Goal: Task Accomplishment & Management: Manage account settings

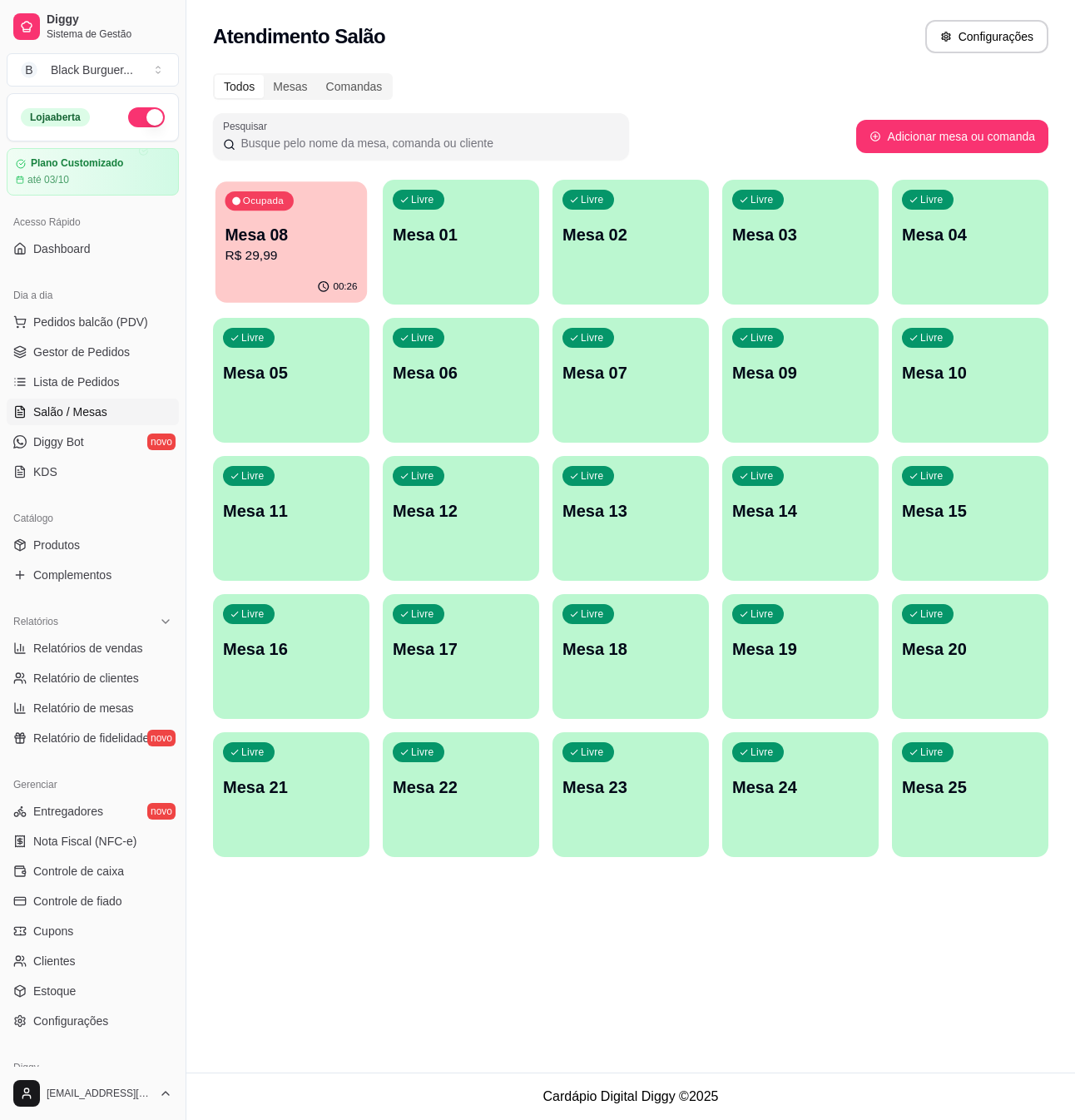
click at [350, 250] on p "R$ 29,99" at bounding box center [291, 255] width 133 height 19
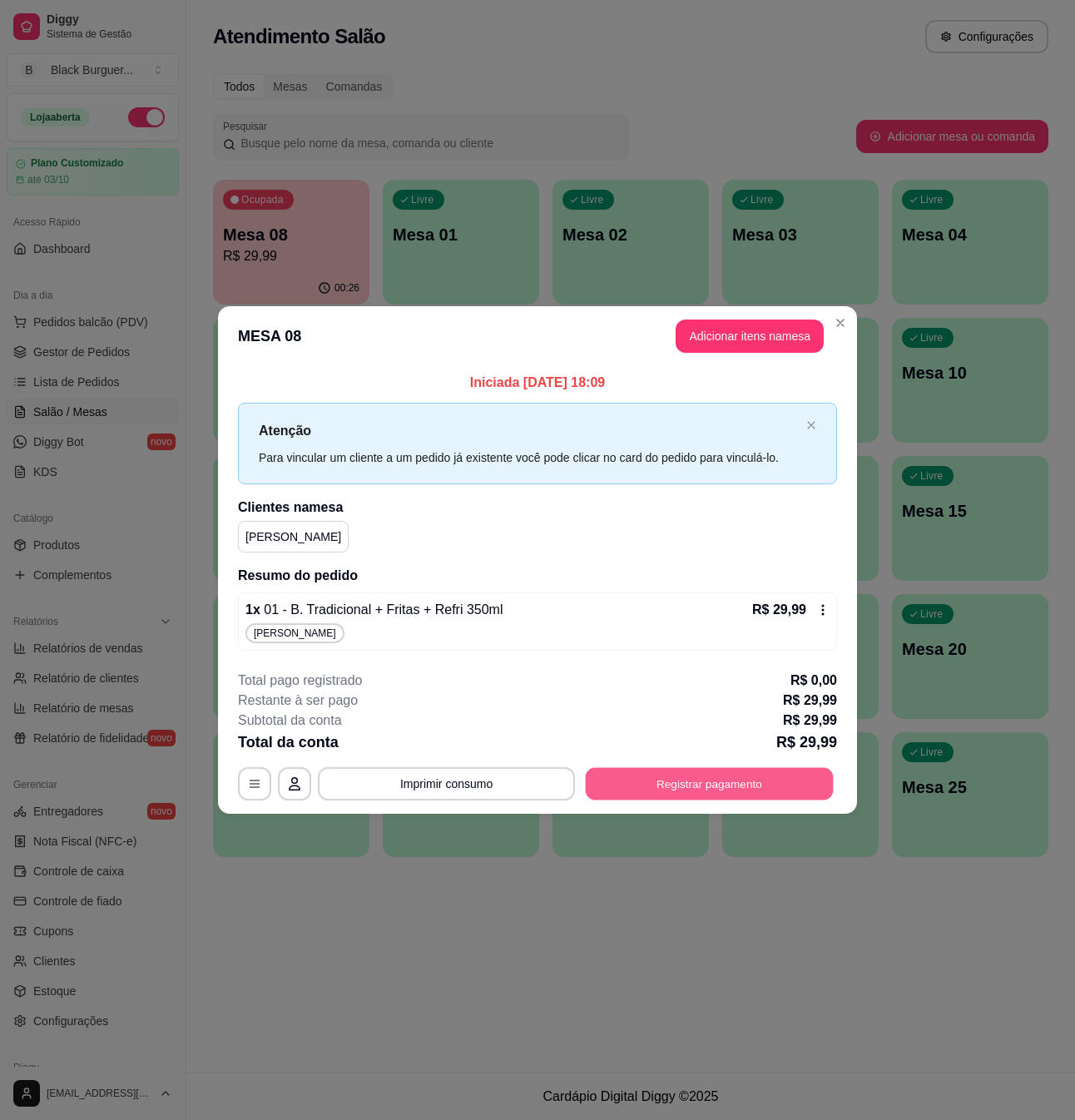
click at [737, 779] on button "Registrar pagamento" at bounding box center [710, 783] width 248 height 32
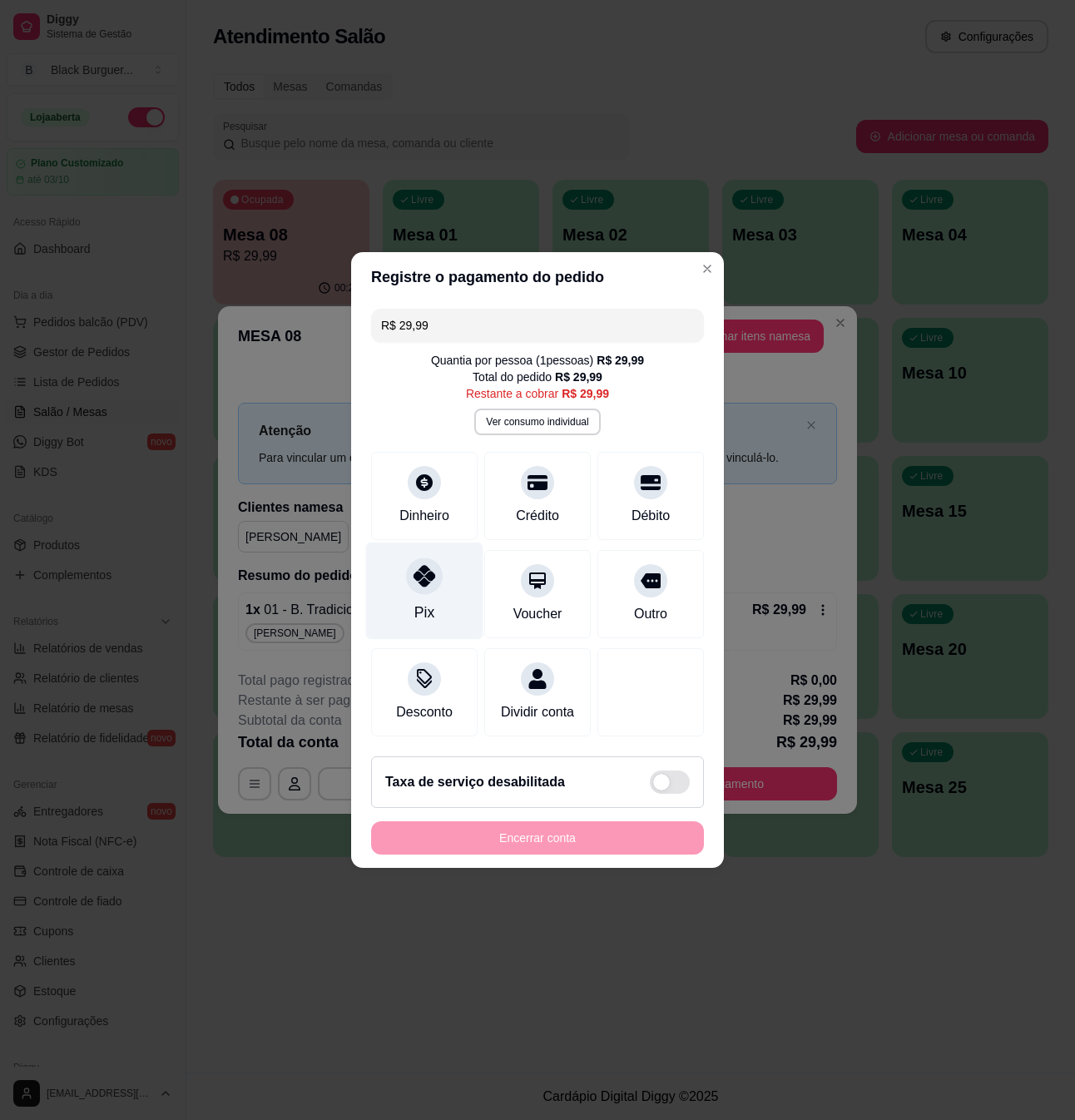
click at [434, 593] on div "Pix" at bounding box center [424, 592] width 117 height 98
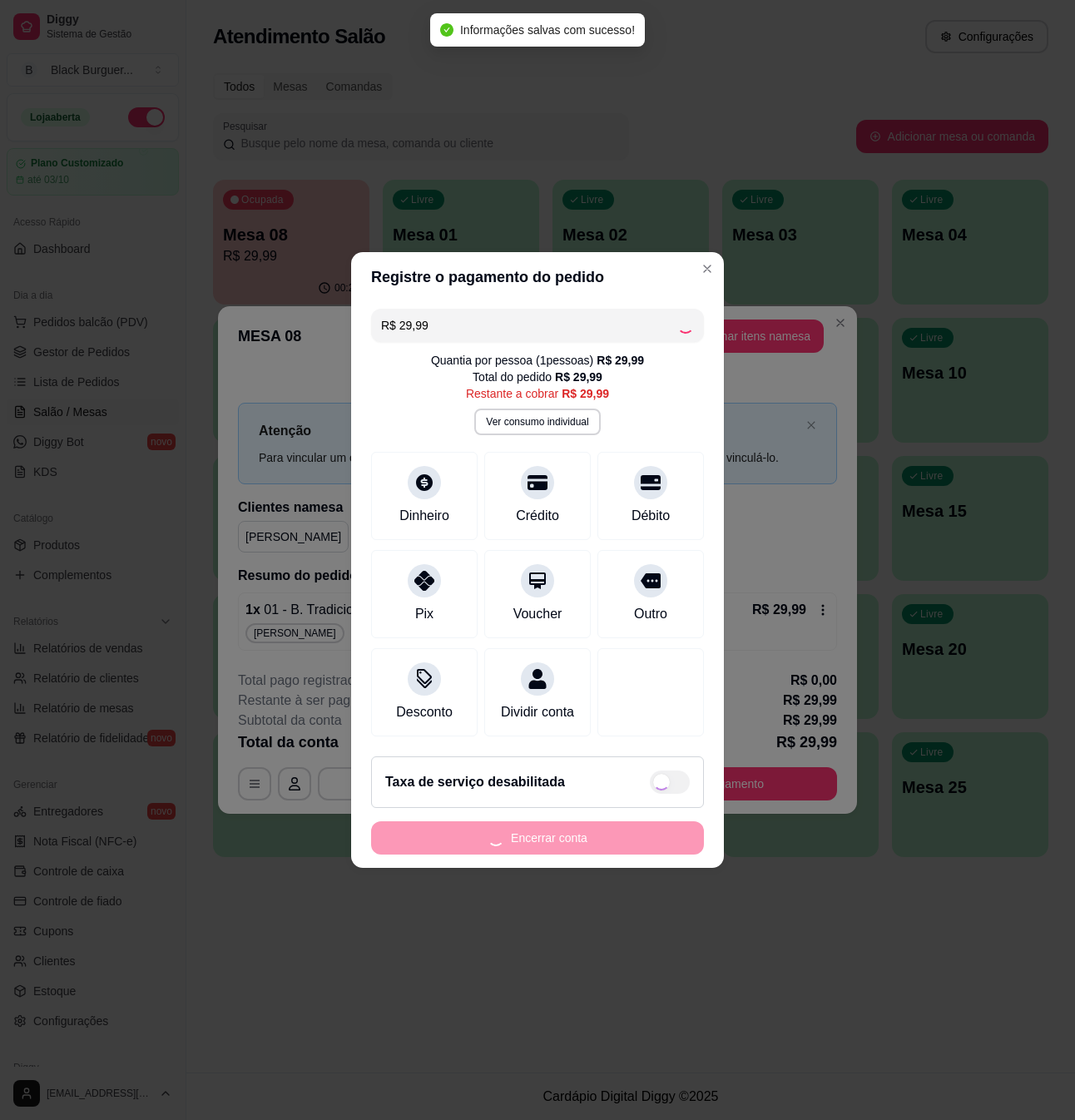
type input "R$ 0,00"
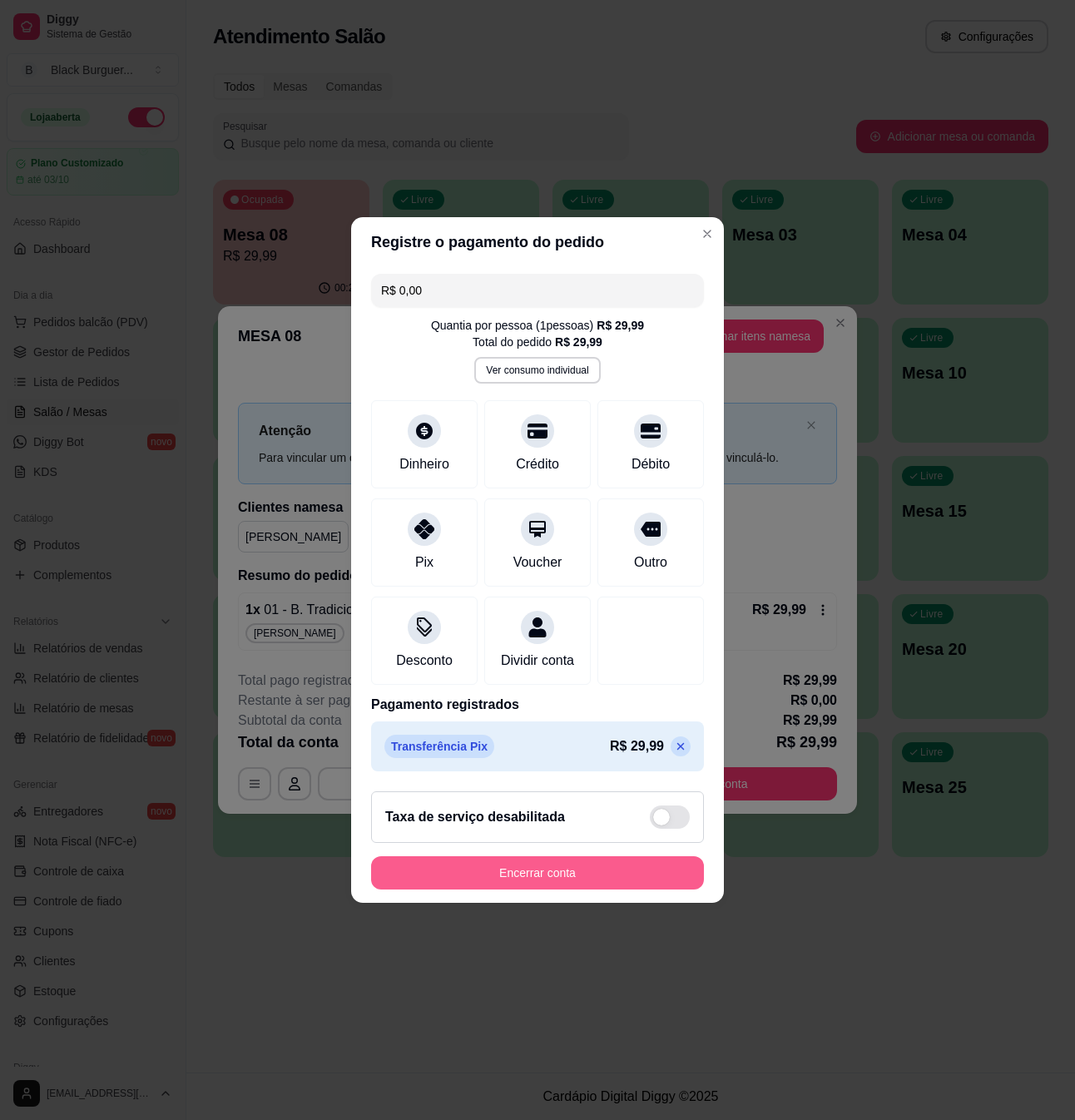
click at [603, 890] on button "Encerrar conta" at bounding box center [538, 873] width 333 height 33
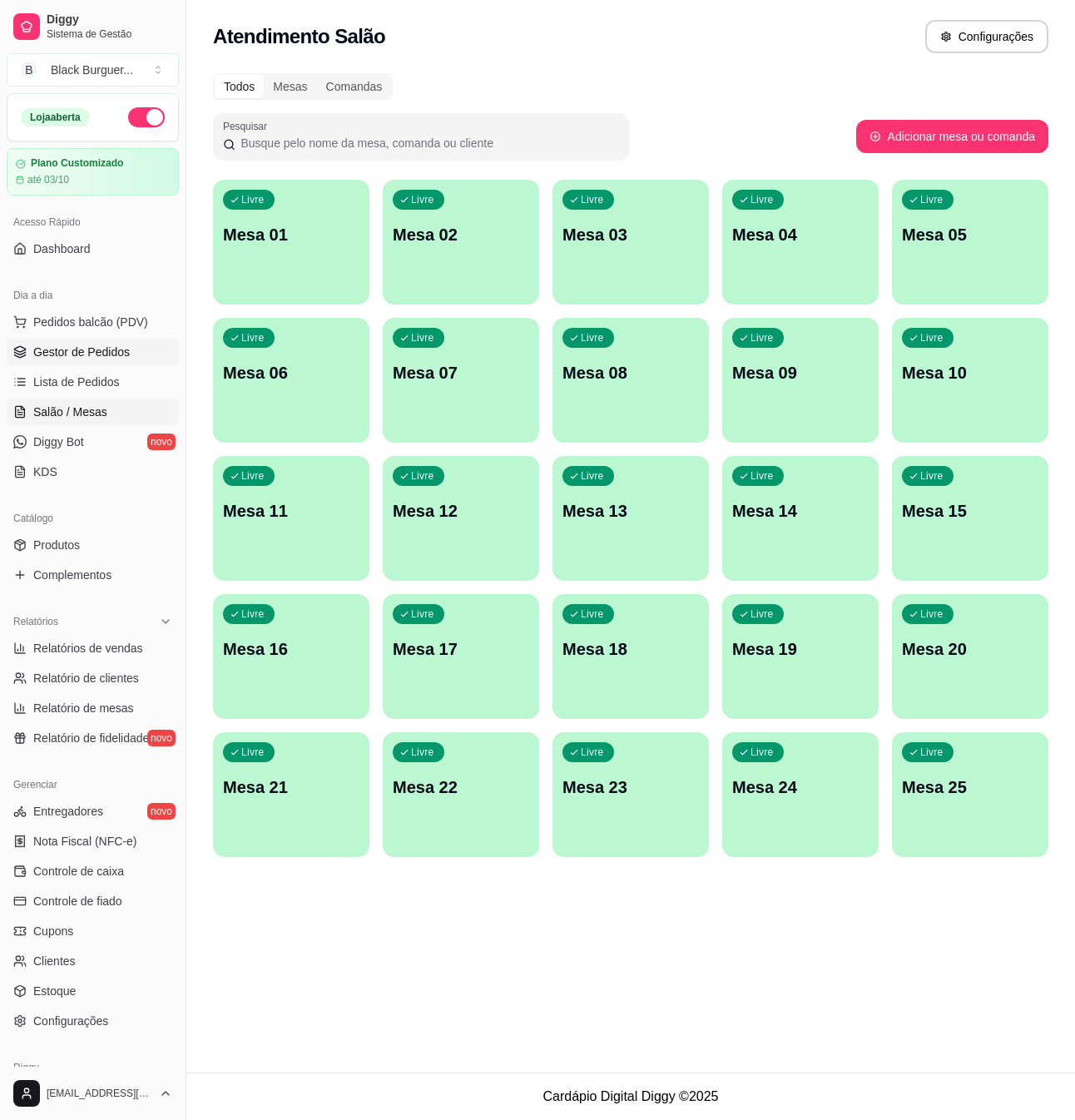
click at [65, 347] on span "Gestor de Pedidos" at bounding box center [81, 352] width 97 height 17
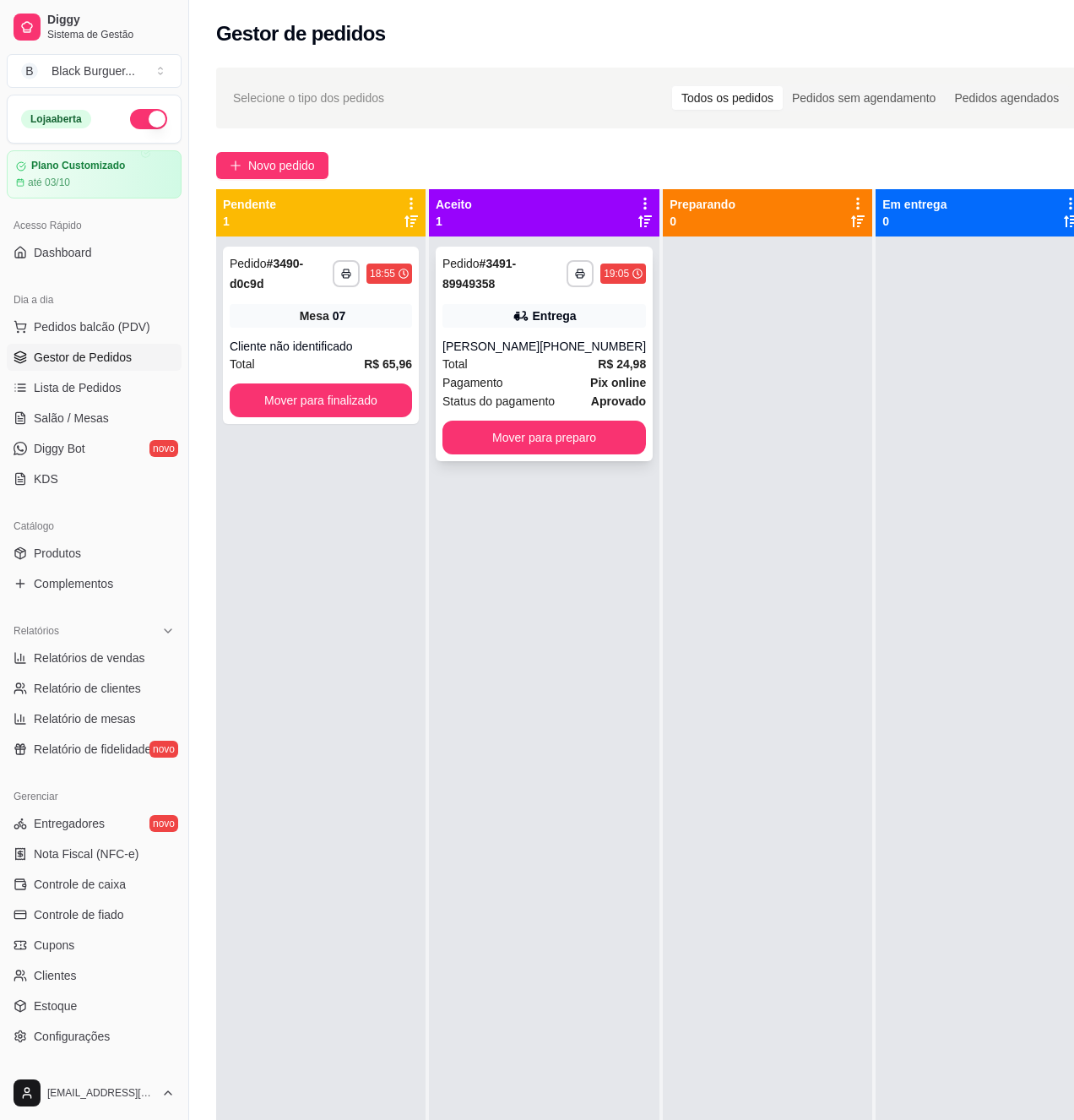
click at [508, 363] on div "Total R$ 24,98" at bounding box center [544, 364] width 204 height 19
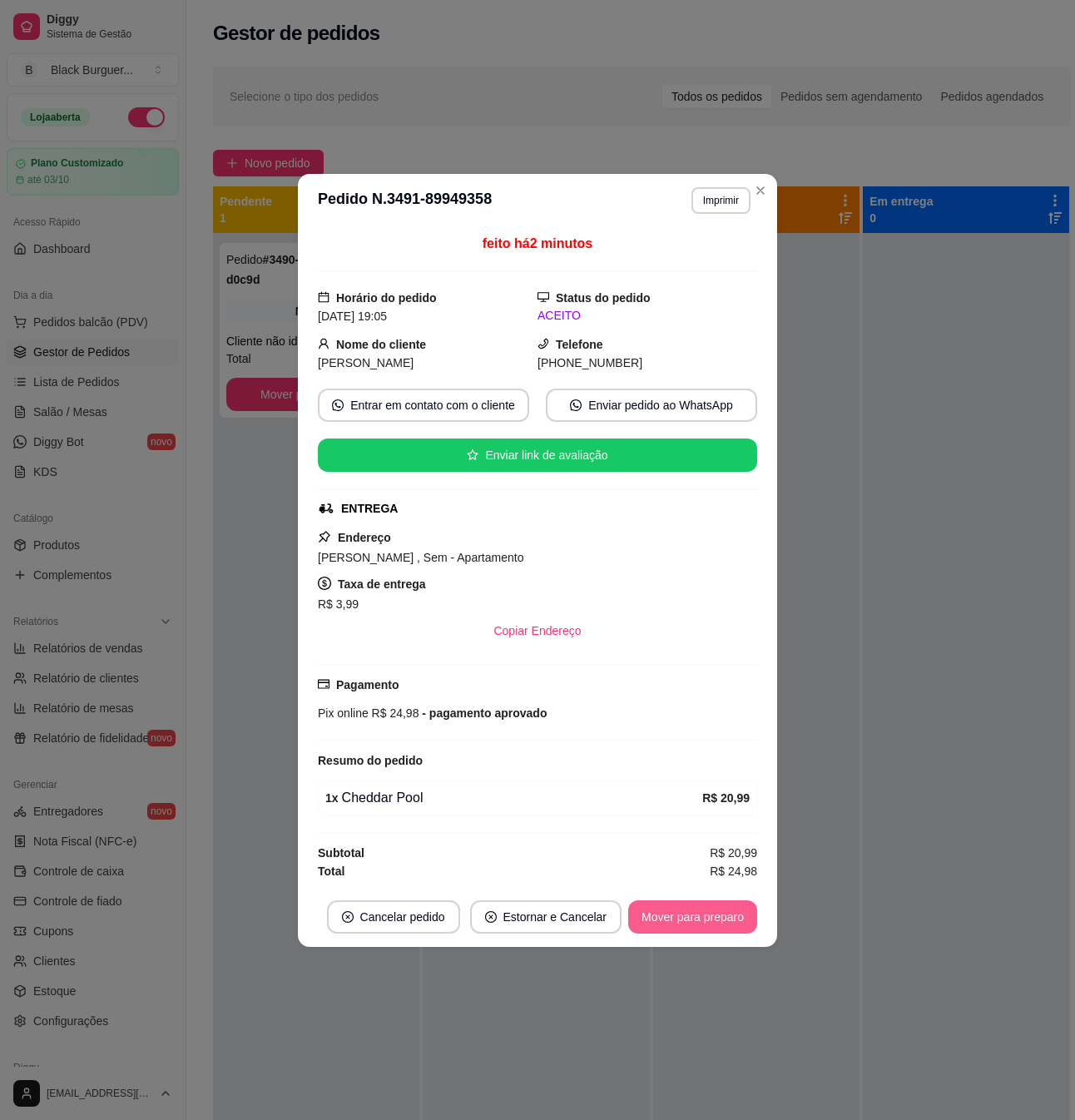
click at [700, 911] on button "Mover para preparo" at bounding box center [693, 917] width 129 height 33
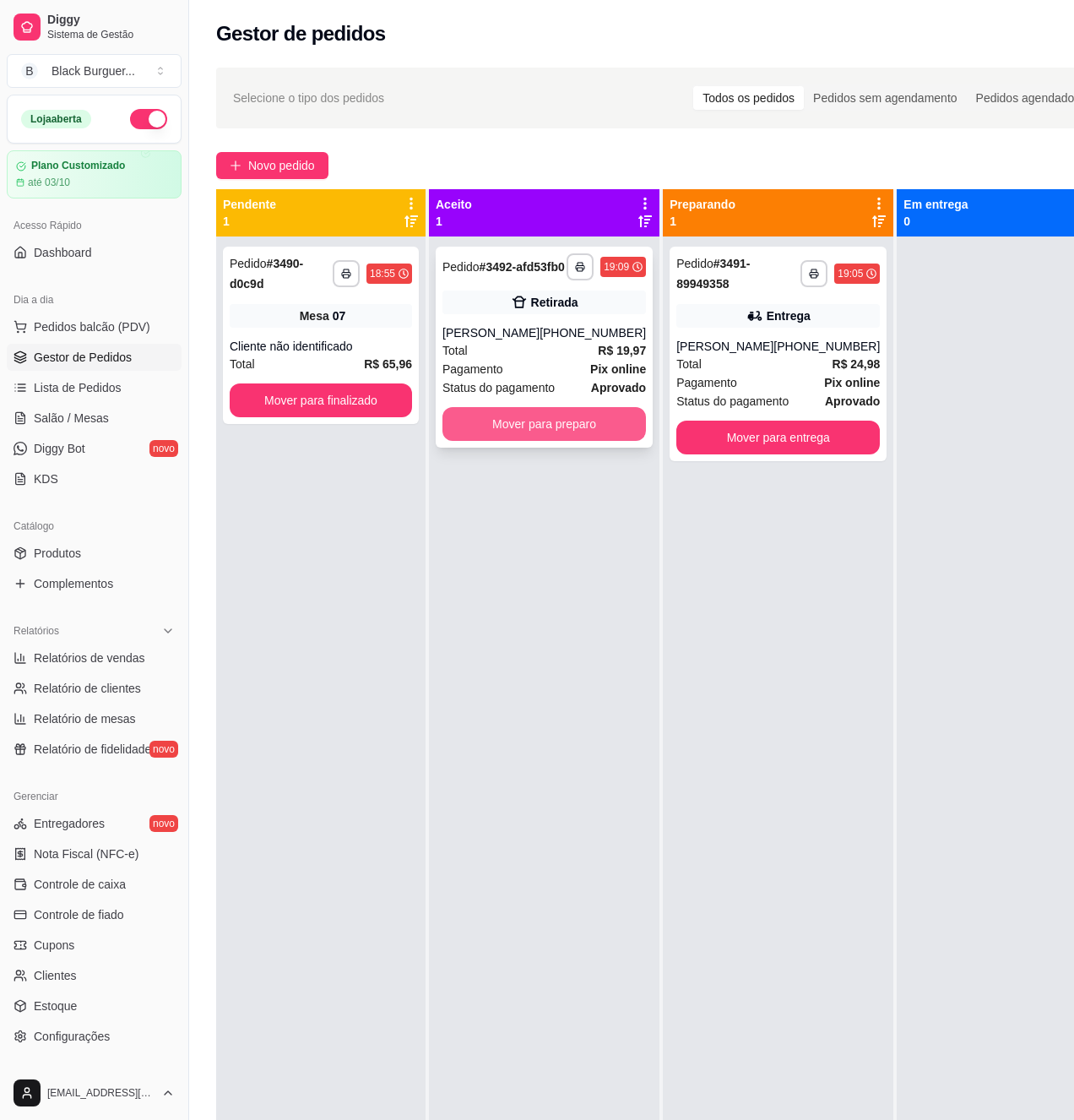
click at [578, 441] on button "Mover para preparo" at bounding box center [544, 424] width 204 height 34
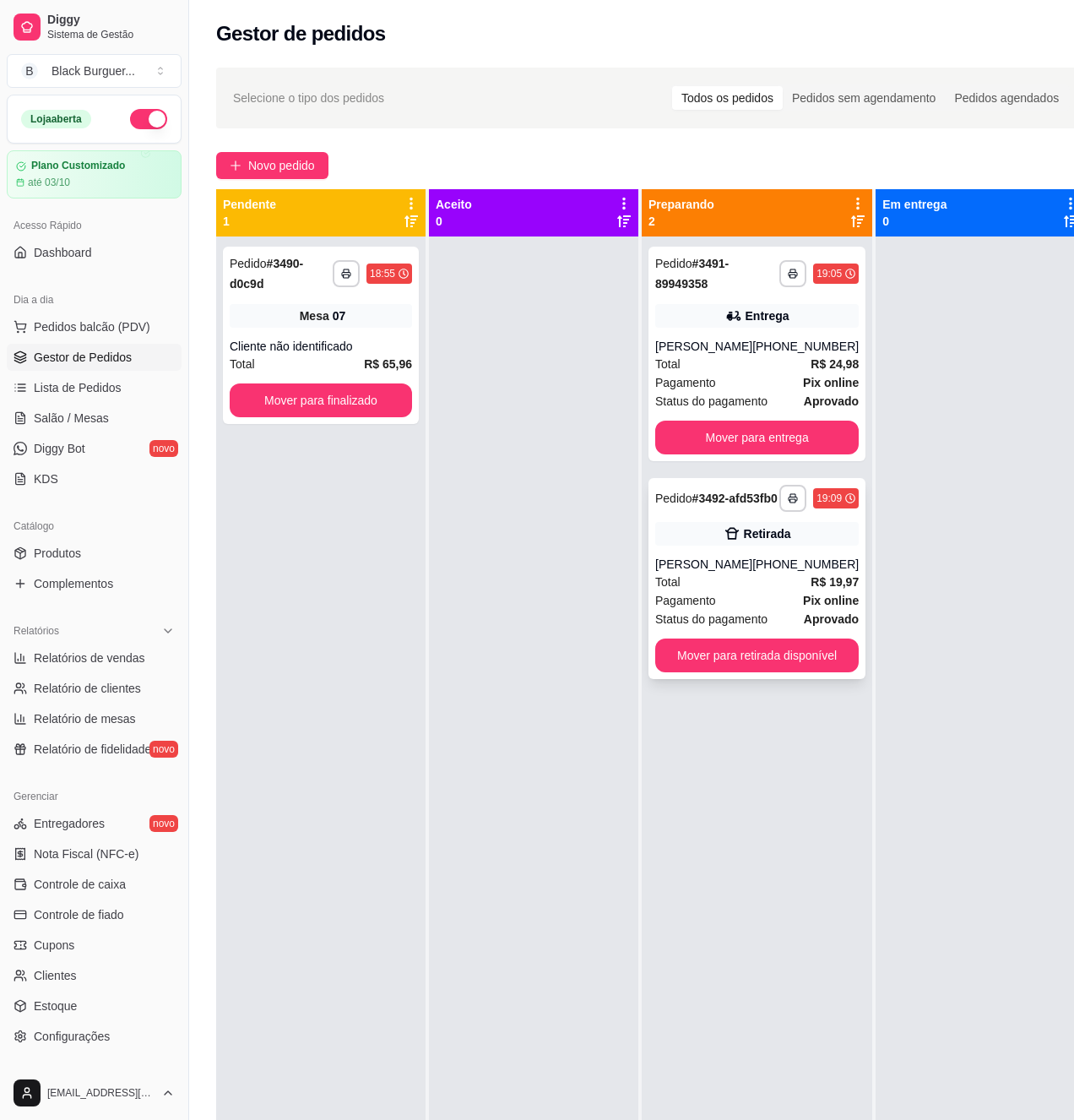
click at [750, 541] on div "Retirada" at bounding box center [767, 534] width 48 height 17
click at [372, 405] on button "Mover para finalizado" at bounding box center [321, 400] width 182 height 34
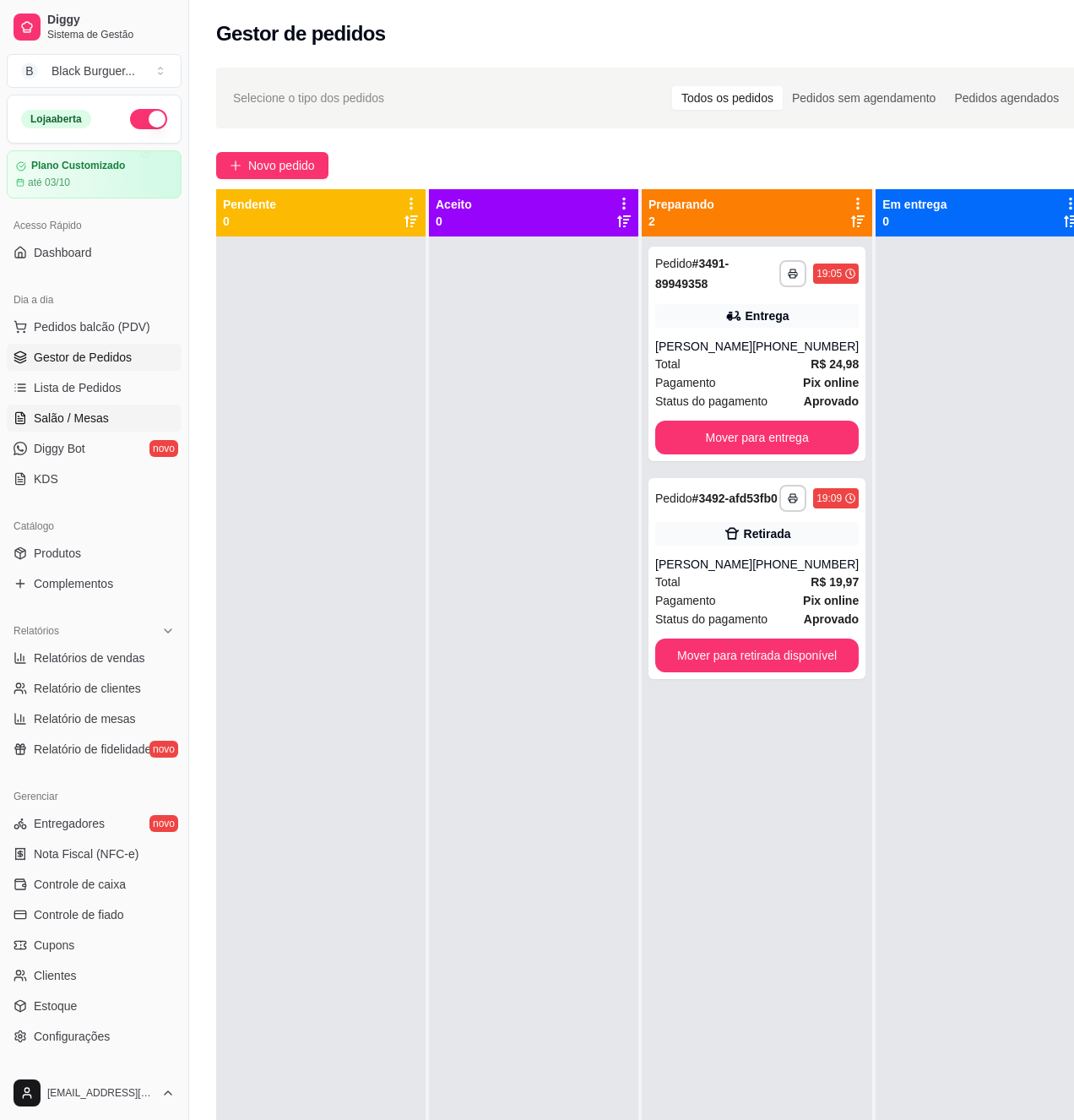
click at [107, 424] on link "Salão / Mesas" at bounding box center [94, 417] width 175 height 27
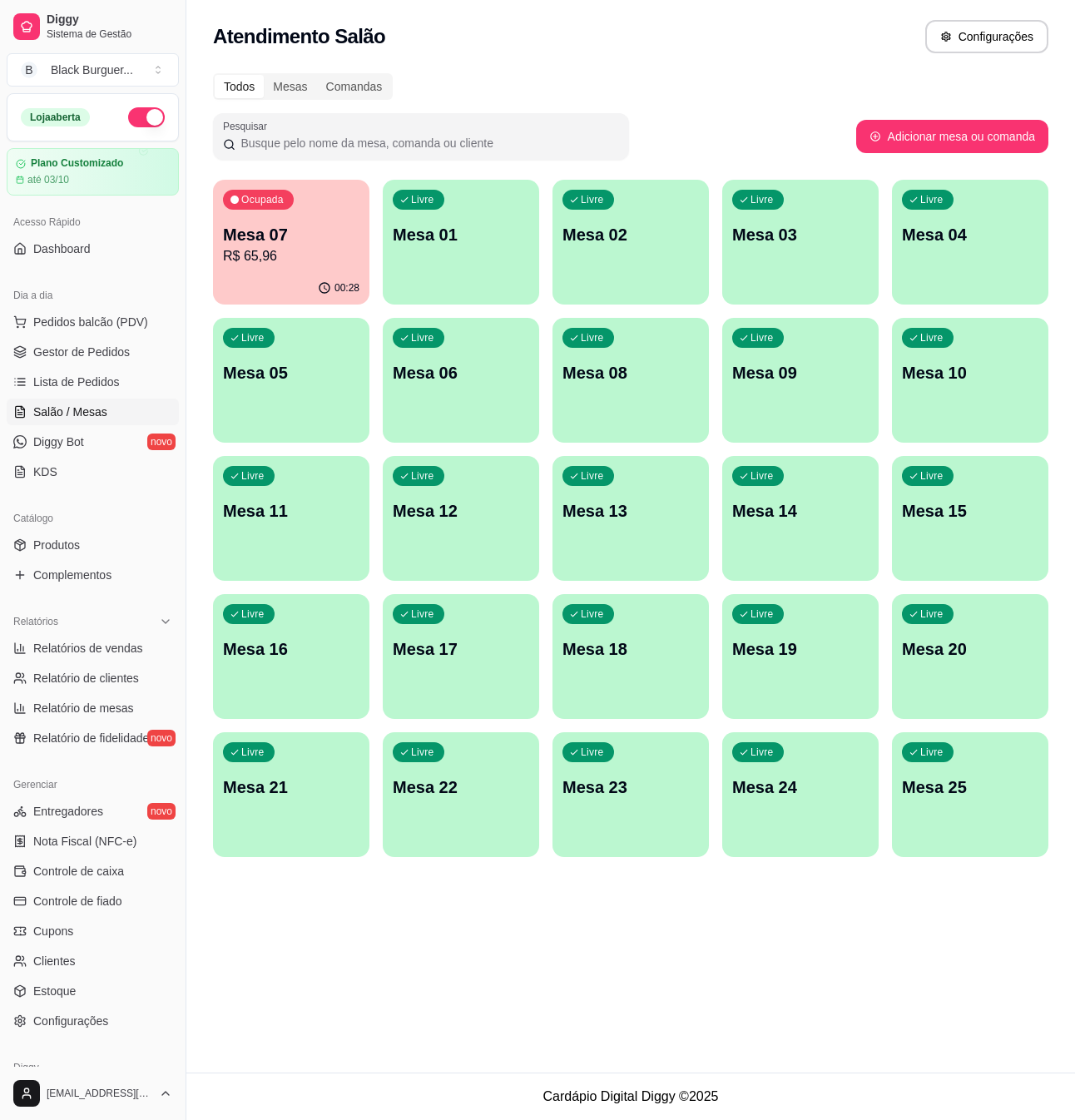
click at [237, 263] on p "R$ 65,96" at bounding box center [291, 256] width 136 height 20
click at [80, 378] on span "Lista de Pedidos" at bounding box center [77, 382] width 87 height 17
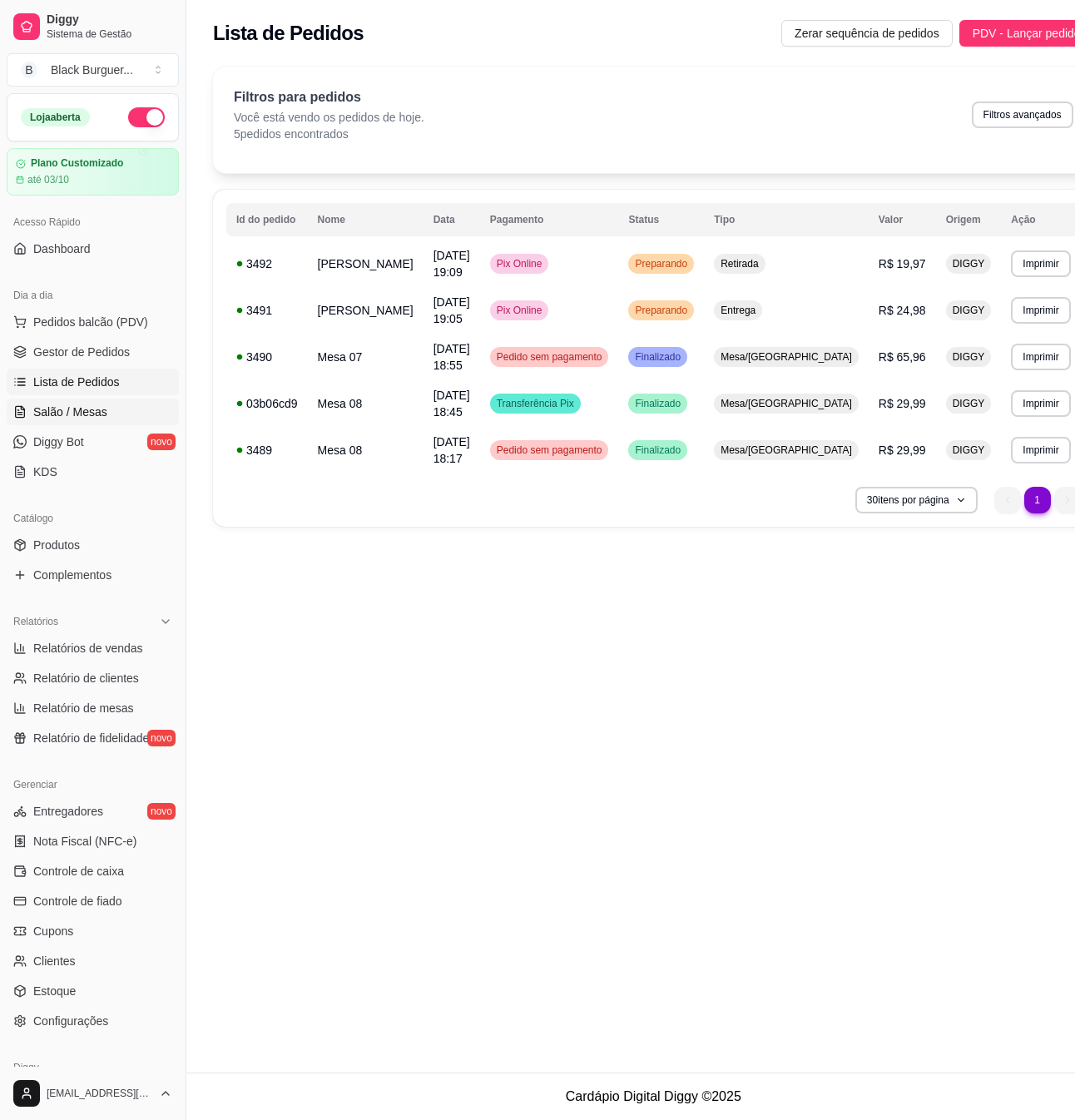
click at [89, 414] on span "Salão / Mesas" at bounding box center [70, 412] width 74 height 17
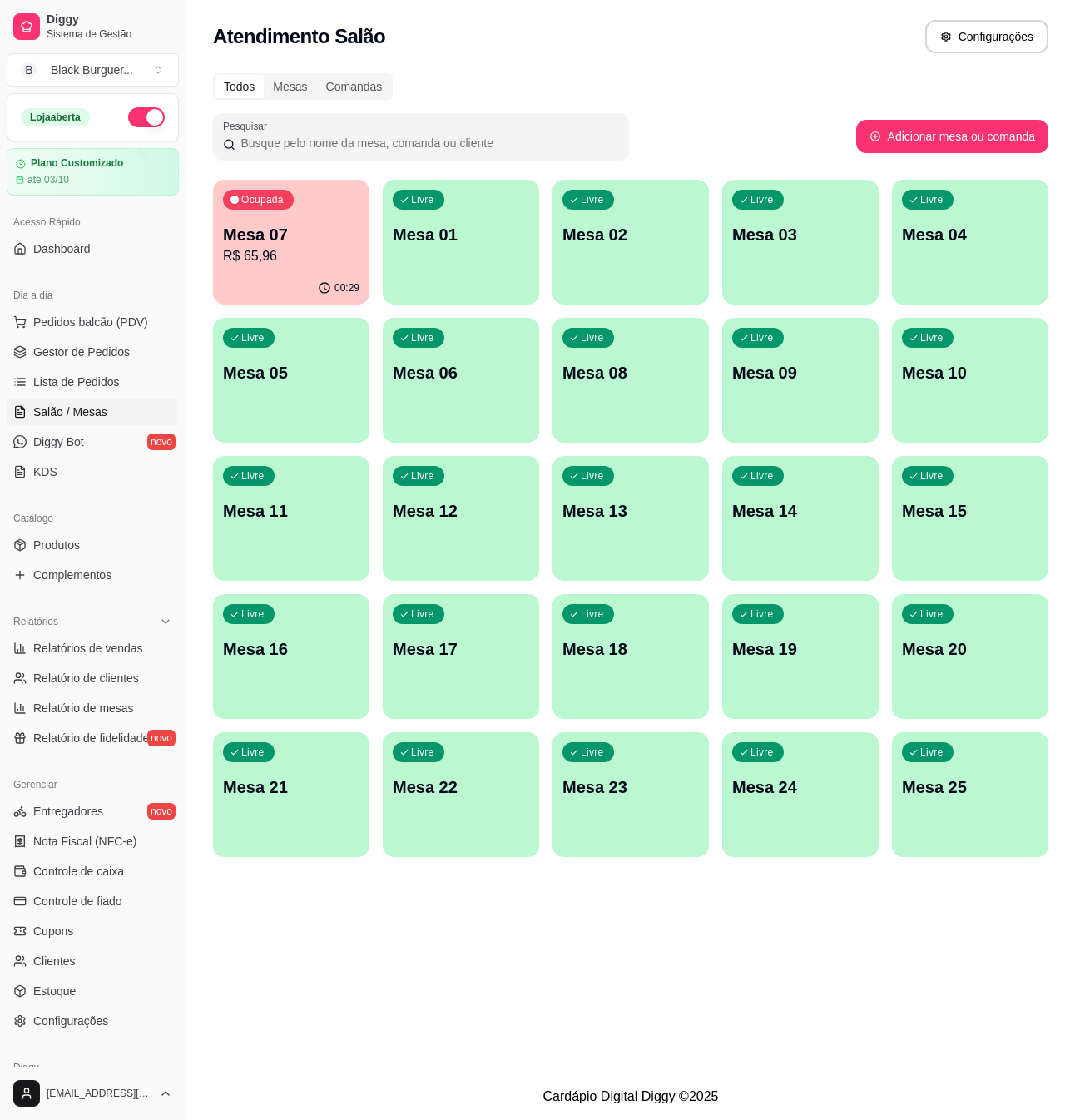
click at [304, 241] on p "Mesa 07" at bounding box center [291, 234] width 136 height 23
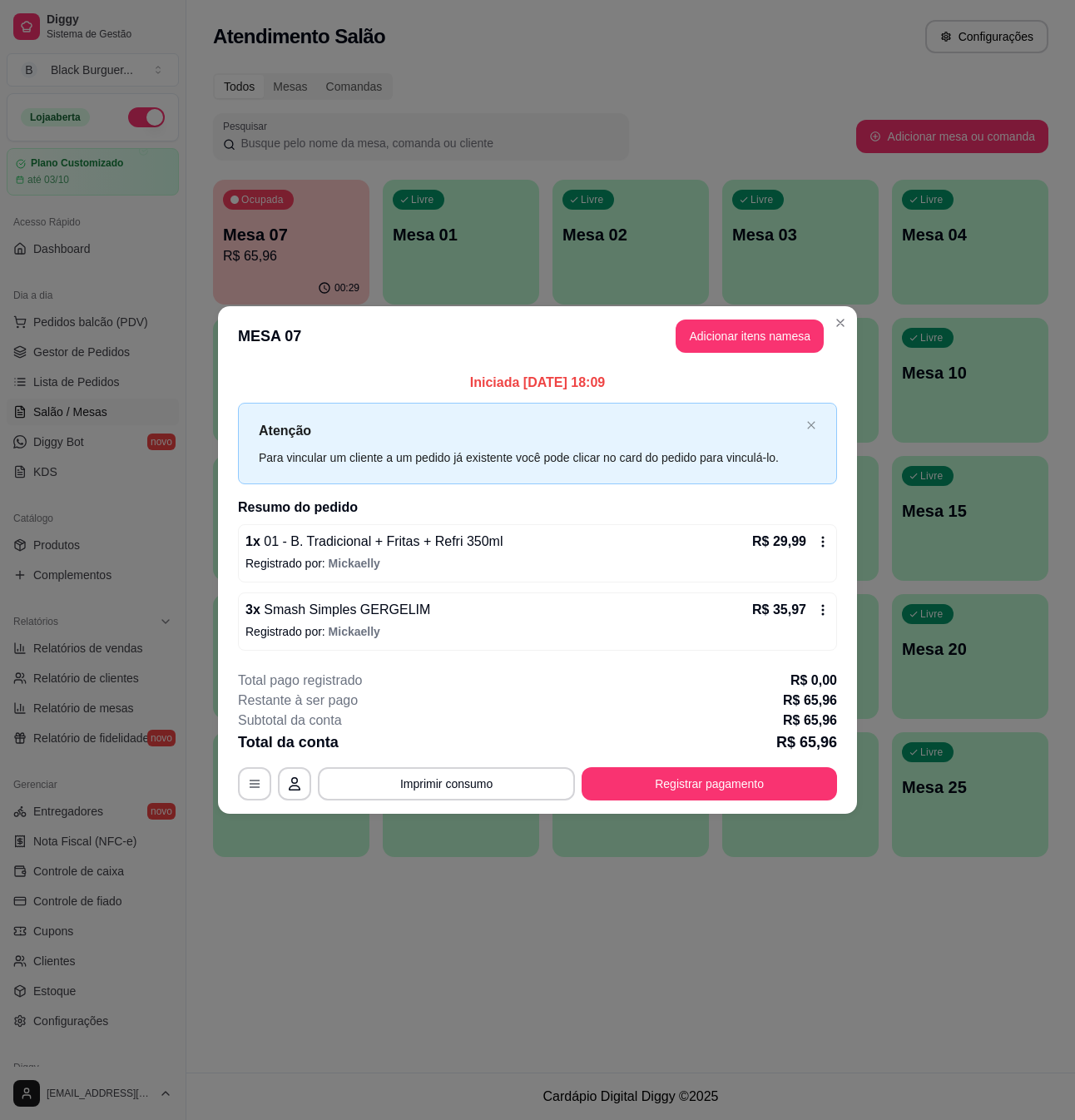
click at [748, 796] on button "Registrar pagamento" at bounding box center [709, 784] width 255 height 33
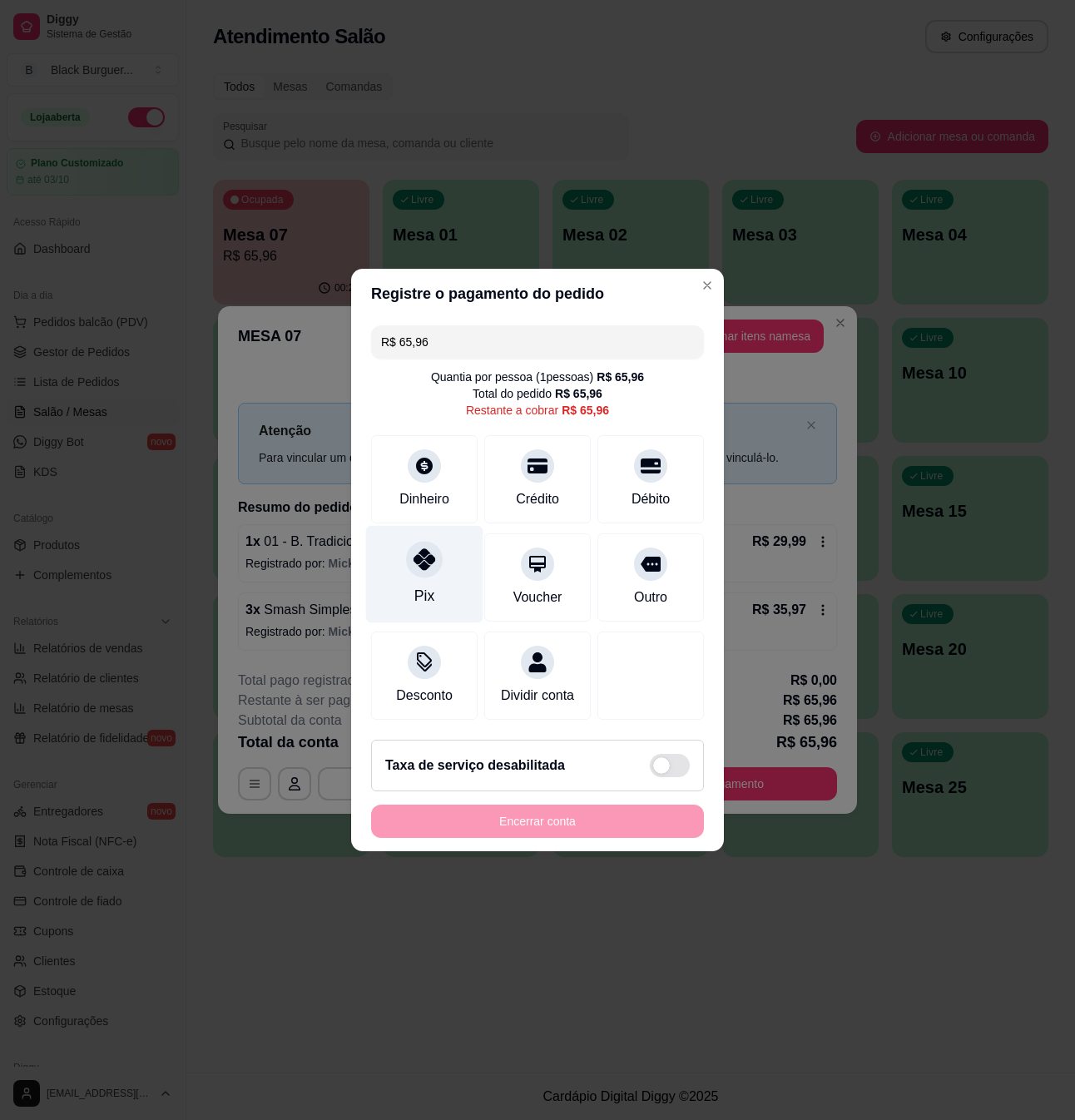
click at [432, 567] on div "Pix" at bounding box center [424, 575] width 117 height 98
type input "R$ 0,00"
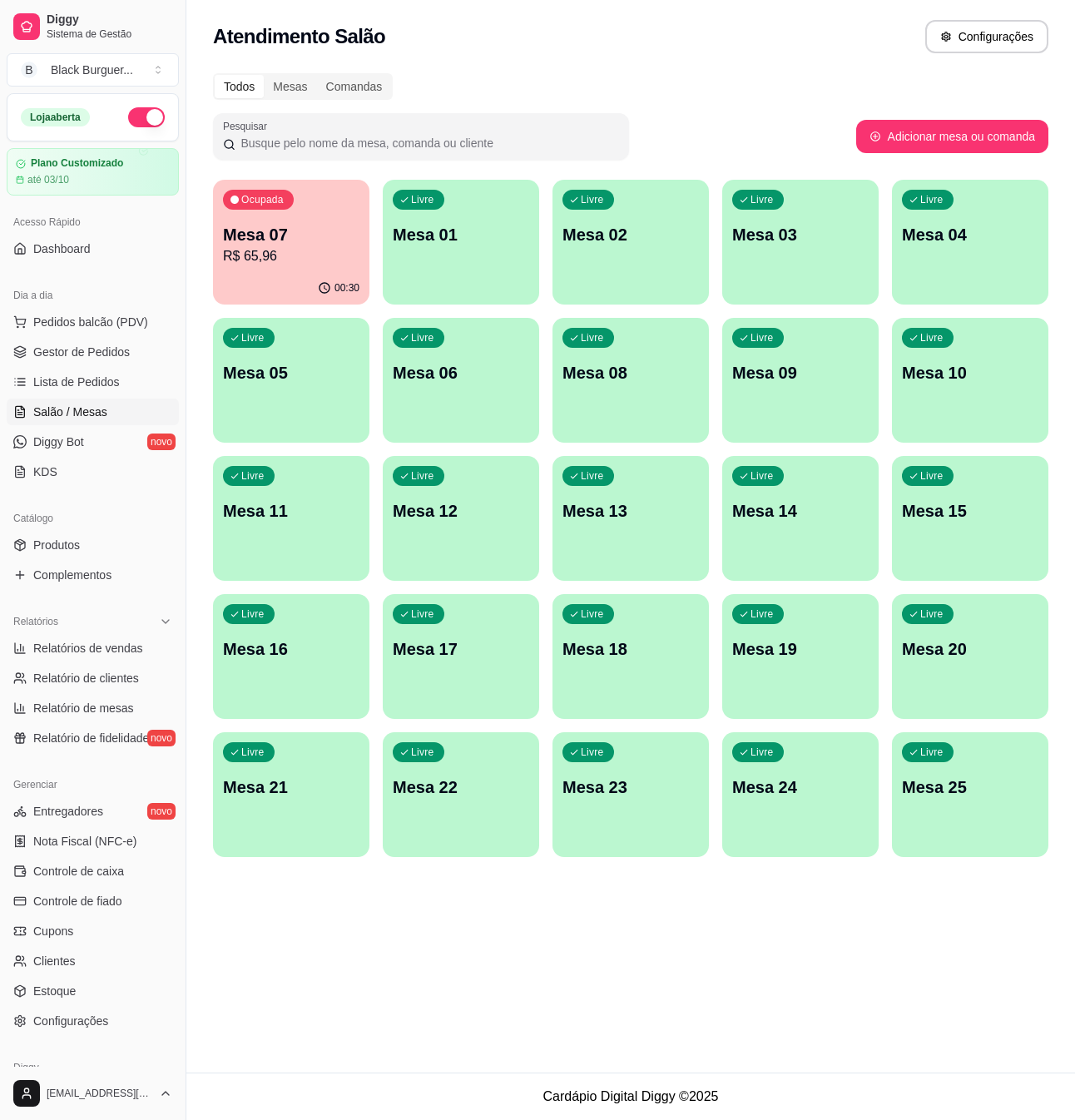
click at [295, 251] on p "R$ 65,96" at bounding box center [291, 256] width 136 height 20
click at [328, 256] on p "R$ 65,96" at bounding box center [291, 255] width 133 height 19
click at [278, 244] on p "Mesa 07" at bounding box center [291, 234] width 136 height 23
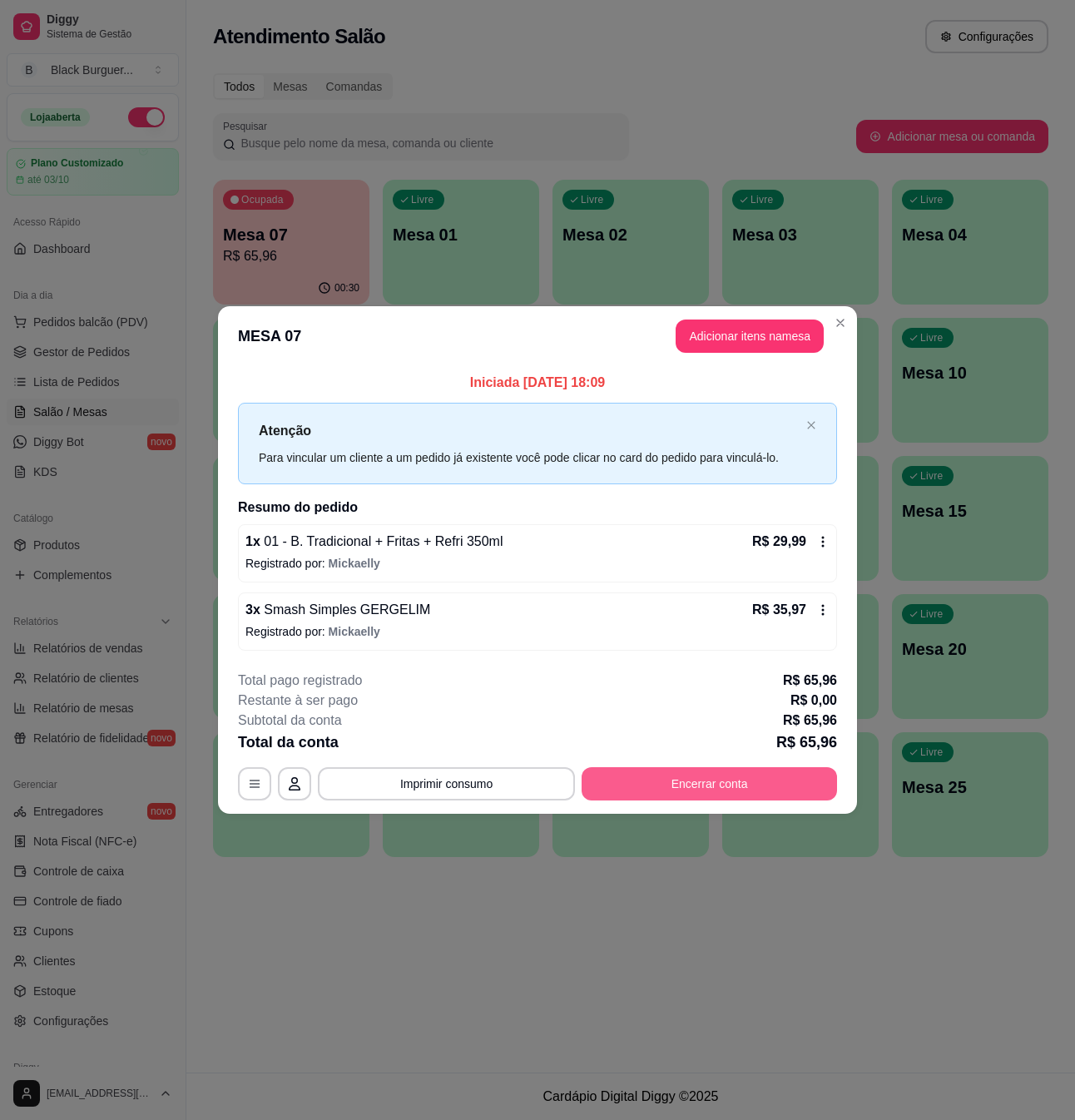
click at [773, 784] on button "Encerrar conta" at bounding box center [709, 784] width 255 height 33
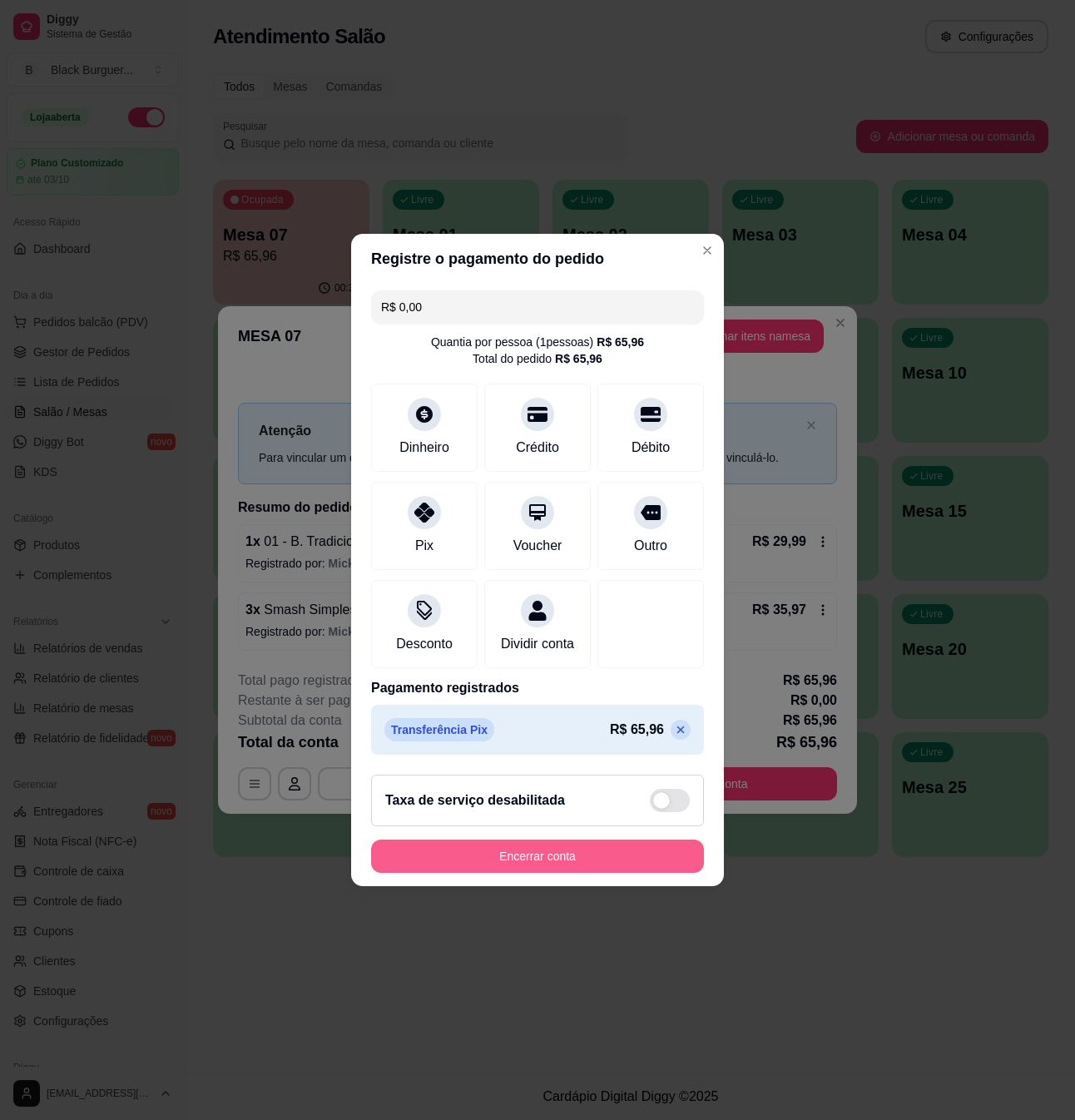
click at [609, 873] on button "Encerrar conta" at bounding box center [538, 856] width 333 height 33
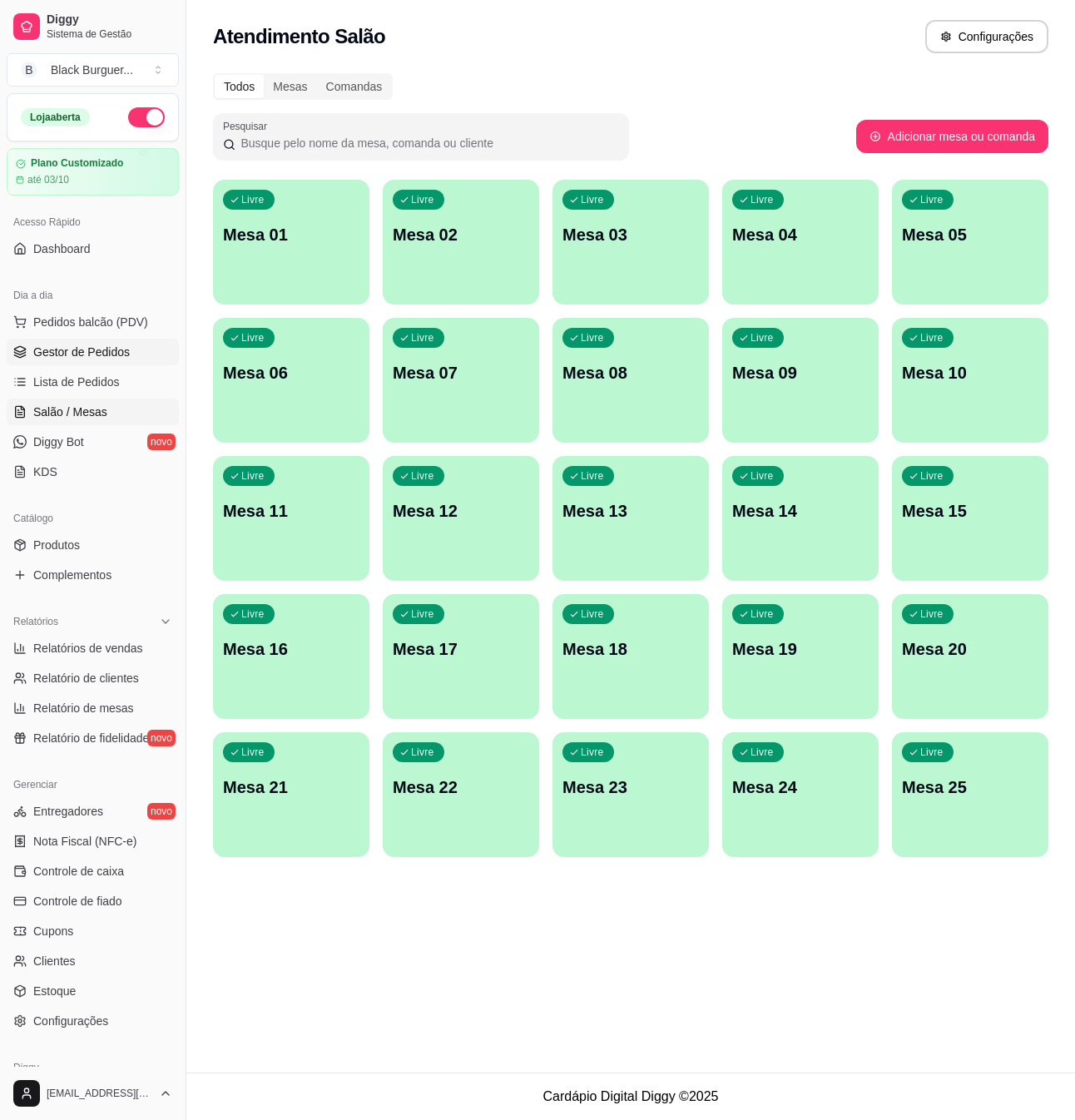
click at [91, 360] on span "Gestor de Pedidos" at bounding box center [81, 352] width 97 height 17
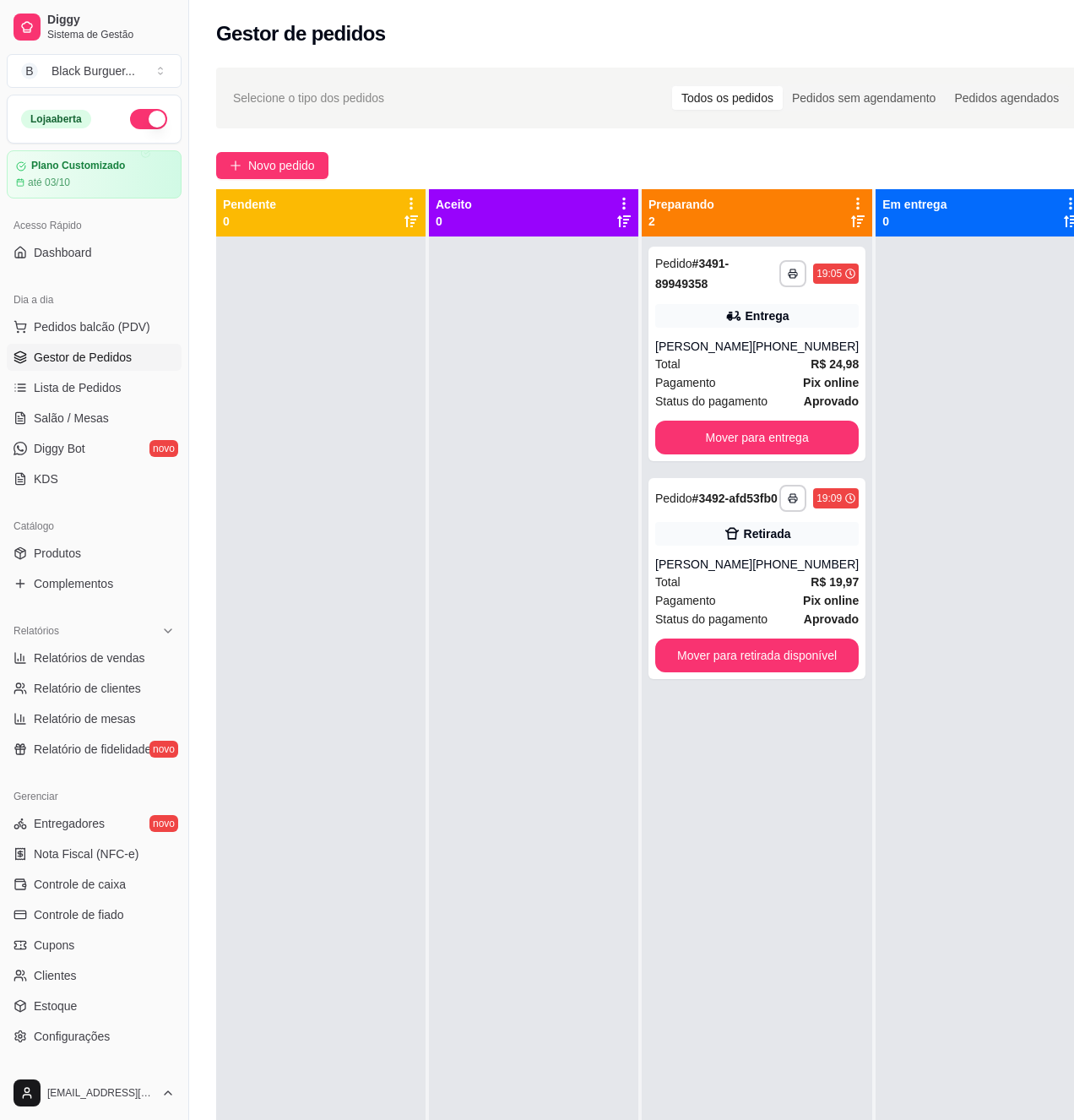
click at [849, 342] on div "**********" at bounding box center [757, 796] width 230 height 1120
click at [825, 343] on div "[PHONE_NUMBER]" at bounding box center [806, 346] width 107 height 17
click at [73, 376] on link "Lista de Pedidos" at bounding box center [94, 387] width 175 height 27
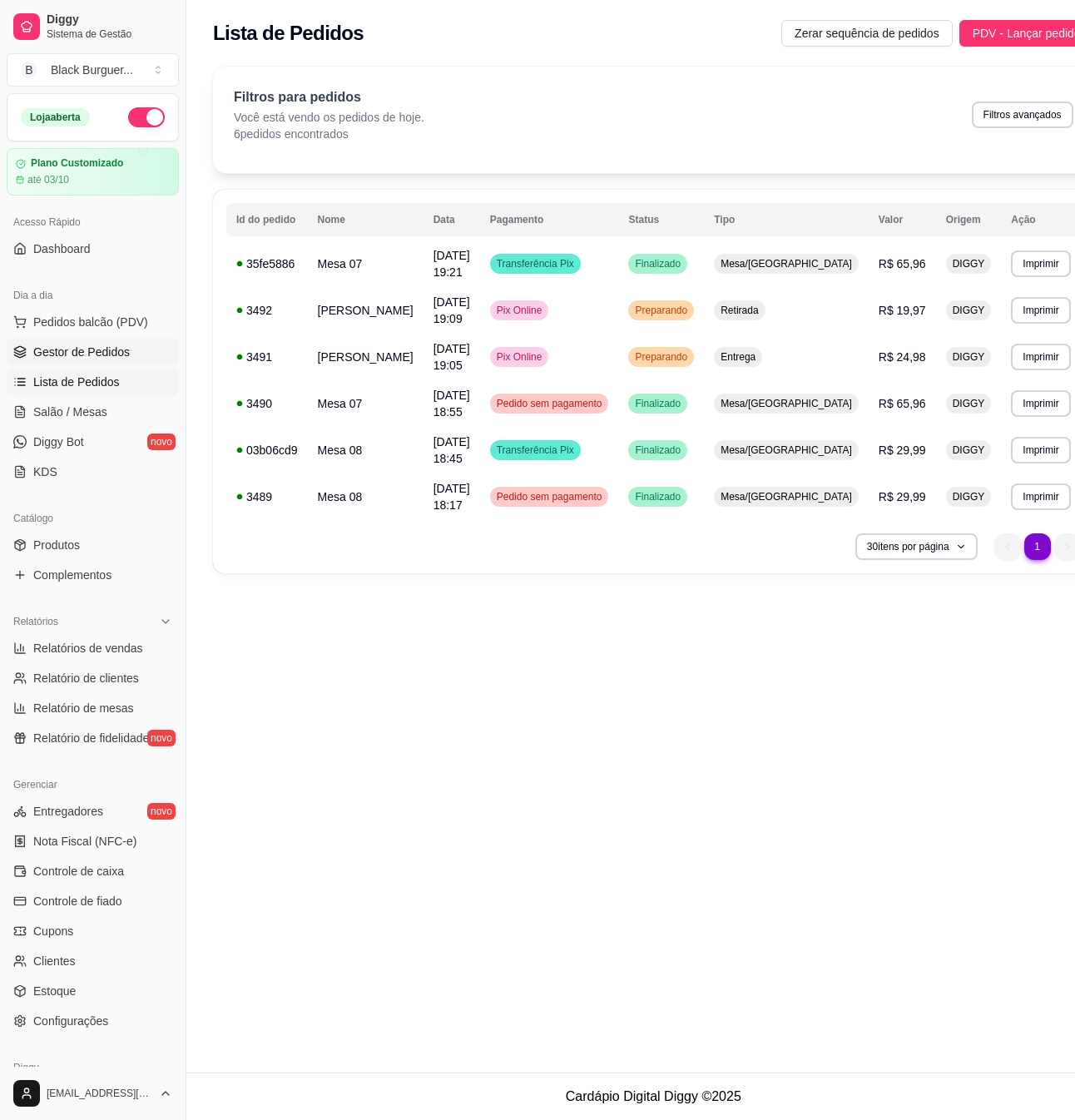
click at [80, 345] on span "Gestor de Pedidos" at bounding box center [81, 352] width 97 height 17
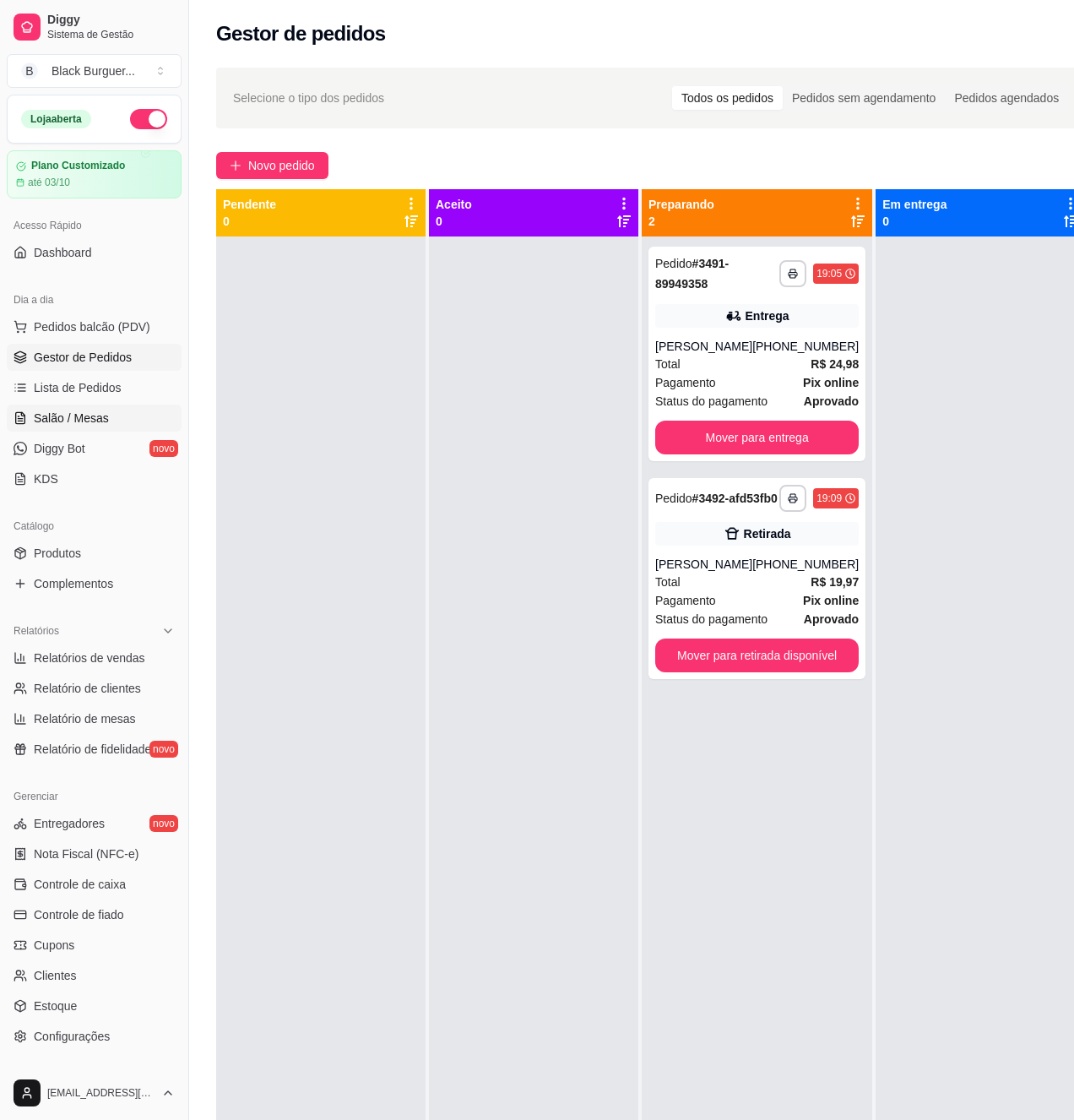
click at [58, 411] on span "Salão / Mesas" at bounding box center [71, 418] width 75 height 17
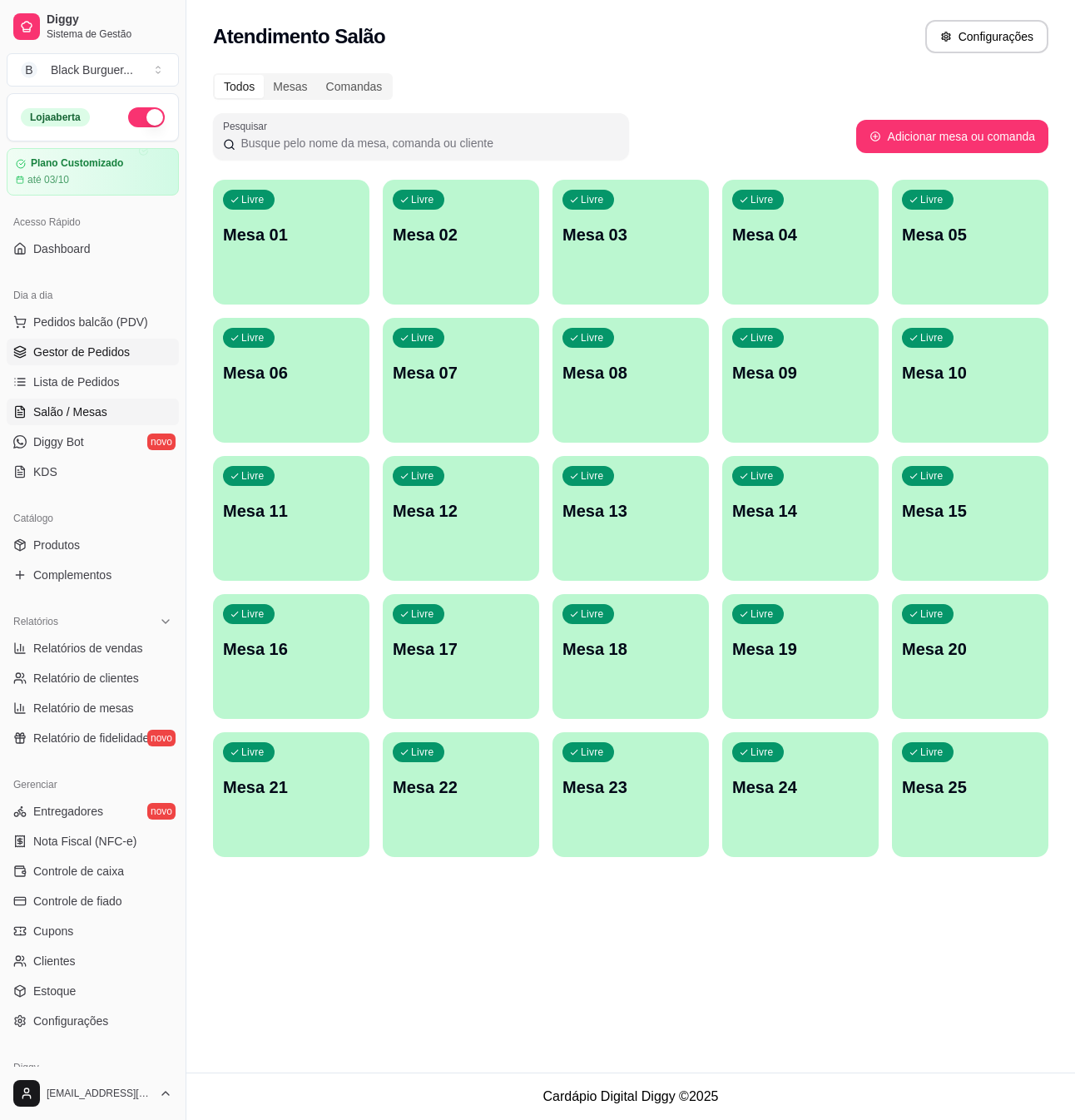
click at [95, 354] on span "Gestor de Pedidos" at bounding box center [81, 352] width 97 height 17
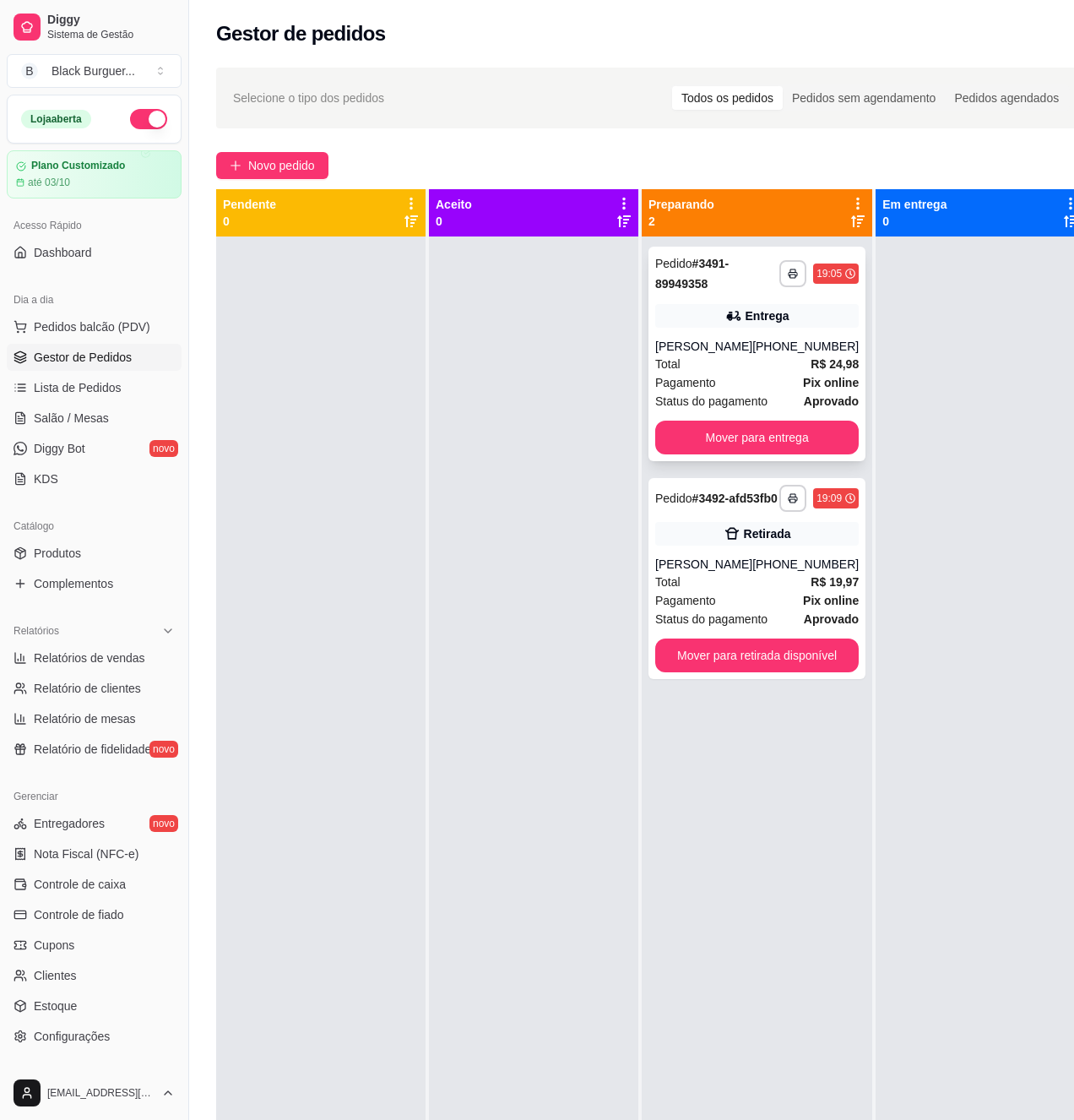
click at [769, 325] on div "Entrega" at bounding box center [767, 316] width 44 height 17
click at [811, 357] on strong "R$ 24,98" at bounding box center [835, 364] width 48 height 13
click at [814, 544] on div "Retirada" at bounding box center [758, 533] width 204 height 23
click at [296, 176] on button "Novo pedido" at bounding box center [272, 166] width 112 height 27
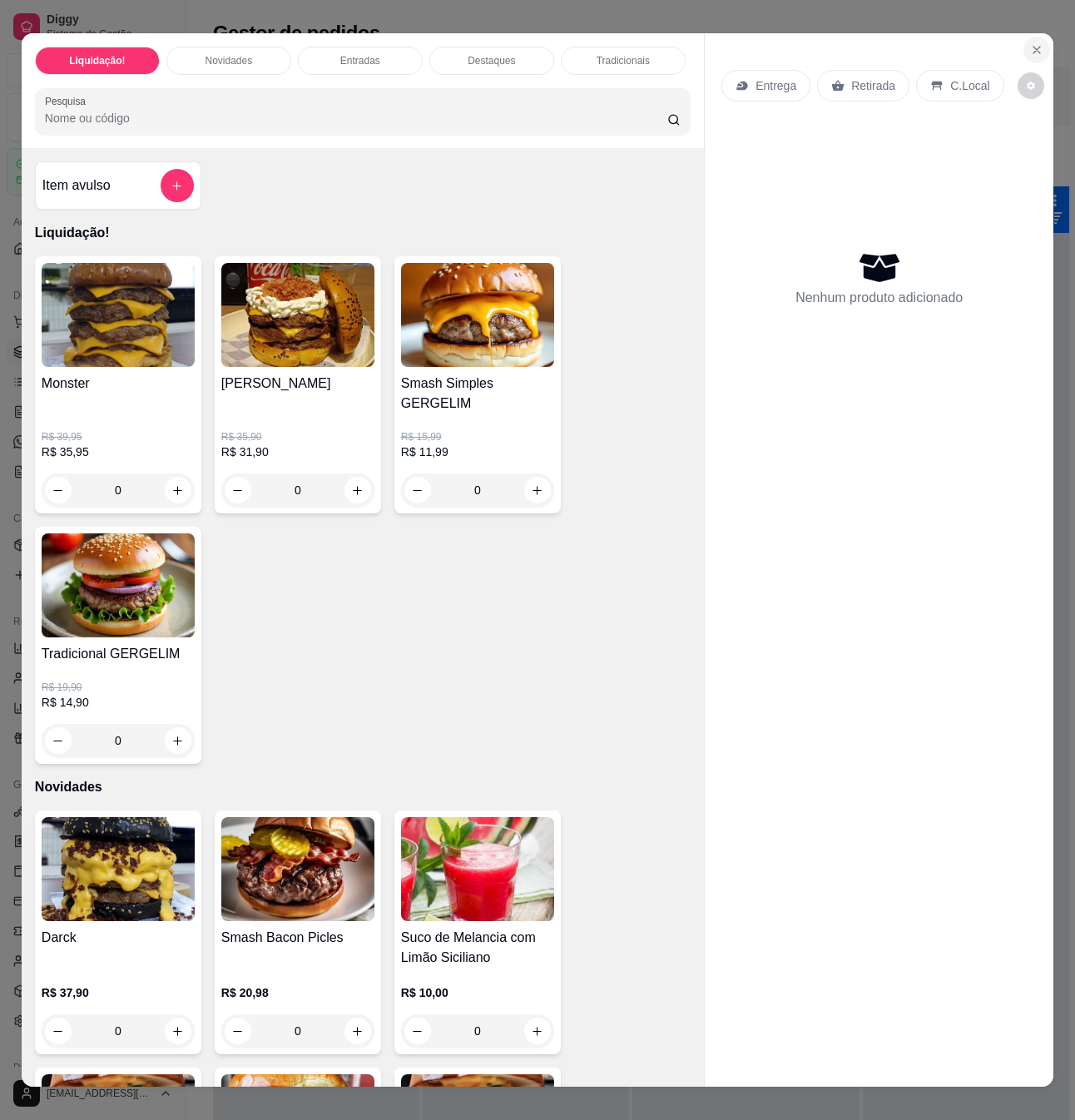
click at [1033, 43] on icon "Close" at bounding box center [1037, 50] width 13 height 13
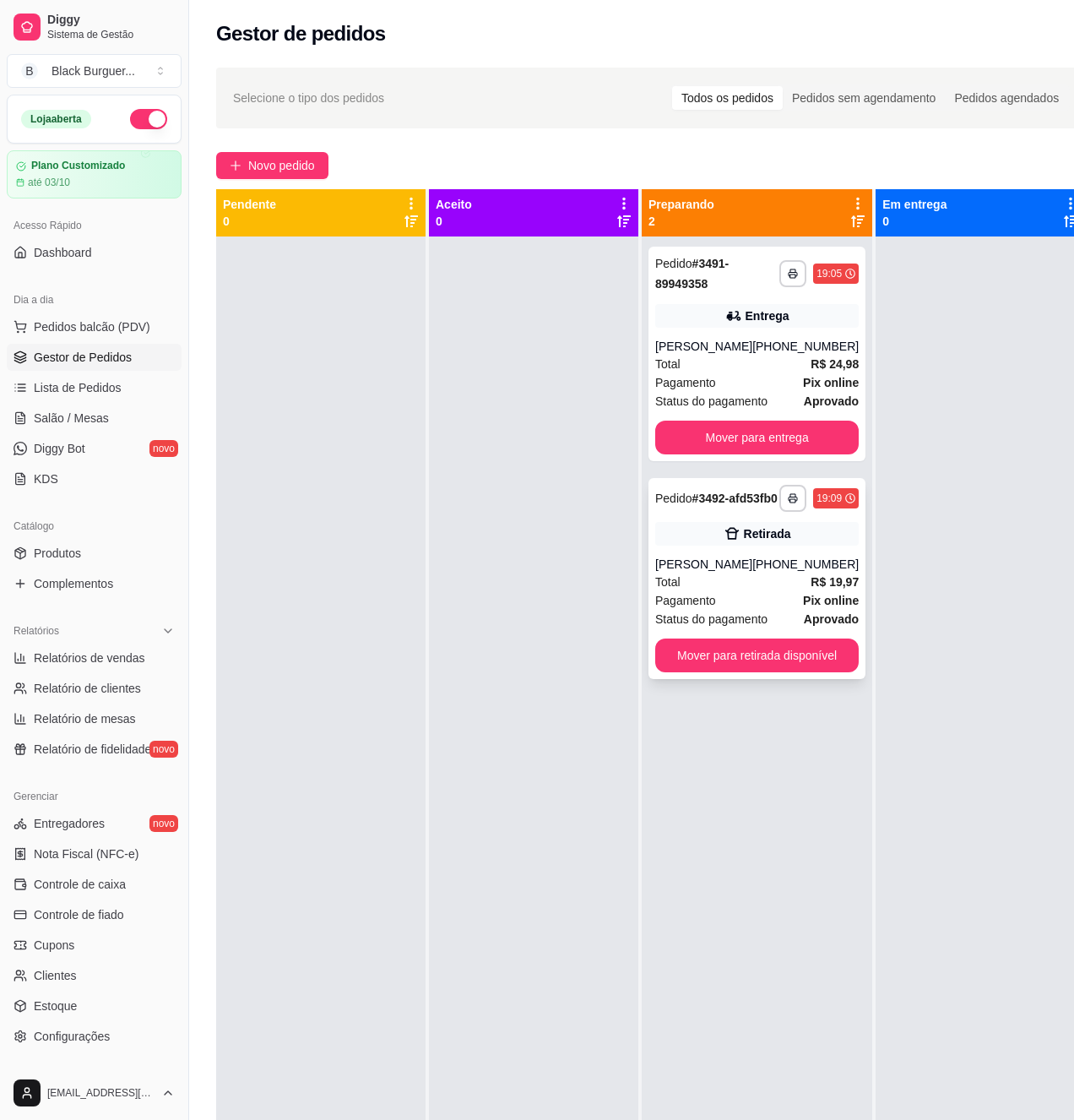
click at [784, 573] on div "[PHONE_NUMBER]" at bounding box center [806, 564] width 107 height 17
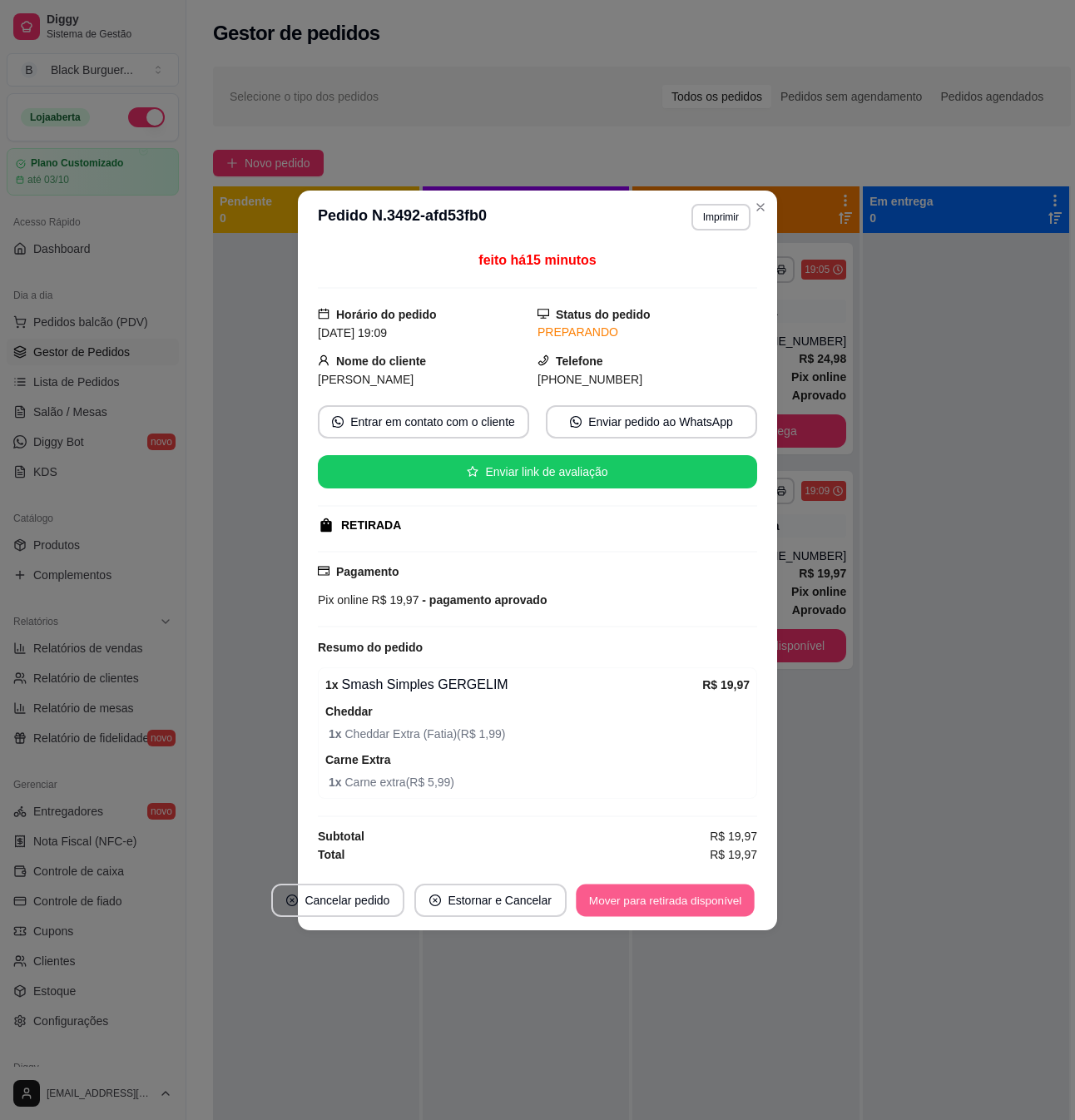
click at [691, 911] on button "Mover para retirada disponível" at bounding box center [665, 900] width 178 height 32
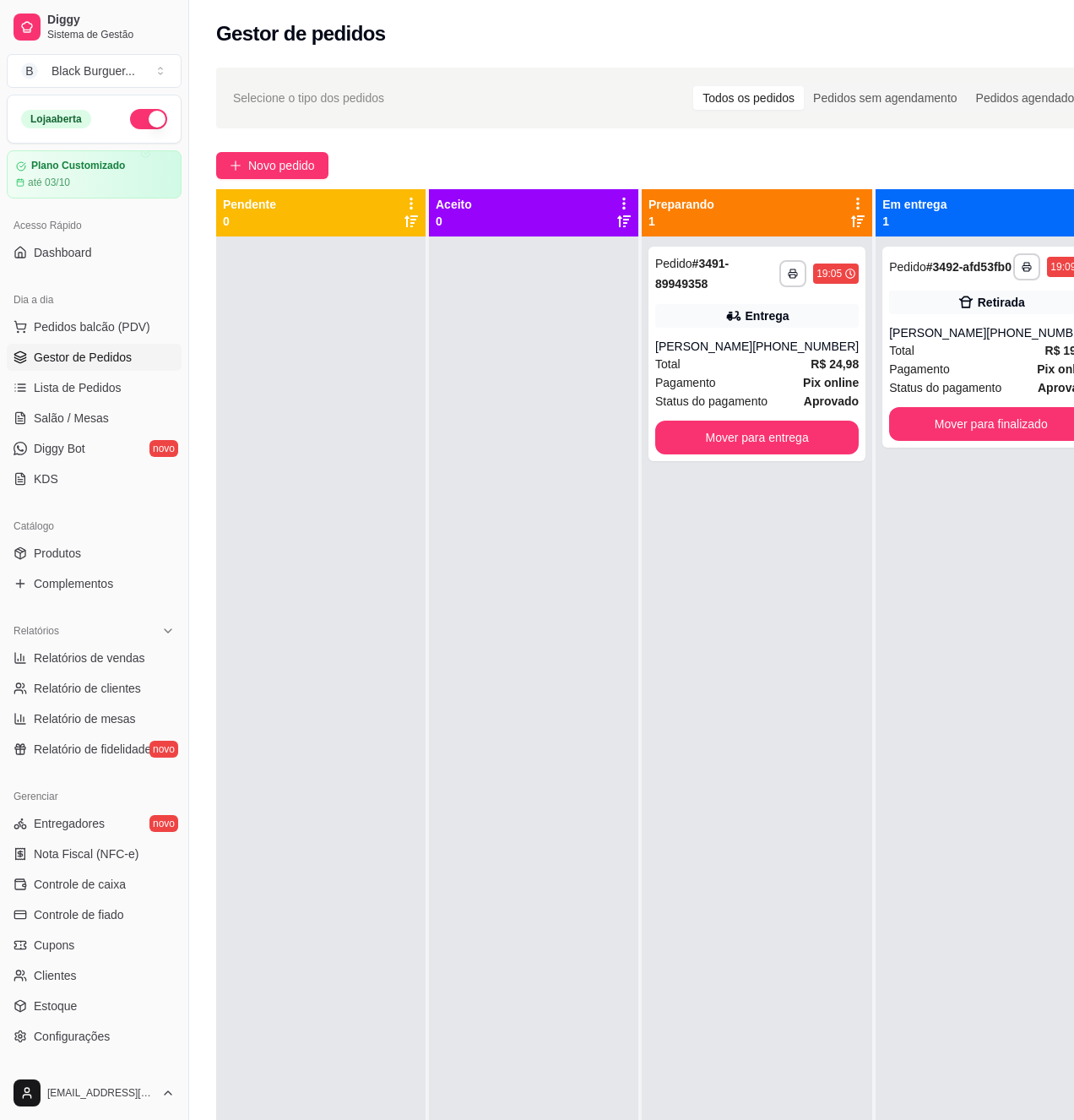
click at [522, 396] on div at bounding box center [534, 796] width 210 height 1120
click at [76, 384] on span "Lista de Pedidos" at bounding box center [78, 387] width 88 height 17
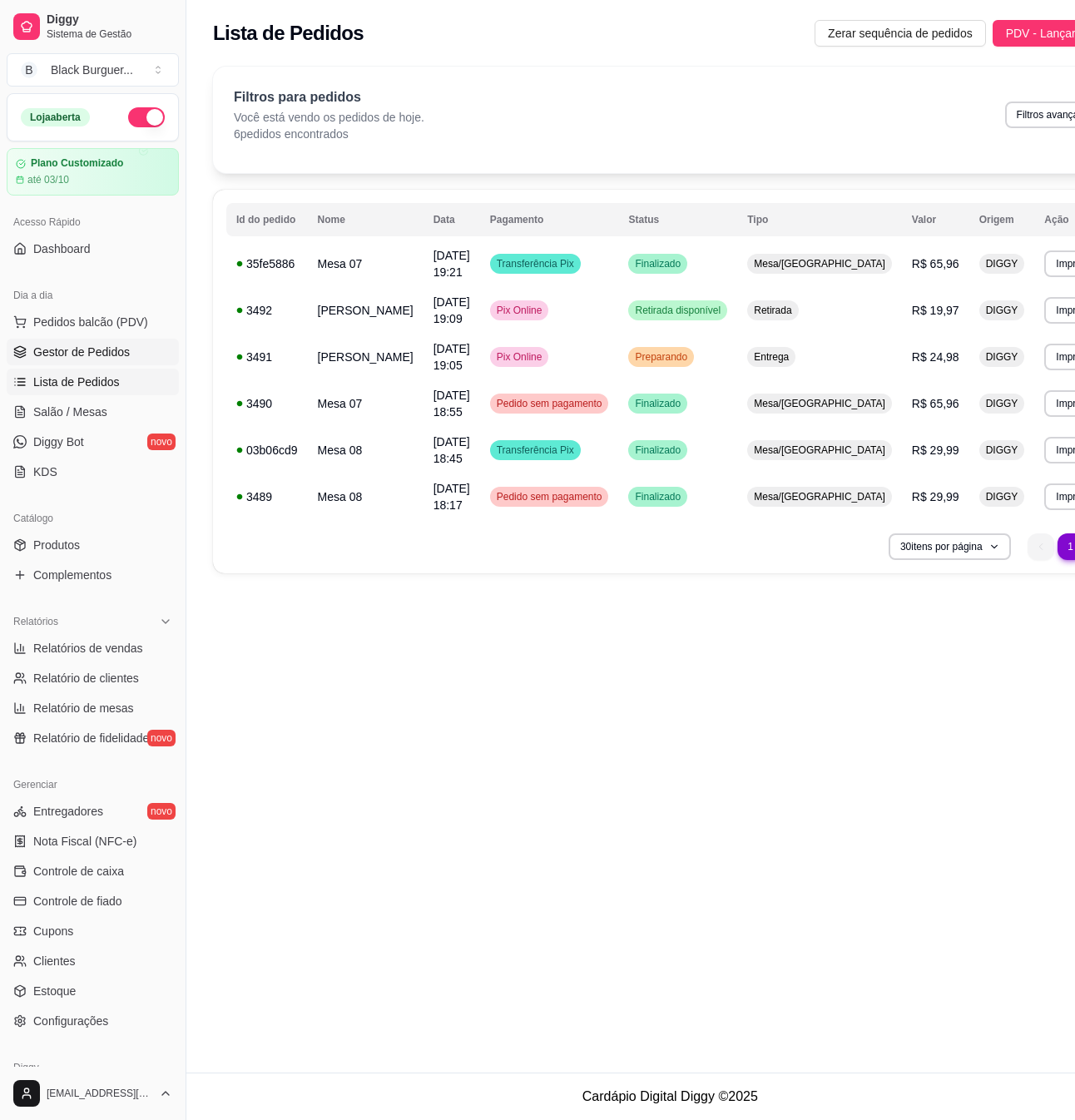
click at [99, 343] on link "Gestor de Pedidos" at bounding box center [92, 351] width 172 height 27
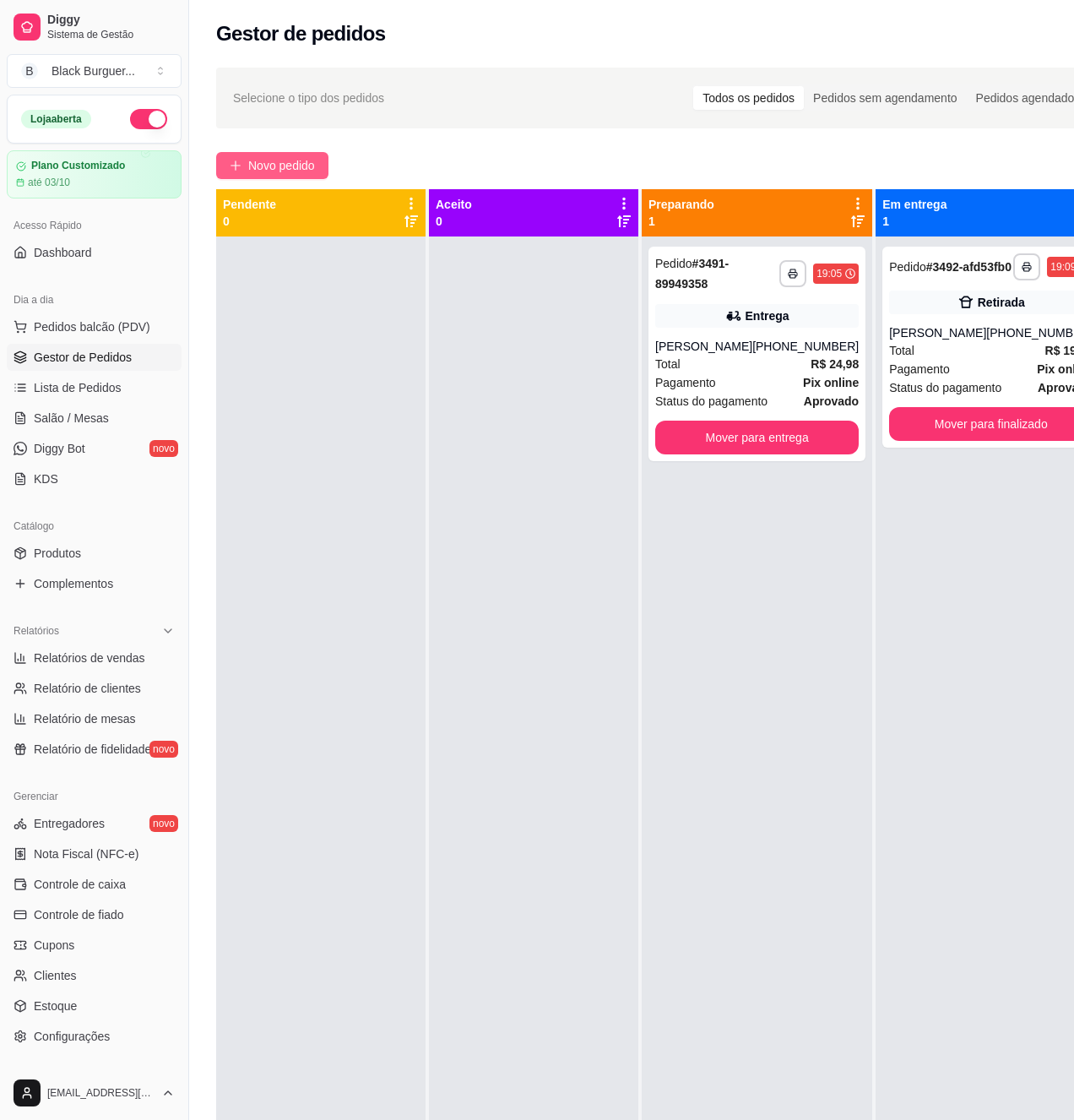
click at [284, 160] on span "Novo pedido" at bounding box center [281, 166] width 66 height 19
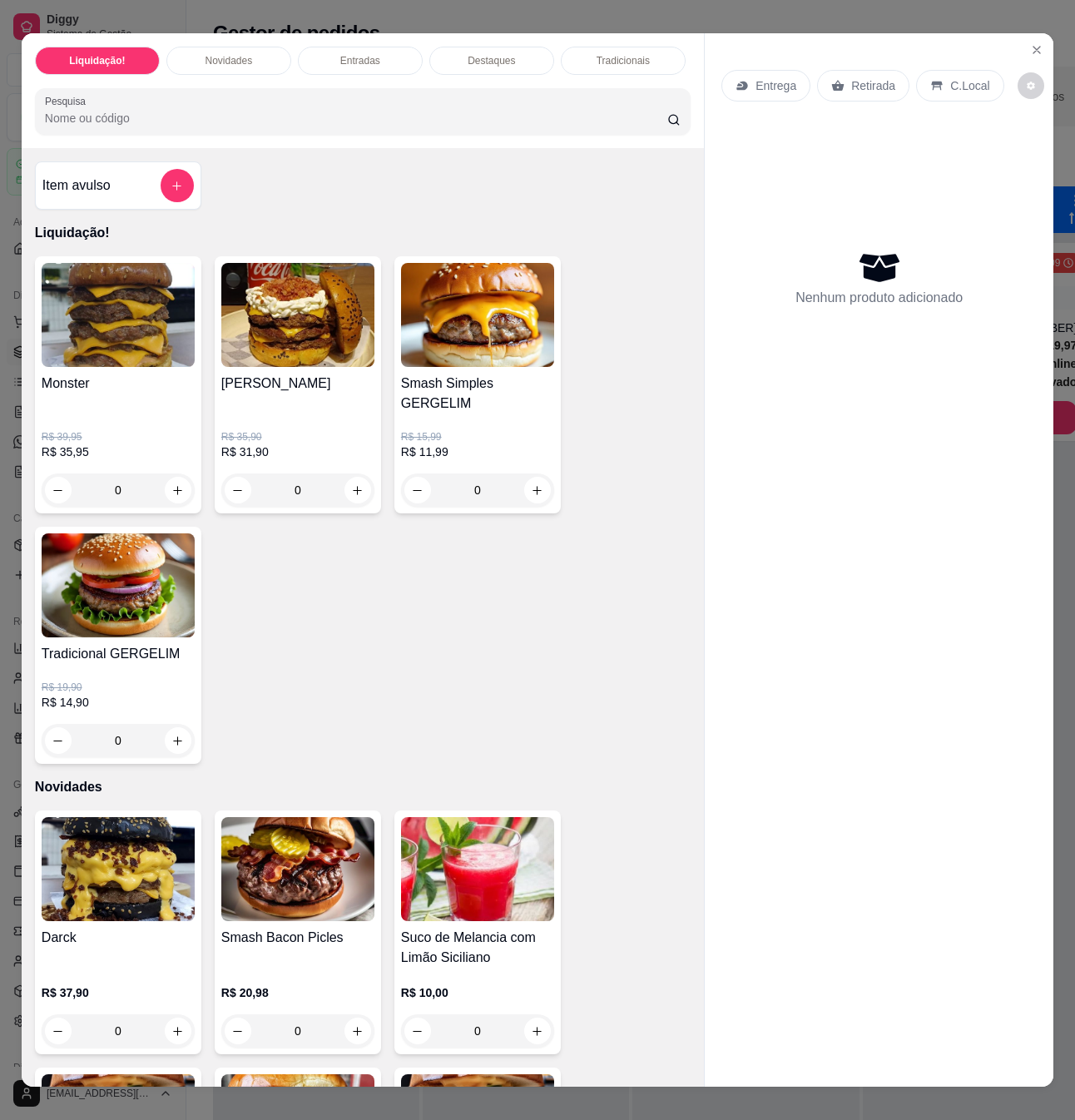
drag, startPoint x: 215, startPoint y: 234, endPoint x: 716, endPoint y: 160, distance: 506.4
click at [225, 234] on p "Liquidação!" at bounding box center [362, 233] width 656 height 20
click at [1031, 43] on icon "Close" at bounding box center [1037, 50] width 13 height 13
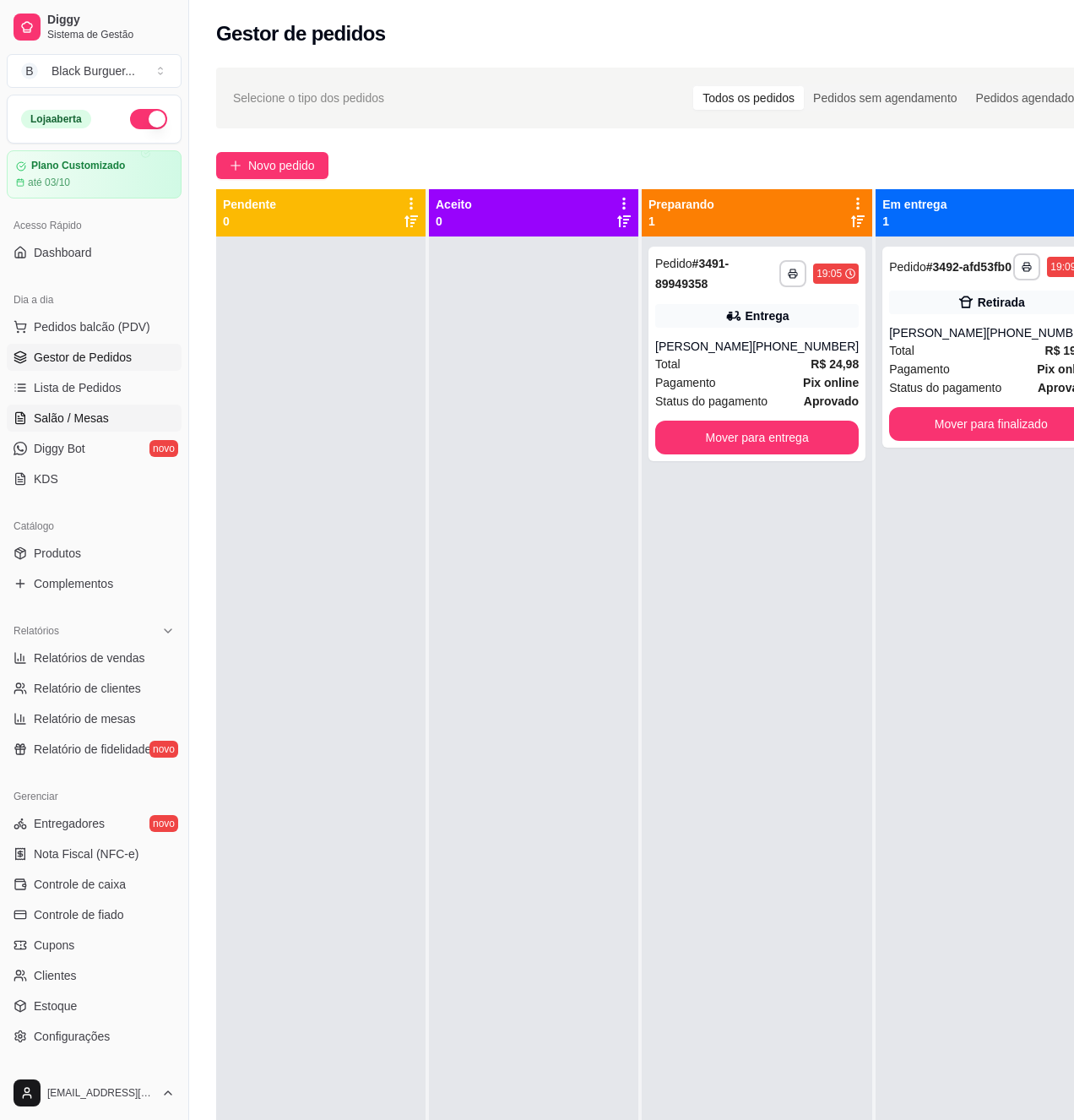
click at [93, 414] on span "Salão / Mesas" at bounding box center [71, 418] width 75 height 17
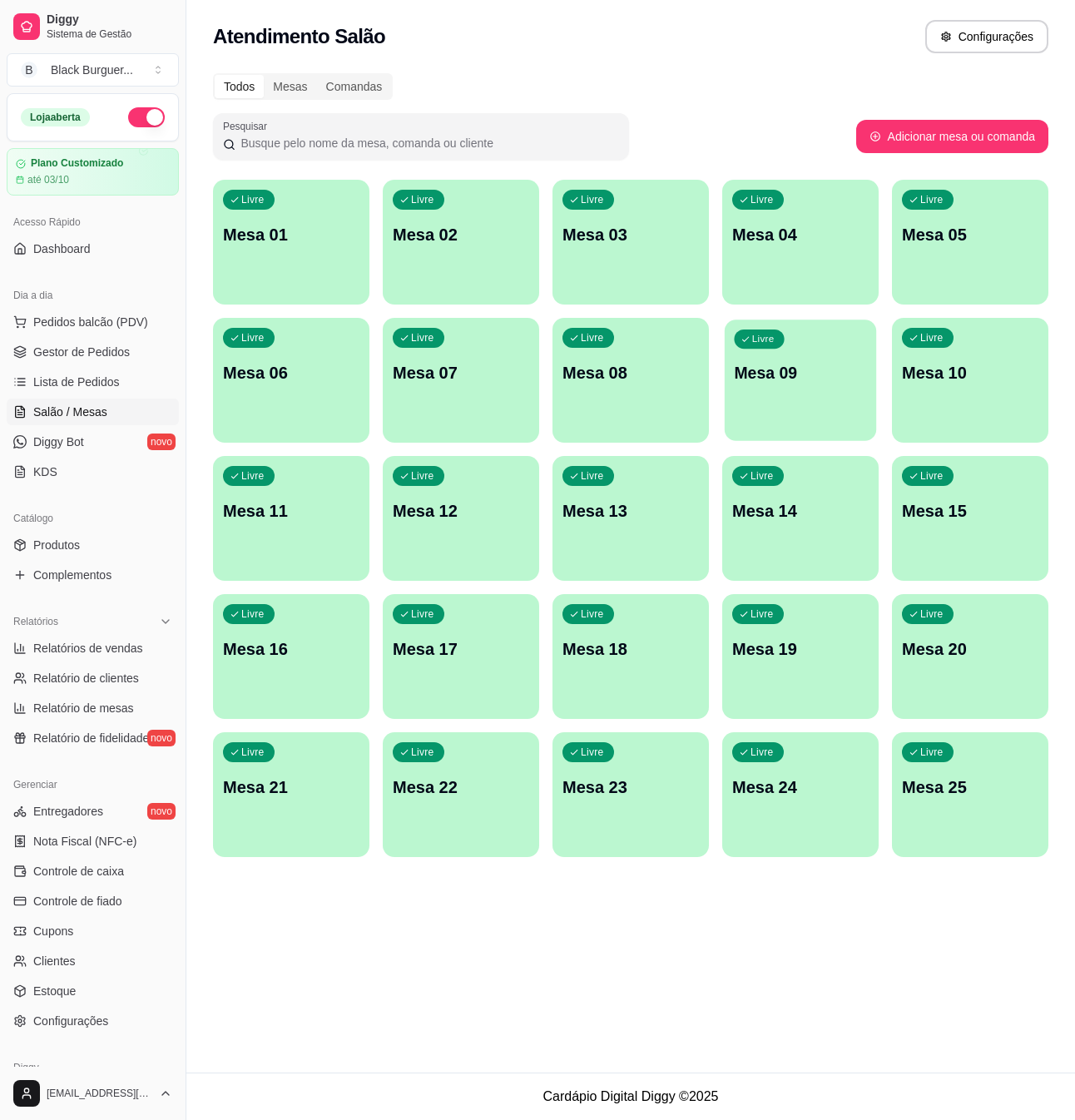
click at [818, 372] on p "Mesa 09" at bounding box center [800, 373] width 133 height 22
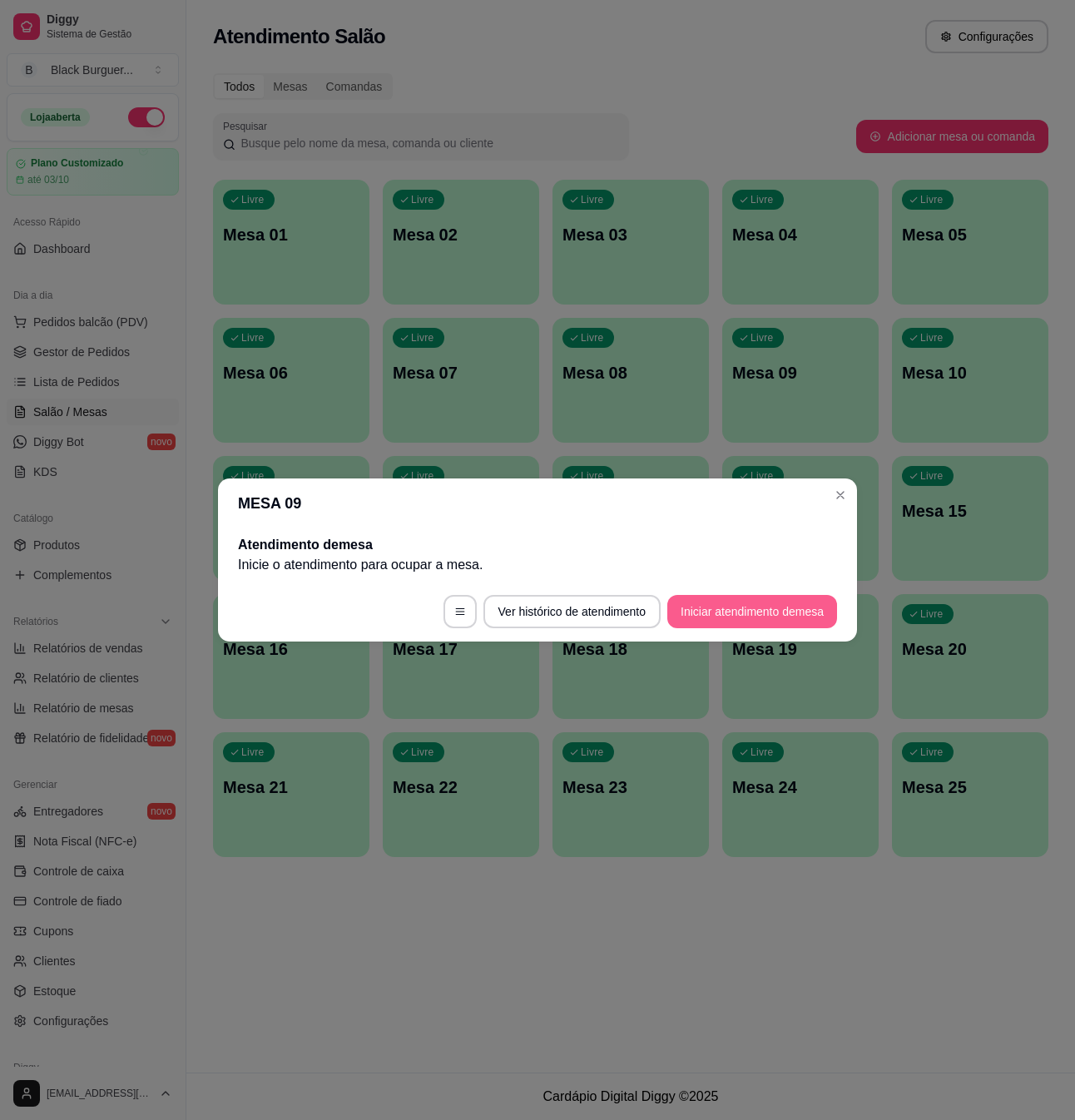
click at [807, 607] on button "Iniciar atendimento de mesa" at bounding box center [752, 612] width 170 height 33
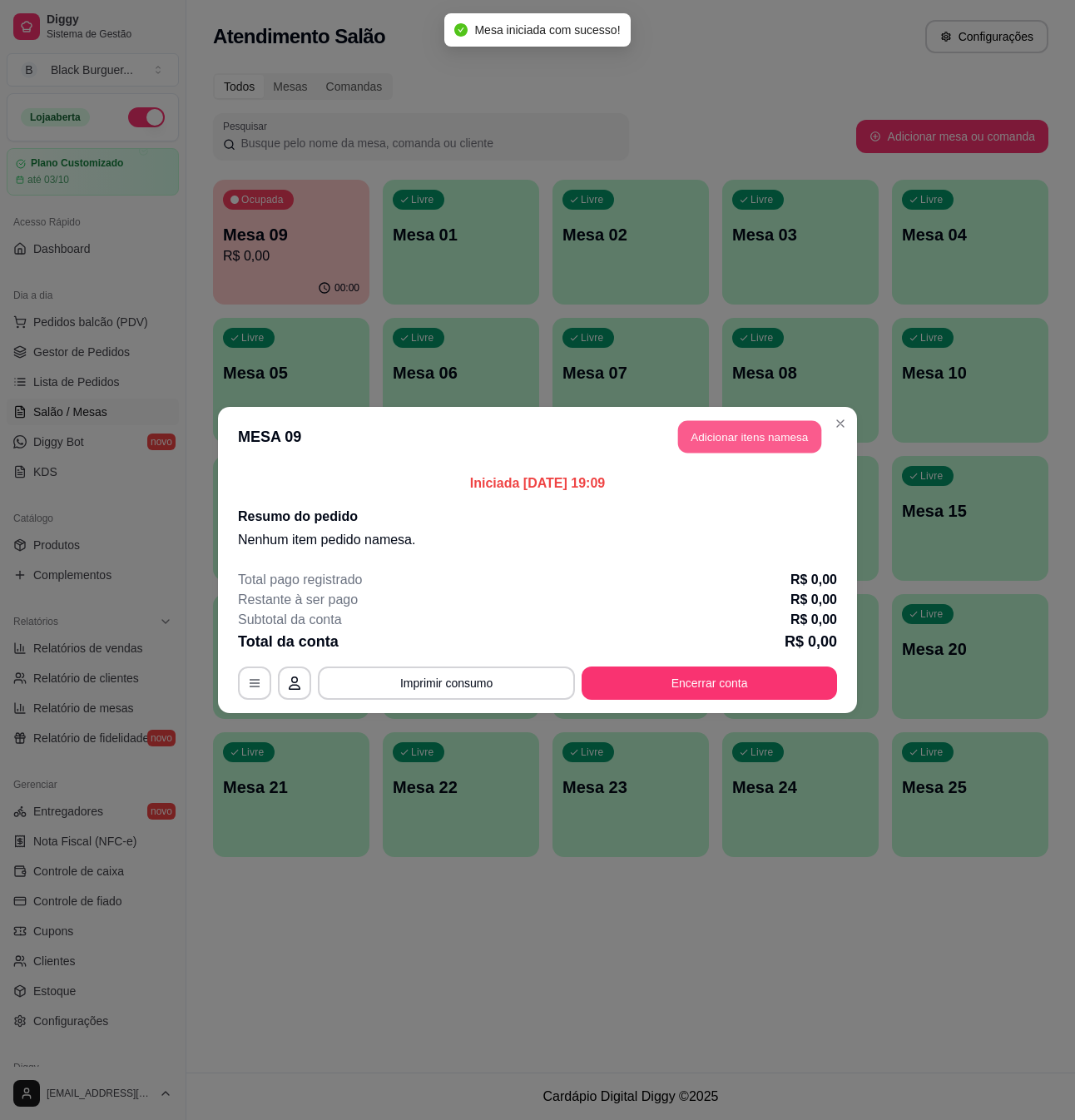
click at [784, 433] on button "Adicionar itens na mesa" at bounding box center [750, 437] width 143 height 32
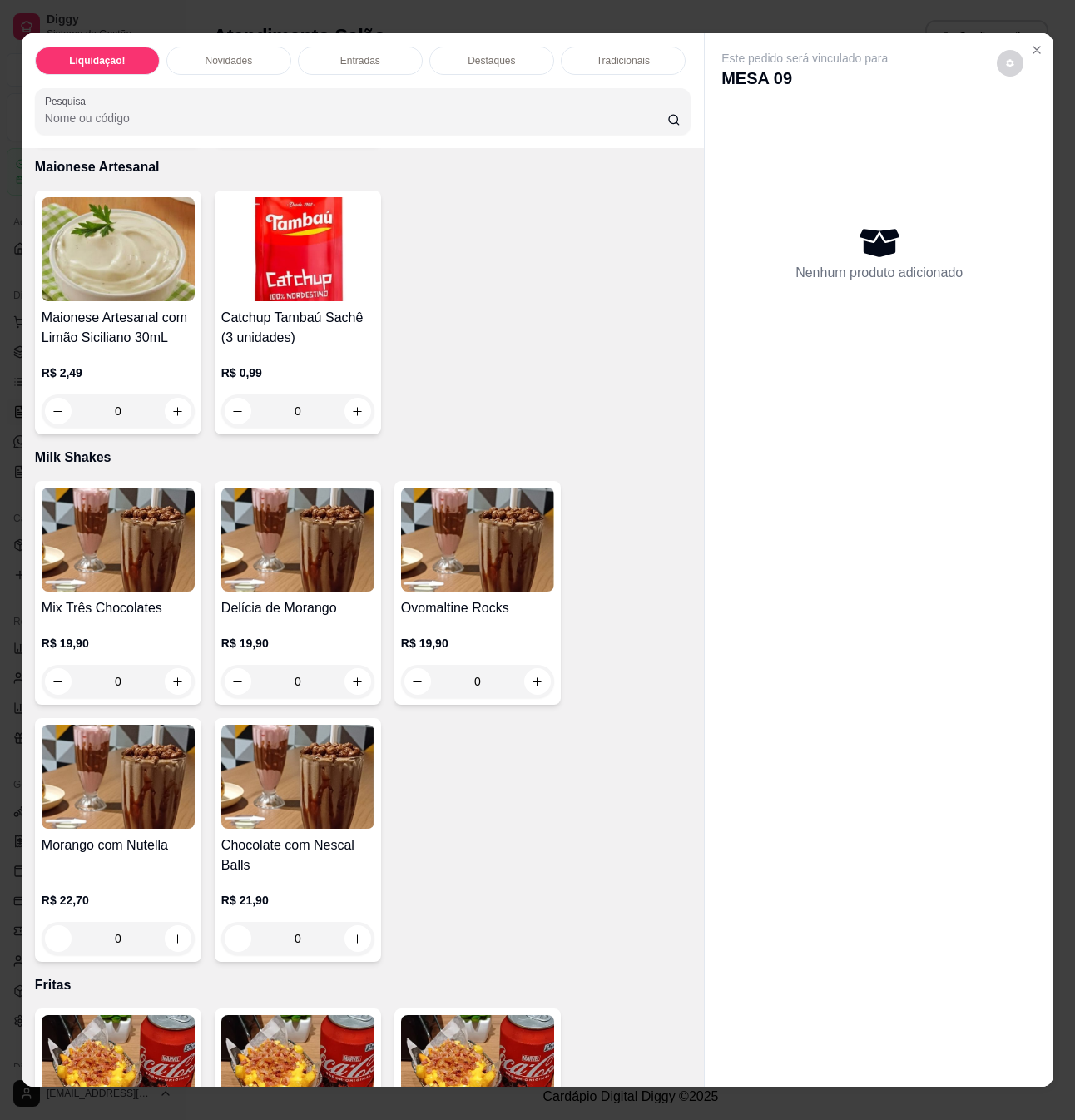
scroll to position [3439, 0]
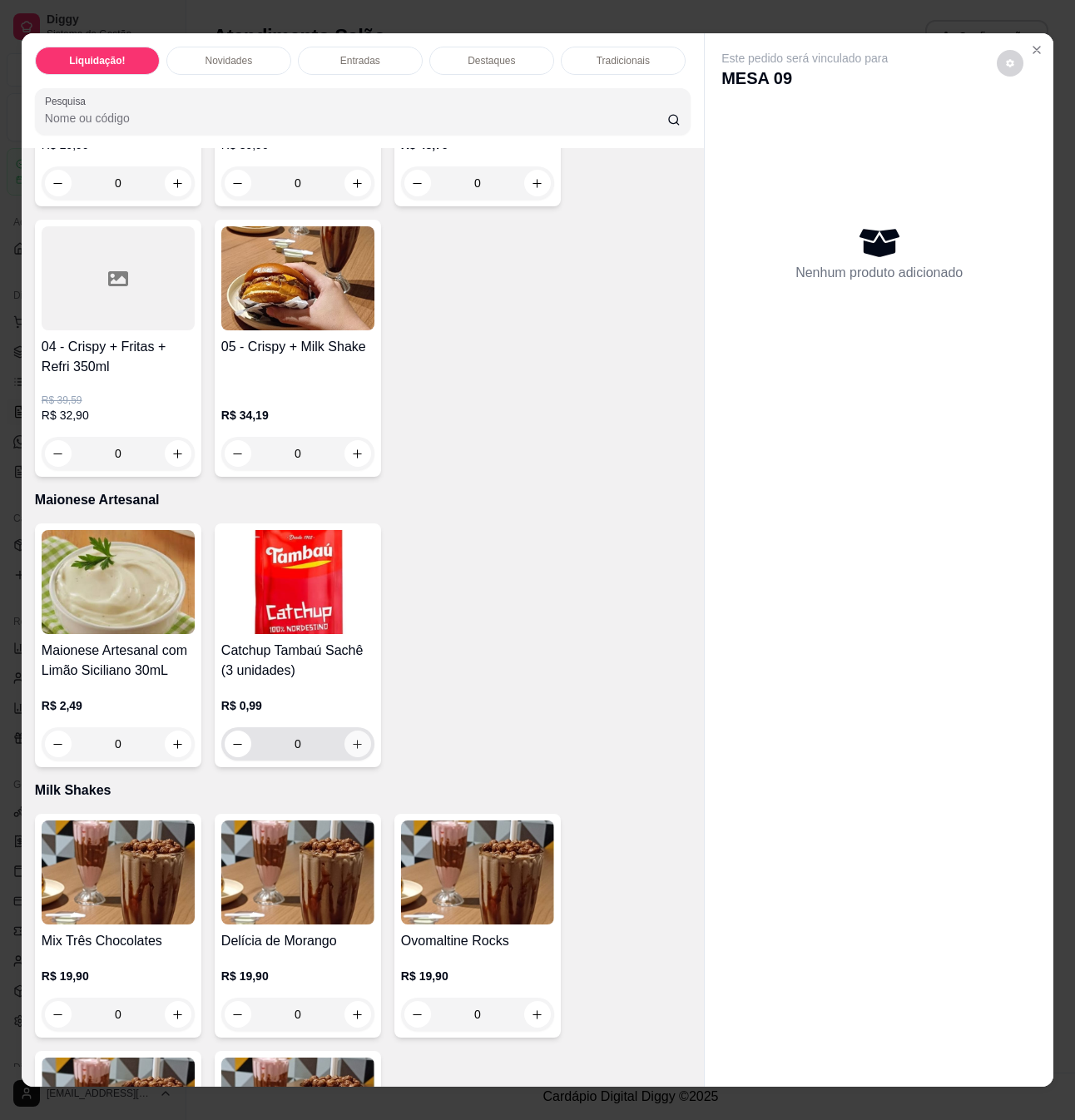
click at [351, 738] on icon "increase-product-quantity" at bounding box center [358, 745] width 13 height 13
type input "1"
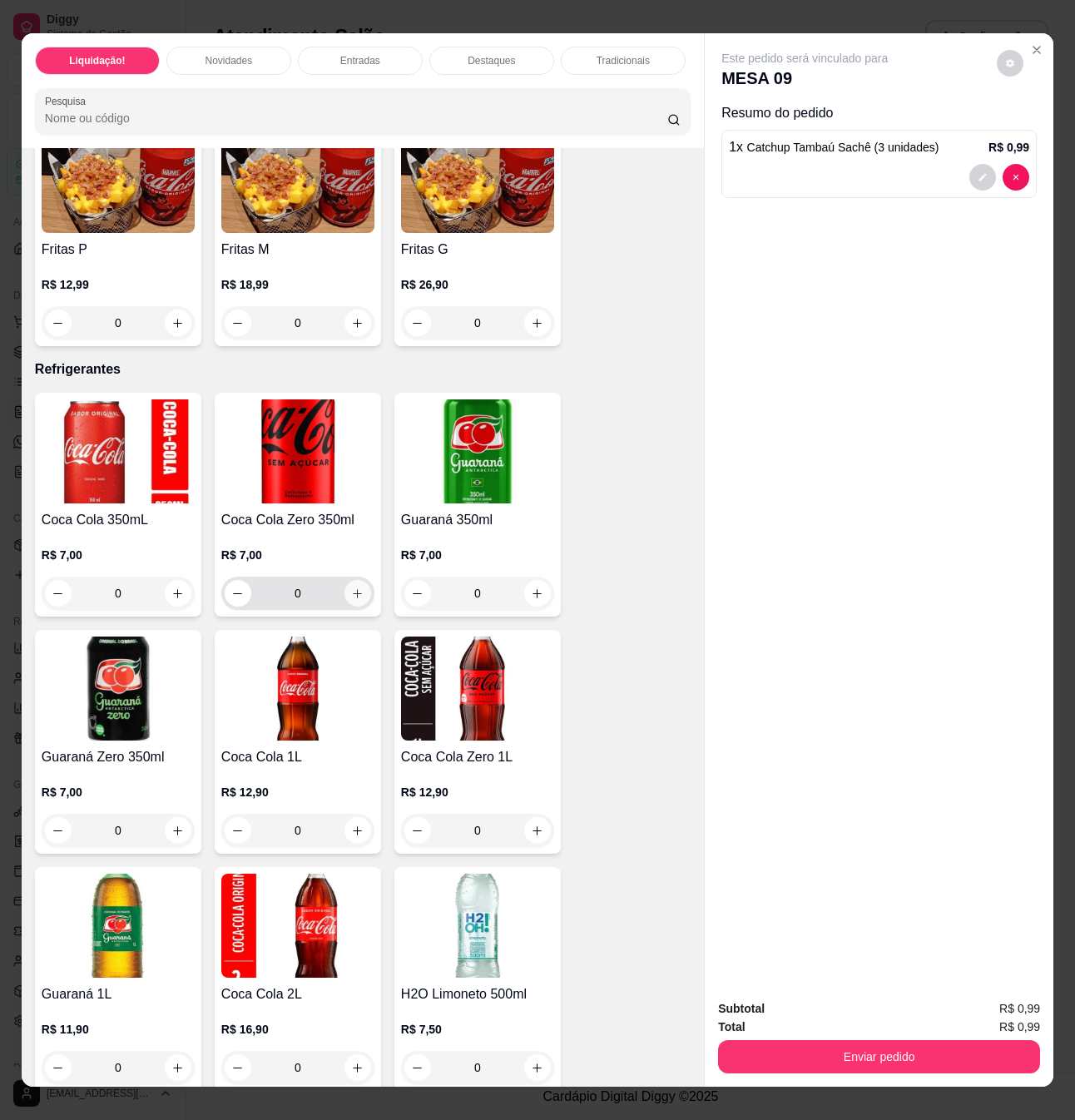
scroll to position [4439, 0]
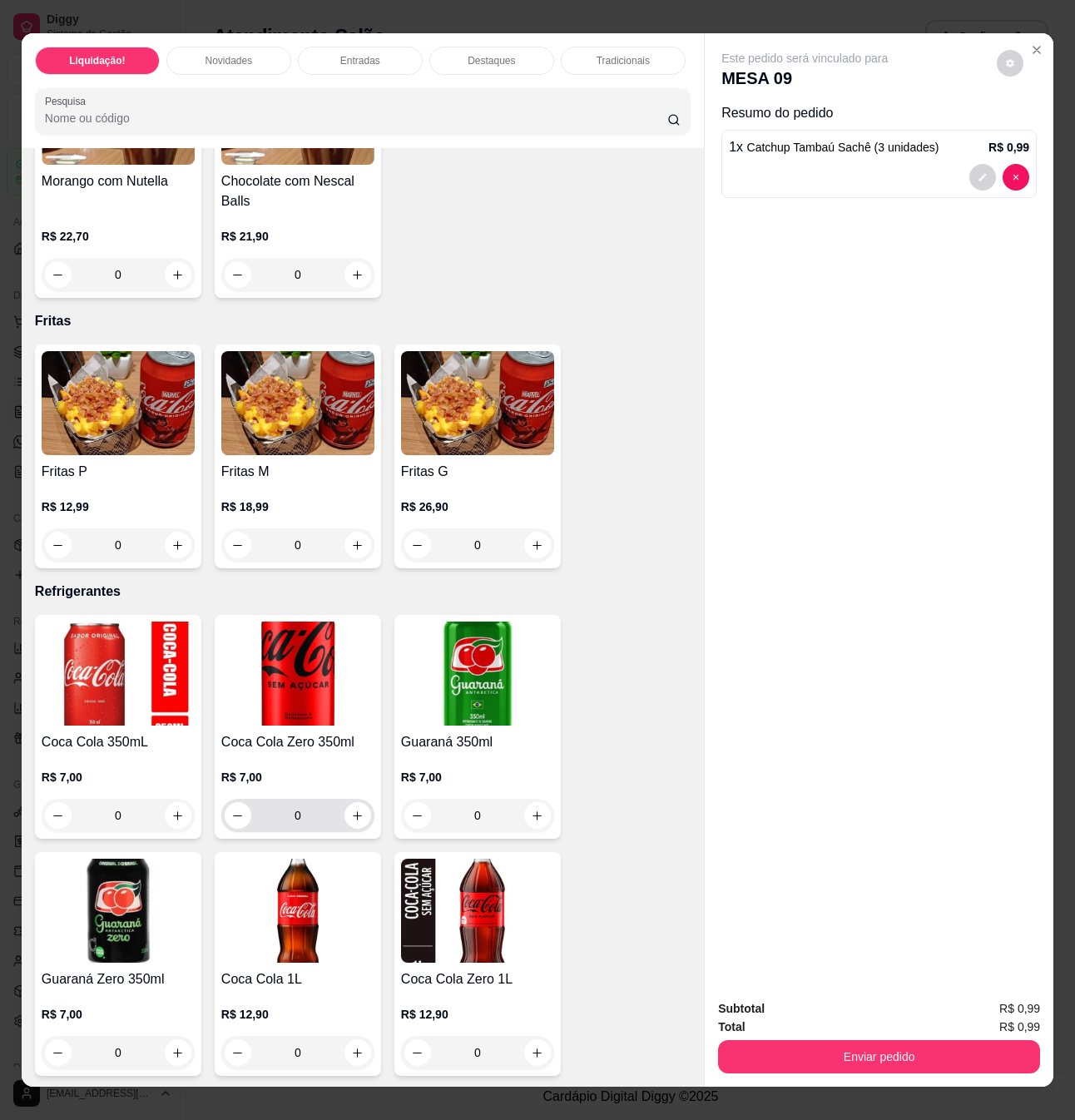
click at [350, 799] on div "0" at bounding box center [298, 816] width 147 height 33
click at [354, 810] on icon "increase-product-quantity" at bounding box center [359, 816] width 13 height 13
type input "1"
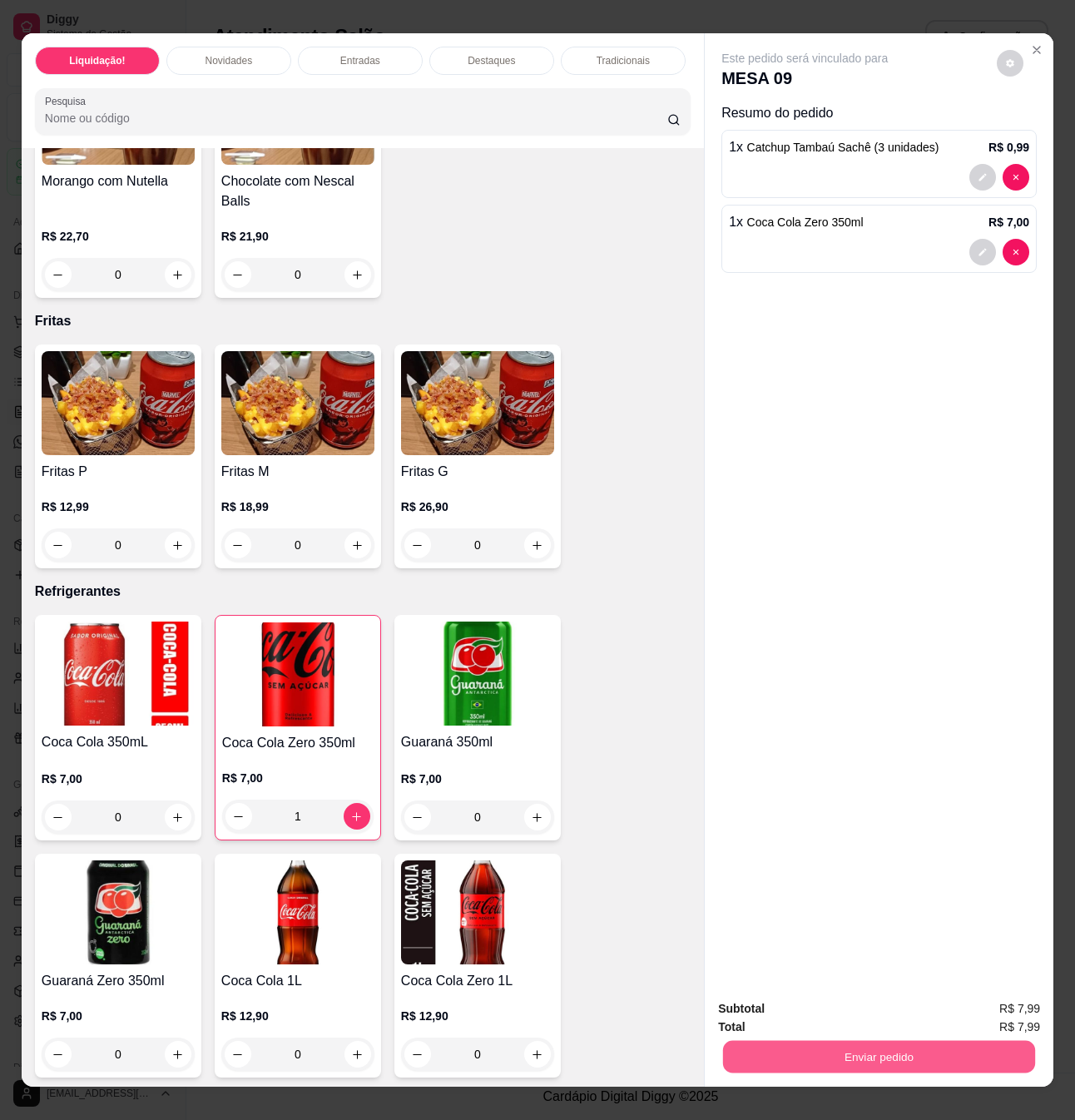
click at [814, 1050] on button "Enviar pedido" at bounding box center [880, 1056] width 313 height 32
click at [809, 1004] on button "Não registrar e enviar pedido" at bounding box center [822, 1008] width 173 height 31
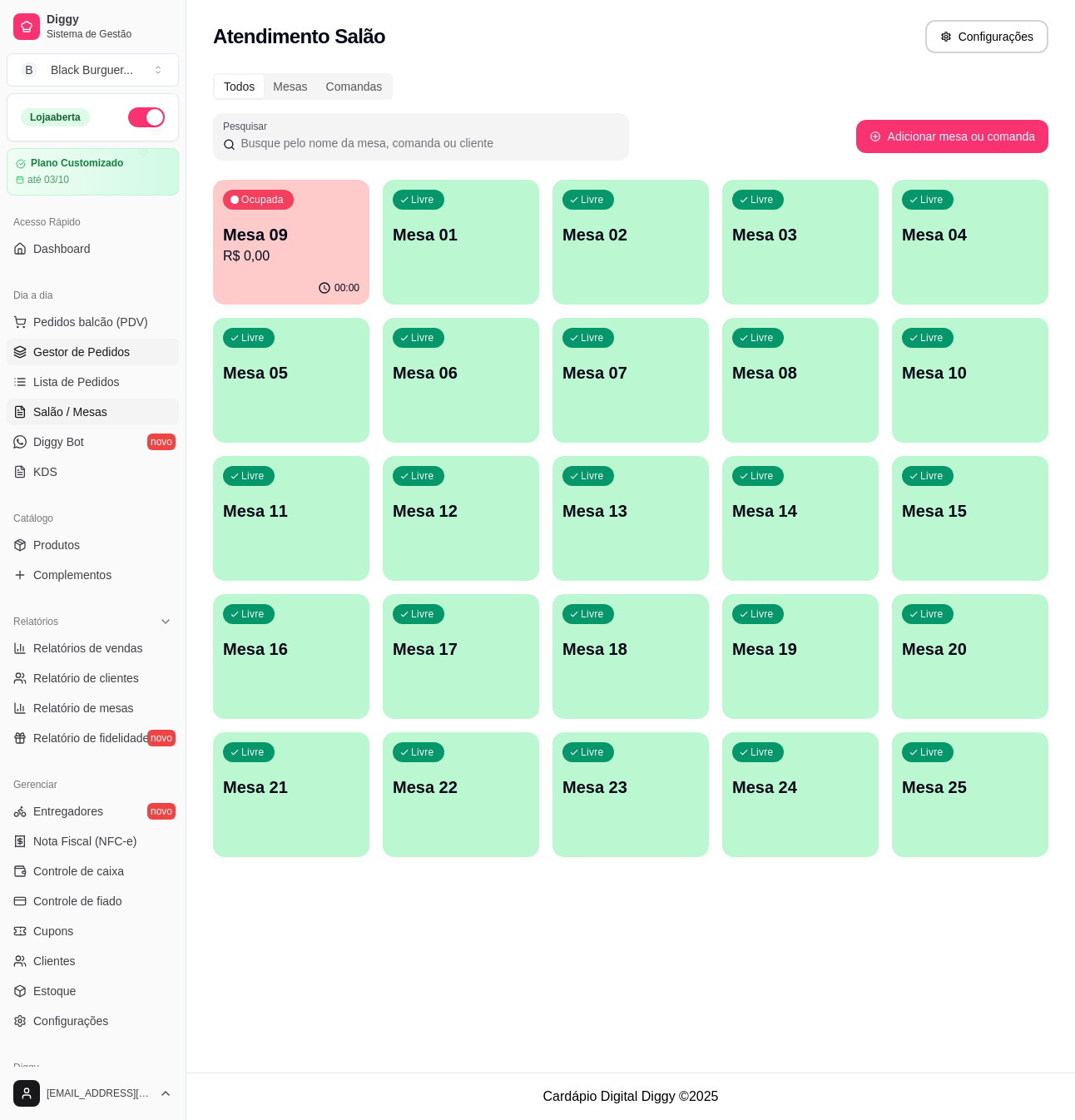
click at [66, 364] on link "Gestor de Pedidos" at bounding box center [92, 351] width 172 height 27
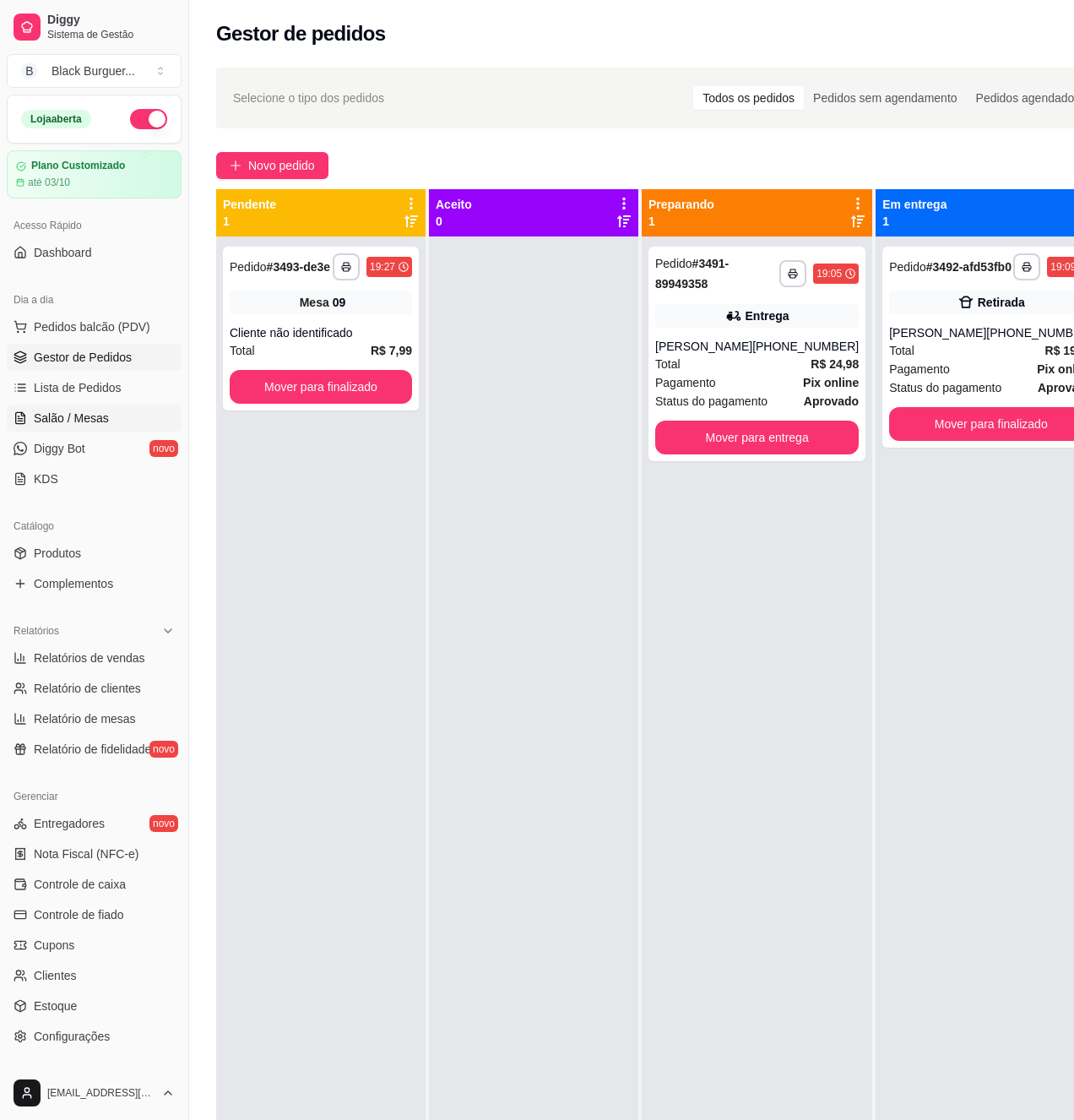
click at [99, 431] on link "Salão / Mesas" at bounding box center [94, 417] width 175 height 27
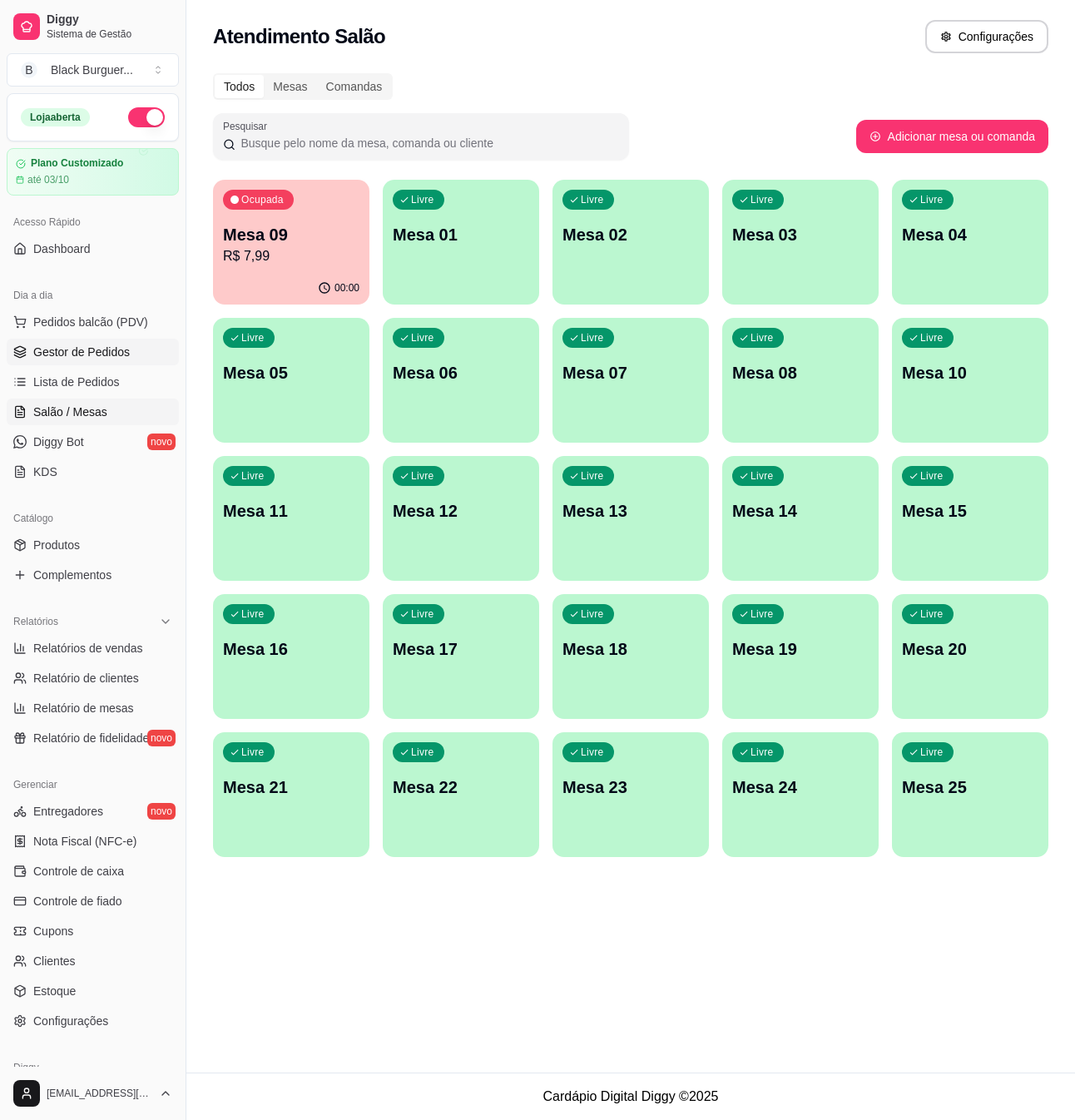
click at [93, 356] on span "Gestor de Pedidos" at bounding box center [81, 352] width 97 height 17
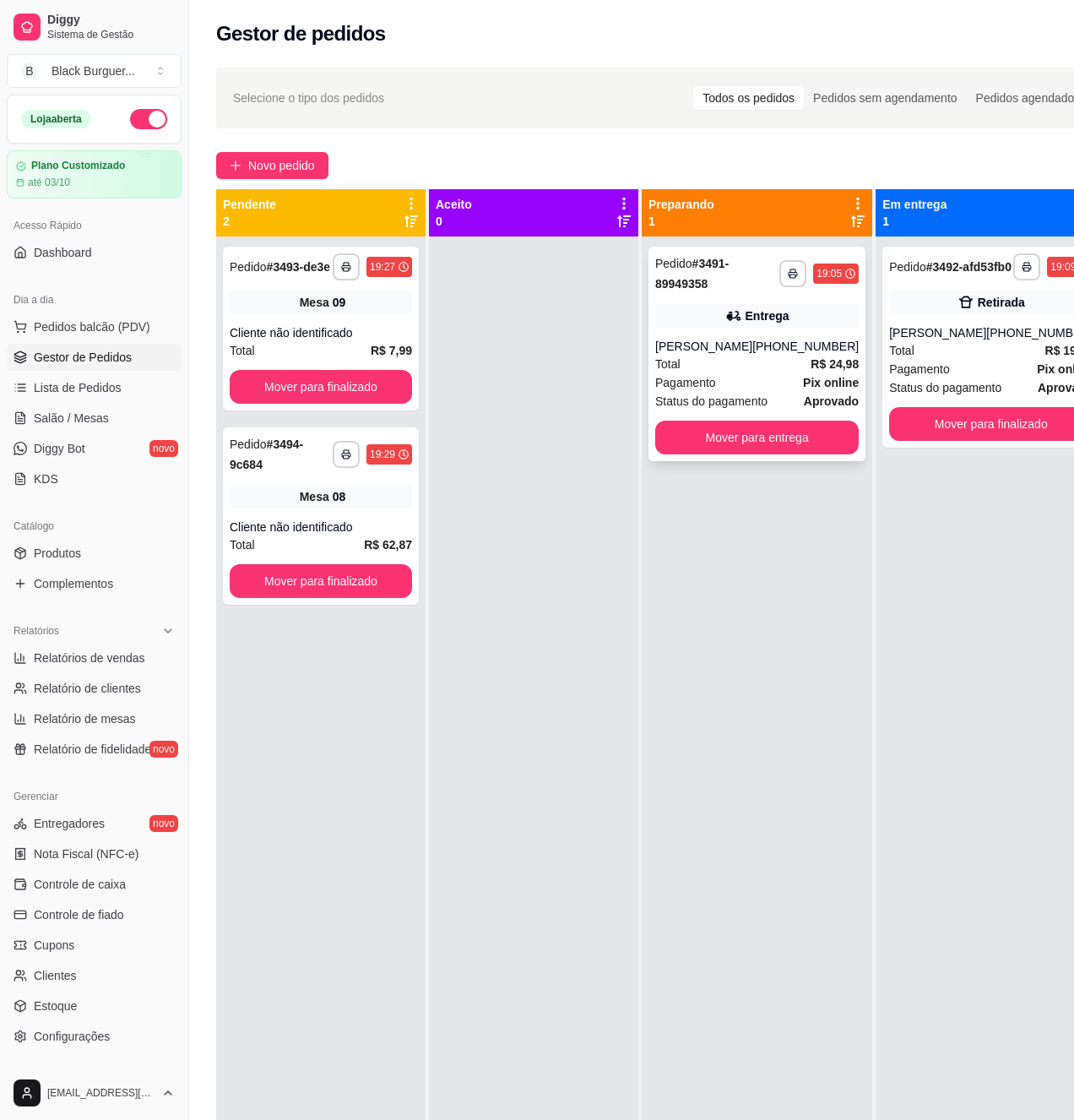
click at [789, 345] on div "[PHONE_NUMBER]" at bounding box center [806, 346] width 107 height 17
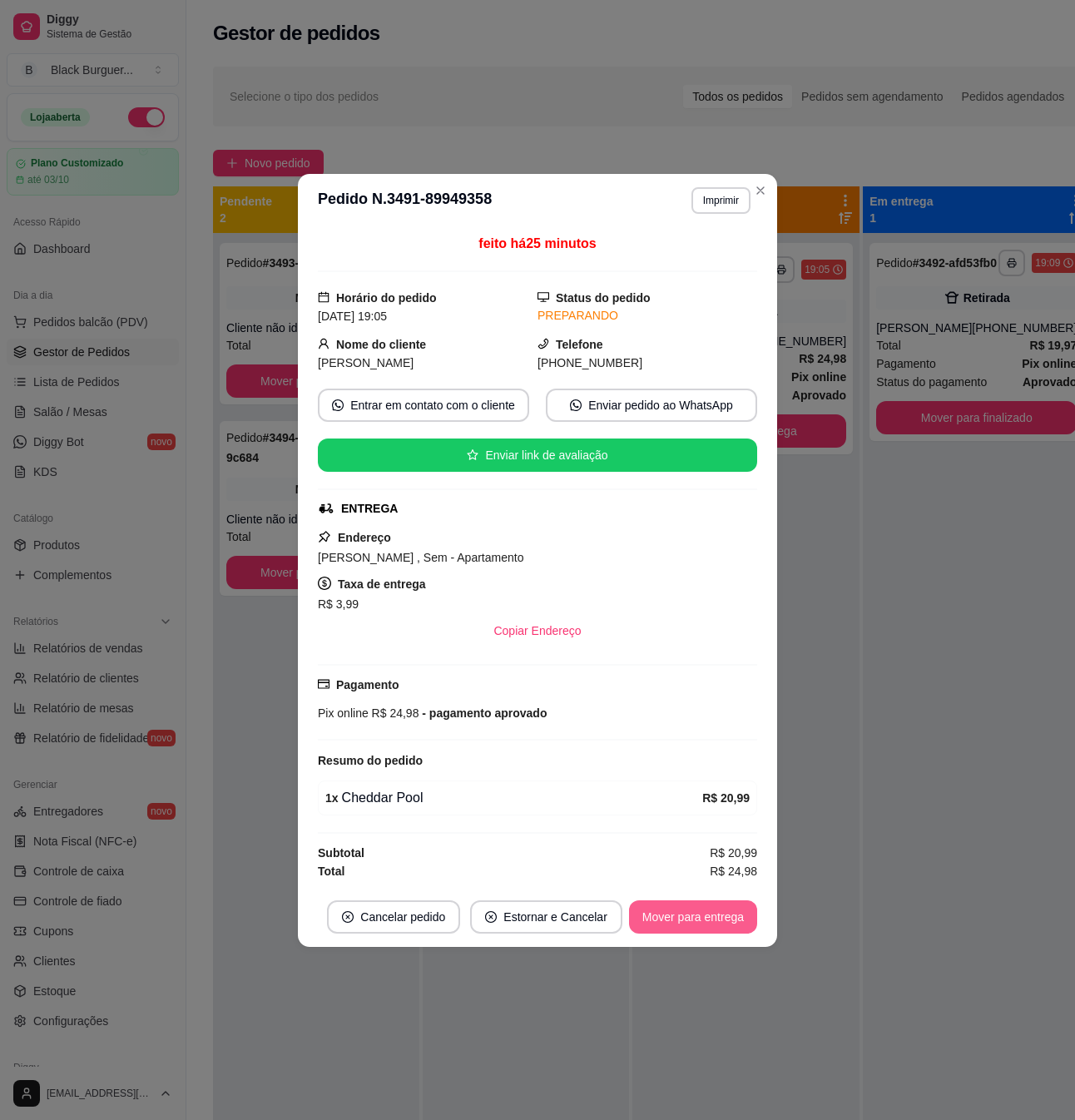
click at [694, 930] on button "Mover para entrega" at bounding box center [693, 917] width 128 height 33
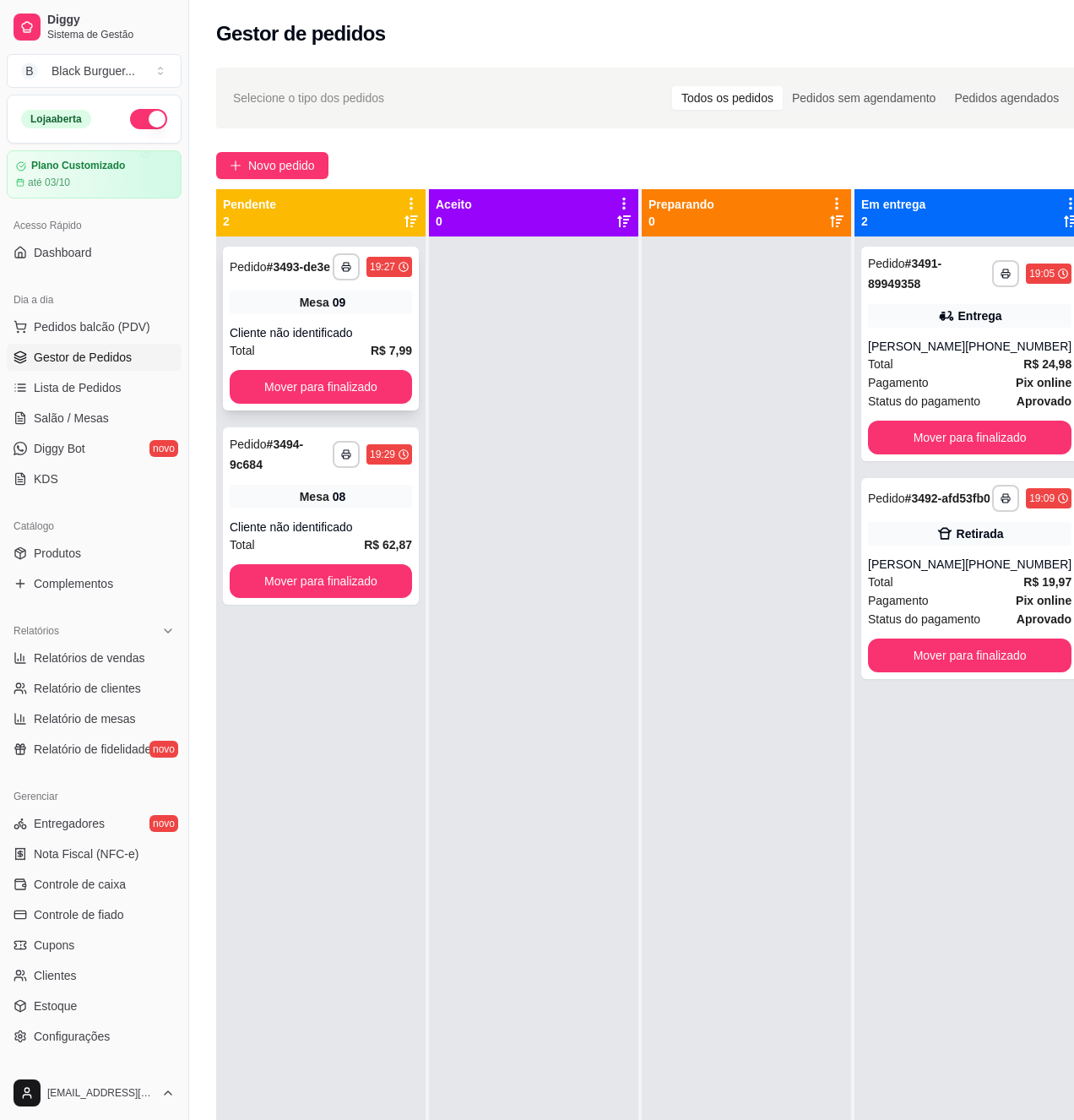
click at [372, 331] on div "Cliente não identificado" at bounding box center [321, 333] width 182 height 17
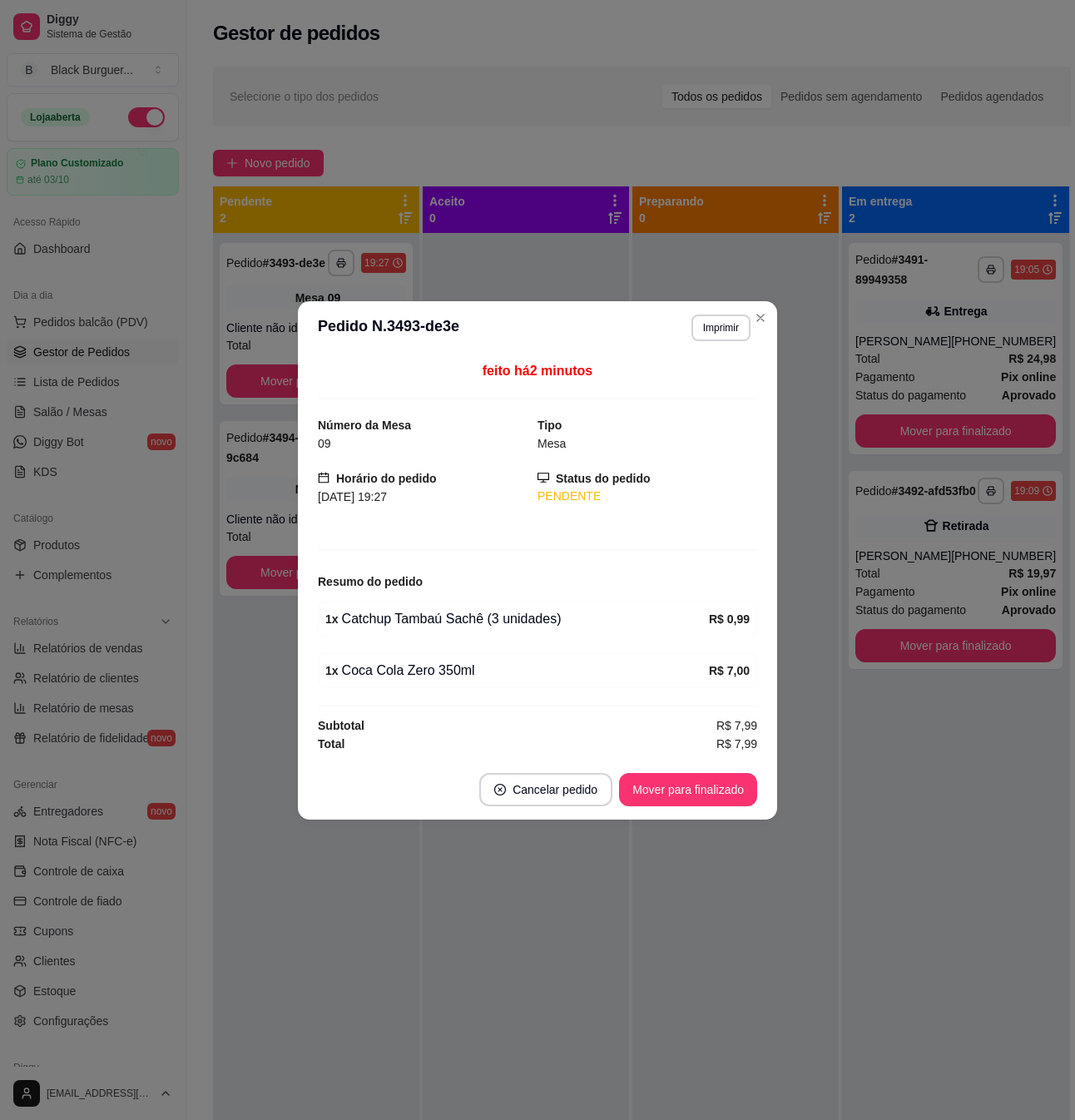
click at [656, 781] on button "Mover para finalizado" at bounding box center [689, 790] width 138 height 33
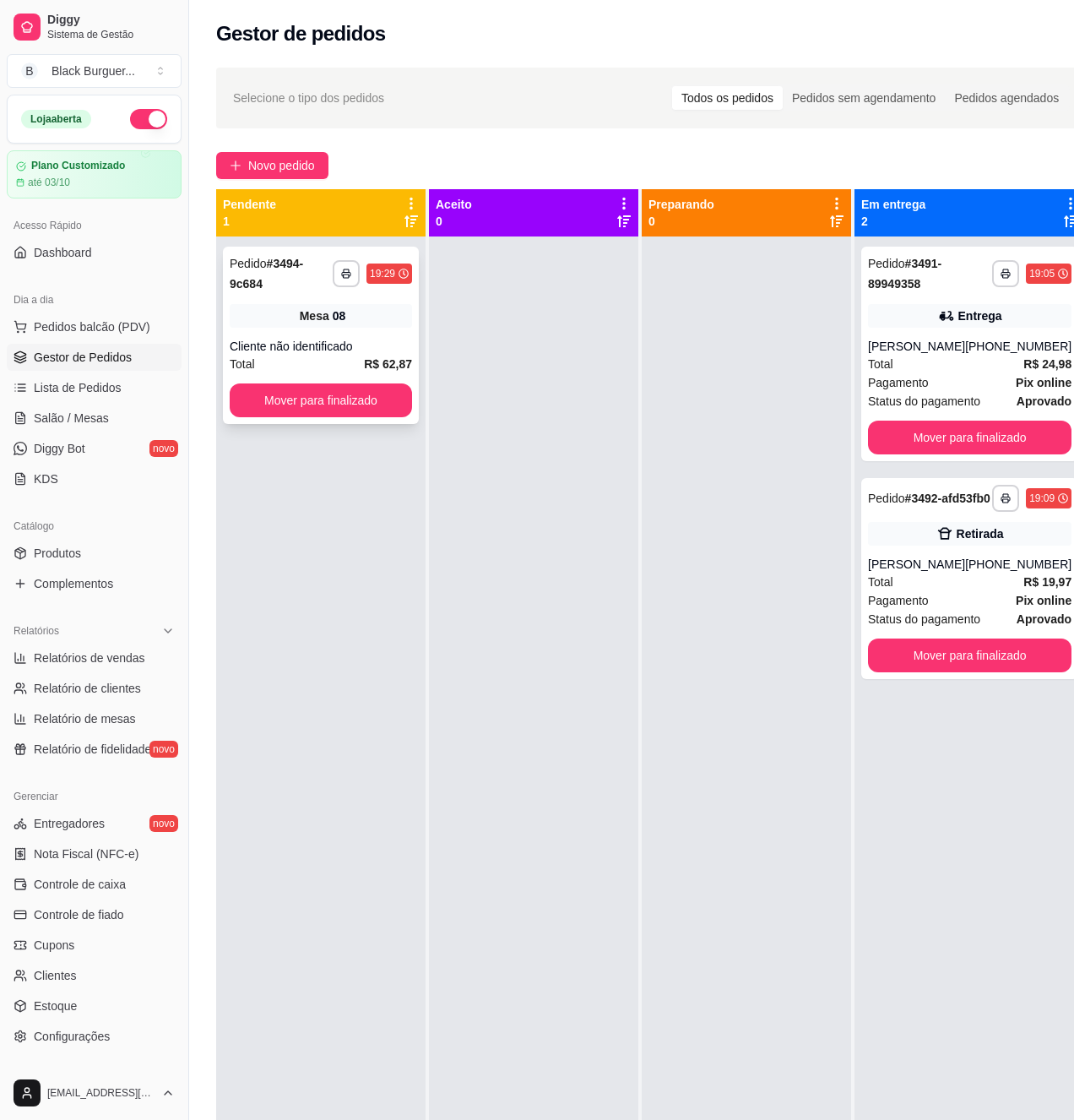
click at [358, 340] on div "Cliente não identificado" at bounding box center [321, 346] width 182 height 17
click at [32, 415] on link "Salão / Mesas" at bounding box center [94, 417] width 175 height 27
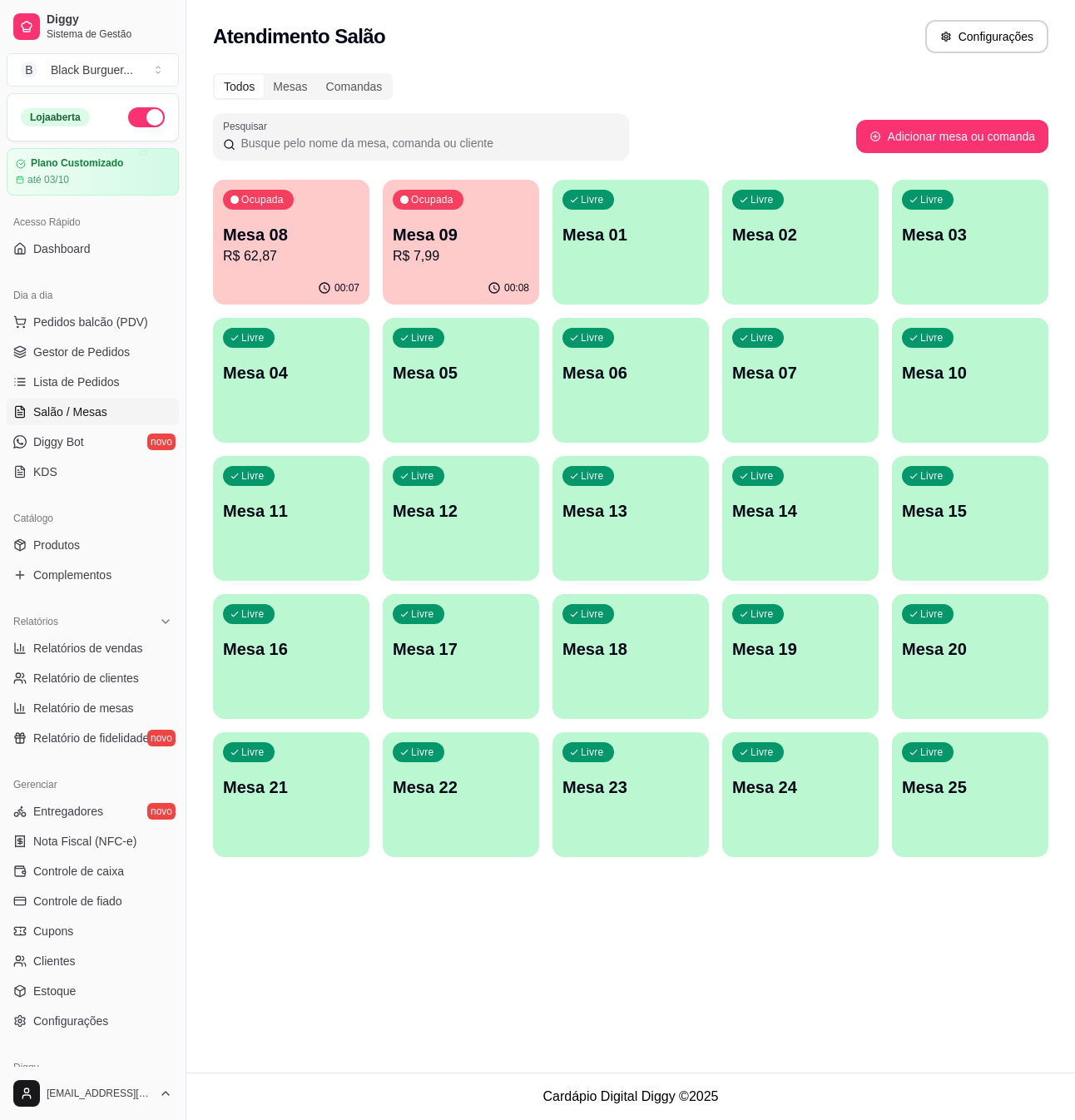
click at [418, 258] on p "R$ 7,99" at bounding box center [461, 256] width 136 height 20
click at [55, 378] on span "Lista de Pedidos" at bounding box center [77, 382] width 87 height 17
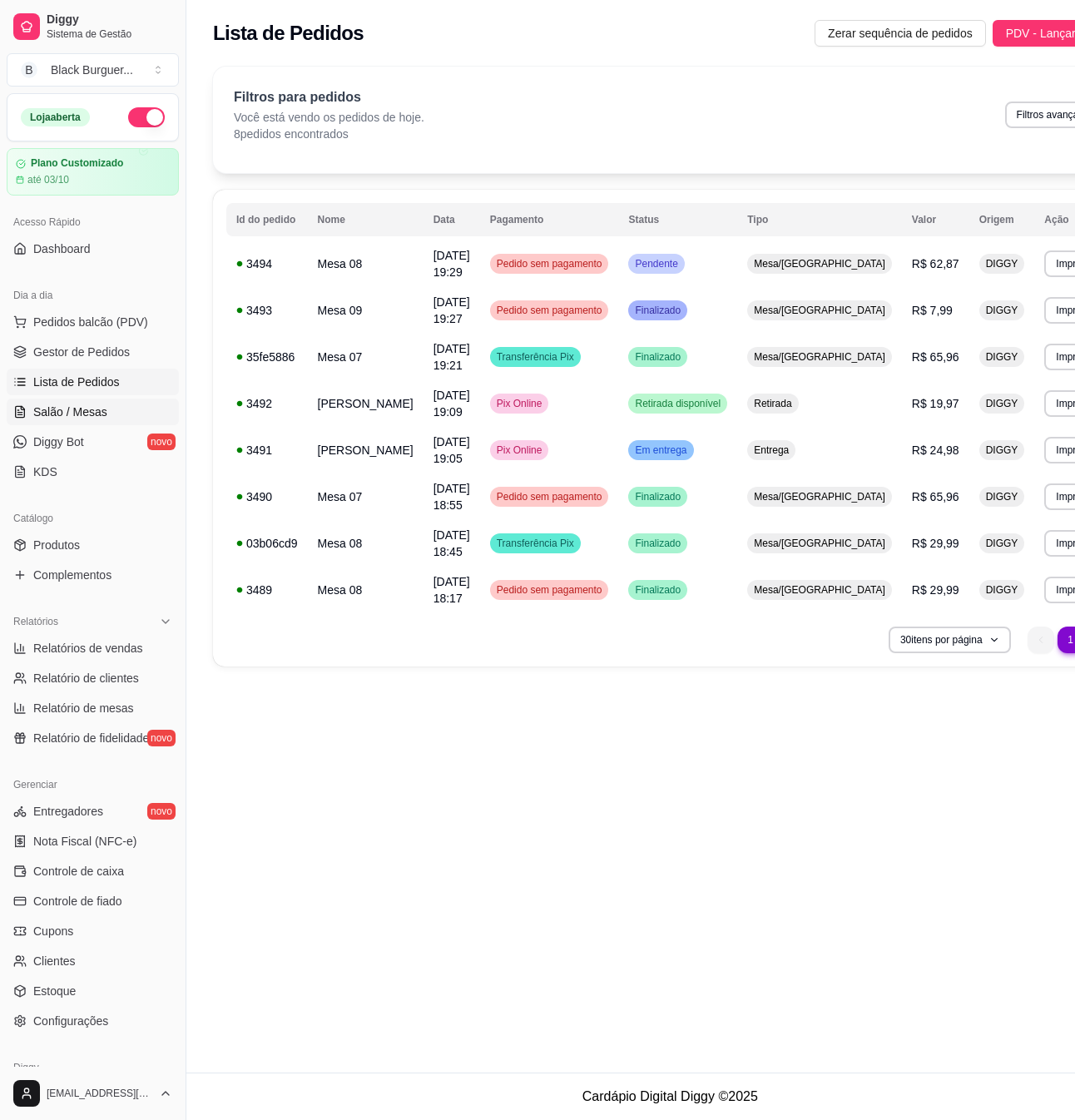
click at [97, 413] on span "Salão / Mesas" at bounding box center [70, 412] width 74 height 17
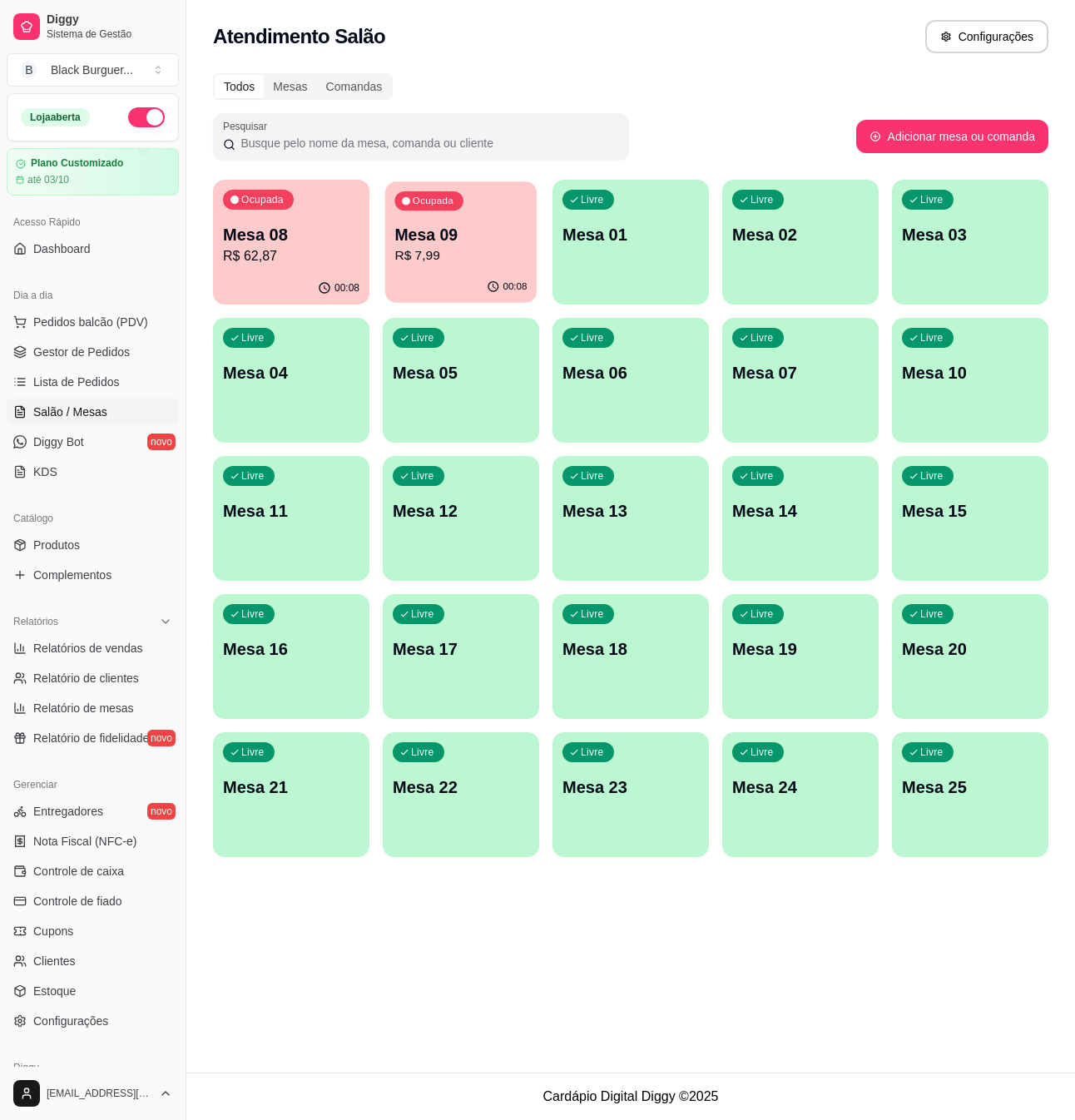
click at [407, 244] on p "Mesa 09" at bounding box center [461, 235] width 133 height 22
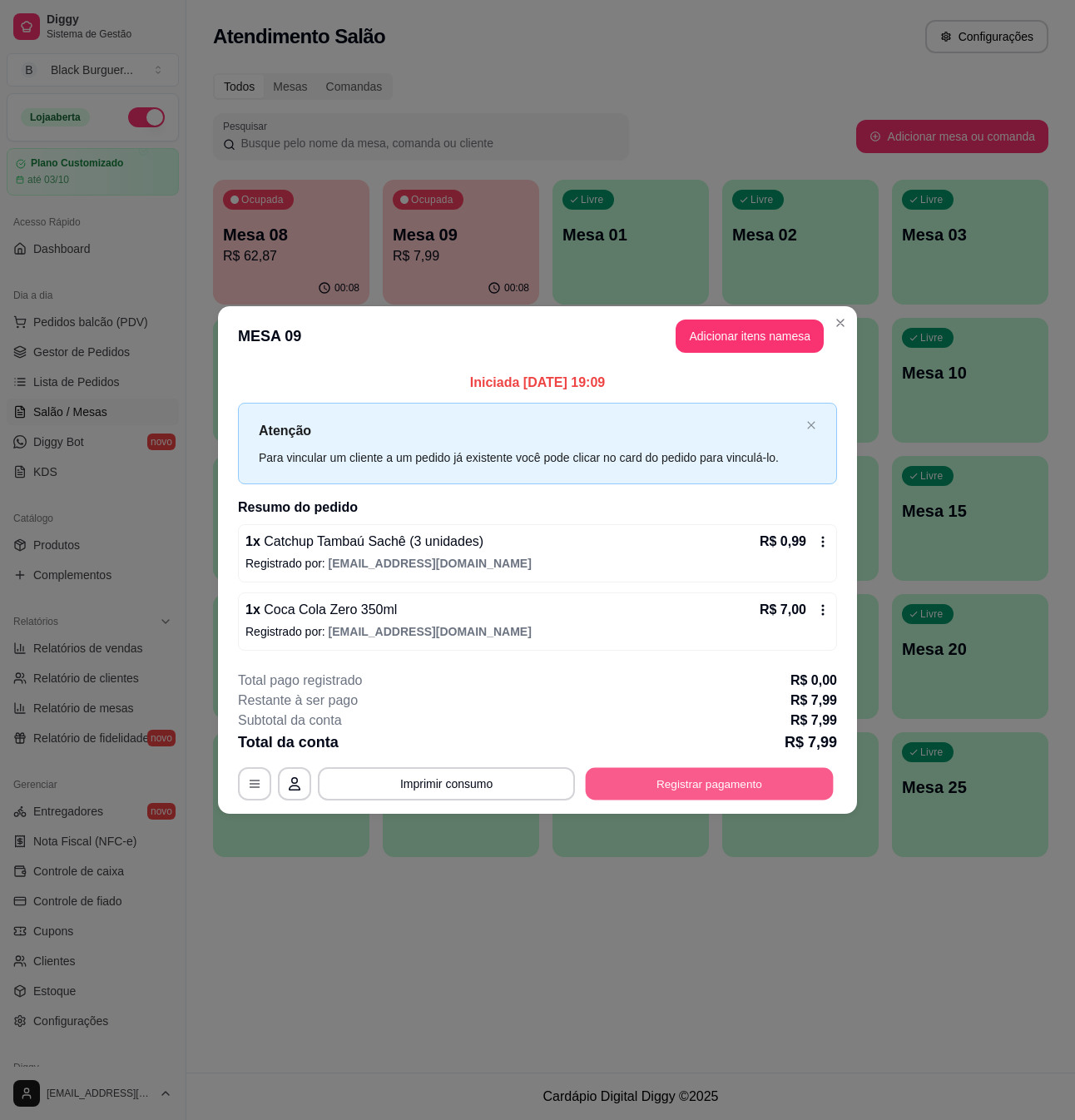
click at [758, 779] on button "Registrar pagamento" at bounding box center [710, 783] width 248 height 32
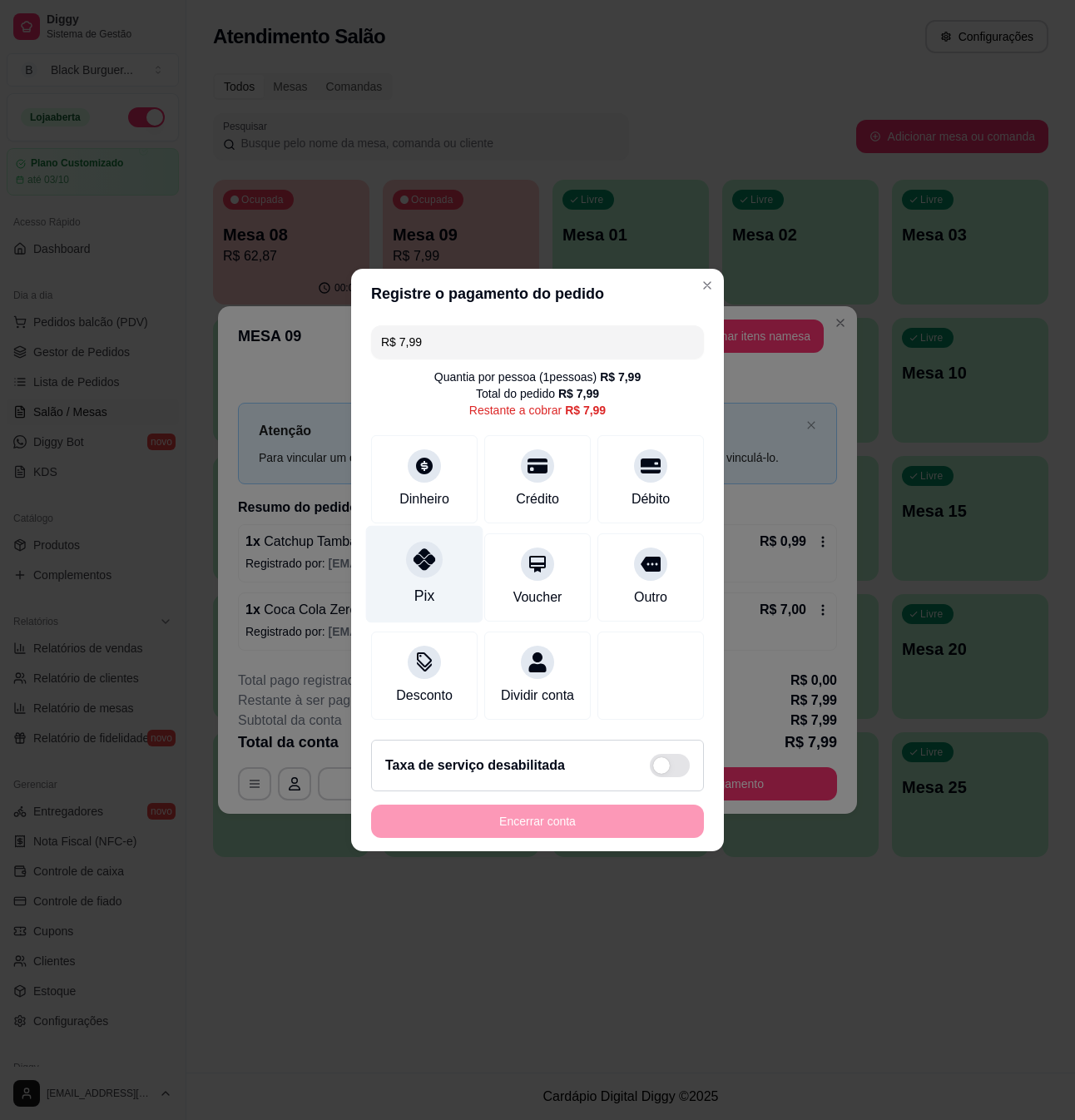
click at [416, 541] on div at bounding box center [425, 560] width 37 height 37
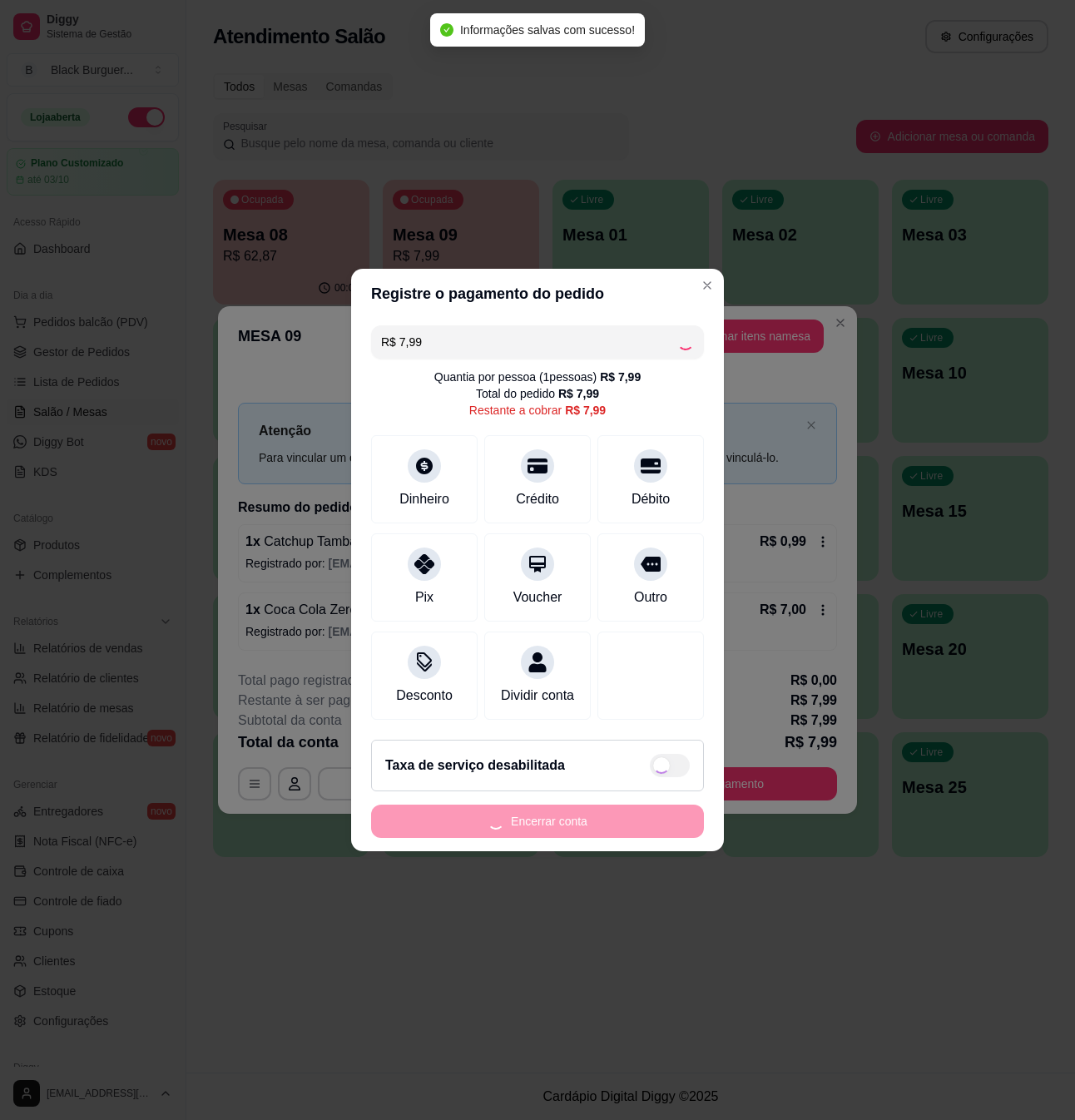
type input "R$ 0,00"
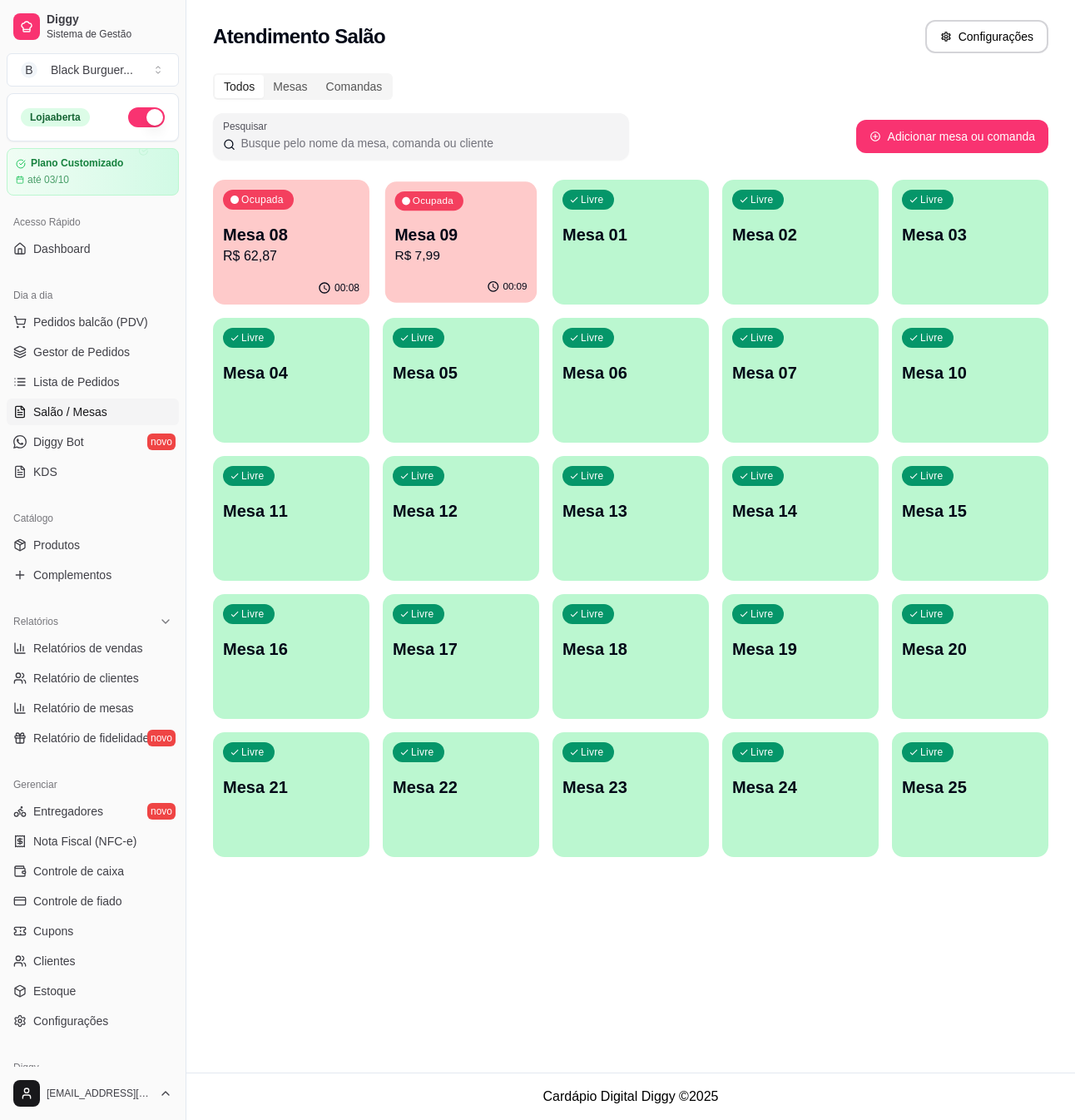
click at [451, 235] on p "Mesa 09" at bounding box center [461, 235] width 133 height 22
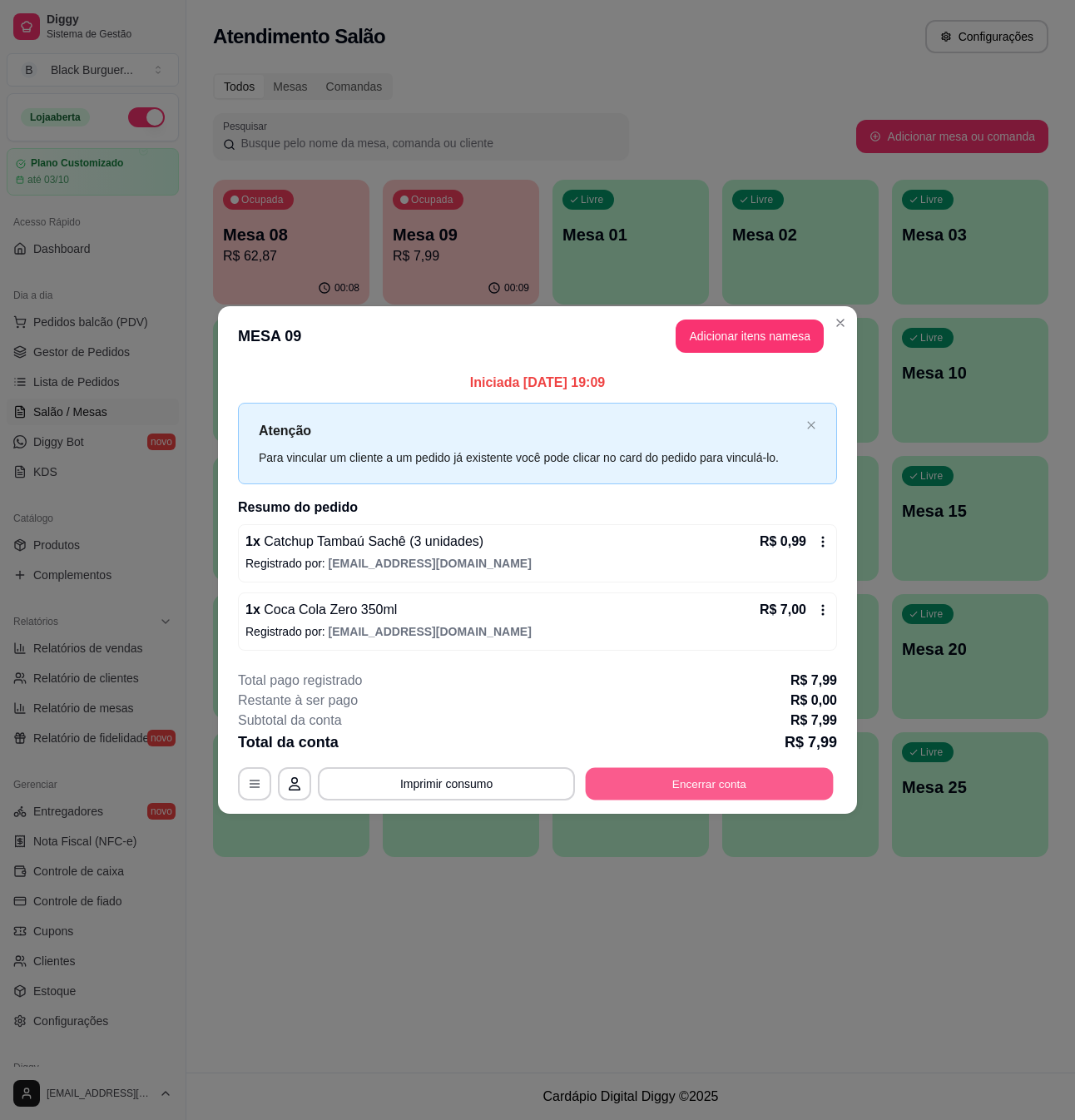
click at [734, 775] on button "Encerrar conta" at bounding box center [710, 783] width 248 height 32
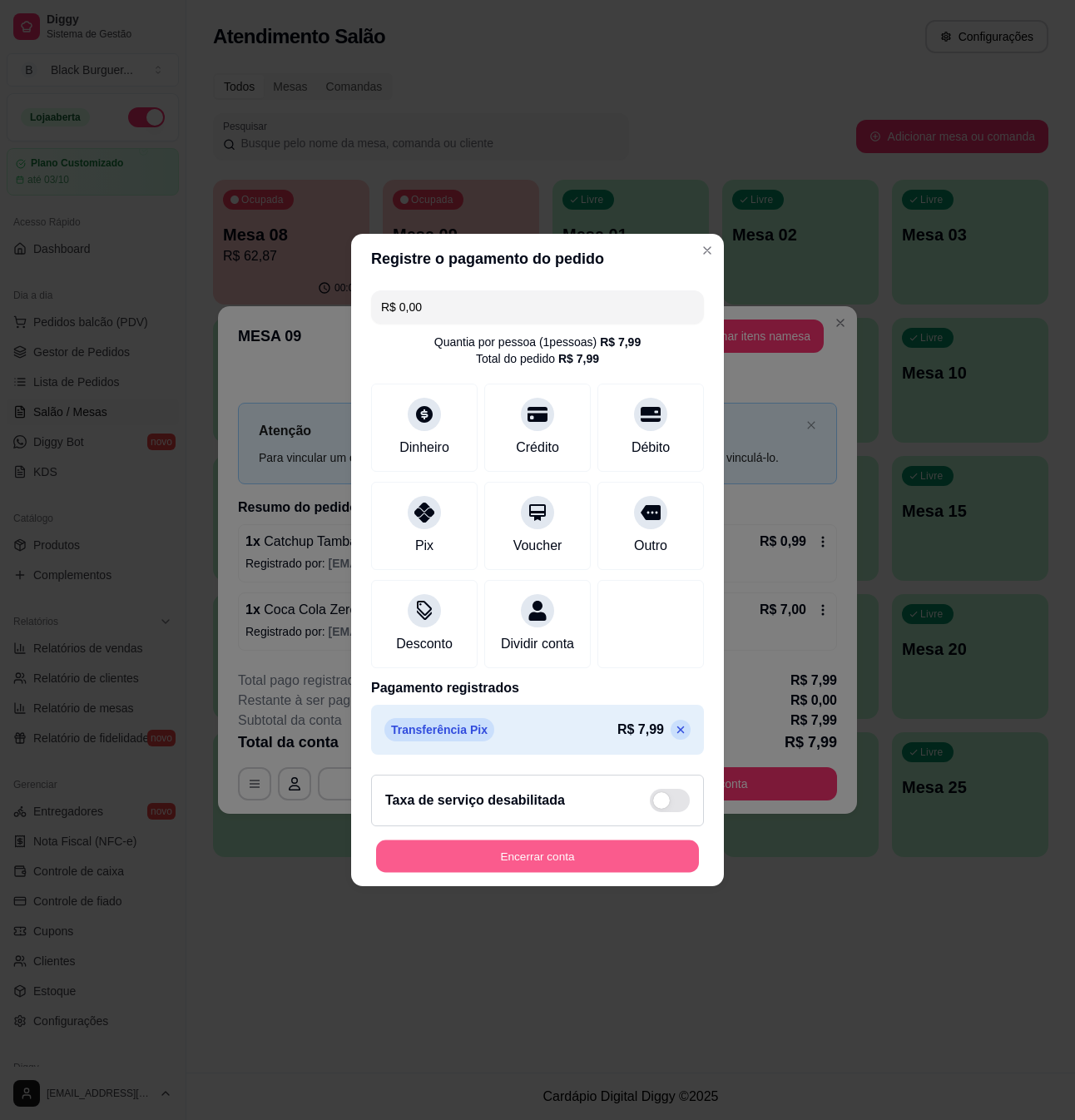
click at [616, 862] on button "Encerrar conta" at bounding box center [538, 856] width 323 height 32
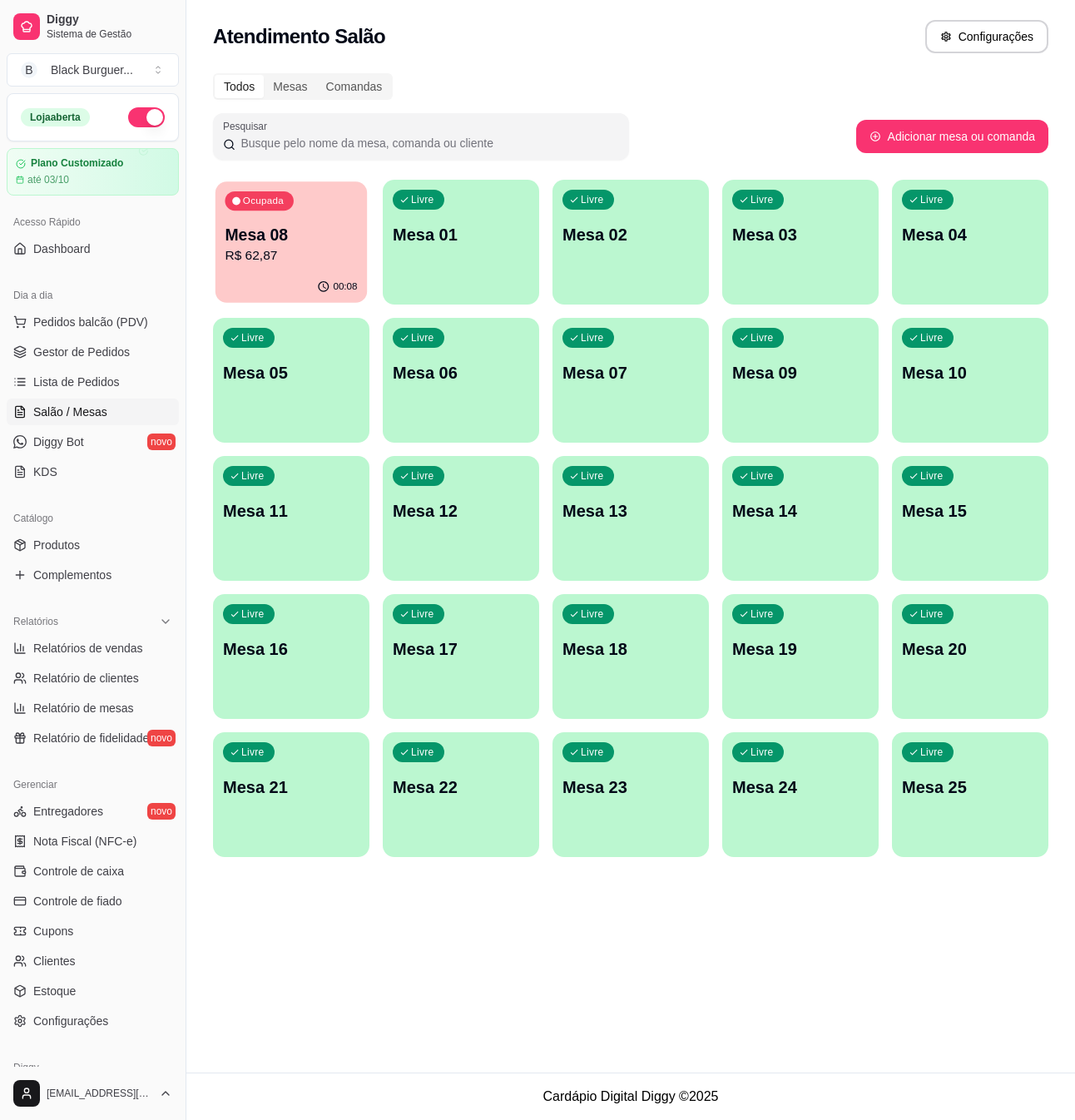
click at [338, 248] on p "R$ 62,87" at bounding box center [291, 255] width 133 height 19
click at [88, 356] on span "Gestor de Pedidos" at bounding box center [81, 352] width 97 height 17
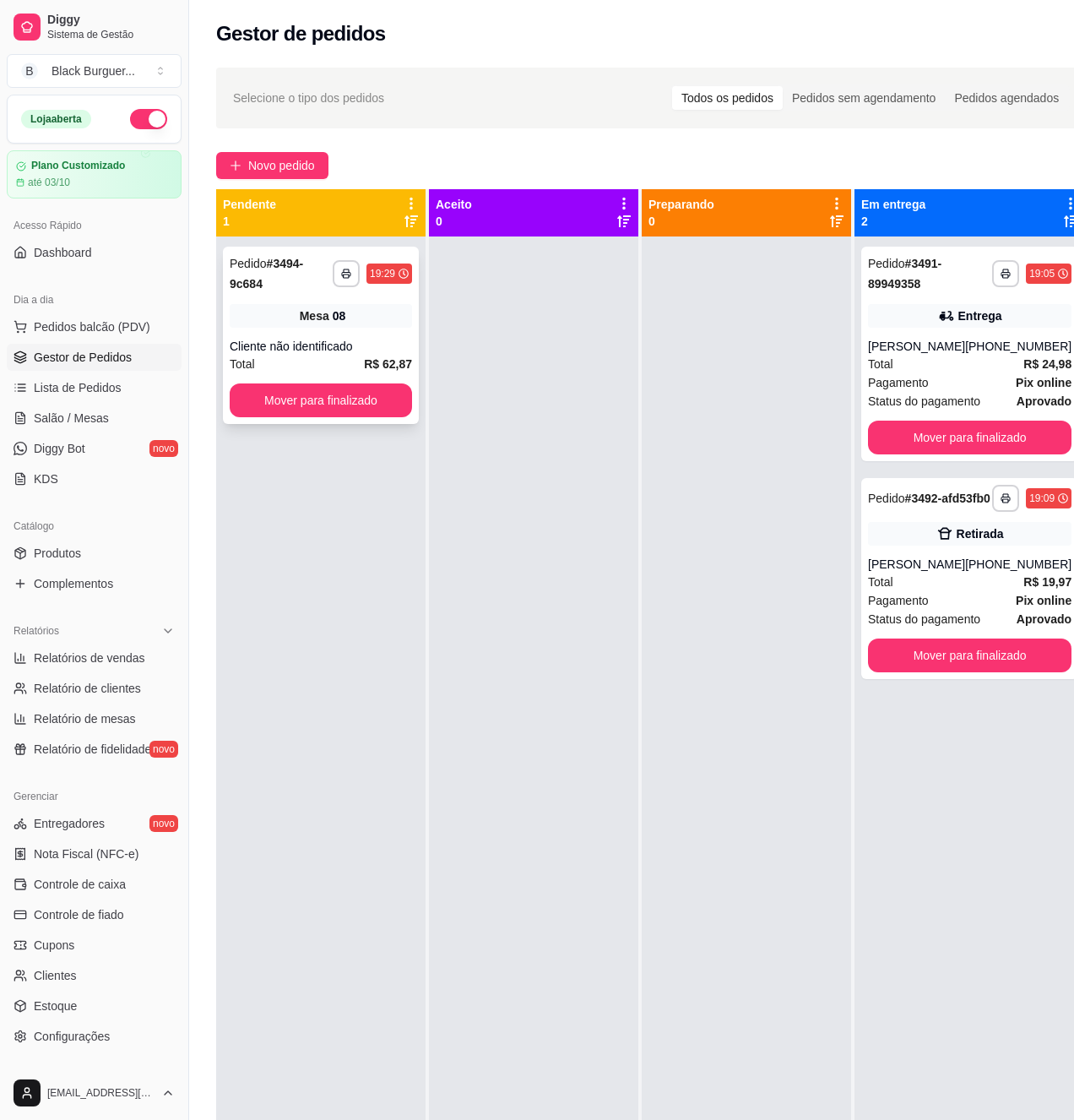
click at [346, 333] on div "**********" at bounding box center [320, 336] width 196 height 178
click at [102, 413] on span "Salão / Mesas" at bounding box center [71, 418] width 75 height 17
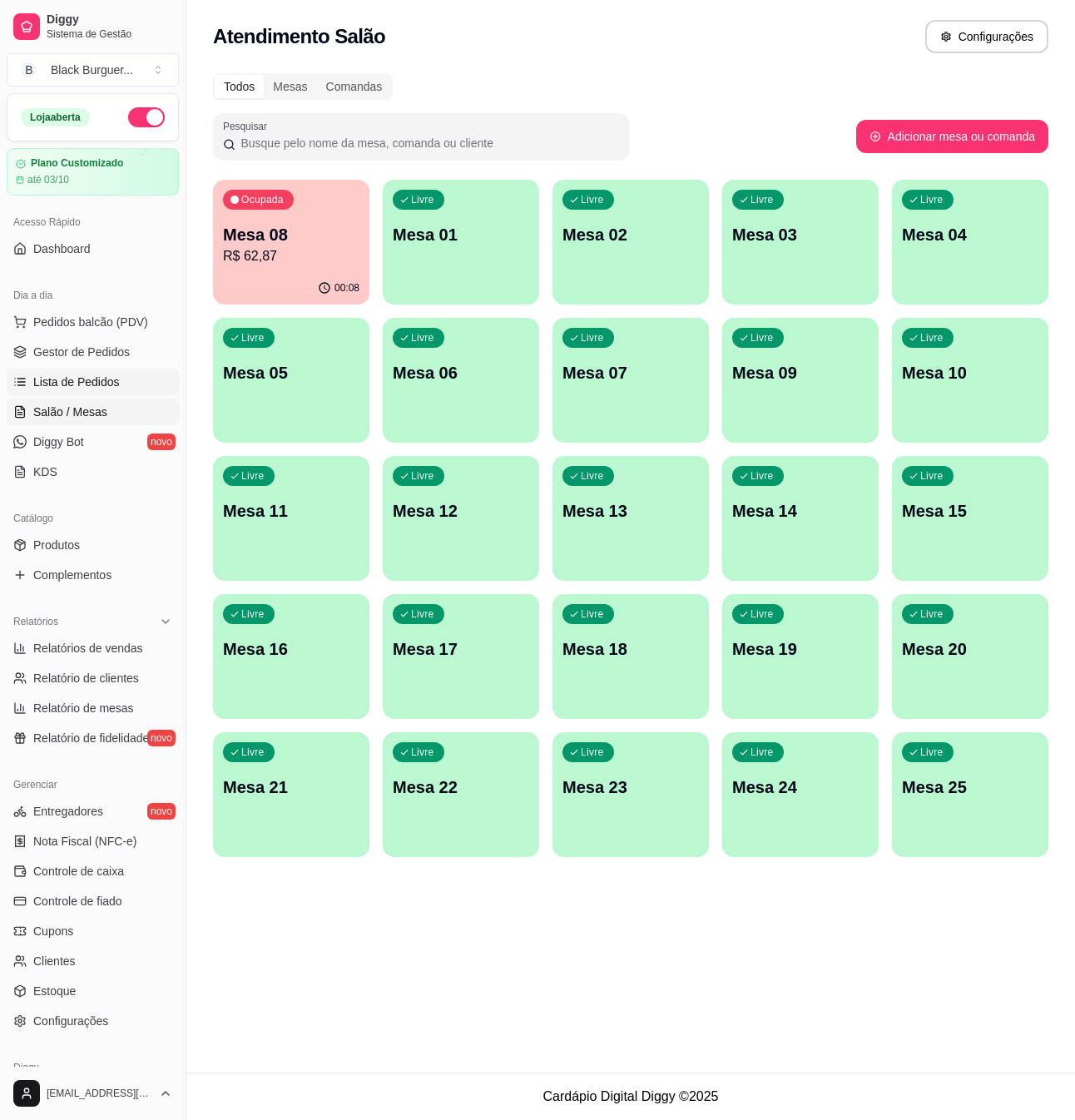
click at [97, 384] on span "Lista de Pedidos" at bounding box center [77, 382] width 87 height 17
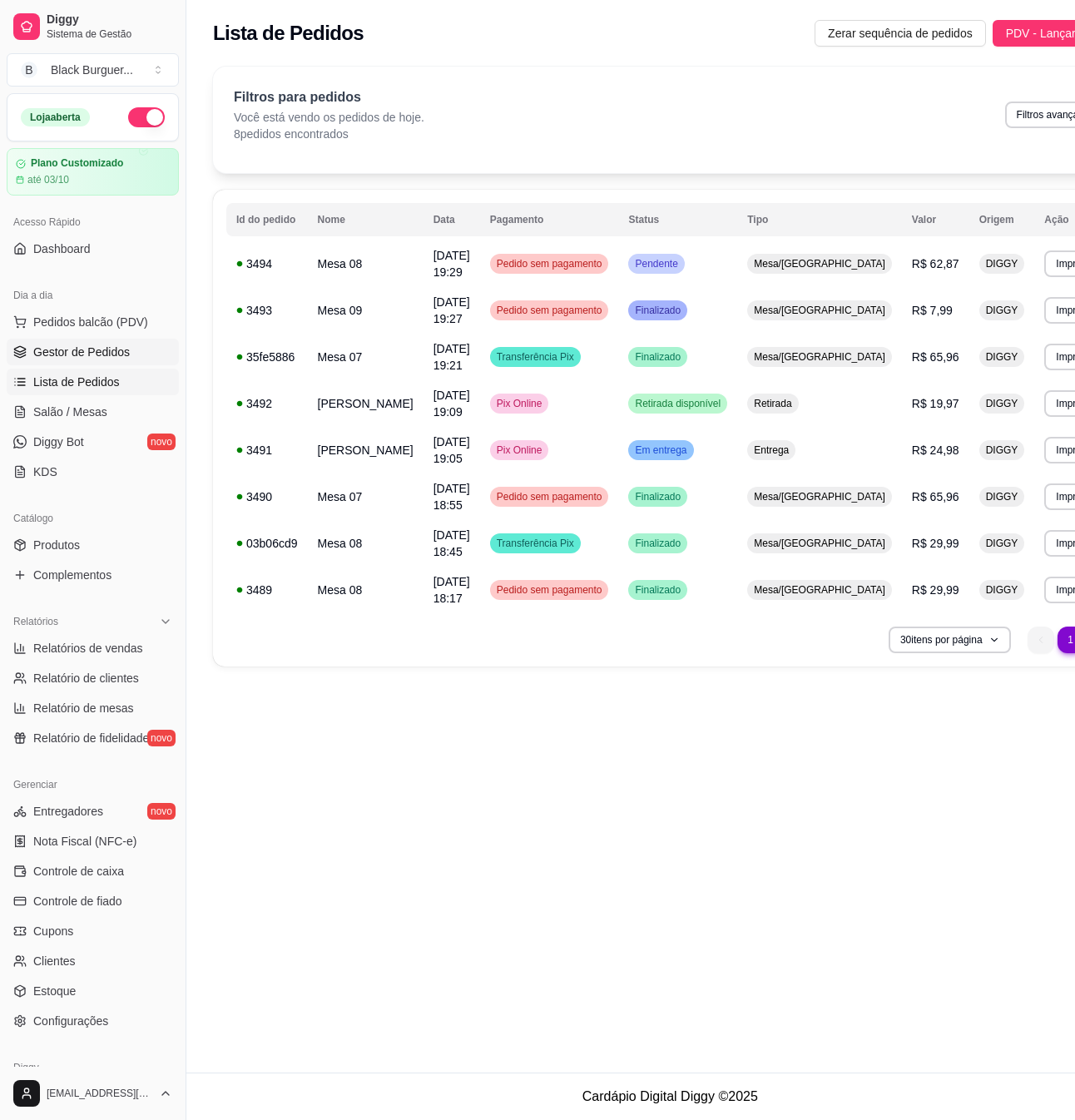
click at [133, 357] on link "Gestor de Pedidos" at bounding box center [92, 351] width 172 height 27
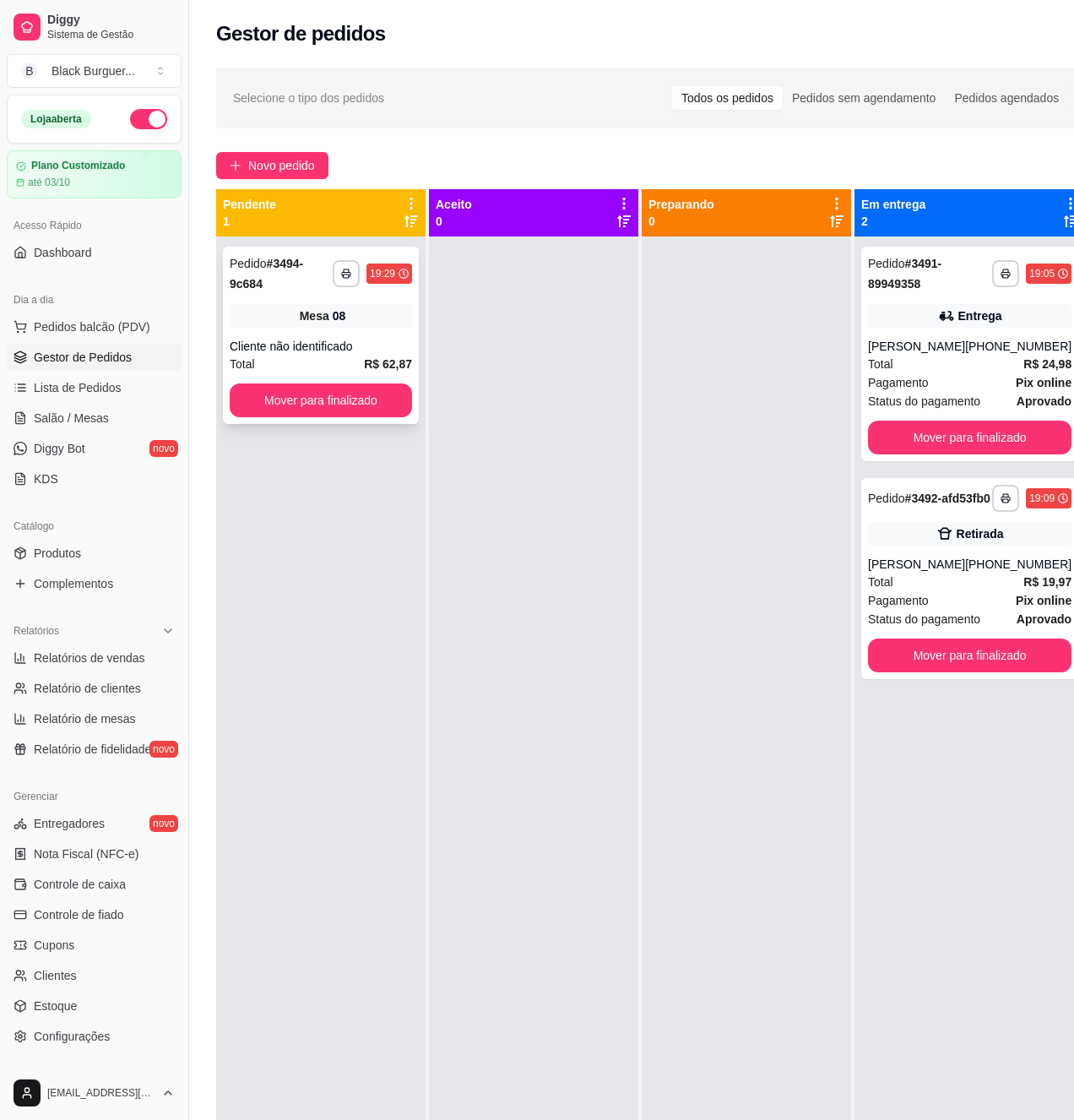
click at [333, 318] on div "08" at bounding box center [340, 316] width 13 height 17
click at [1018, 669] on button "Mover para finalizado" at bounding box center [970, 655] width 197 height 33
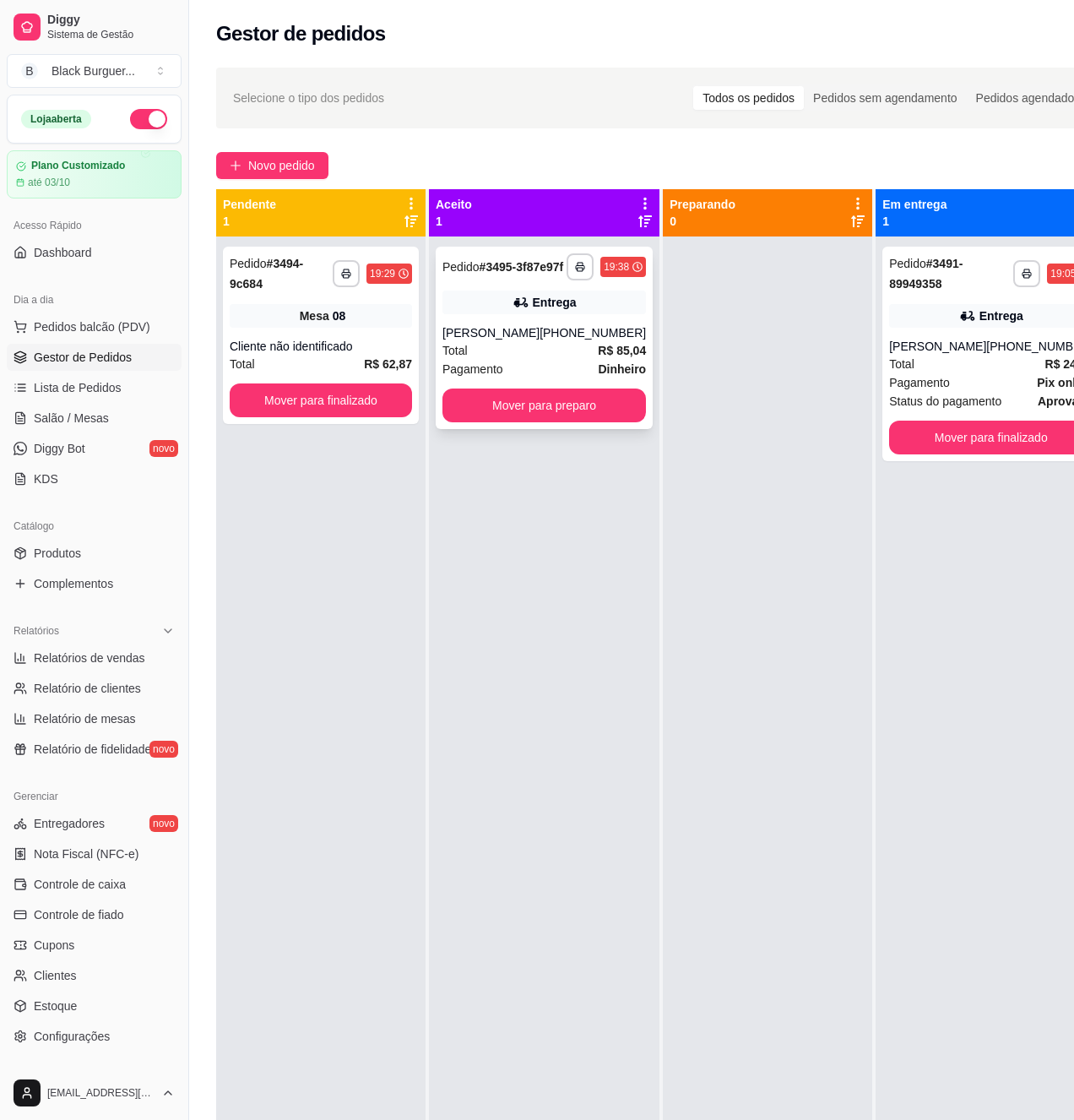
click at [501, 338] on div "**********" at bounding box center [544, 338] width 217 height 182
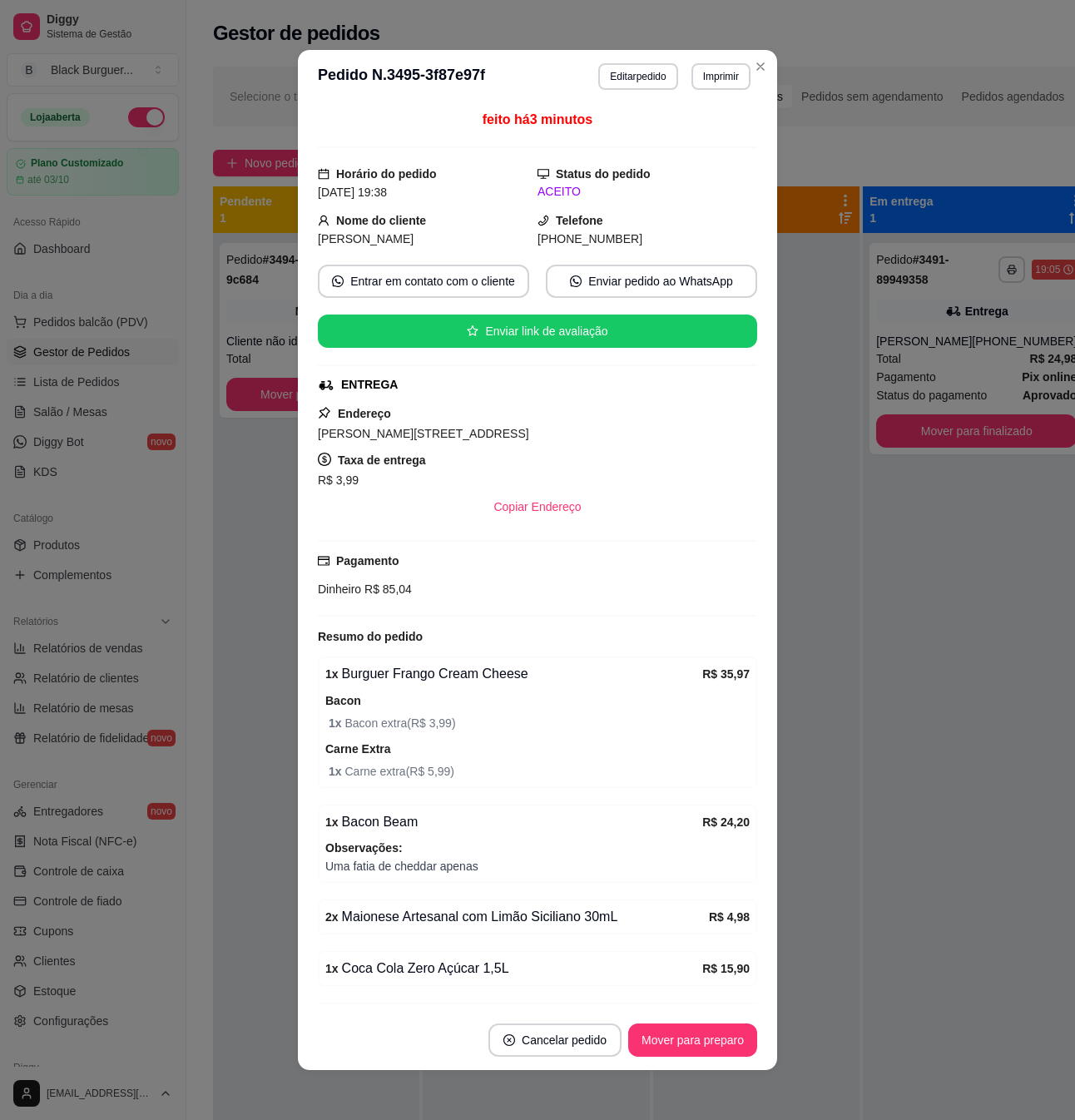
scroll to position [60, 0]
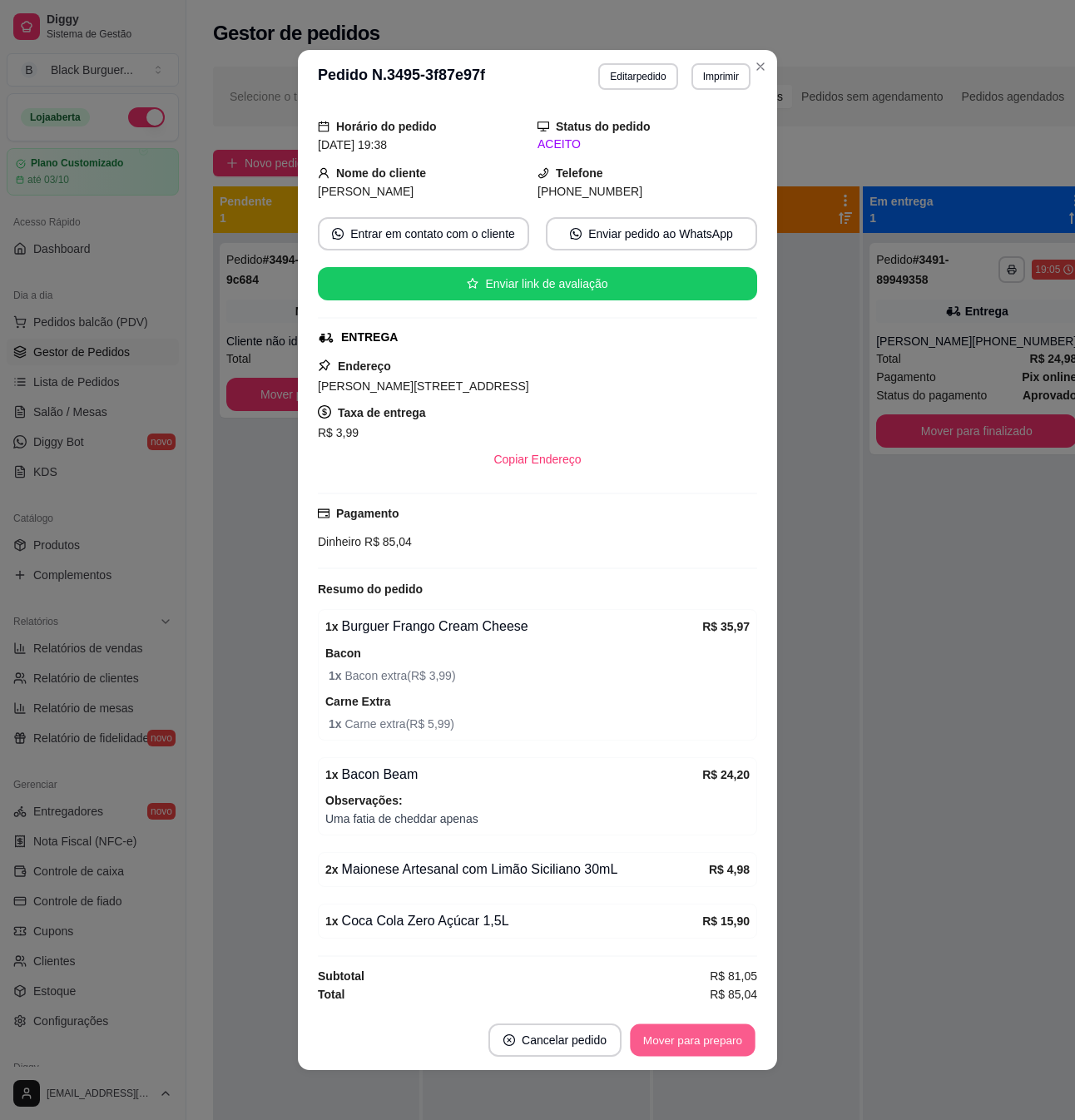
click at [663, 1039] on button "Mover para preparo" at bounding box center [691, 1040] width 124 height 32
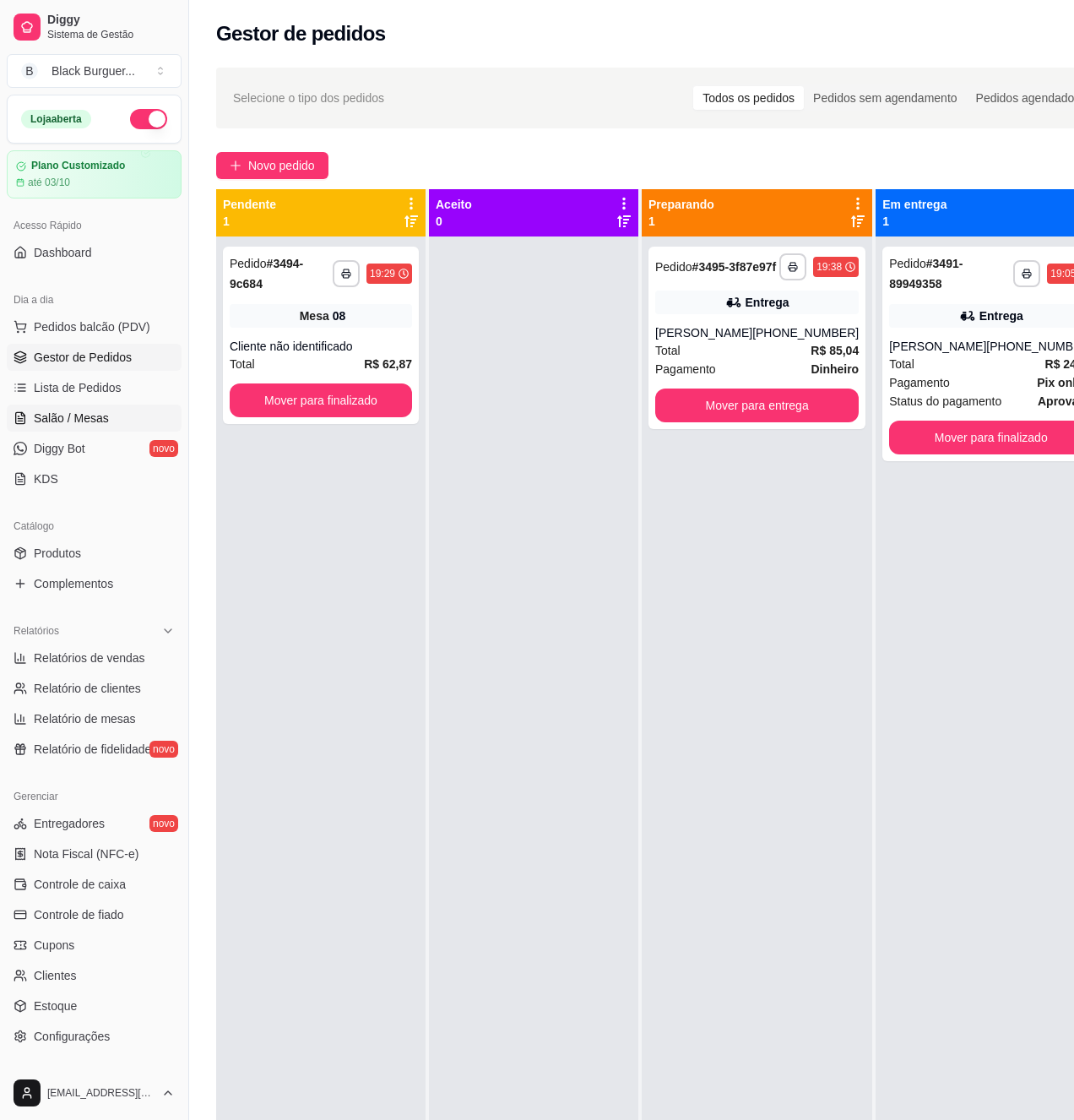
click at [80, 416] on span "Salão / Mesas" at bounding box center [71, 418] width 75 height 17
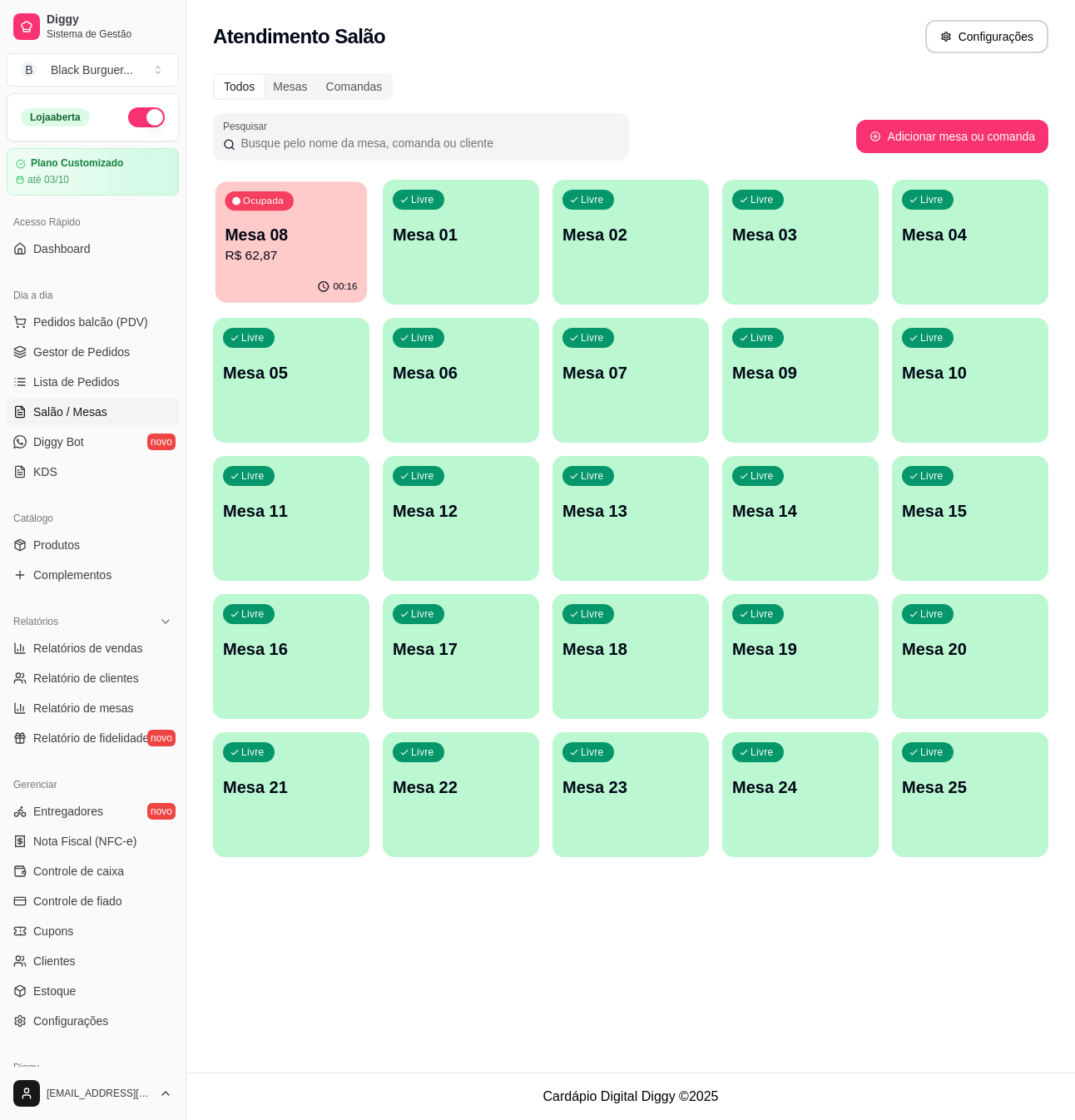
click at [317, 241] on p "Mesa 08" at bounding box center [291, 235] width 133 height 22
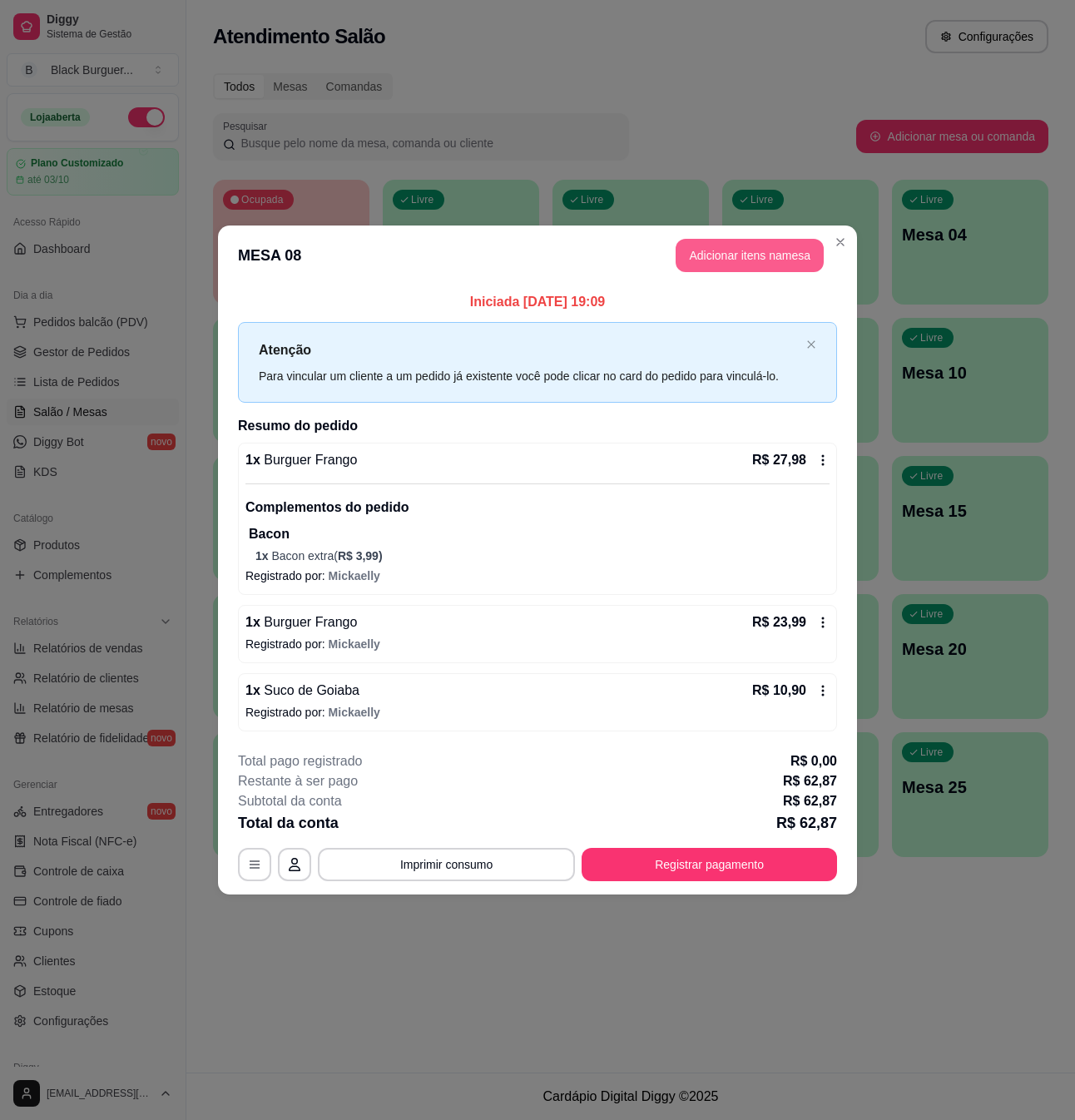
click at [762, 256] on button "Adicionar itens na mesa" at bounding box center [750, 255] width 148 height 33
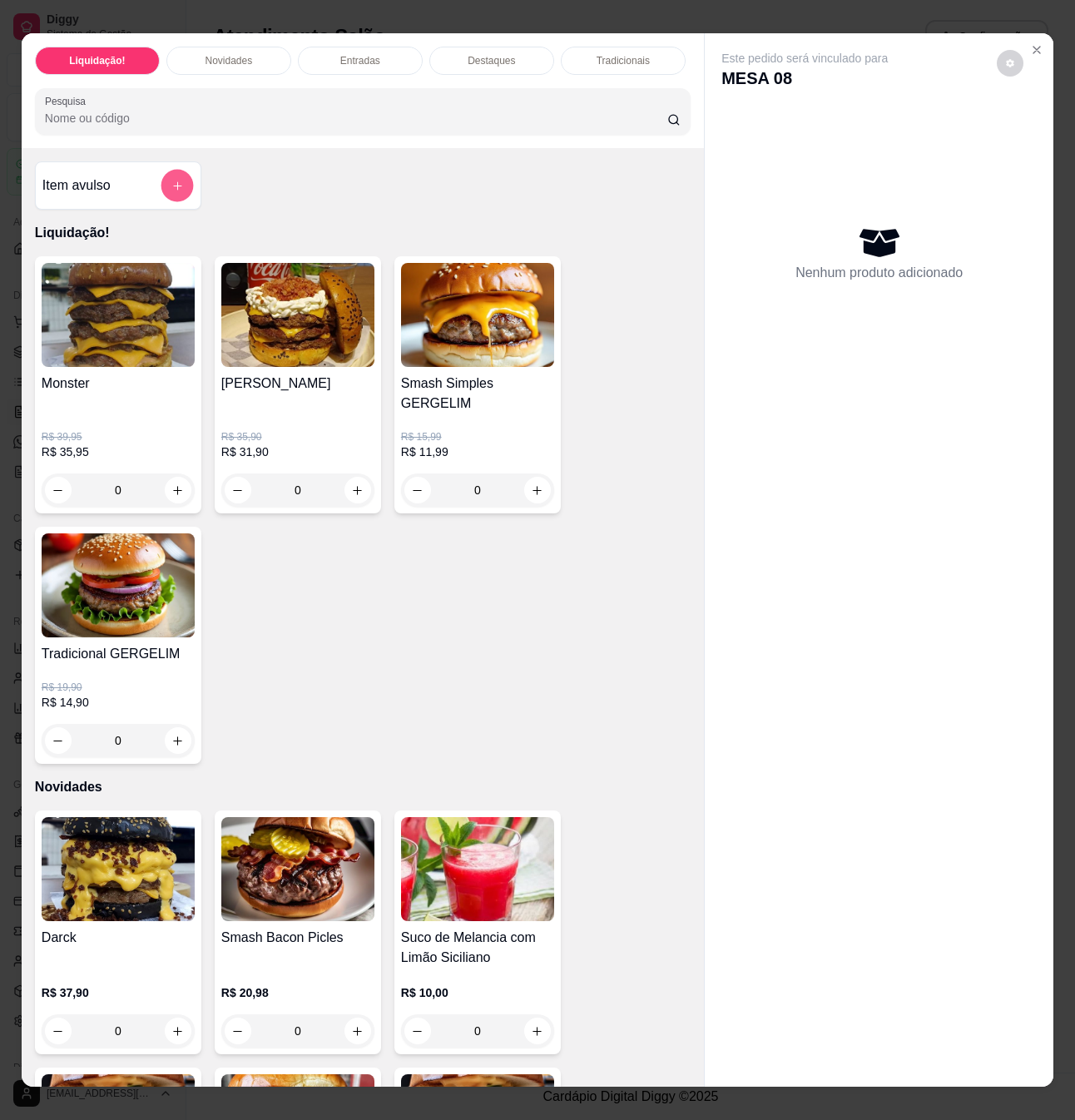
click at [173, 190] on icon "add-separate-item" at bounding box center [177, 185] width 8 height 8
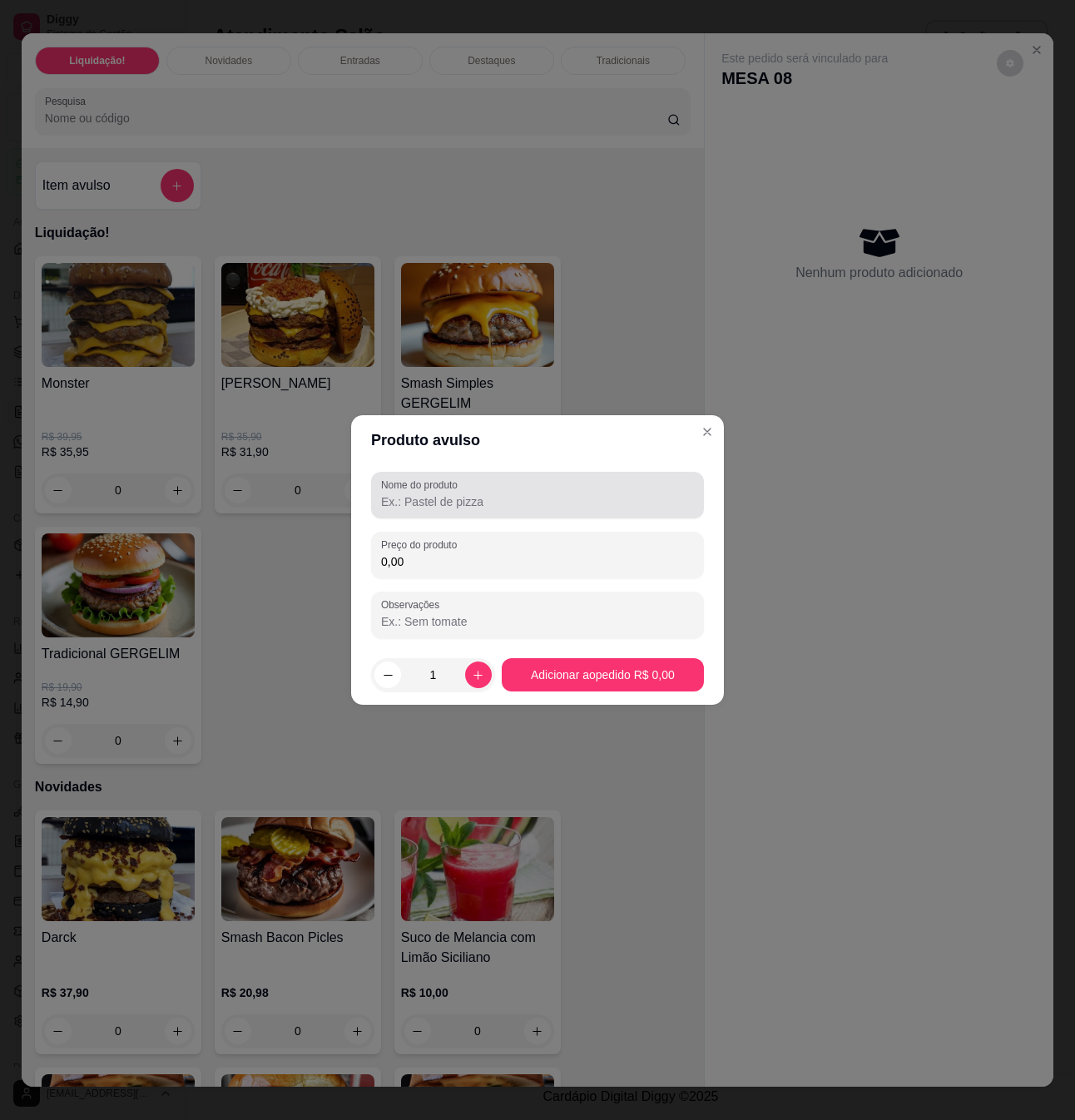
click at [508, 513] on div "Nome do produto" at bounding box center [538, 495] width 333 height 47
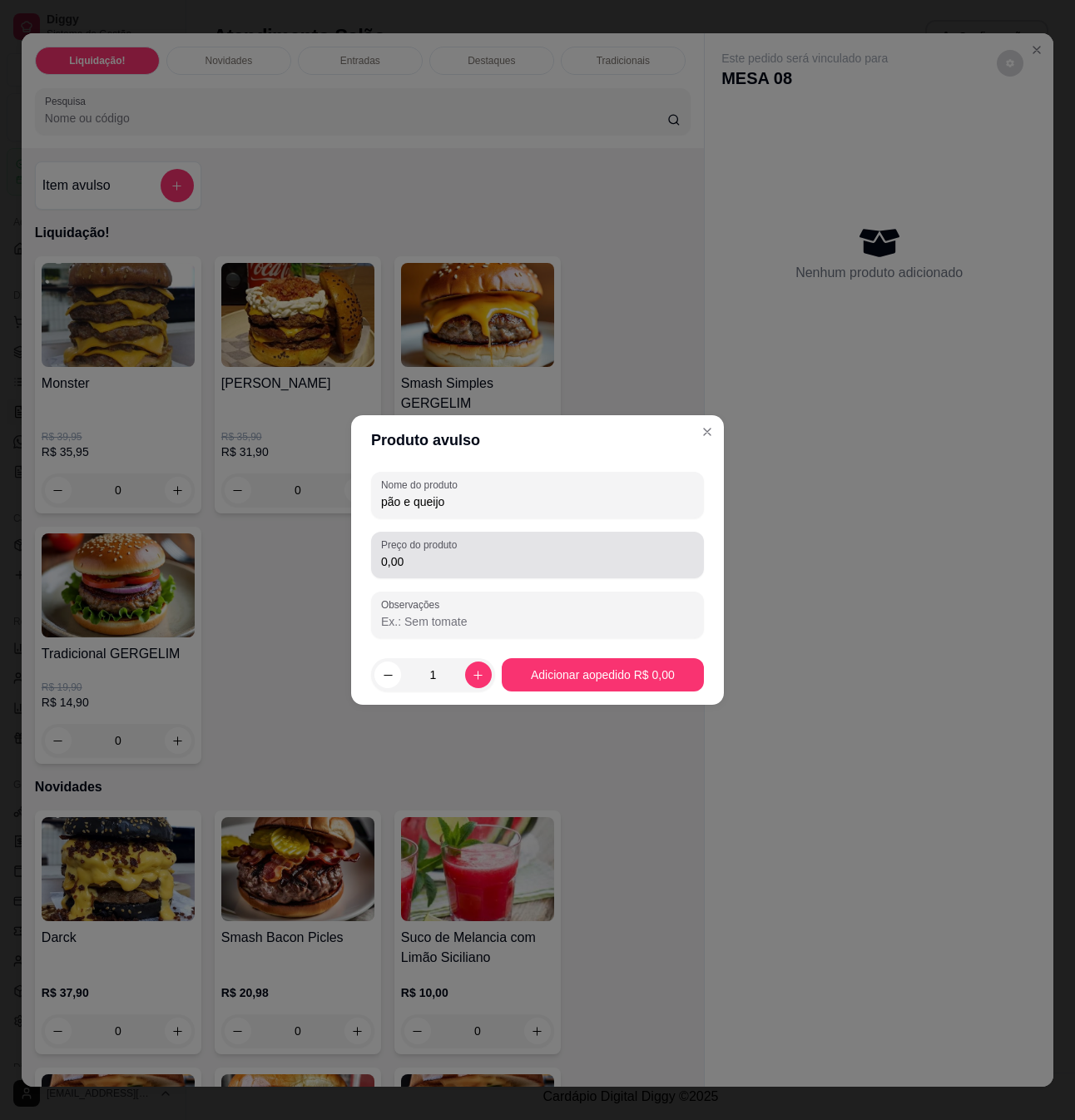
type input "pão e queijo"
click at [494, 560] on input "0,00" at bounding box center [537, 561] width 313 height 17
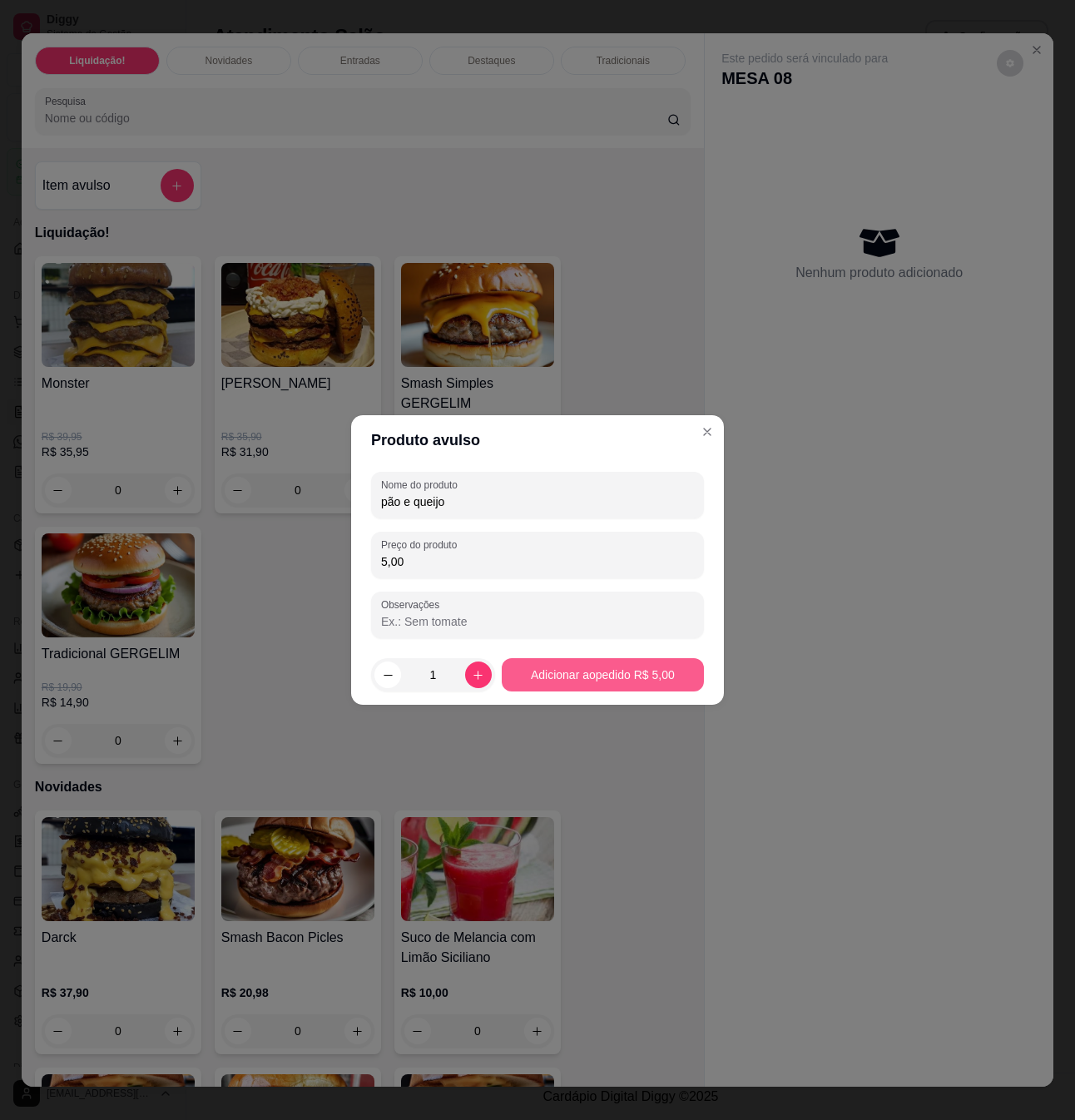
type input "5,00"
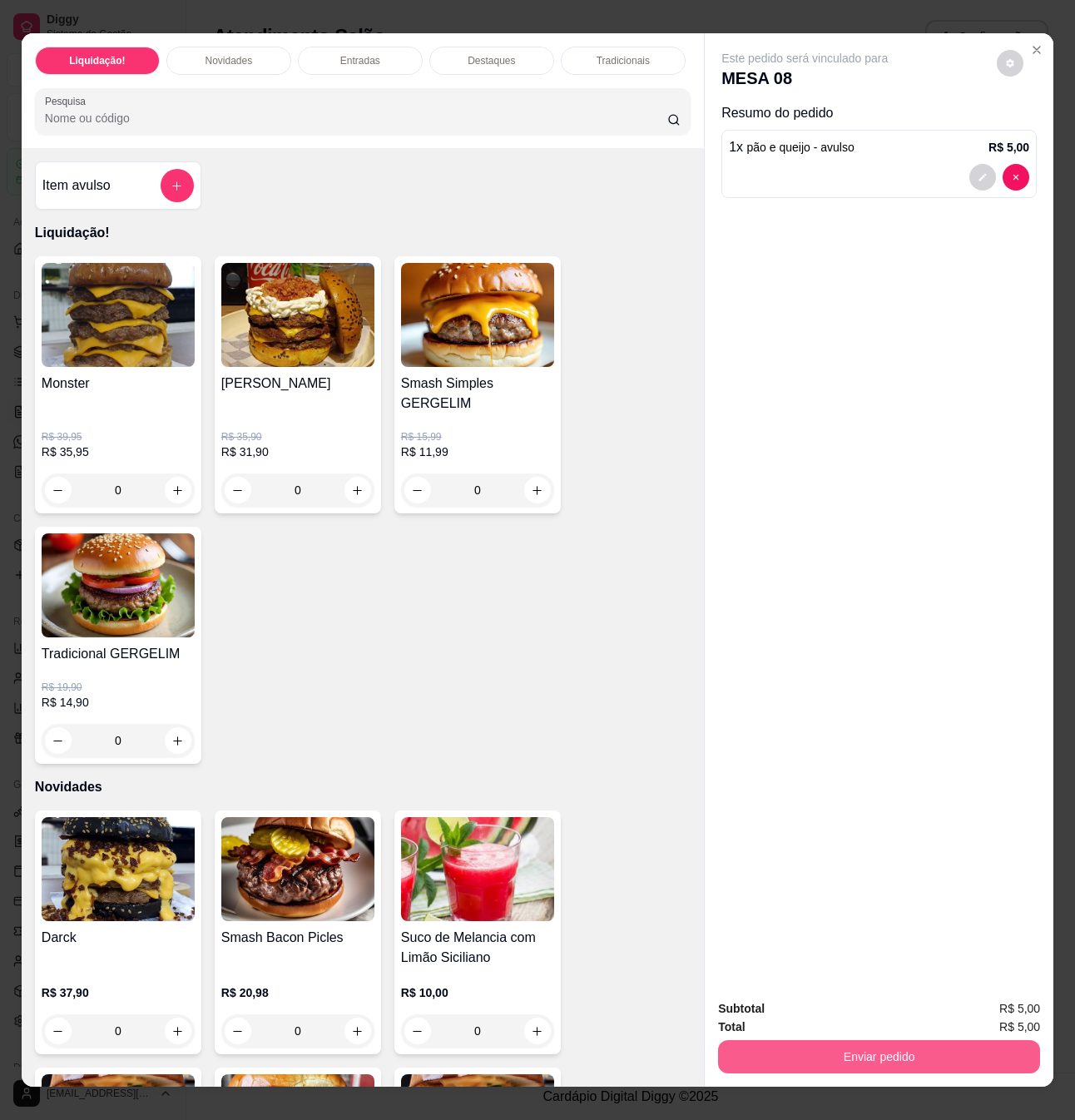
click at [893, 1045] on button "Enviar pedido" at bounding box center [879, 1057] width 322 height 33
click at [824, 1004] on button "Não registrar e enviar pedido" at bounding box center [822, 1008] width 173 height 31
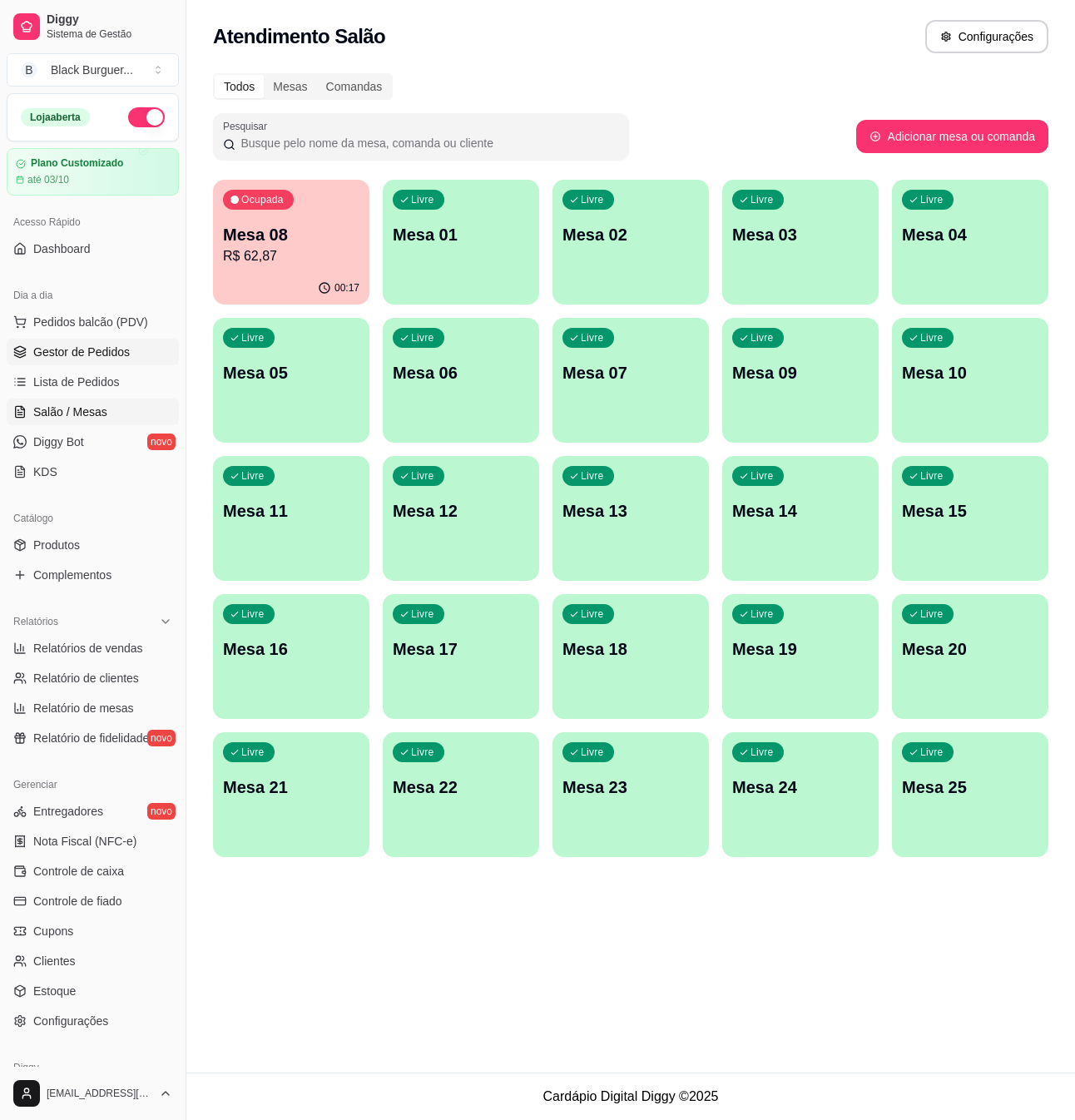
click at [77, 354] on span "Gestor de Pedidos" at bounding box center [81, 352] width 97 height 17
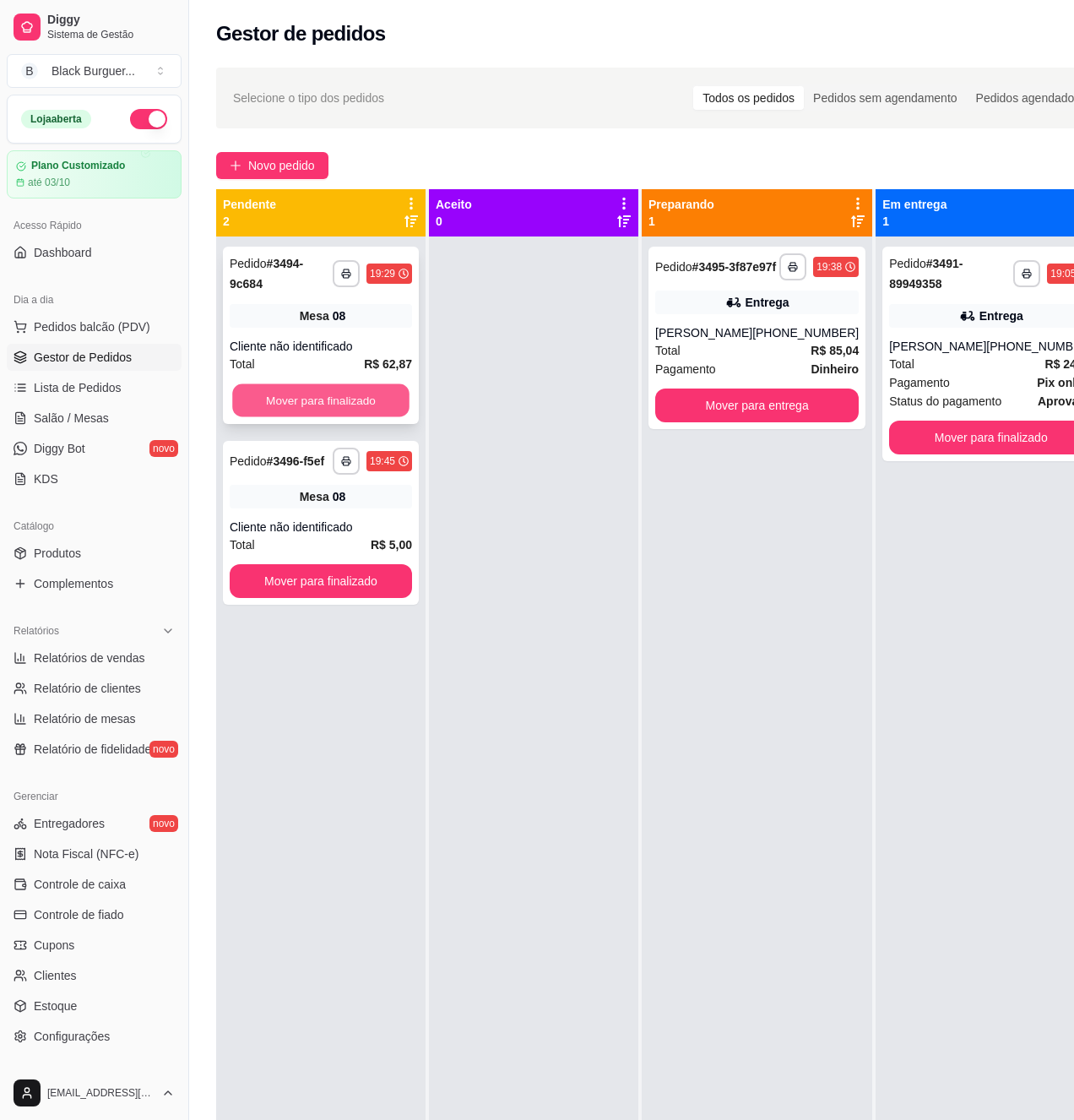
click at [352, 397] on button "Mover para finalizado" at bounding box center [321, 400] width 178 height 33
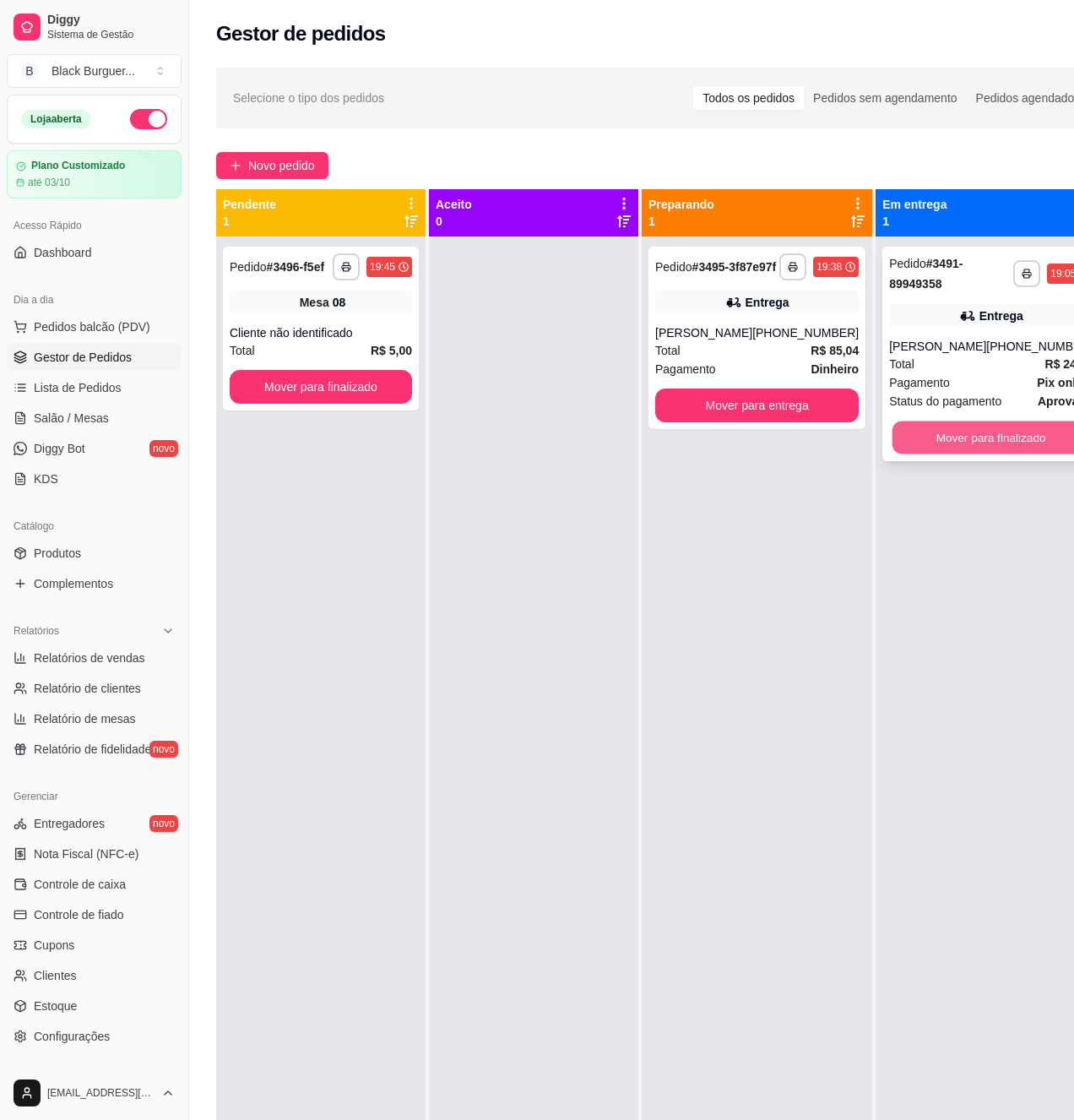
click at [994, 429] on button "Mover para finalizado" at bounding box center [991, 437] width 197 height 33
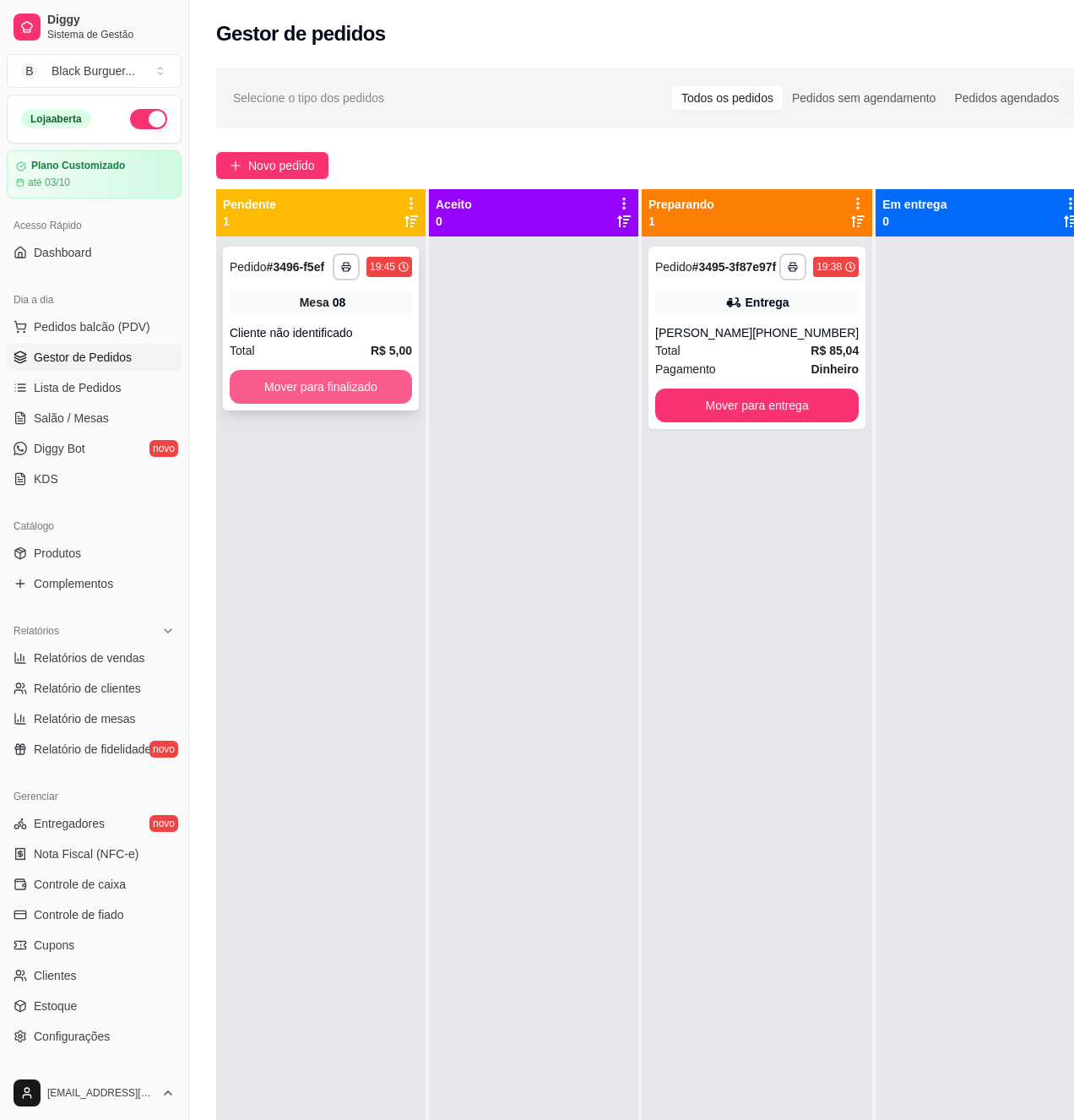
click at [312, 386] on button "Mover para finalizado" at bounding box center [321, 386] width 182 height 34
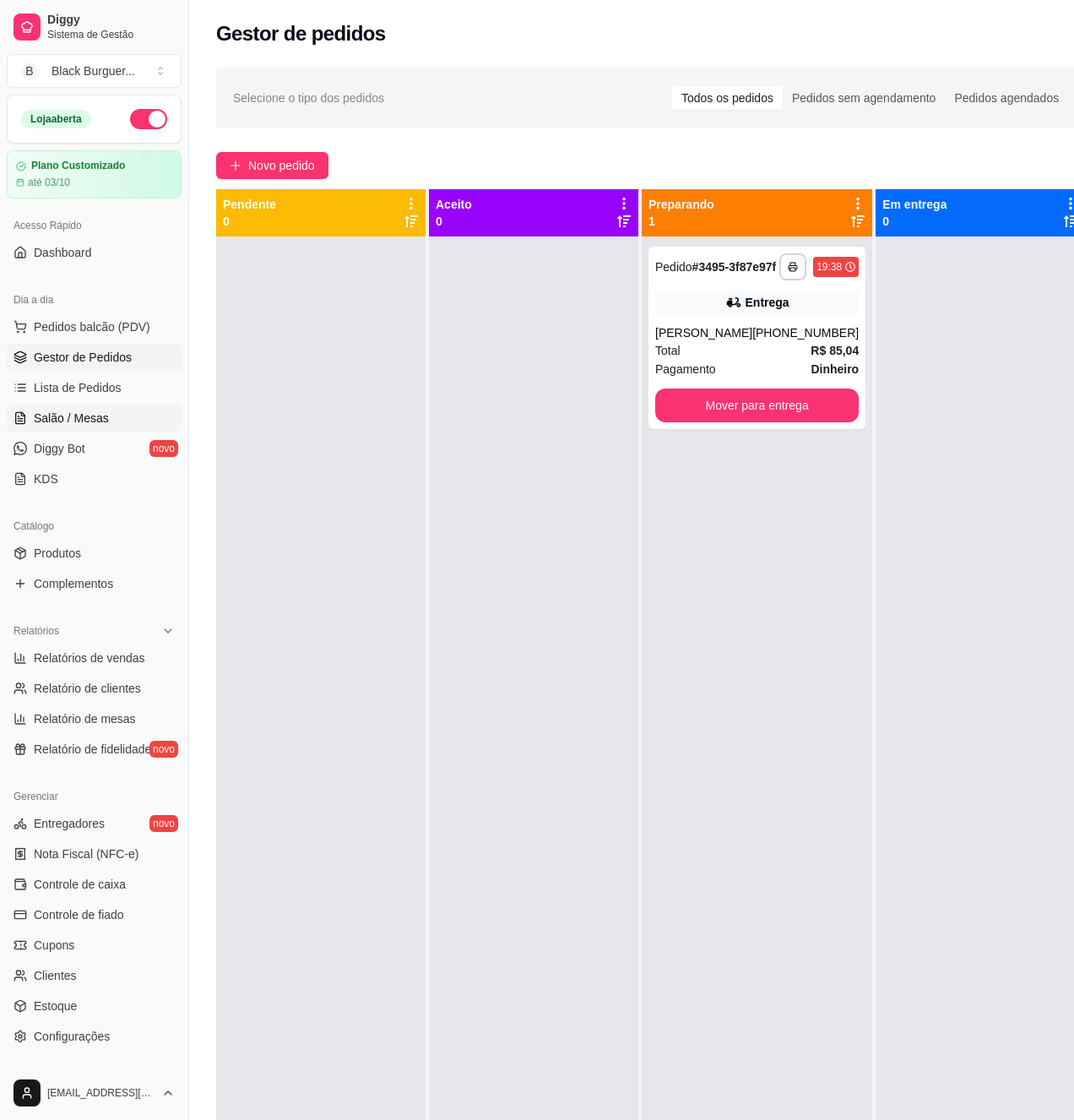
click at [68, 428] on link "Salão / Mesas" at bounding box center [94, 417] width 175 height 27
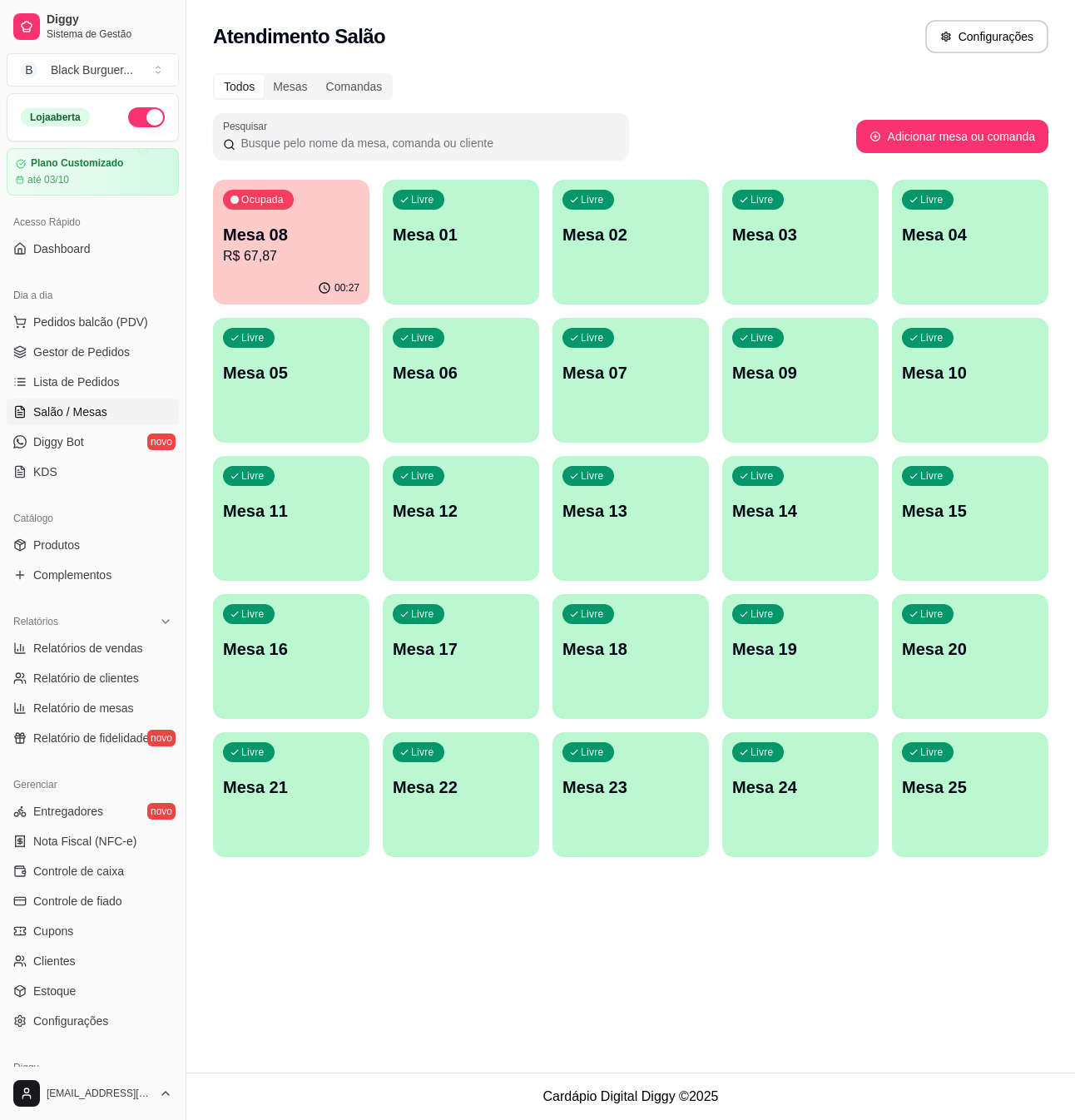
click at [334, 263] on p "R$ 67,87" at bounding box center [291, 256] width 136 height 20
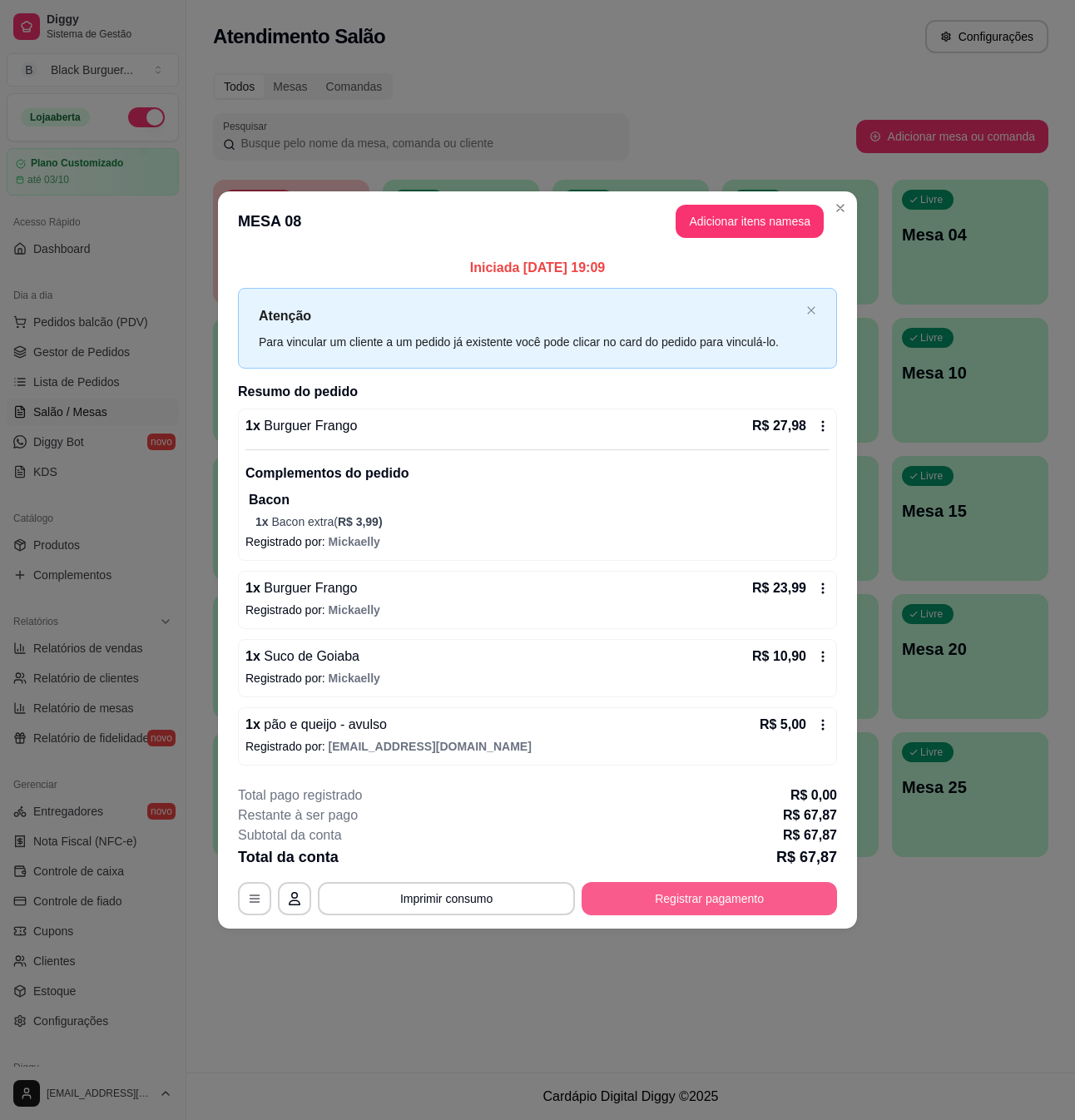
click at [721, 909] on button "Registrar pagamento" at bounding box center [709, 899] width 255 height 33
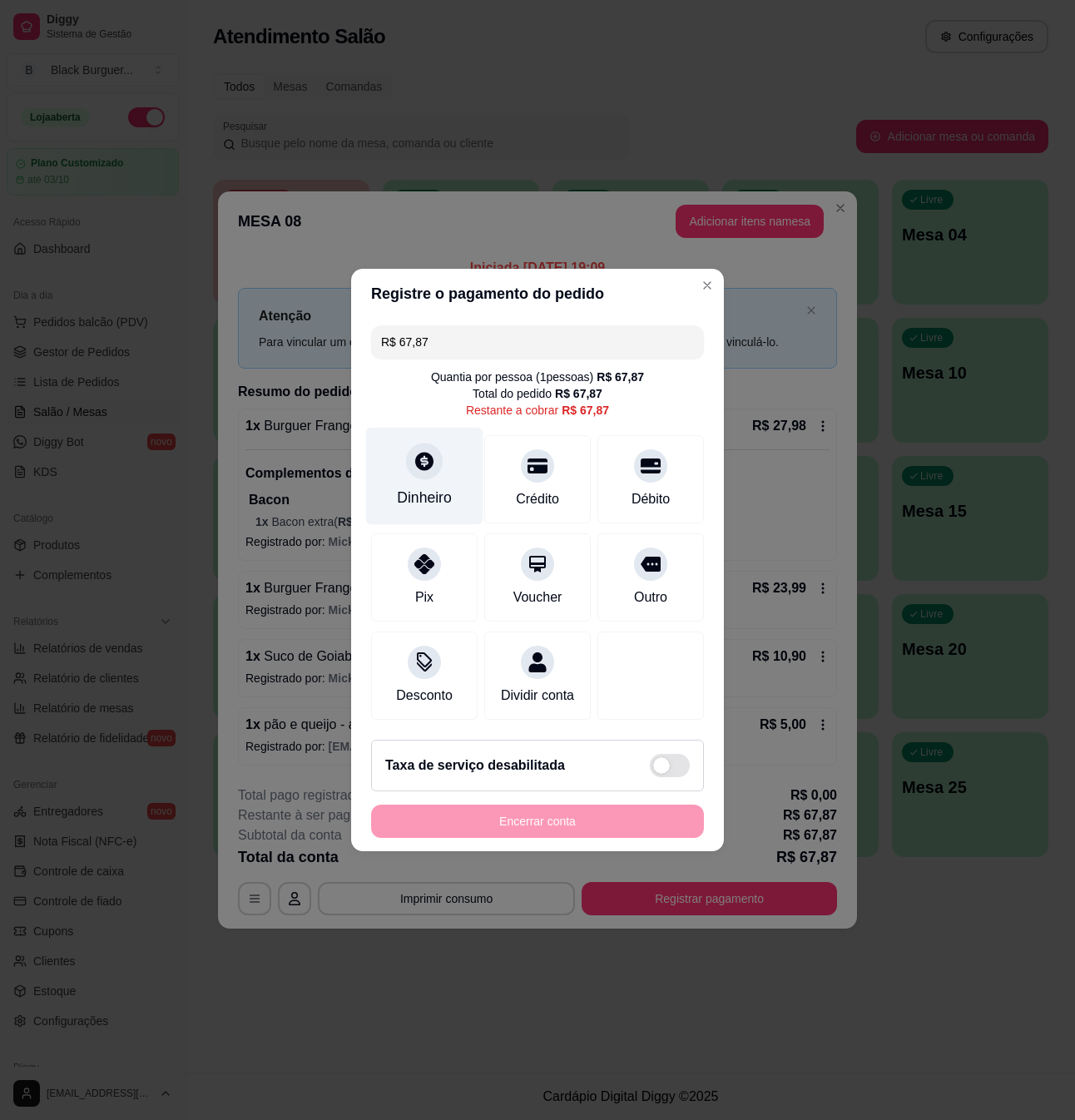
click at [432, 450] on icon at bounding box center [424, 460] width 21 height 21
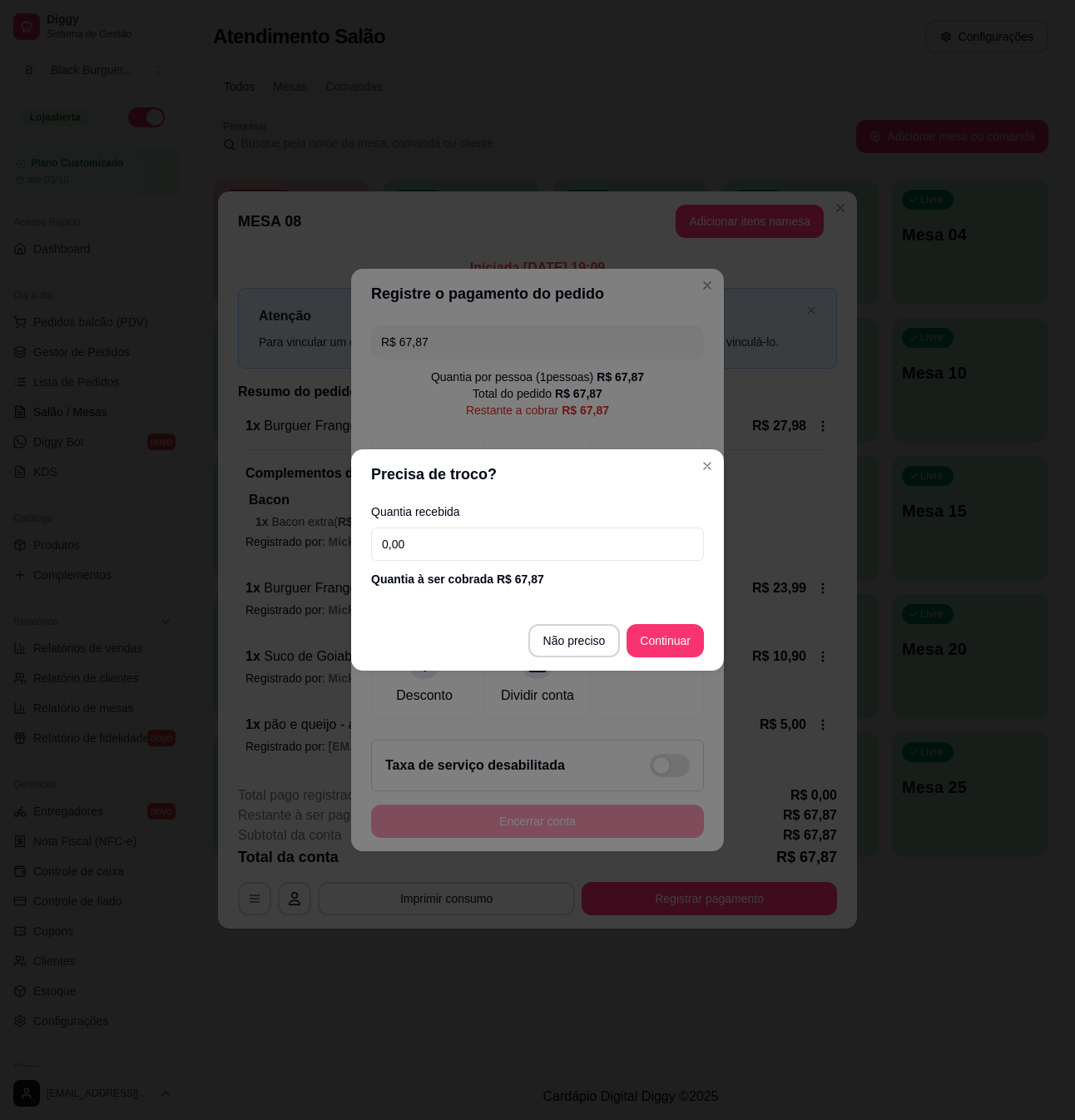
click at [428, 541] on input "0,00" at bounding box center [538, 544] width 333 height 33
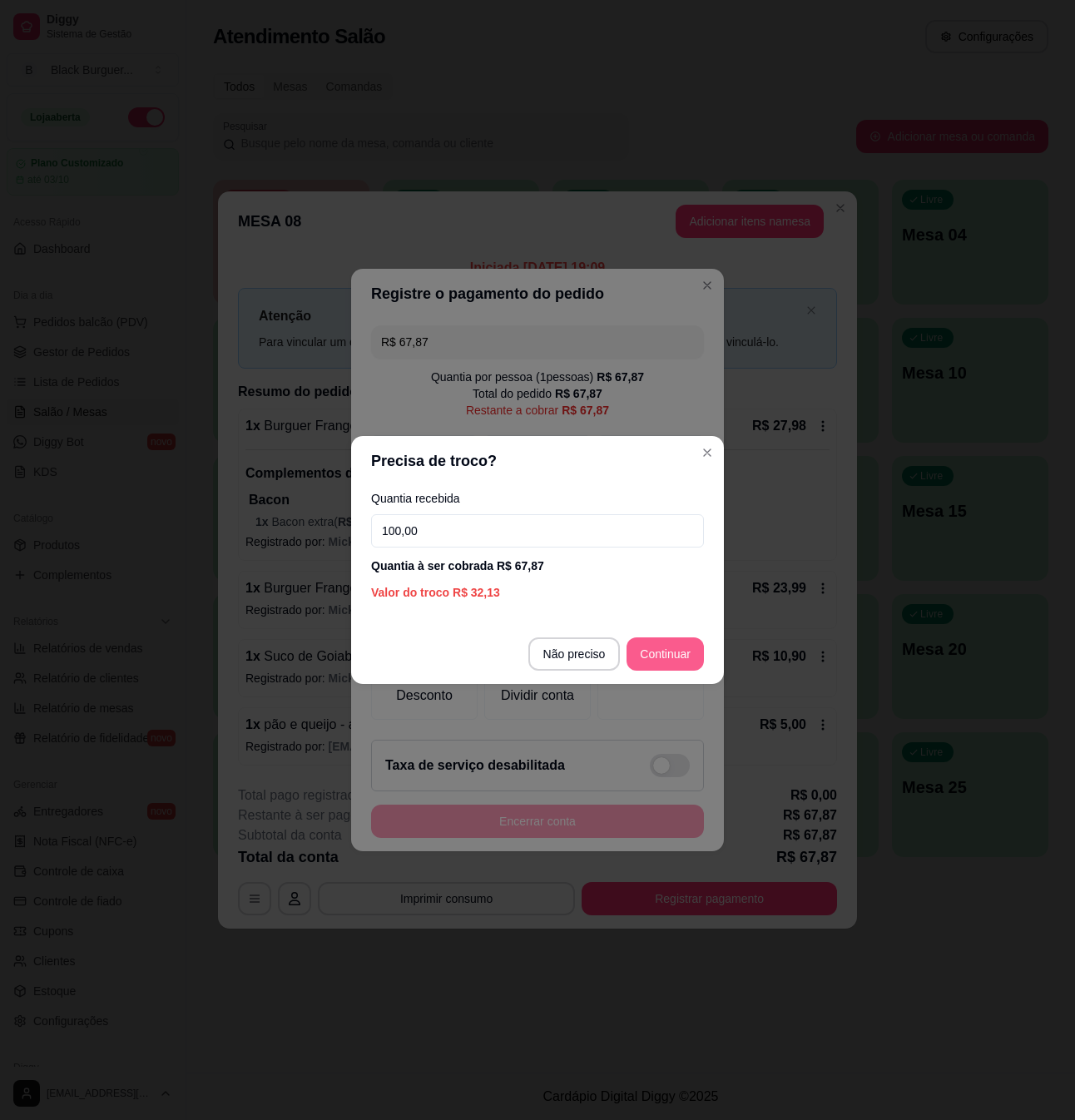
type input "100,00"
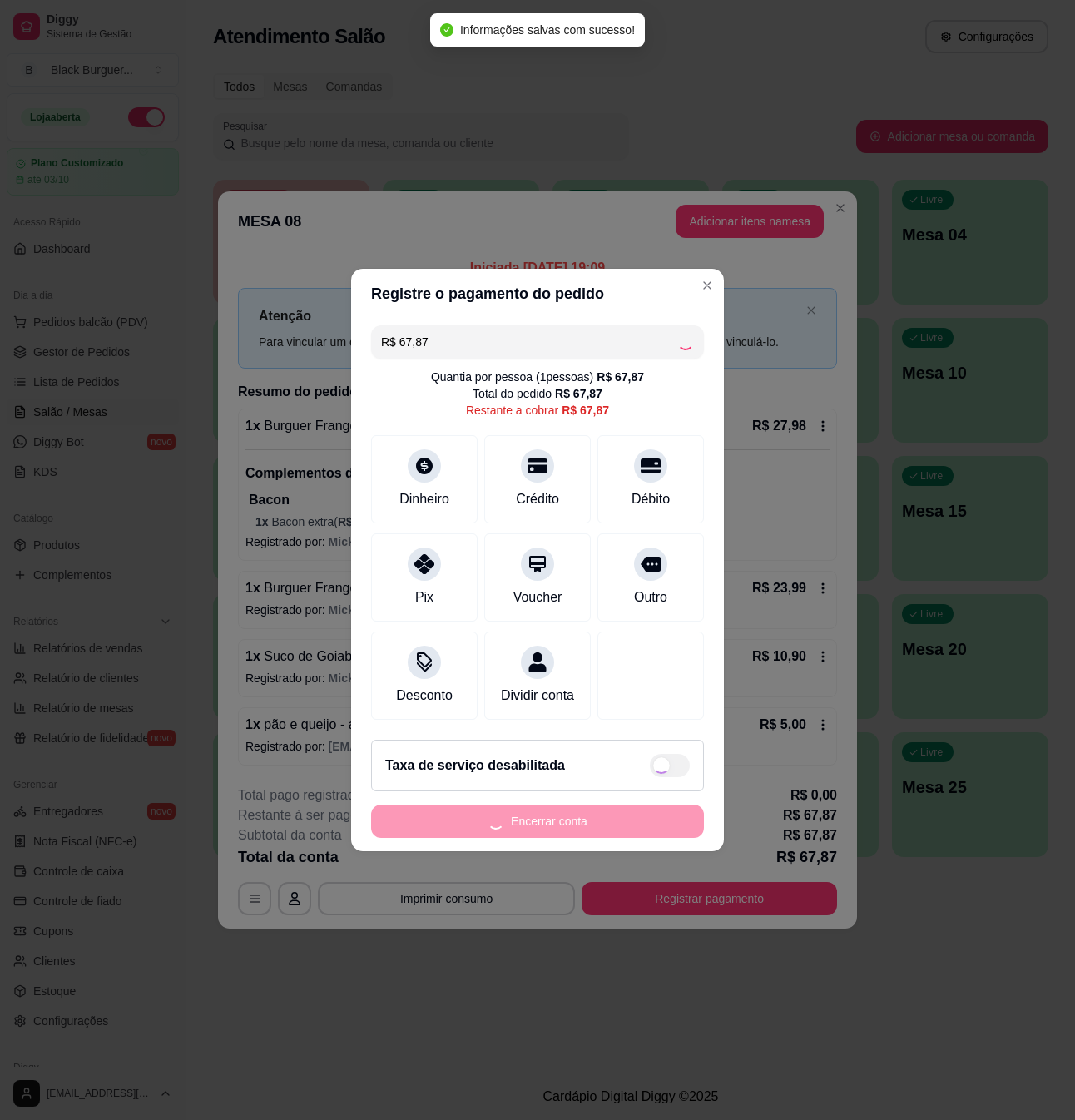
type input "R$ 0,00"
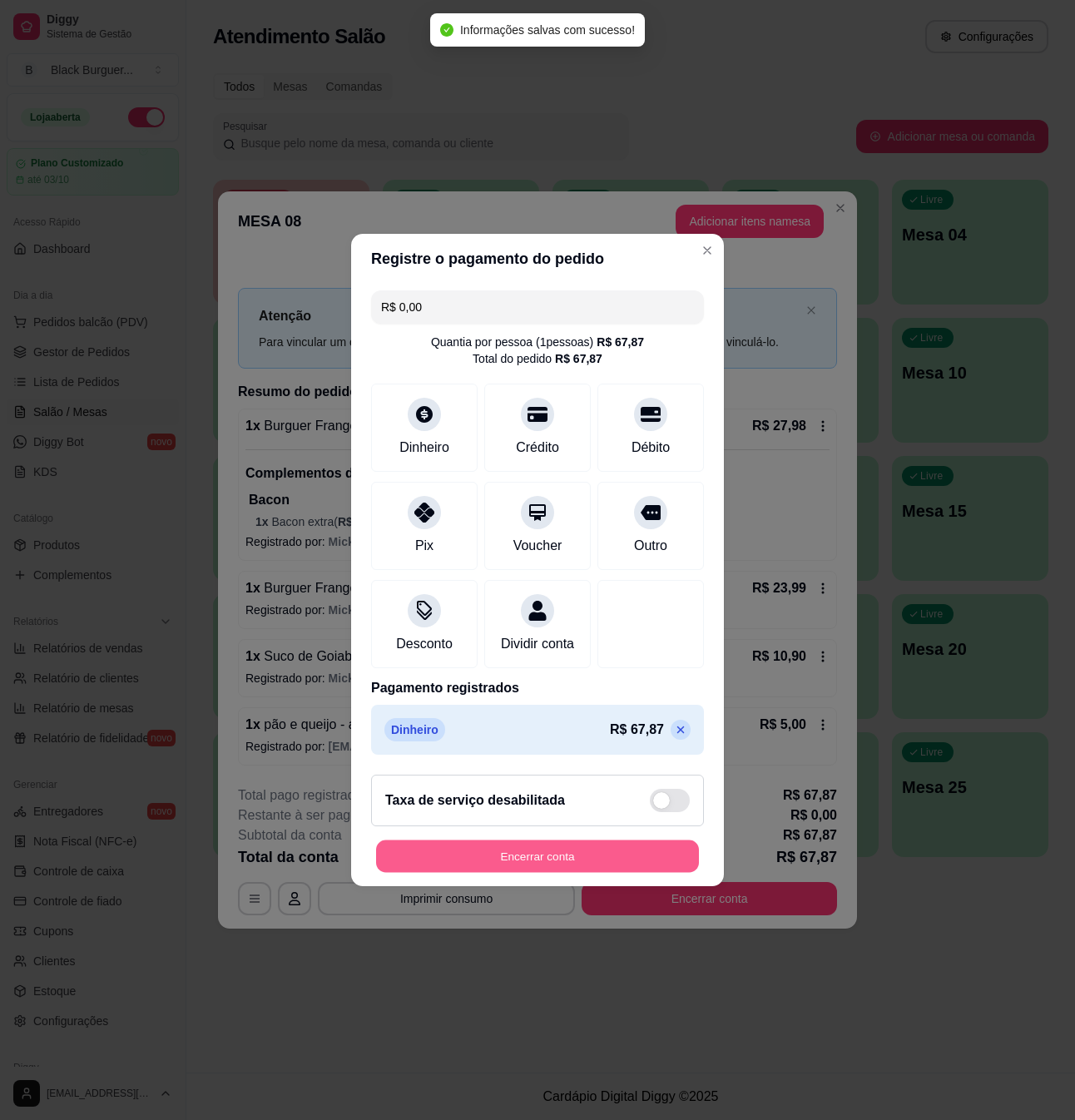
click at [636, 872] on button "Encerrar conta" at bounding box center [538, 856] width 323 height 32
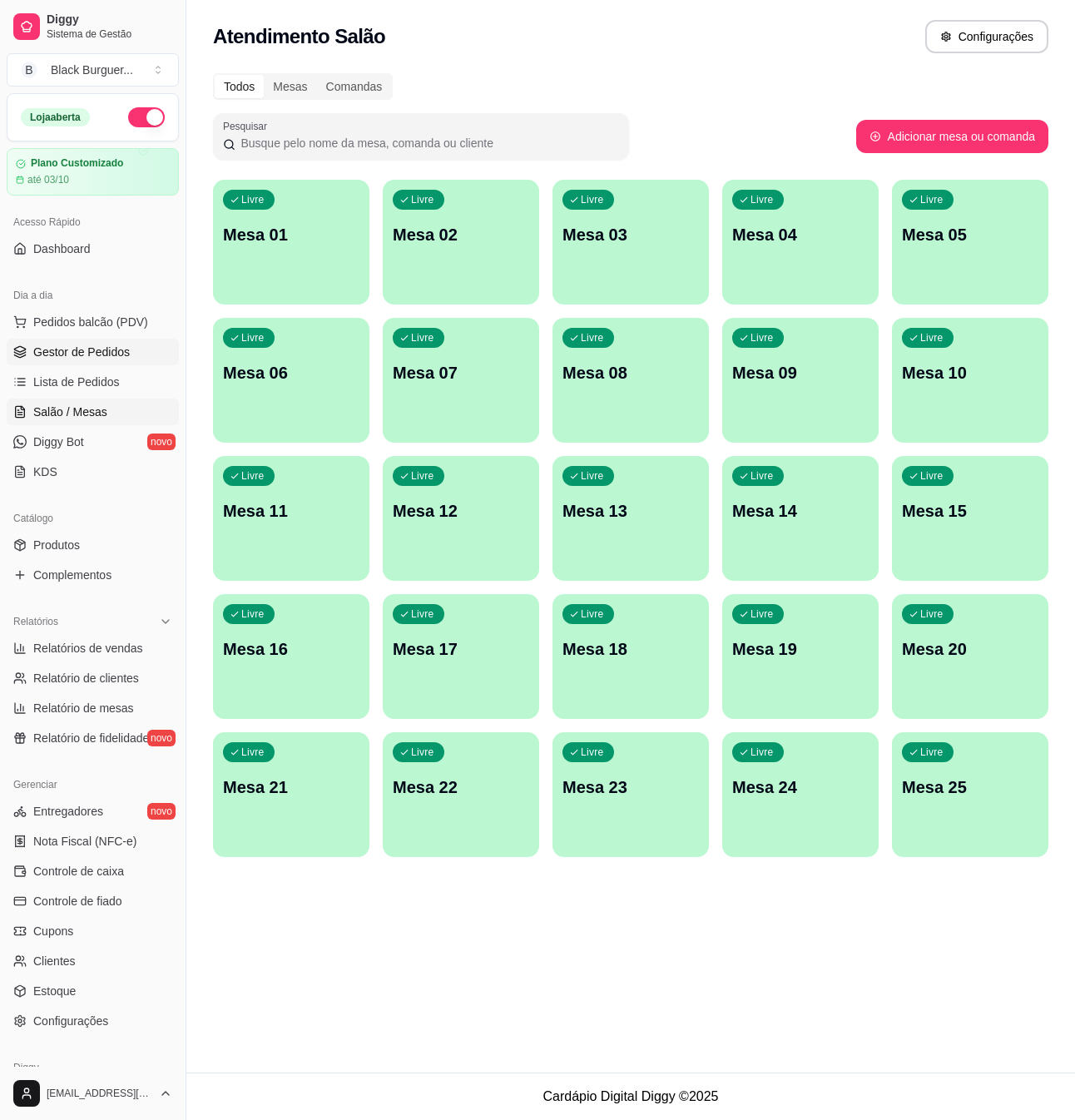
click at [128, 353] on link "Gestor de Pedidos" at bounding box center [92, 351] width 172 height 27
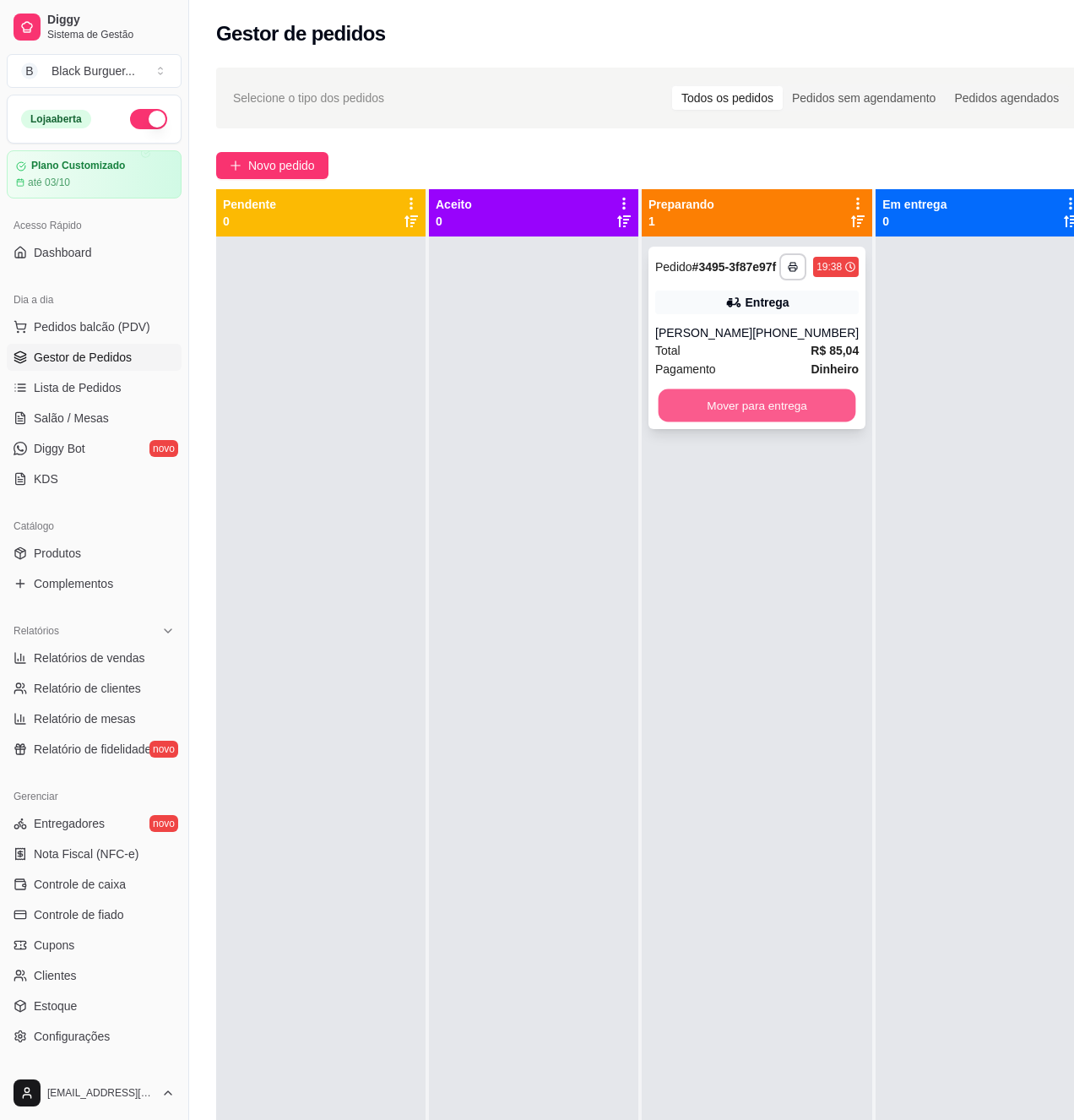
click at [801, 422] on button "Mover para entrega" at bounding box center [757, 405] width 197 height 33
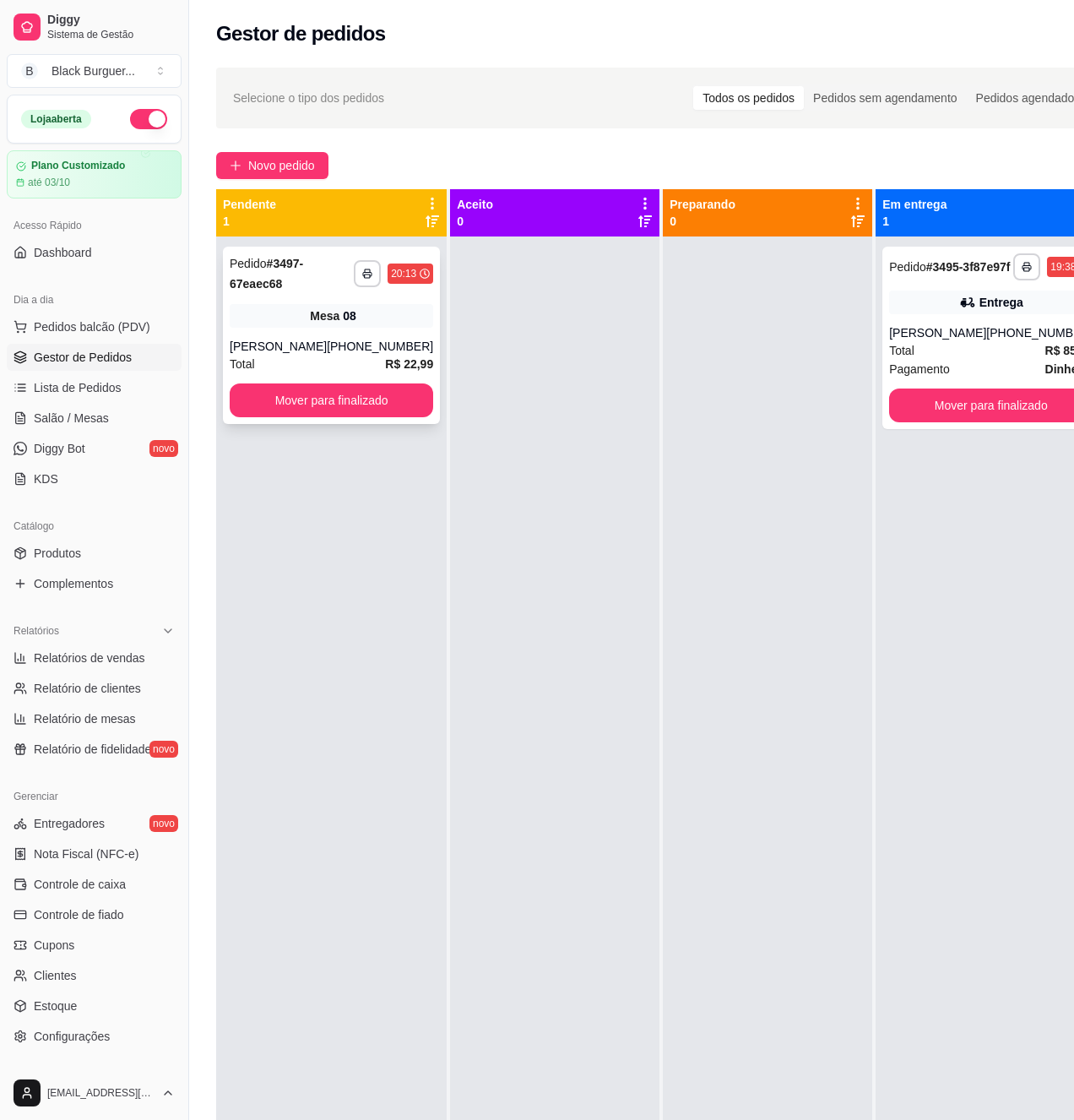
click at [380, 353] on div "[PHONE_NUMBER]" at bounding box center [380, 346] width 107 height 17
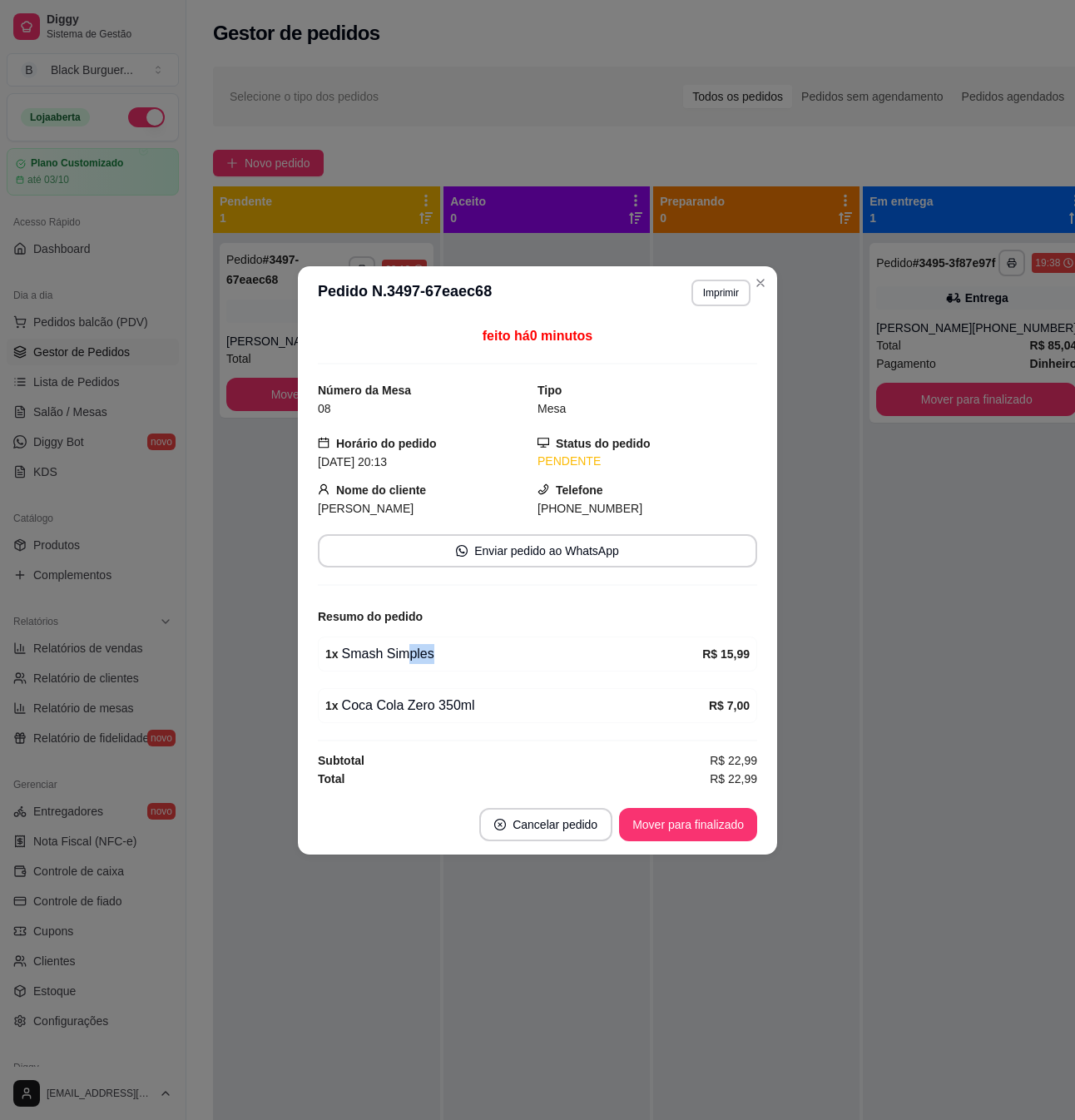
drag, startPoint x: 400, startPoint y: 666, endPoint x: 464, endPoint y: 666, distance: 64.0
click at [460, 666] on div "1 x Smash Simples R$ 15,99" at bounding box center [538, 654] width 440 height 35
drag, startPoint x: 467, startPoint y: 667, endPoint x: 480, endPoint y: 713, distance: 47.8
click at [467, 669] on div "1 x Smash Simples R$ 15,99" at bounding box center [538, 654] width 440 height 35
click at [481, 714] on div "1 x Coca Cola Zero 350ml" at bounding box center [517, 706] width 384 height 20
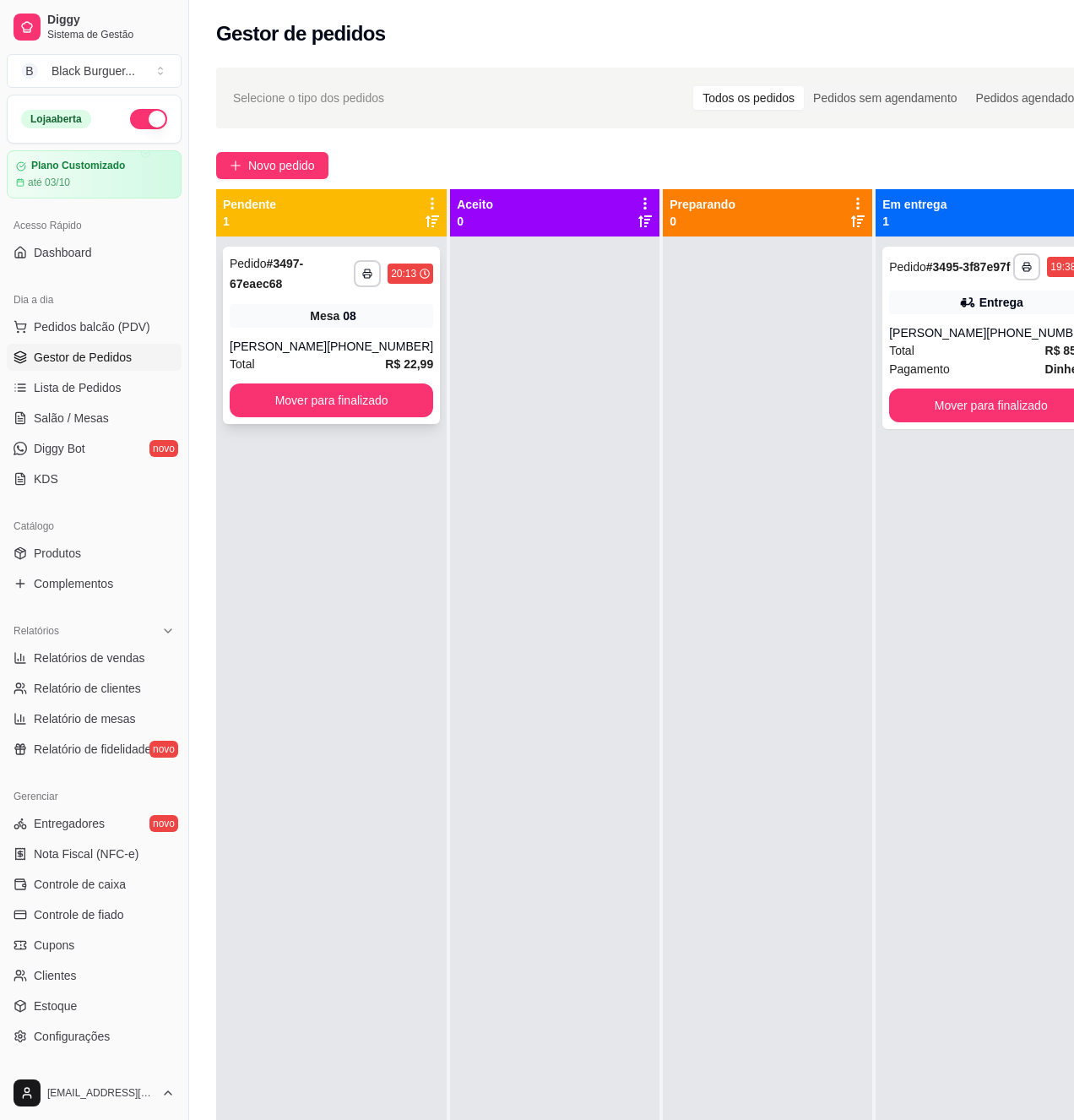
click at [396, 314] on div "Mesa 08" at bounding box center [332, 315] width 204 height 23
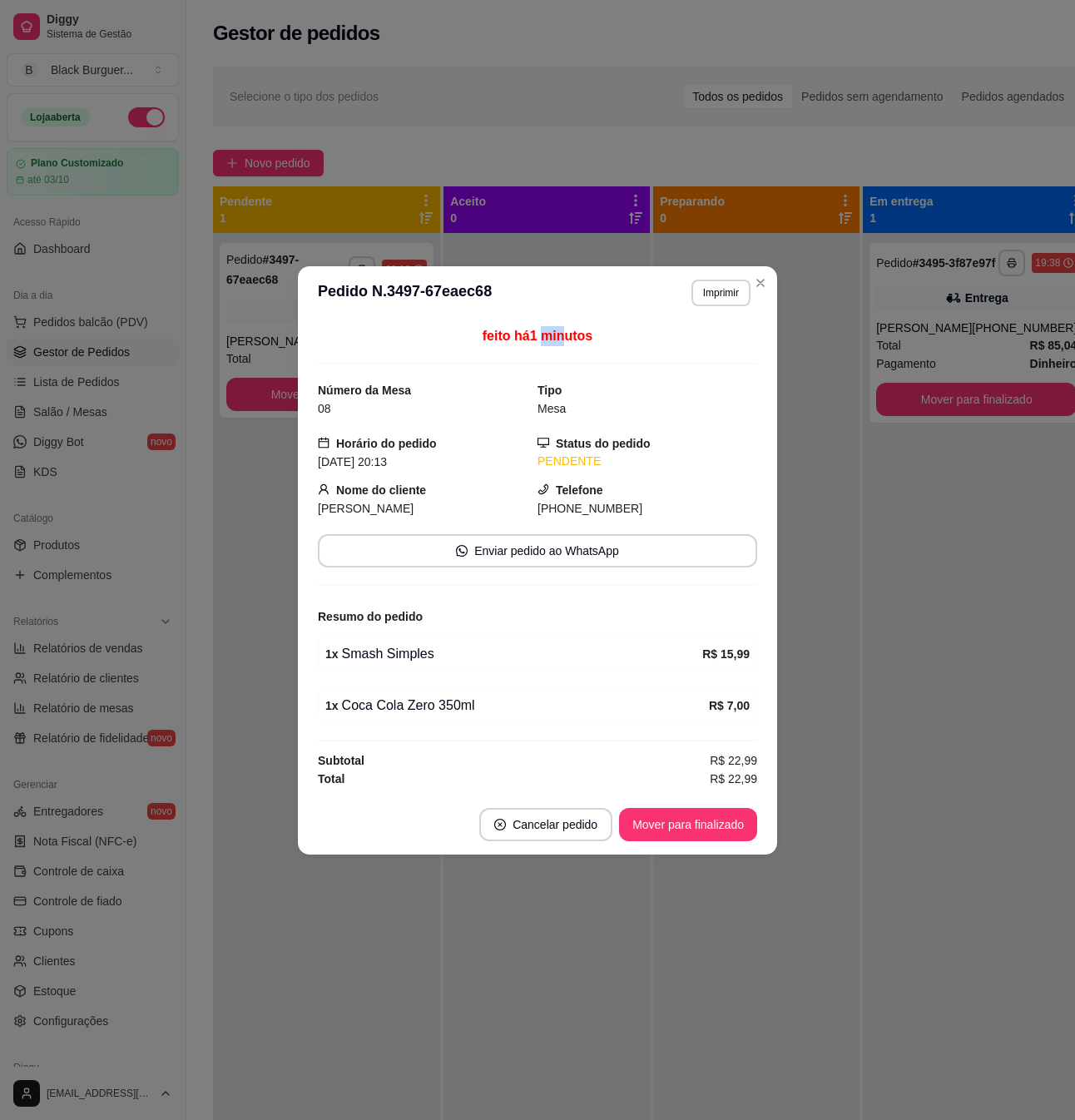
drag, startPoint x: 570, startPoint y: 338, endPoint x: 585, endPoint y: 337, distance: 15.0
click at [583, 337] on span "feito há 1 minutos" at bounding box center [538, 336] width 110 height 14
click at [597, 337] on div "feito há 1 minutos" at bounding box center [538, 346] width 440 height 39
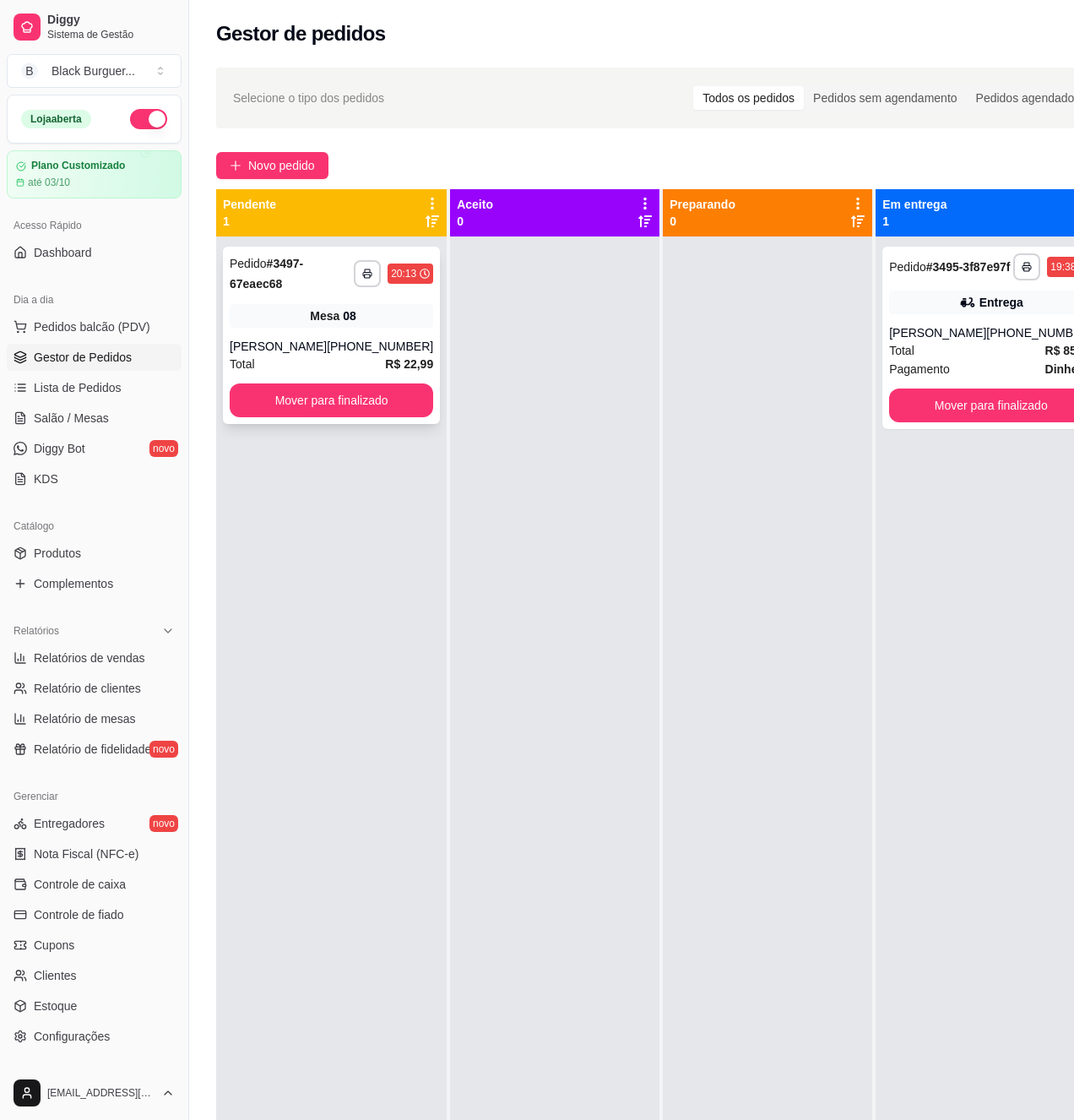
click at [402, 316] on div "Mesa 08" at bounding box center [332, 315] width 204 height 23
click at [396, 348] on div "[PHONE_NUMBER]" at bounding box center [380, 346] width 107 height 17
click at [279, 308] on div "Mesa 08" at bounding box center [332, 315] width 204 height 23
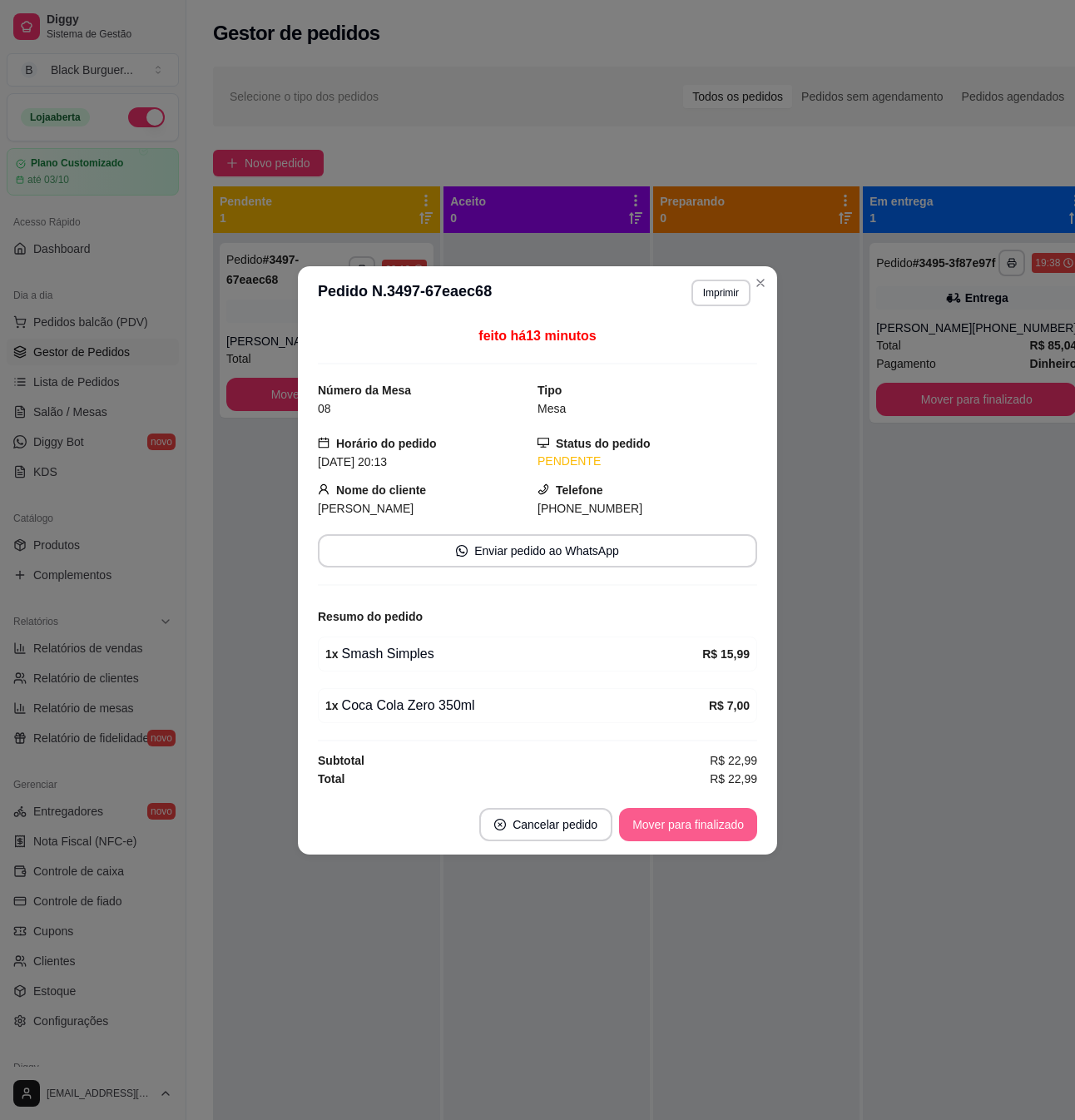
click at [713, 826] on button "Mover para finalizado" at bounding box center [689, 825] width 138 height 33
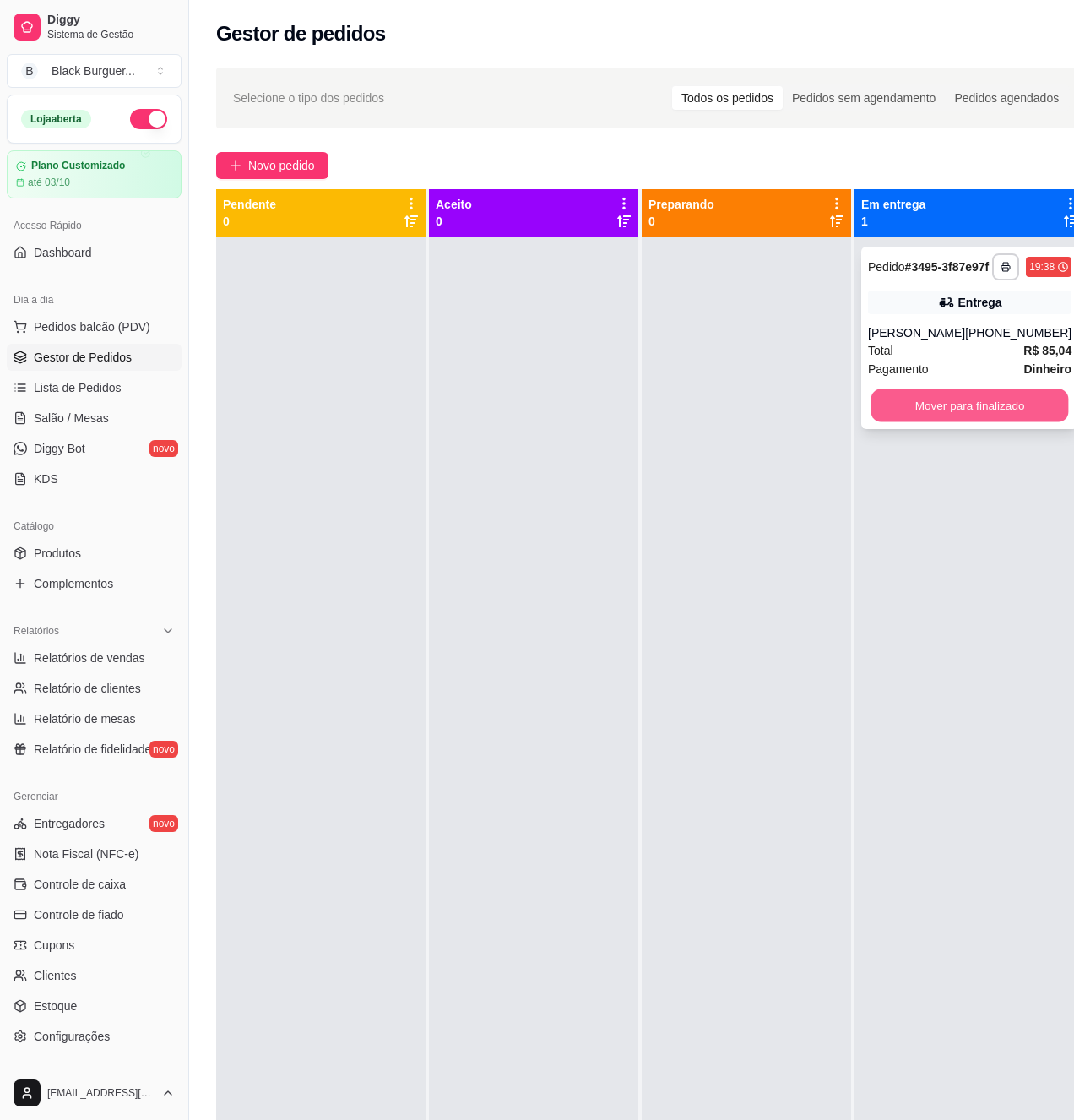
click at [910, 417] on button "Mover para finalizado" at bounding box center [970, 405] width 197 height 33
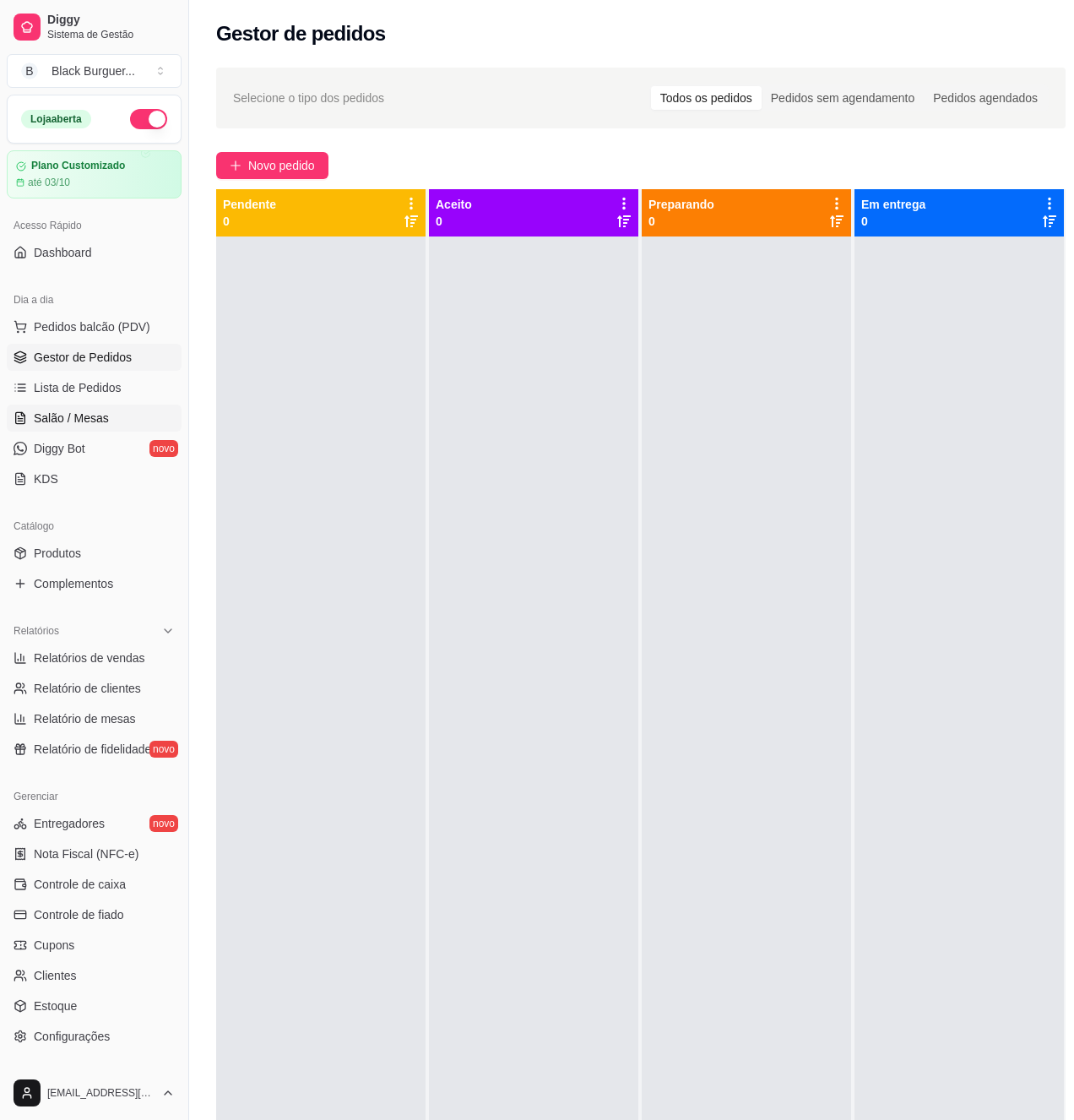
click at [109, 421] on link "Salão / Mesas" at bounding box center [94, 417] width 175 height 27
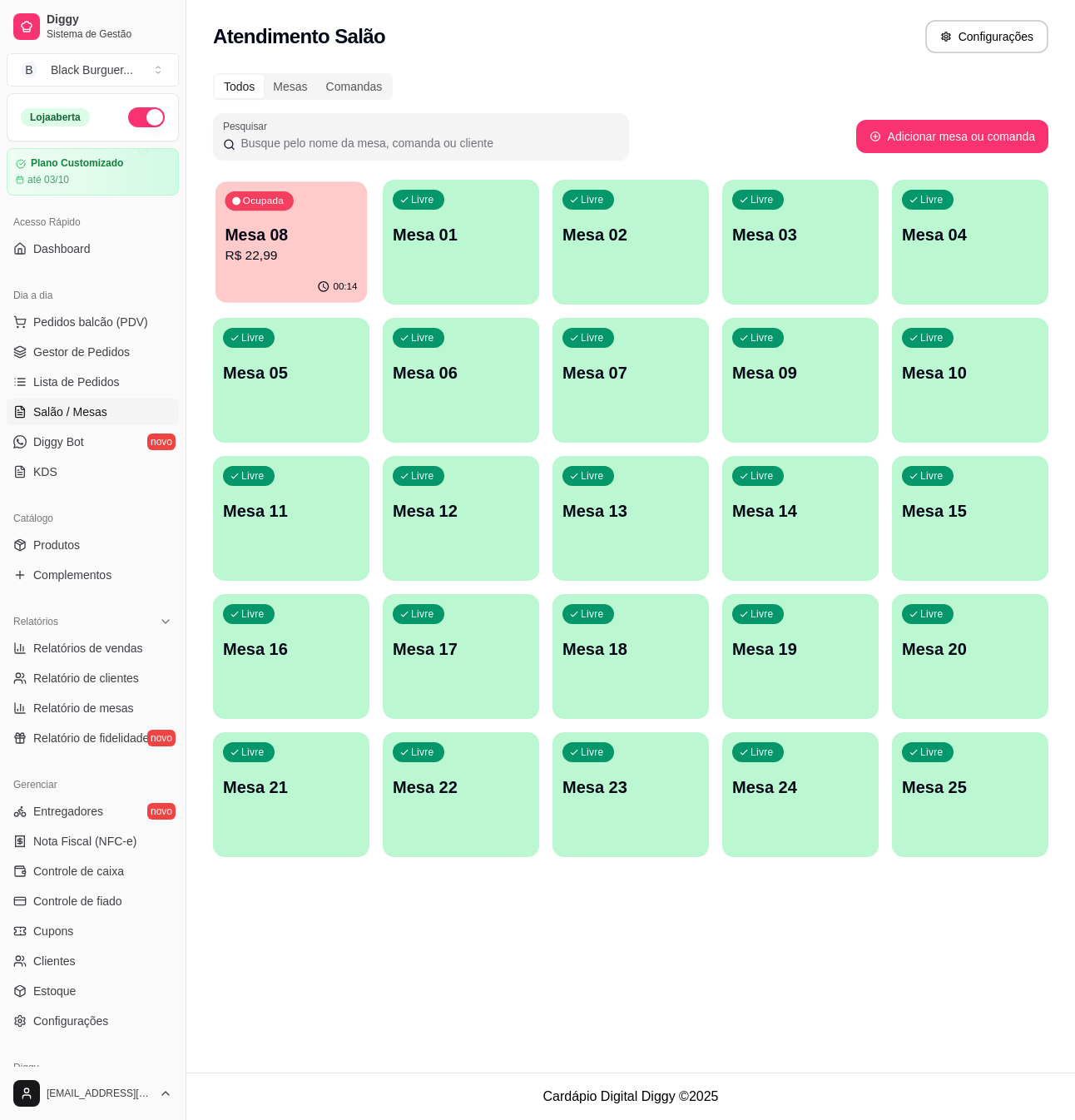
click at [301, 241] on p "Mesa 08" at bounding box center [291, 235] width 133 height 22
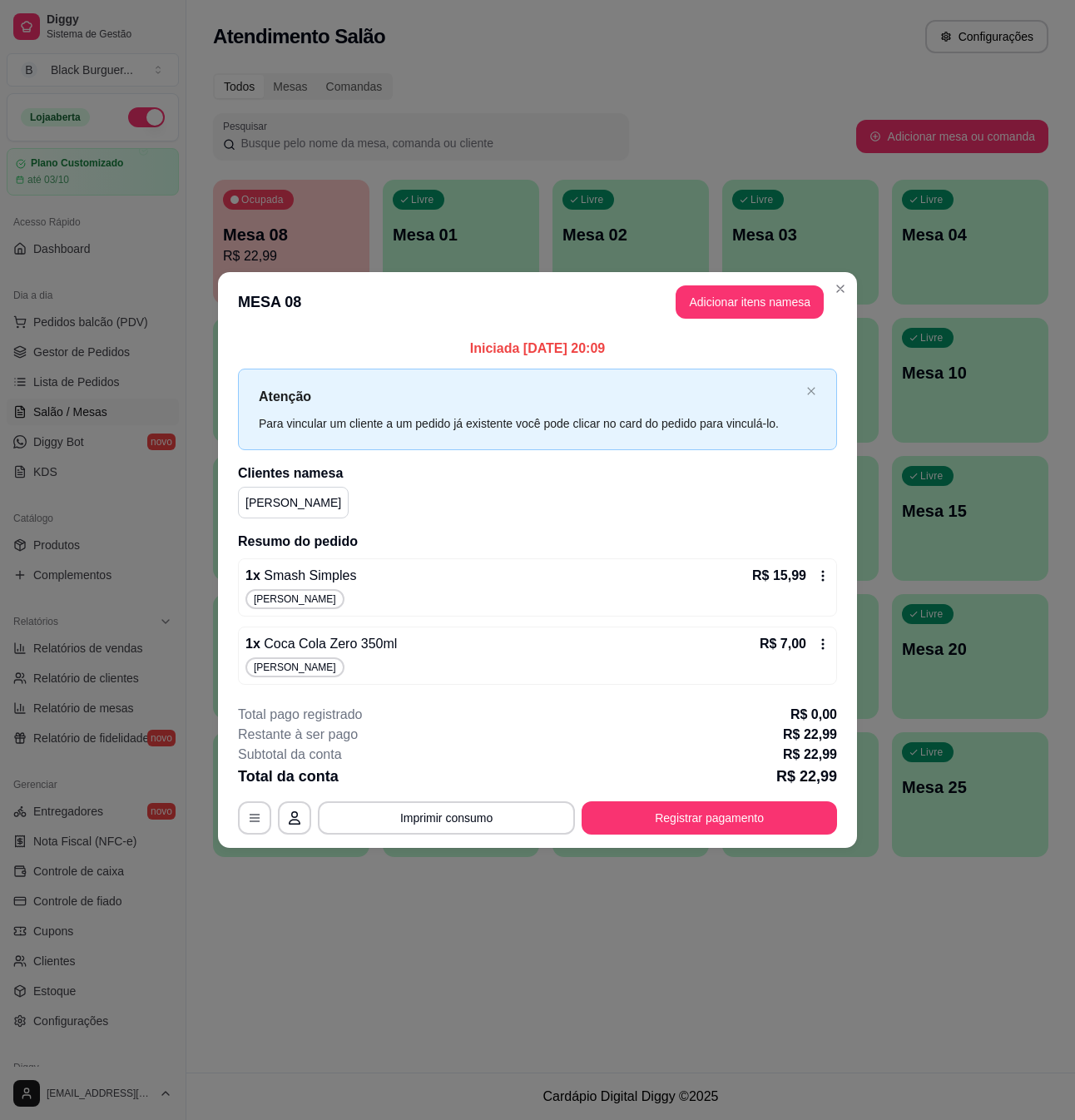
click at [727, 796] on div "**********" at bounding box center [538, 770] width 599 height 130
click at [731, 809] on button "Registrar pagamento" at bounding box center [710, 817] width 248 height 32
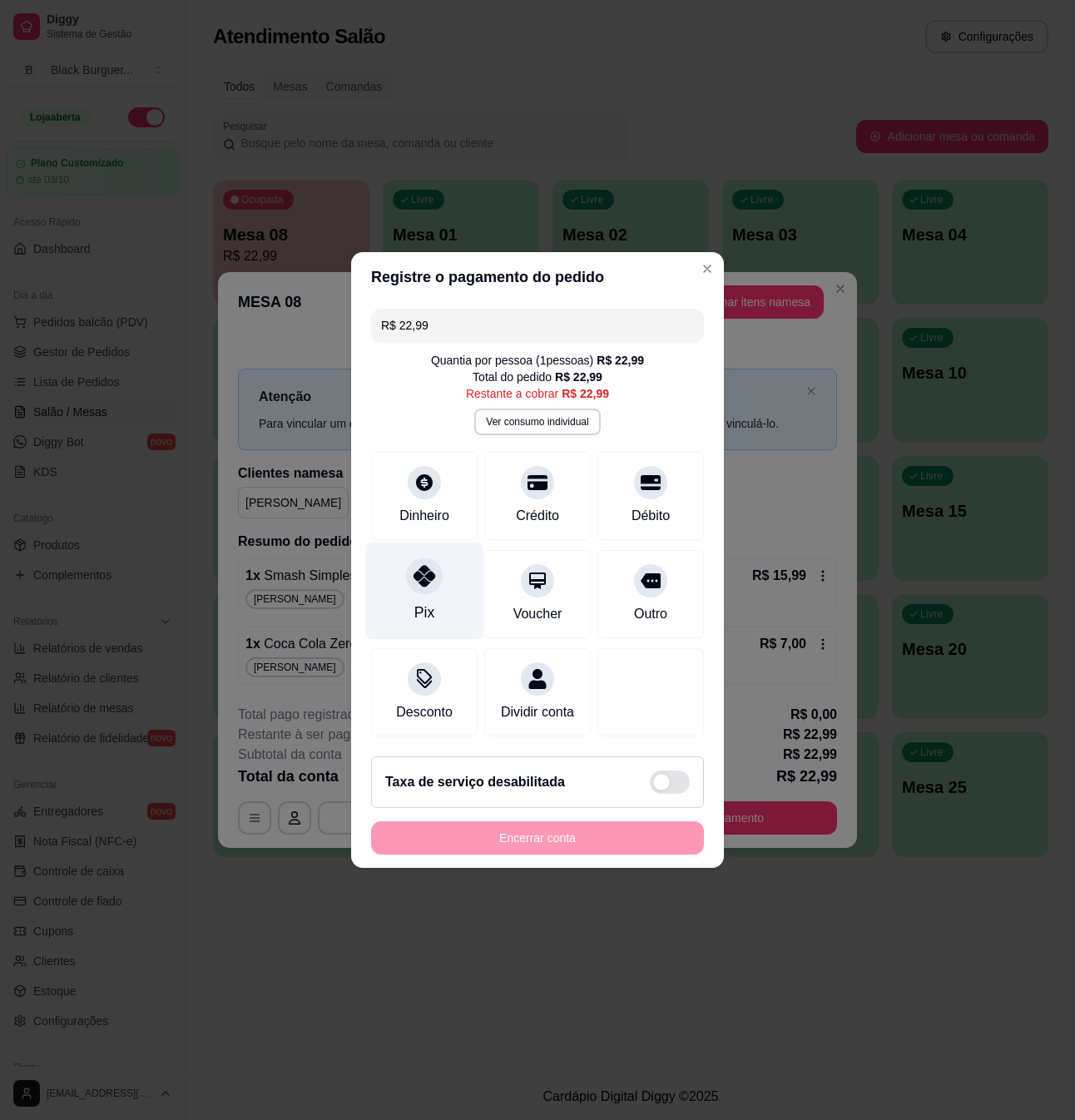
click at [438, 572] on div at bounding box center [425, 576] width 37 height 37
type input "R$ 0,00"
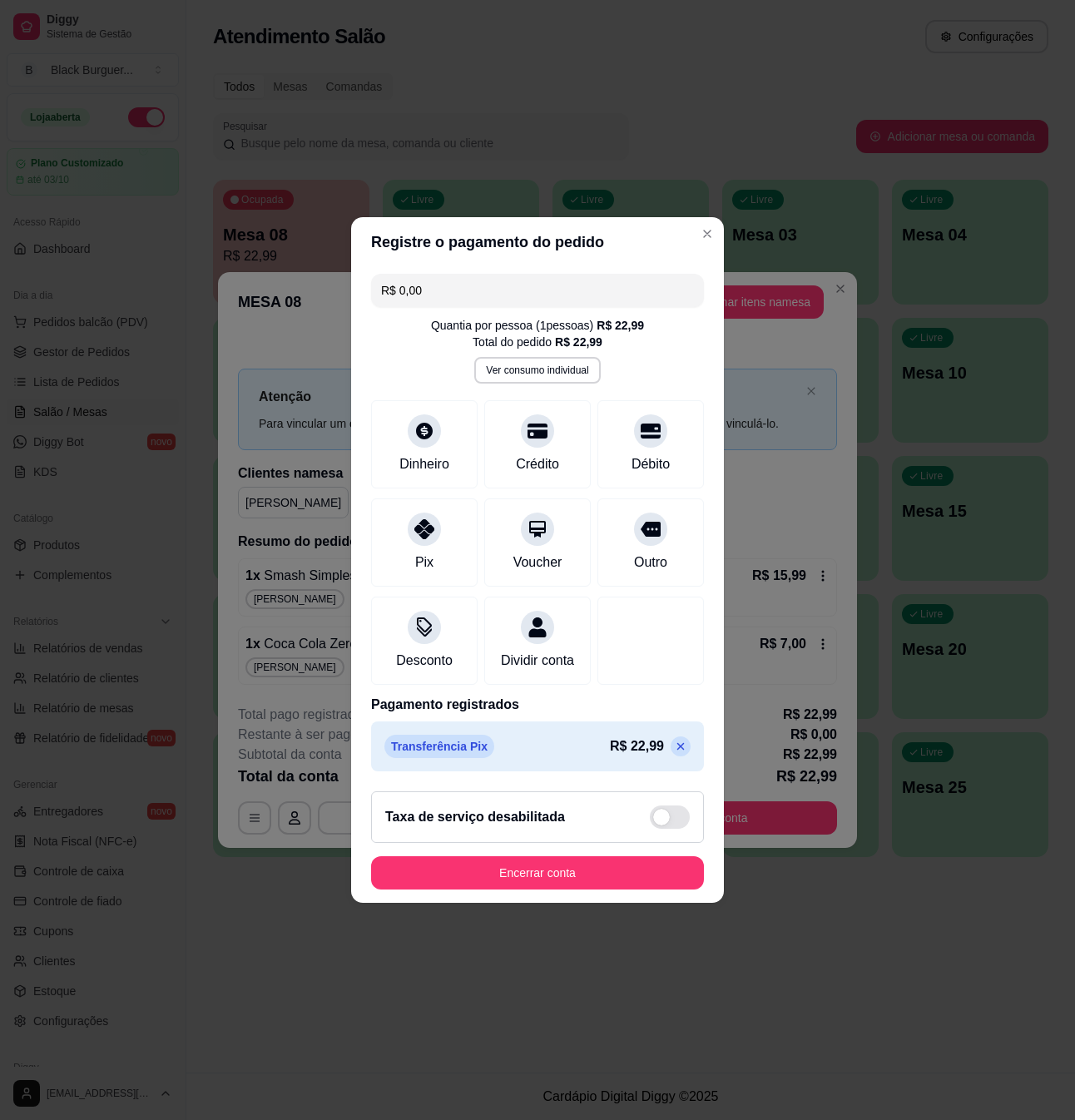
click at [620, 753] on p "R$ 22,99" at bounding box center [637, 747] width 54 height 20
click at [610, 878] on button "Encerrar conta" at bounding box center [538, 873] width 333 height 33
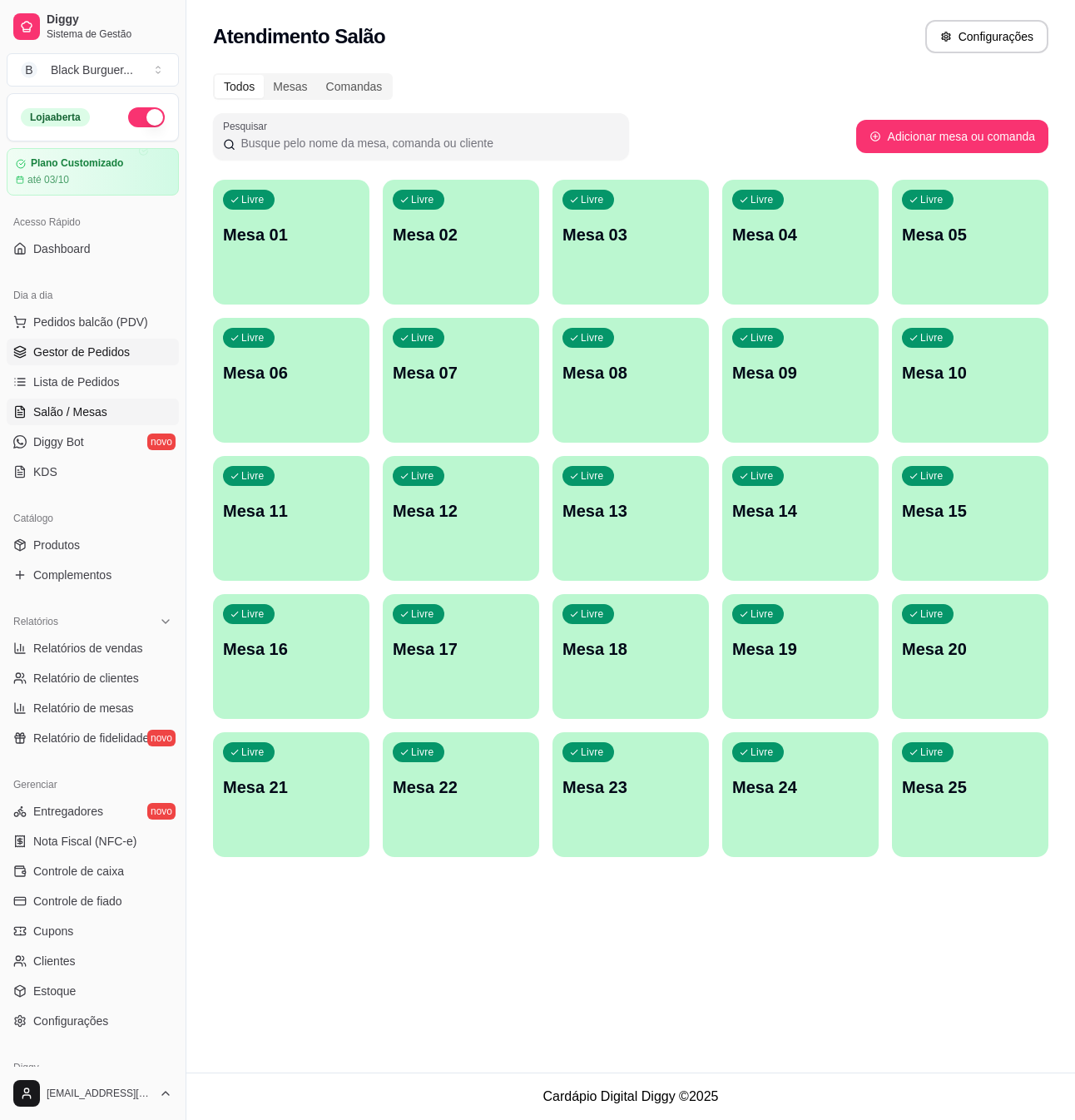
click at [27, 357] on link "Gestor de Pedidos" at bounding box center [92, 351] width 172 height 27
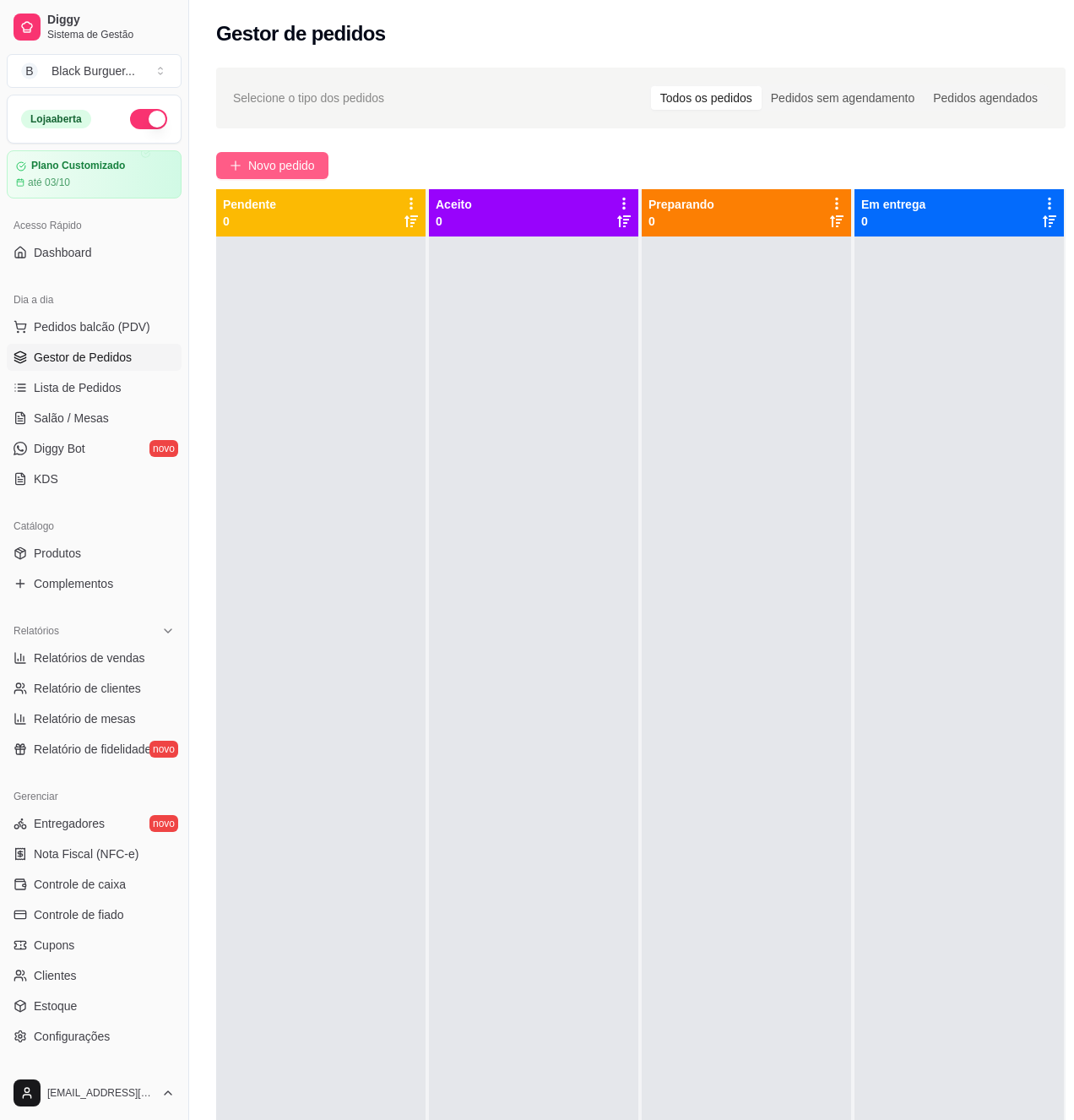
click at [283, 166] on span "Novo pedido" at bounding box center [281, 166] width 66 height 19
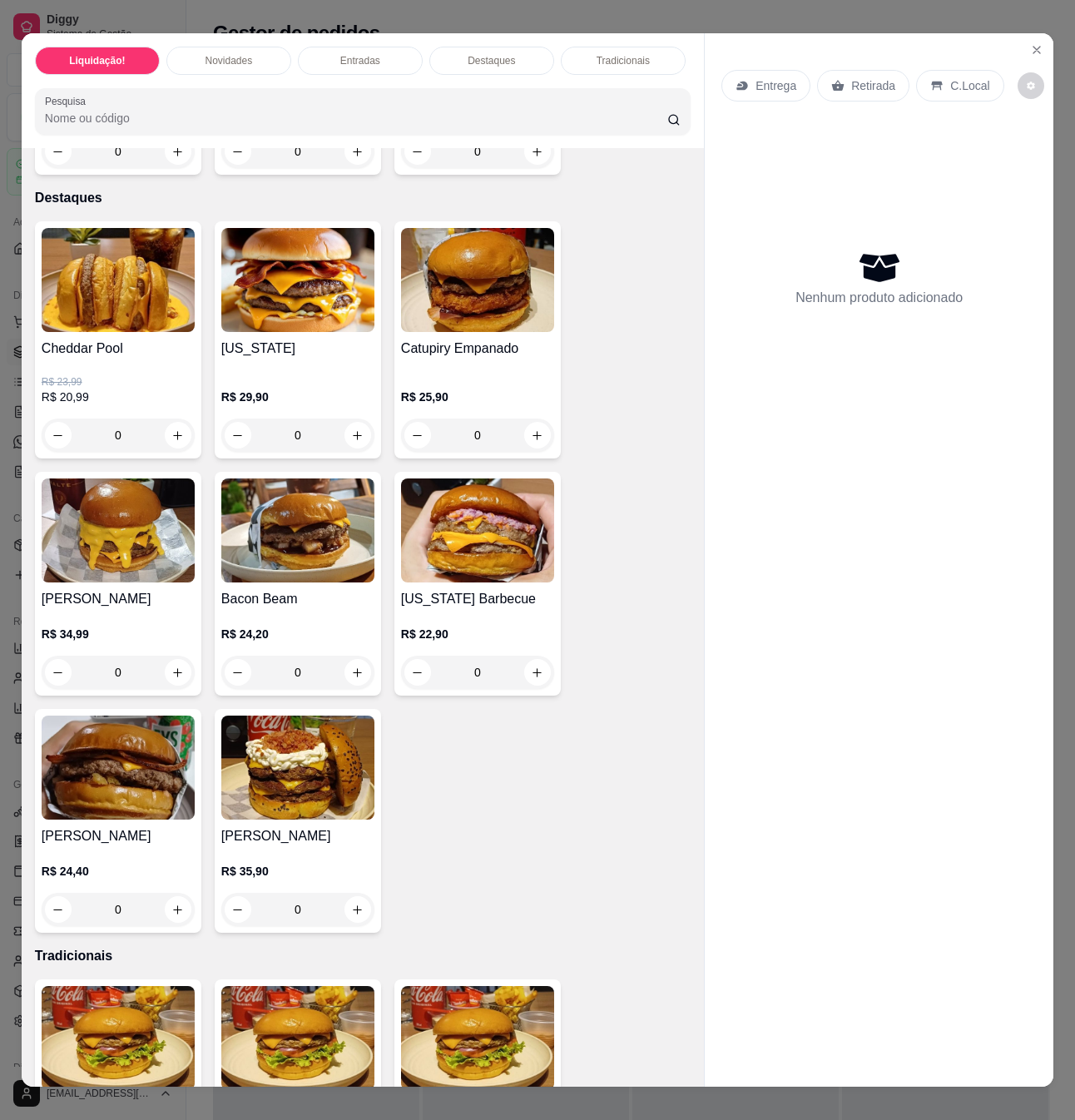
scroll to position [1998, 0]
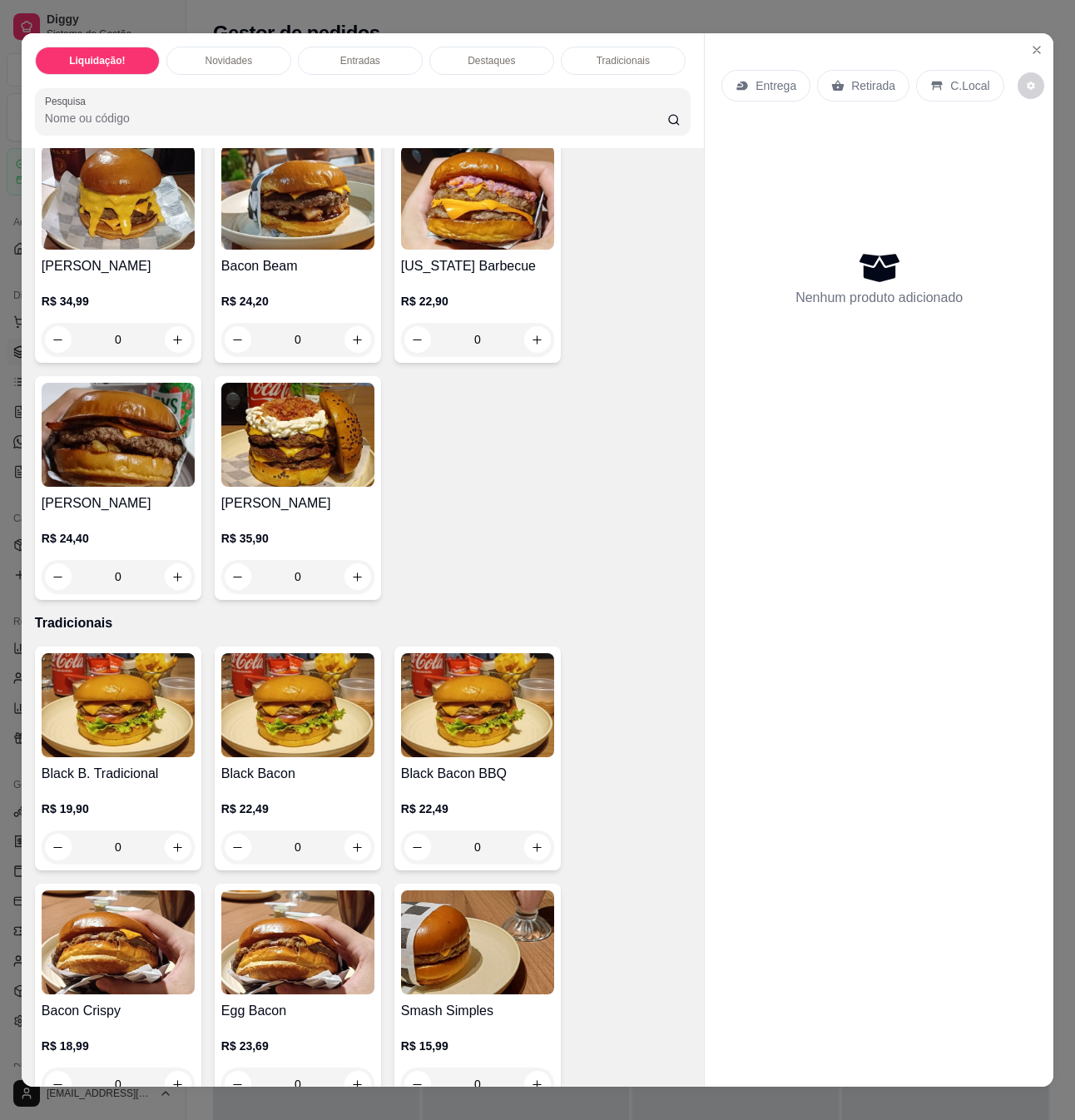
click at [124, 764] on h4 "Black B. Tradicional" at bounding box center [118, 774] width 153 height 20
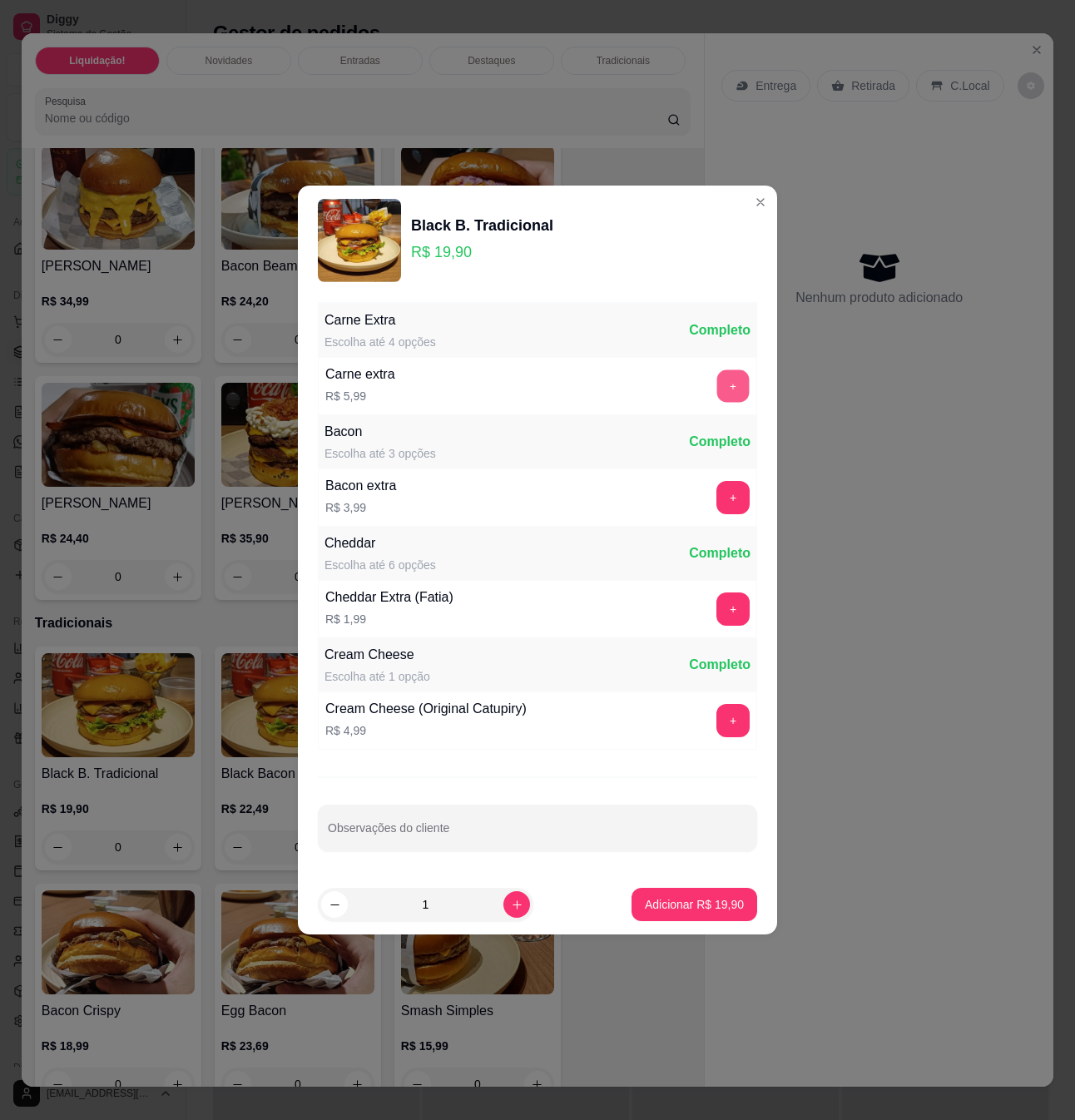
click at [717, 381] on button "+" at bounding box center [733, 386] width 32 height 32
click at [581, 830] on input "Observações do cliente" at bounding box center [538, 834] width 419 height 17
type input "só o pão e as carnes"
drag, startPoint x: 458, startPoint y: 841, endPoint x: 91, endPoint y: 860, distance: 367.5
click at [91, 860] on div "Black B. Tradicional R$ 19,90 Carne Extra Escolha até 4 opções Completo Carne e…" at bounding box center [538, 560] width 1075 height 1120
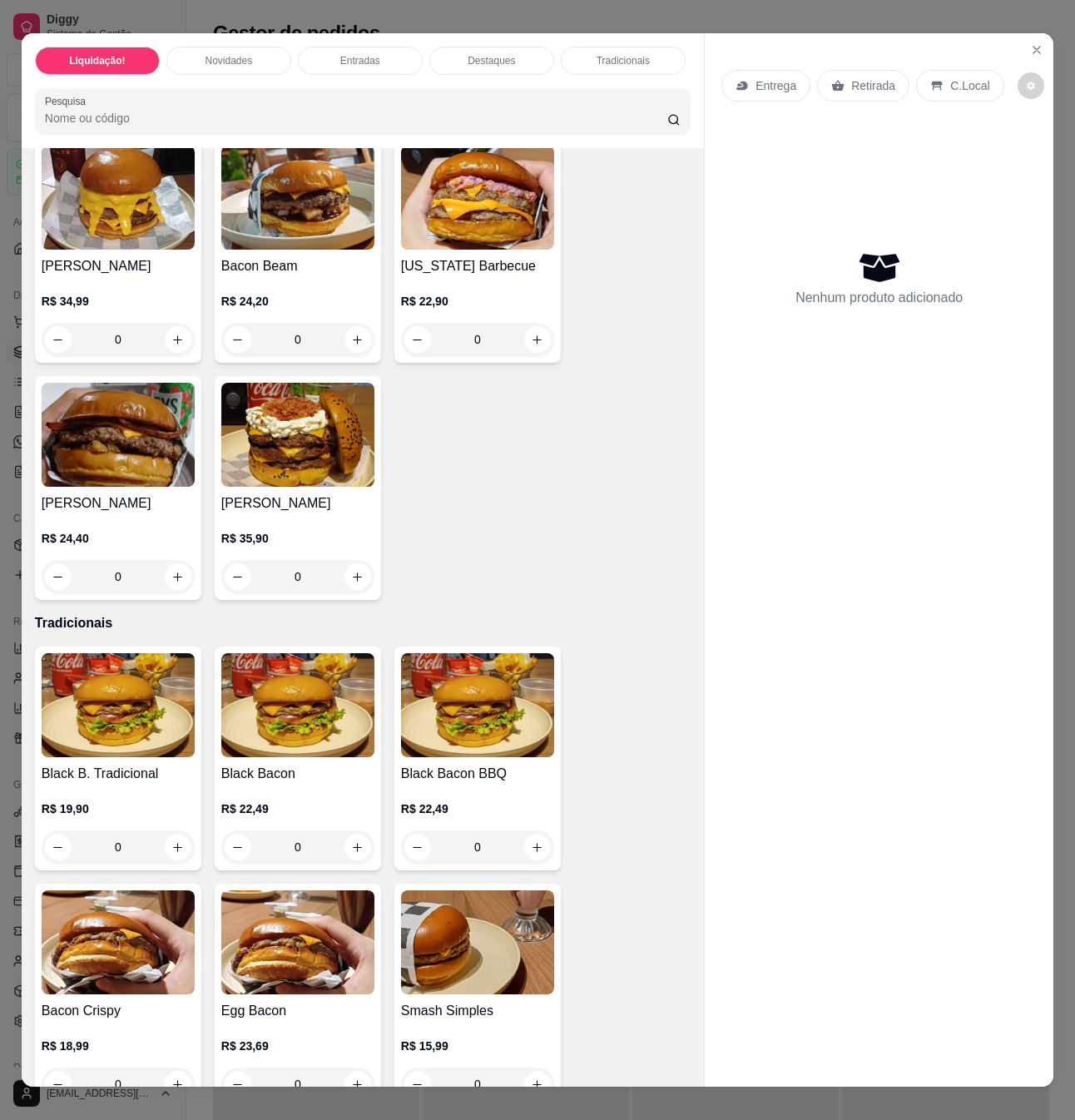
click at [879, 544] on div "Entrega Retirada C.Local Nenhum produto adicionado" at bounding box center [880, 546] width 348 height 1026
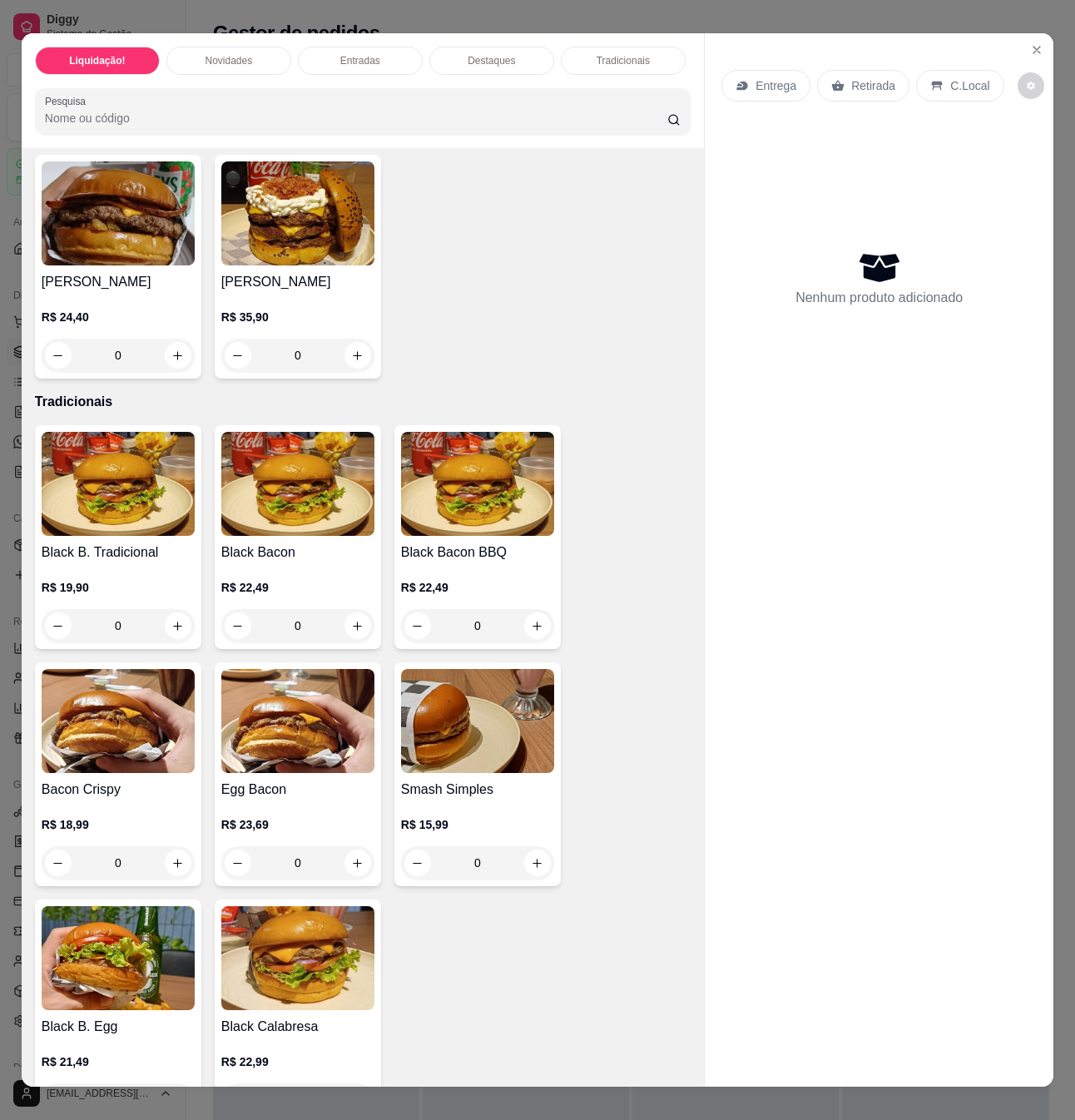
click at [484, 800] on div "R$ 15,99 0" at bounding box center [478, 840] width 153 height 80
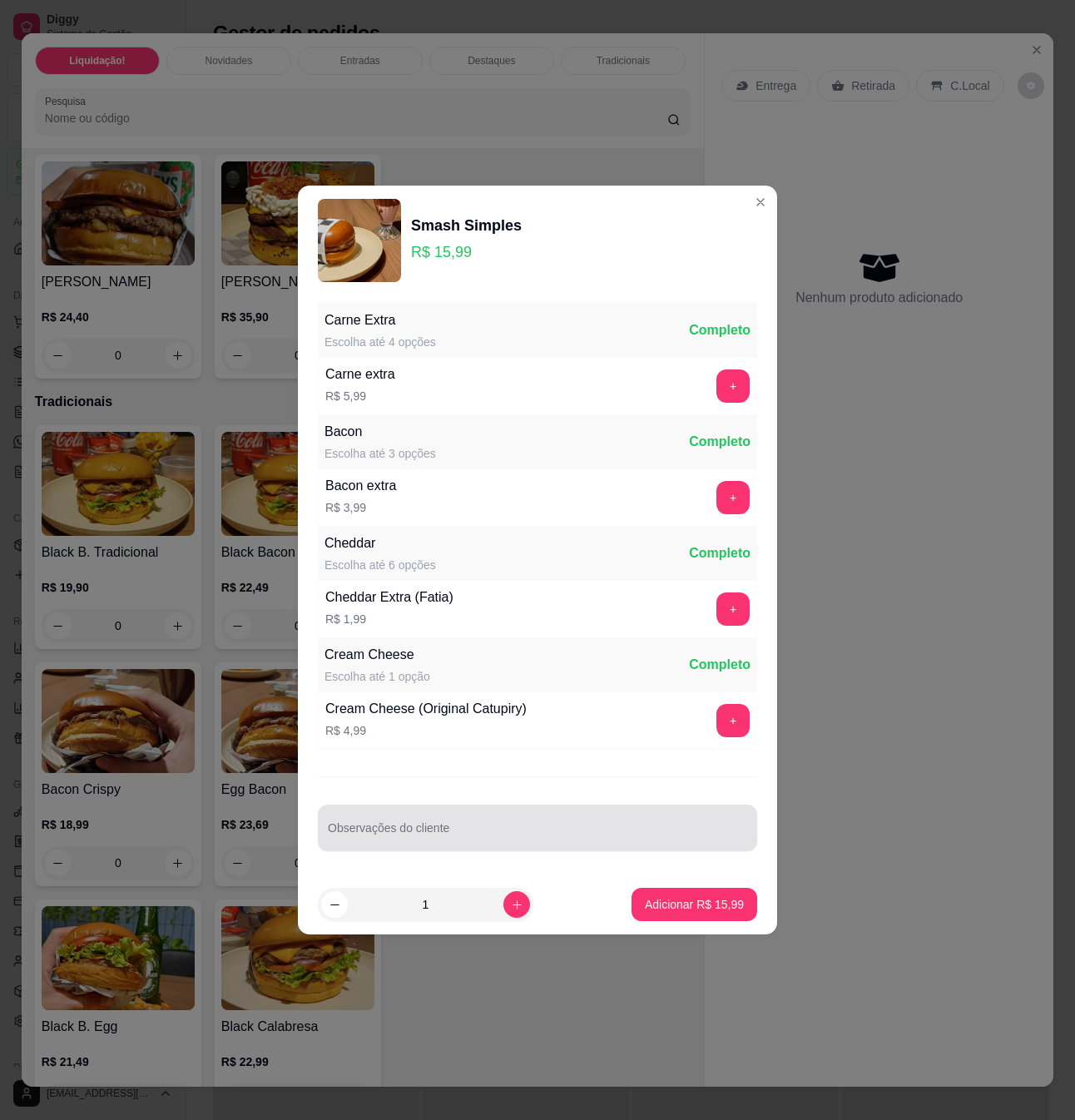
click at [526, 837] on input "Observações do cliente" at bounding box center [538, 834] width 419 height 17
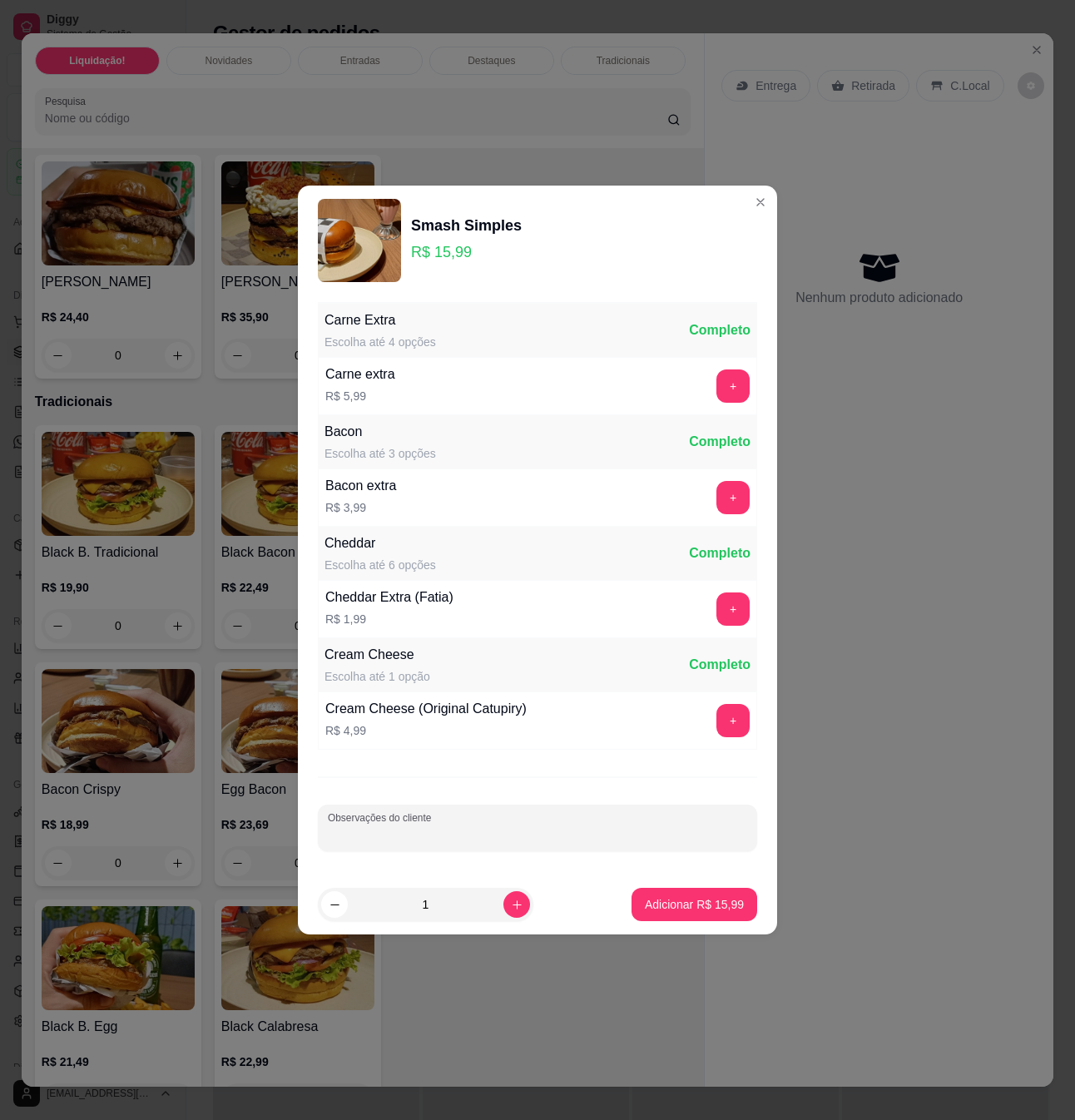
paste input "só o pão e as carnes"
type input "só o pão e as carnes"
click at [686, 906] on p "Adicionar R$ 15,99" at bounding box center [694, 904] width 99 height 17
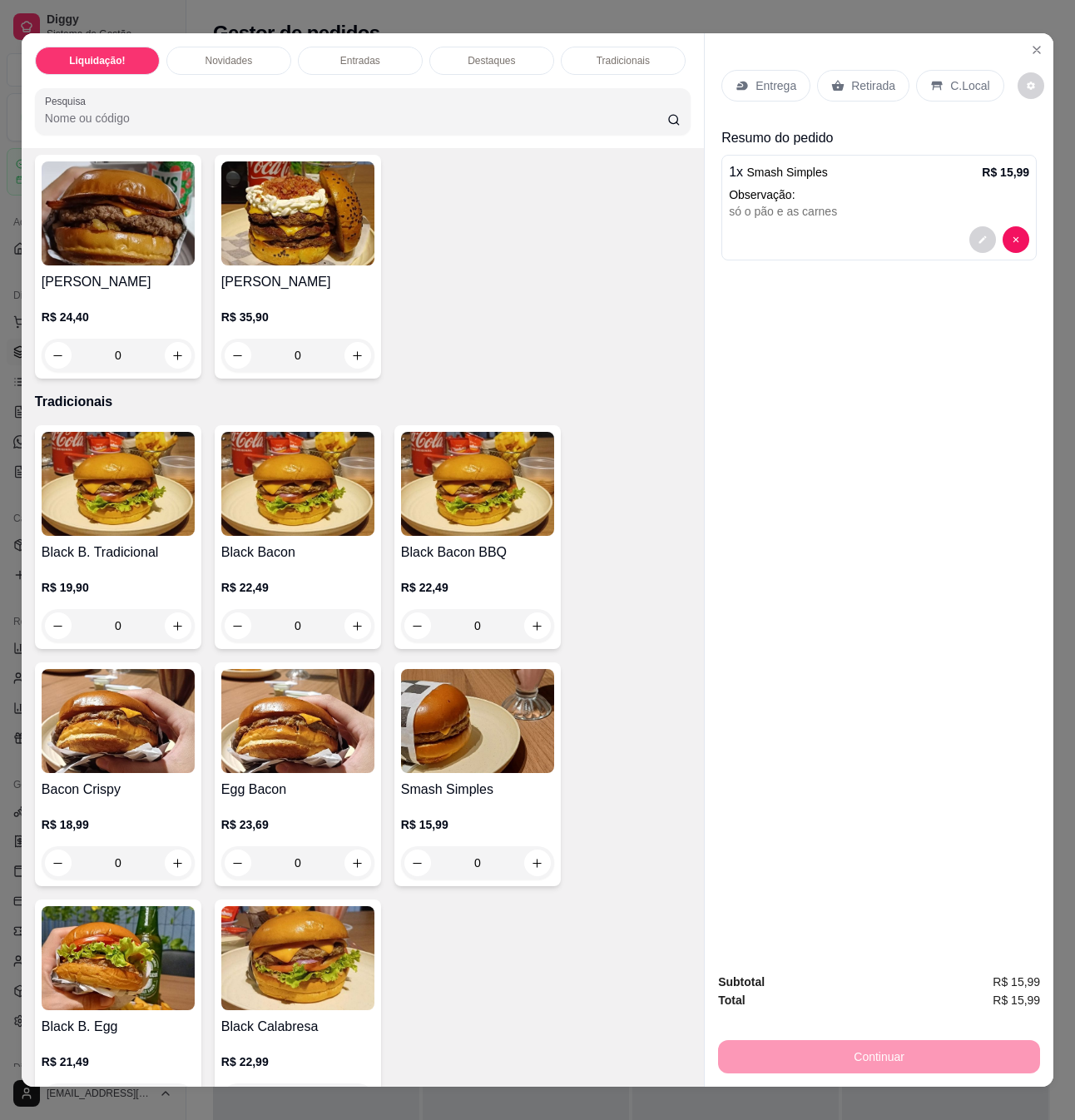
click at [874, 70] on div "Retirada" at bounding box center [864, 86] width 92 height 31
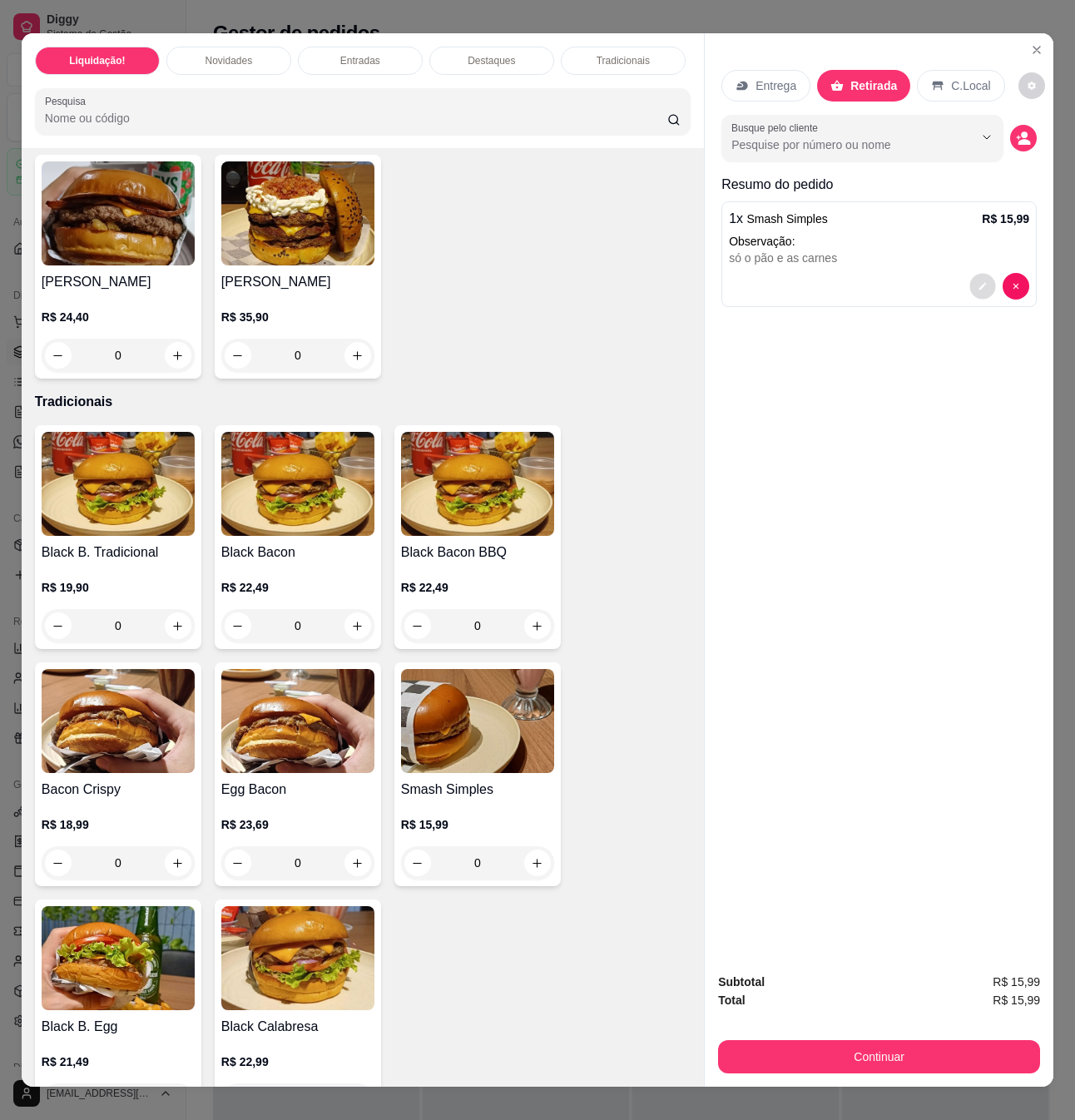
click at [978, 282] on icon "decrease-product-quantity" at bounding box center [983, 287] width 10 height 10
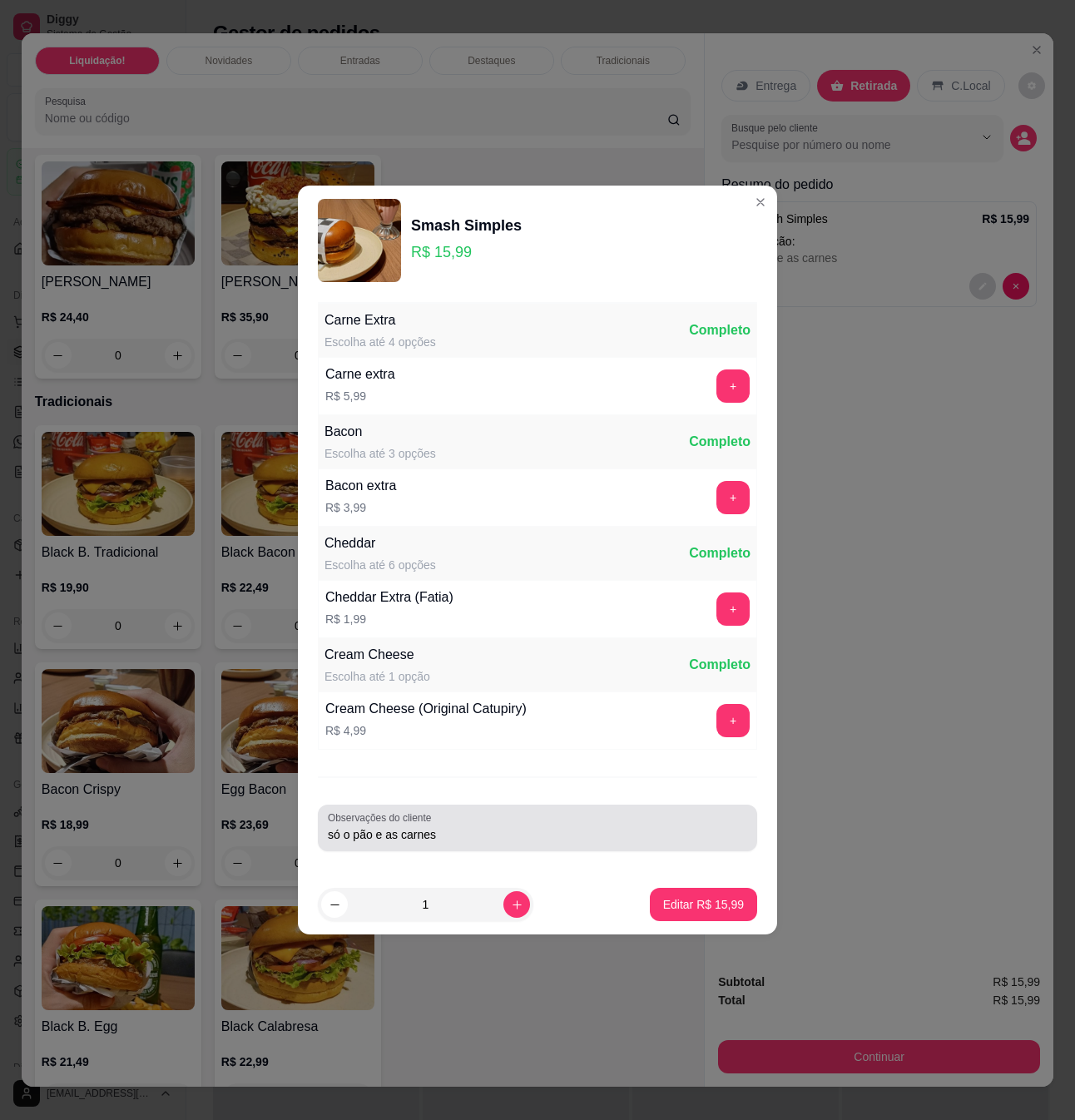
click at [526, 843] on input "só o pão e as carnes" at bounding box center [538, 834] width 419 height 17
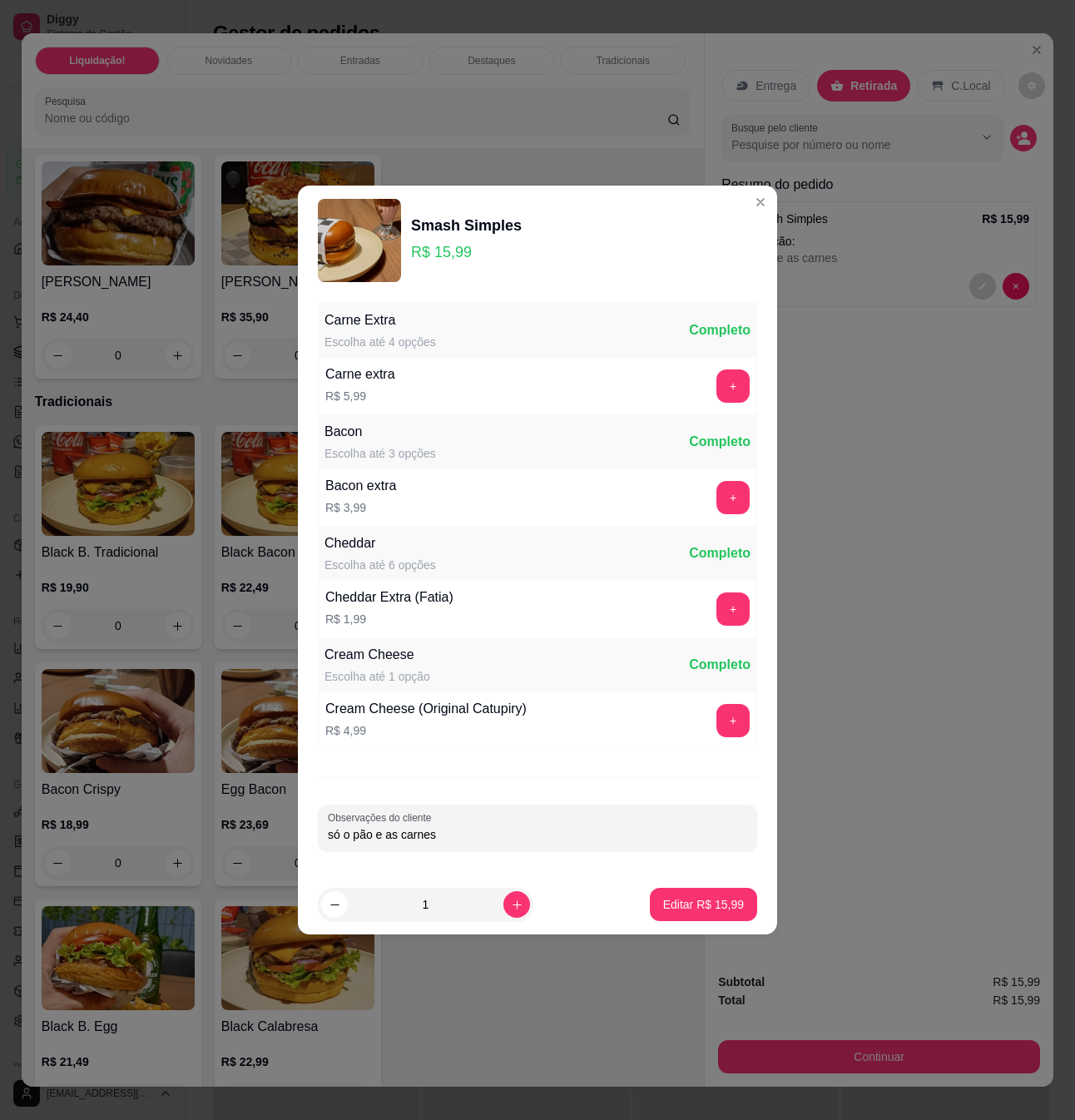
click at [457, 843] on input "só o pão e as carnes" at bounding box center [538, 834] width 419 height 17
click at [450, 843] on input "só o pão e as carnes, mal passada" at bounding box center [538, 834] width 419 height 17
click at [526, 834] on input "só o pão e as carnes, bem passada" at bounding box center [538, 834] width 419 height 17
type input "só o pão e as carnes, bem passada, pouca manteiga"
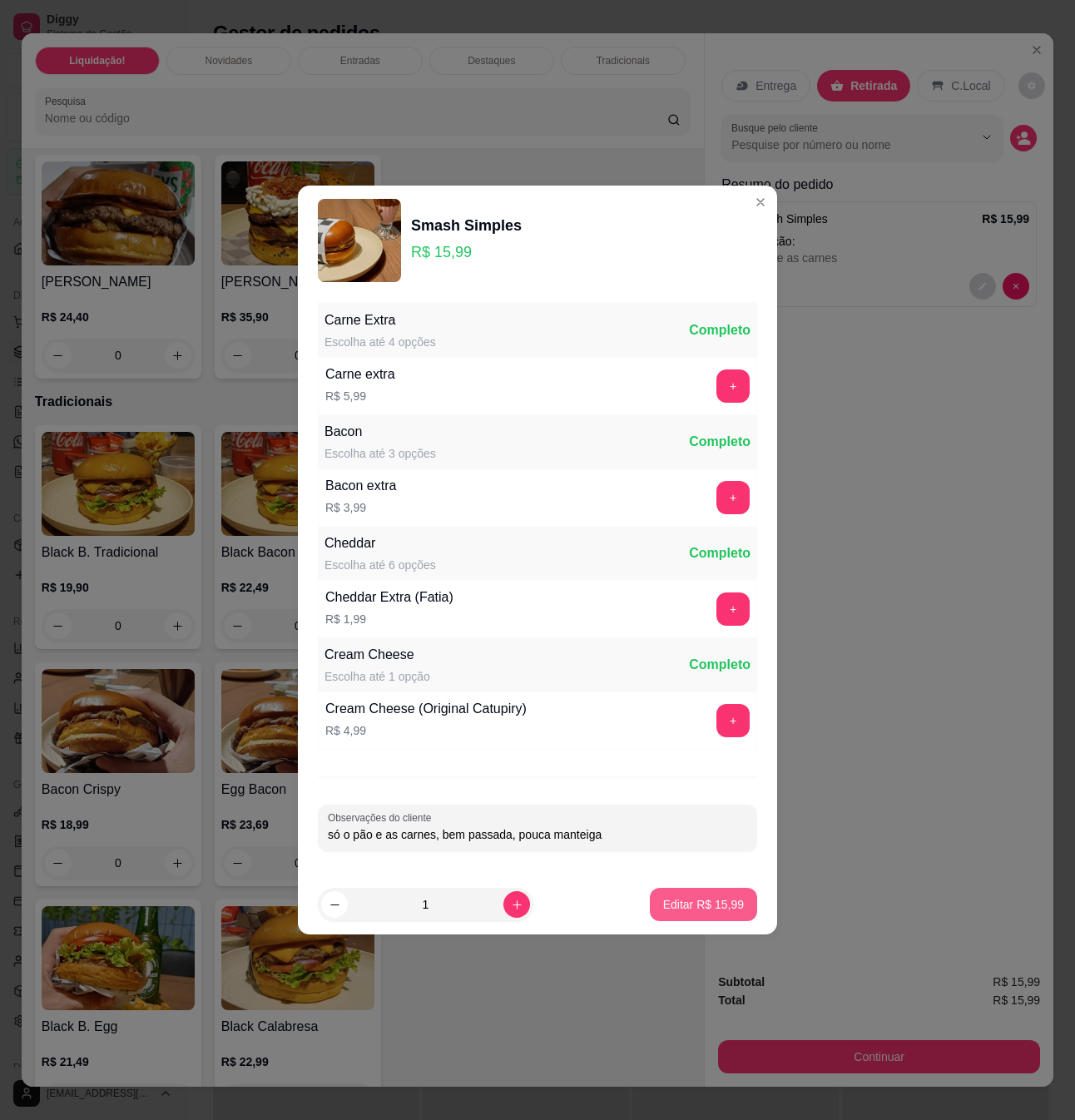
click at [674, 894] on button "Editar R$ 15,99" at bounding box center [703, 904] width 107 height 33
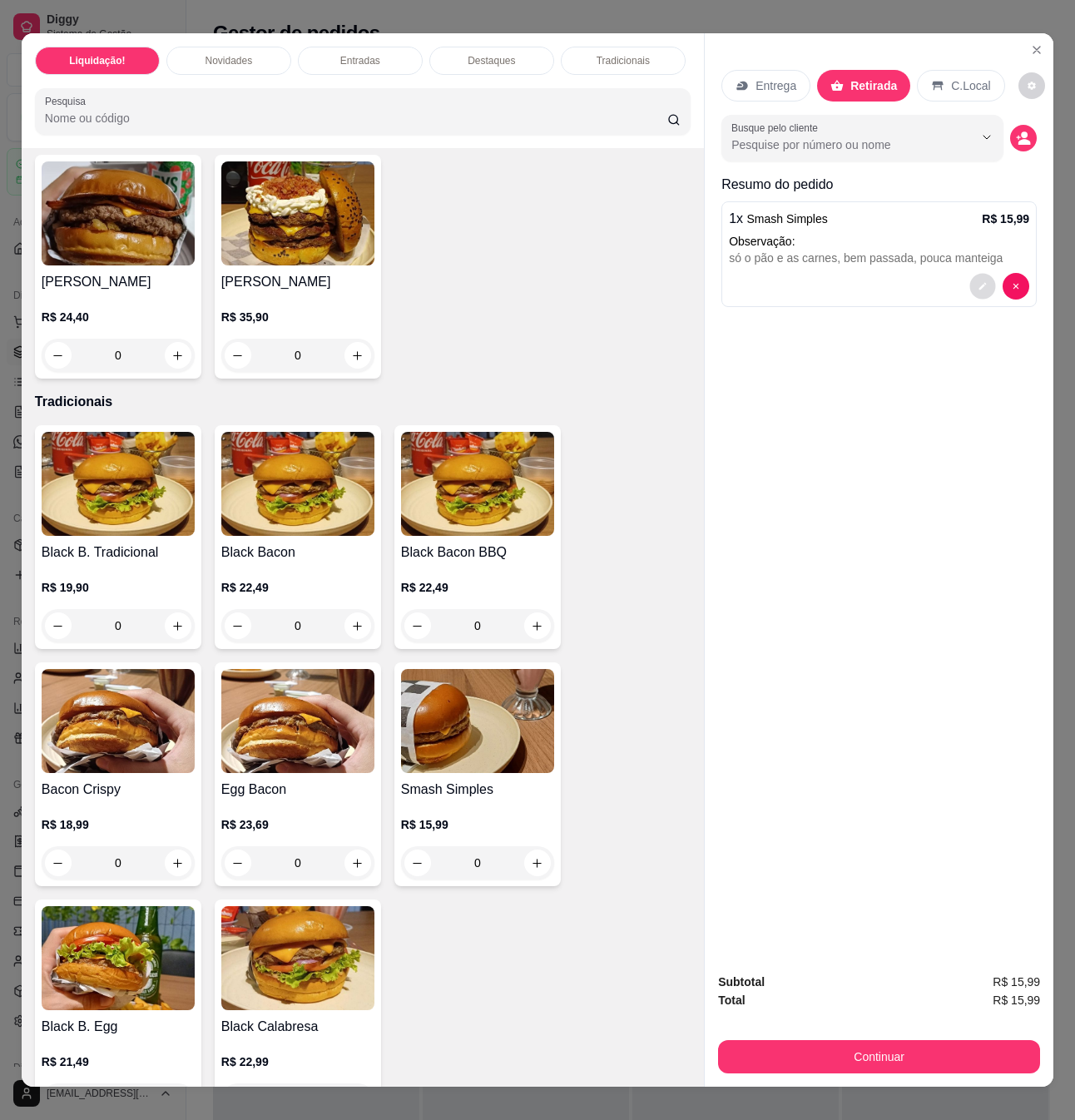
click at [979, 282] on icon "decrease-product-quantity" at bounding box center [983, 287] width 10 height 10
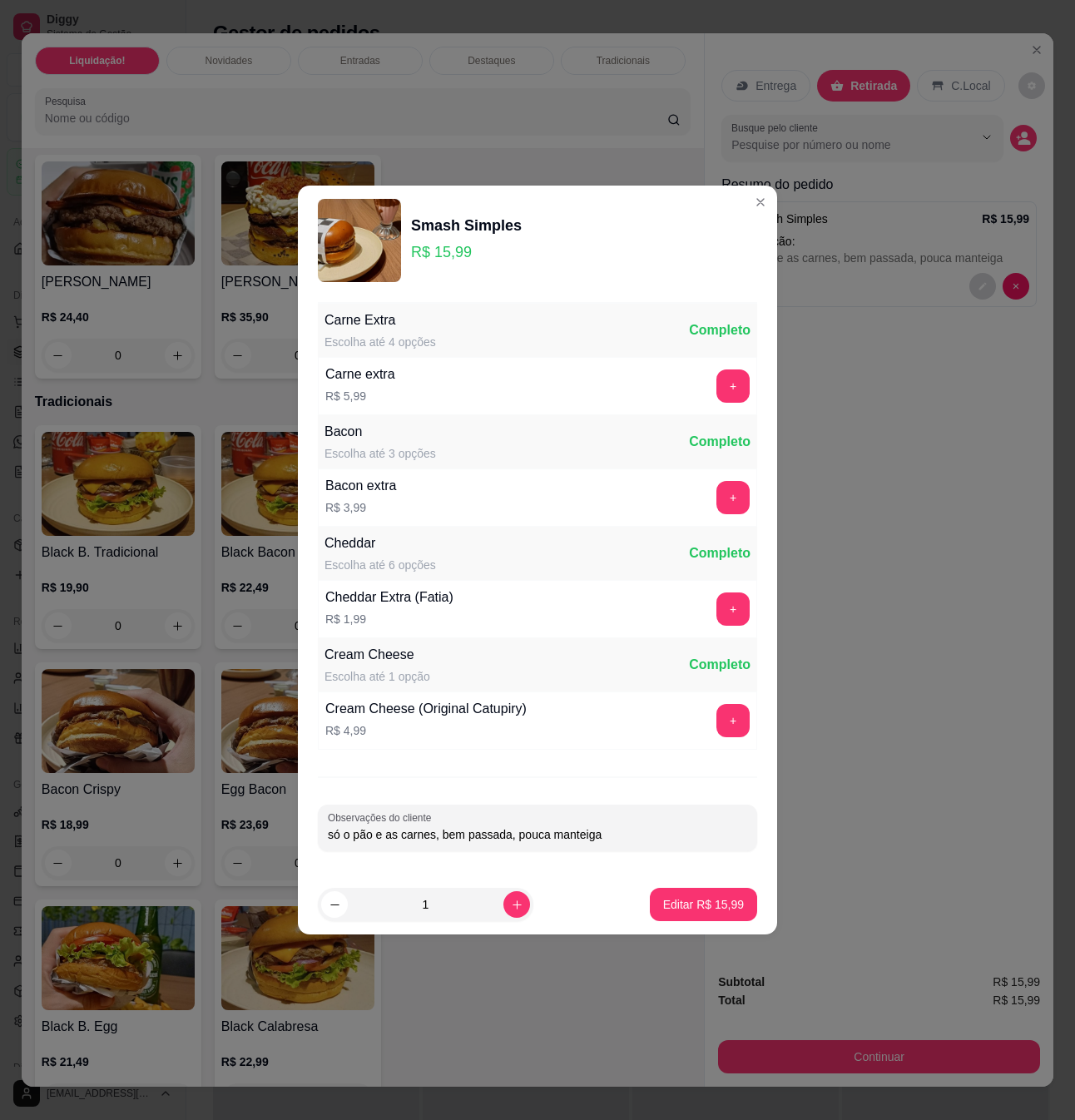
click at [371, 843] on input "só o pão e as carnes, bem passada, pouca manteiga" at bounding box center [538, 834] width 419 height 17
drag, startPoint x: 373, startPoint y: 839, endPoint x: 387, endPoint y: 841, distance: 14.1
click at [386, 841] on input "só o pão sem assar e as carnes, bem passada, pouca manteiga" at bounding box center [538, 834] width 419 height 17
click at [387, 841] on input "só o pão sem assar e as carnes, bem passada, pouca manteiga" at bounding box center [538, 834] width 419 height 17
drag, startPoint x: 410, startPoint y: 841, endPoint x: 419, endPoint y: 839, distance: 9.2
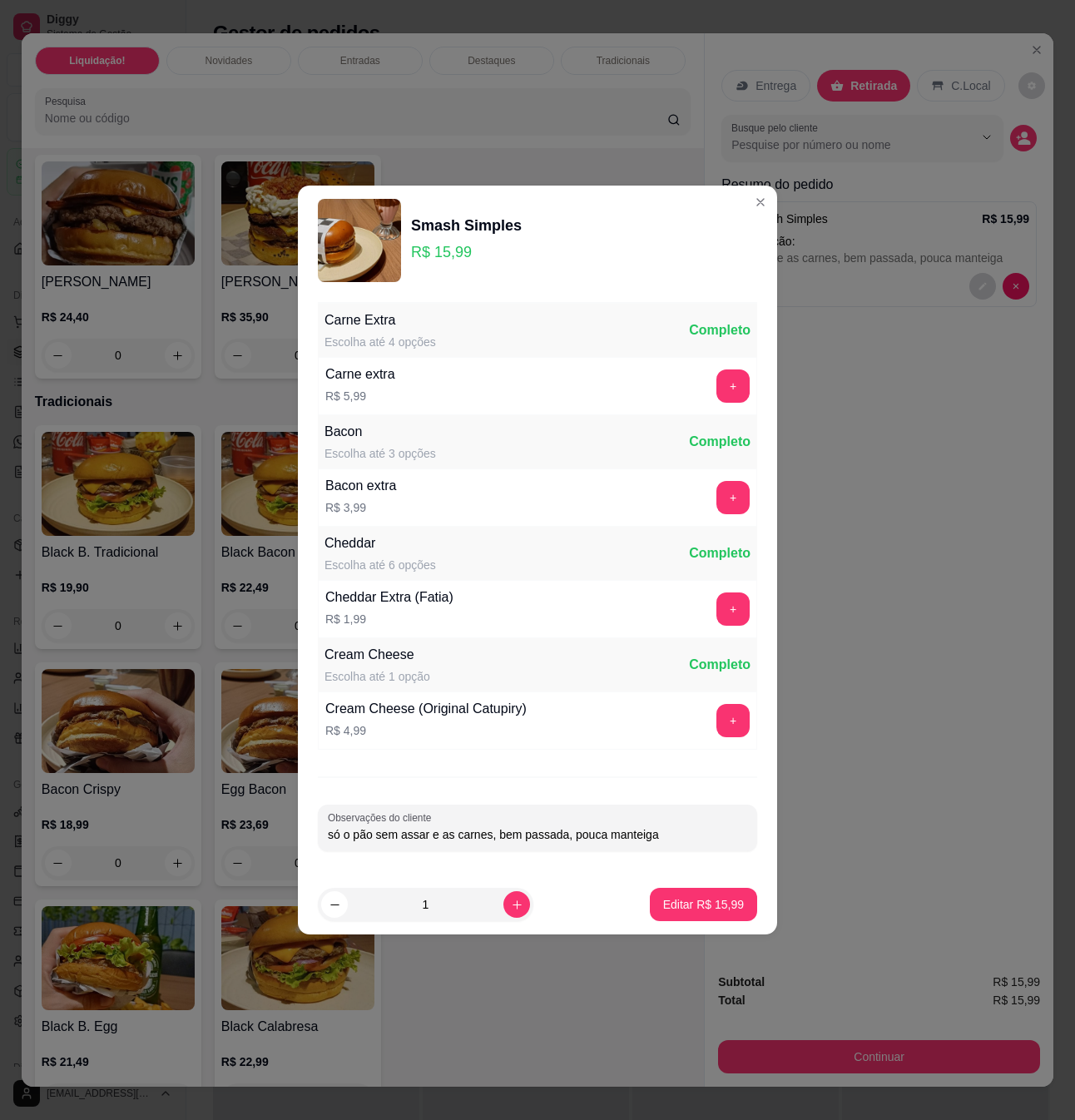
click at [415, 840] on input "só o pão sem assar e as carnes, bem passada, pouca manteiga" at bounding box center [538, 834] width 419 height 17
click at [432, 837] on input "só o pão sem assar e as carnes, bem passada, pouca manteiga" at bounding box center [538, 834] width 419 height 17
drag, startPoint x: 469, startPoint y: 837, endPoint x: 501, endPoint y: 839, distance: 32.1
click at [500, 839] on input "só o pão sem assar e as carnes, bem passada, pouca manteiga" at bounding box center [538, 834] width 419 height 17
click at [503, 839] on input "só o pão sem assar e as carnes, bem passada, pouca manteiga" at bounding box center [538, 834] width 419 height 17
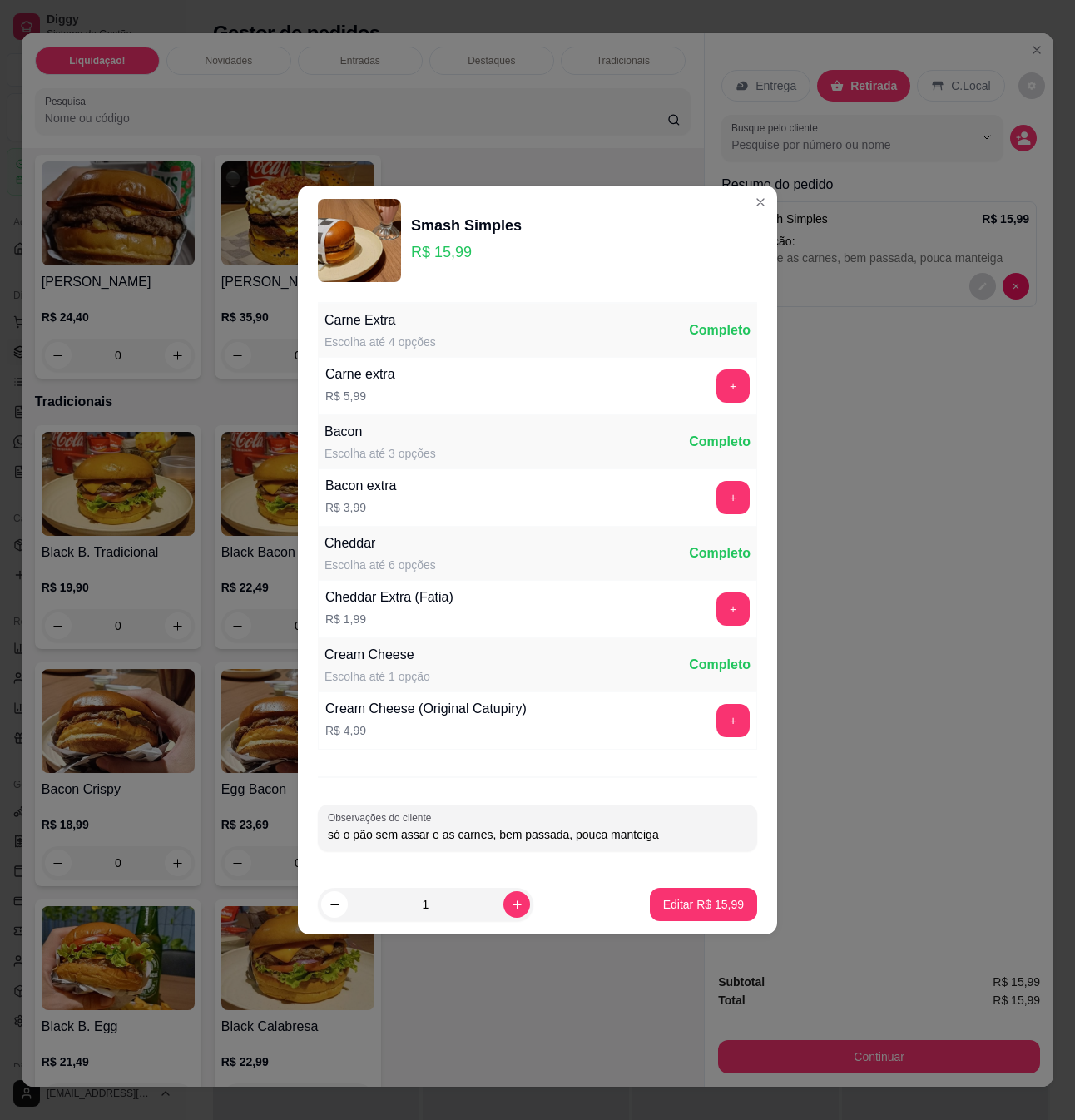
click at [561, 832] on input "só o pão sem assar e as carnes, bem passada, pouca manteiga" at bounding box center [538, 834] width 419 height 17
click at [488, 837] on input "só o pão sem assar e as carnes, bem passada, pouca manteiga" at bounding box center [538, 834] width 419 height 17
click at [561, 841] on input "só o pão sem assar e as carnes; bem passada, pouca manteiga" at bounding box center [538, 834] width 419 height 17
click at [667, 837] on input "só o pão sem assar e as carnes; bem passada; pouca manteiga" at bounding box center [538, 834] width 419 height 17
click at [644, 841] on input "só o pão sem assar e as carnes; bem passada; pouca manteiga;" at bounding box center [538, 834] width 419 height 17
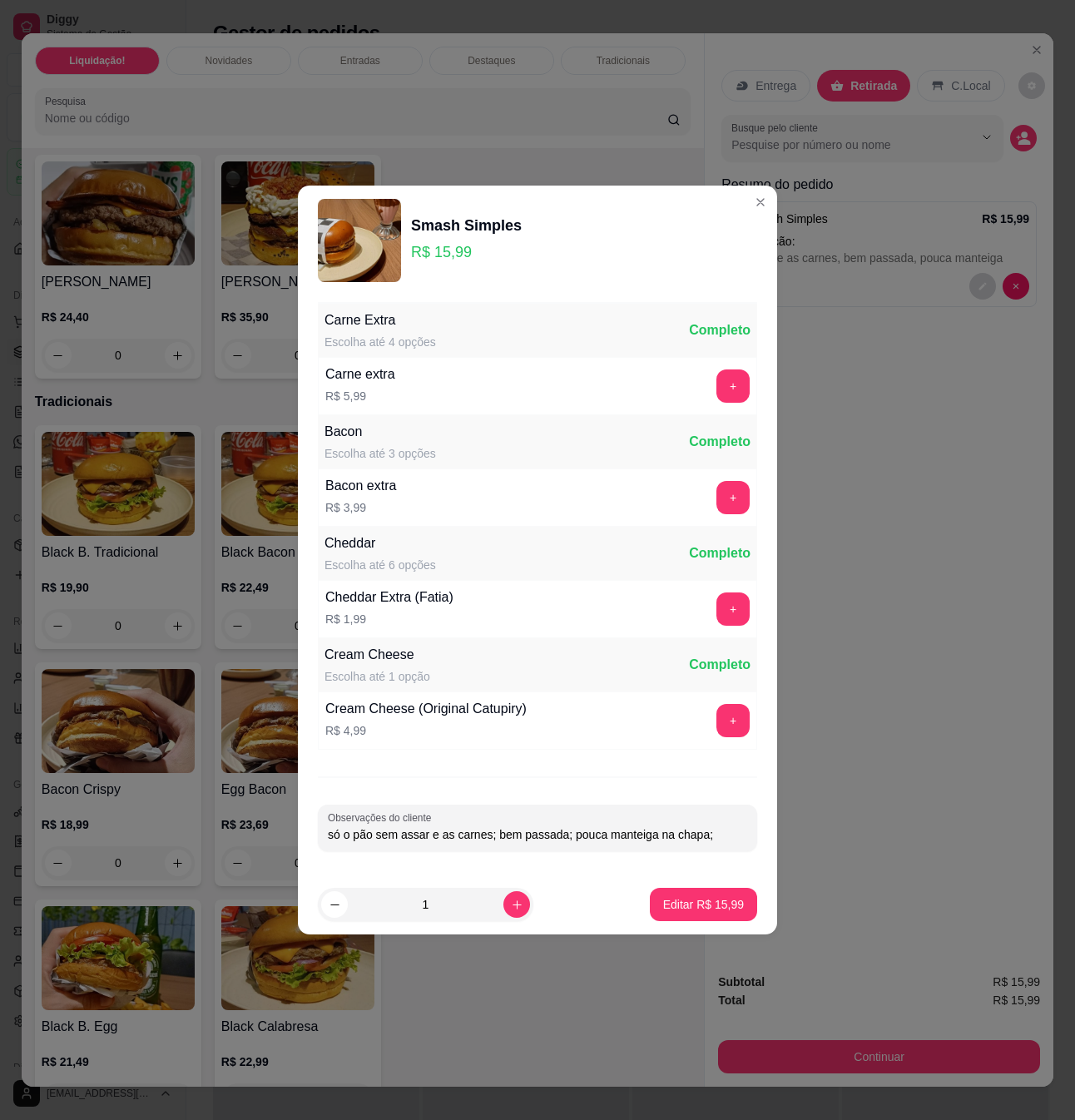
type input "só o pão sem assar e as carnes; bem passada; pouca manteiga na chapa;"
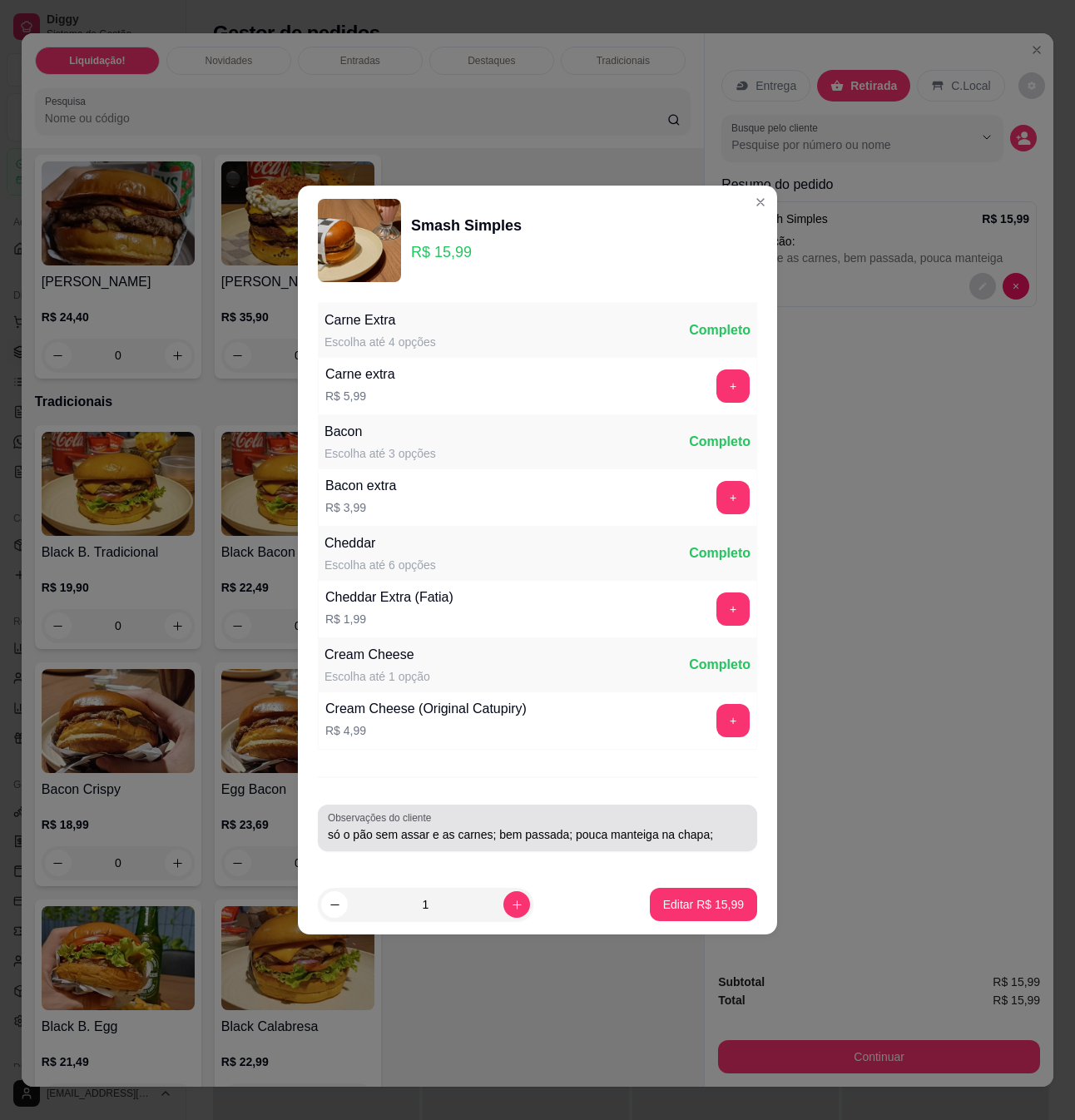
drag, startPoint x: 740, startPoint y: 840, endPoint x: 646, endPoint y: 839, distance: 94.0
click at [646, 839] on div "Observações do cliente só o pão sem assar e as carnes; bem passada; pouca mante…" at bounding box center [538, 828] width 440 height 47
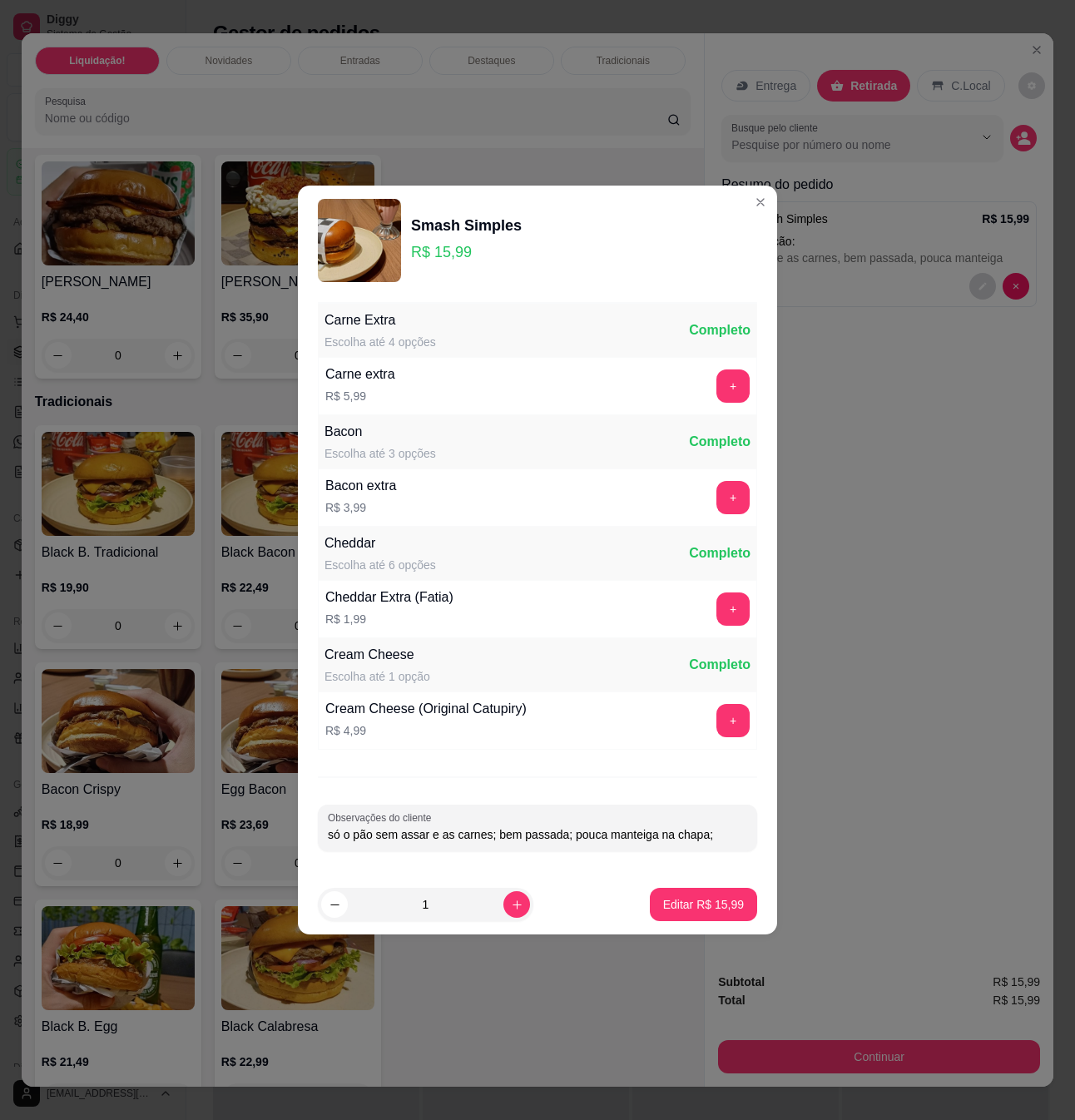
click at [676, 834] on input "só o pão sem assar e as carnes; bem passada; pouca manteiga na chapa;" at bounding box center [538, 834] width 419 height 17
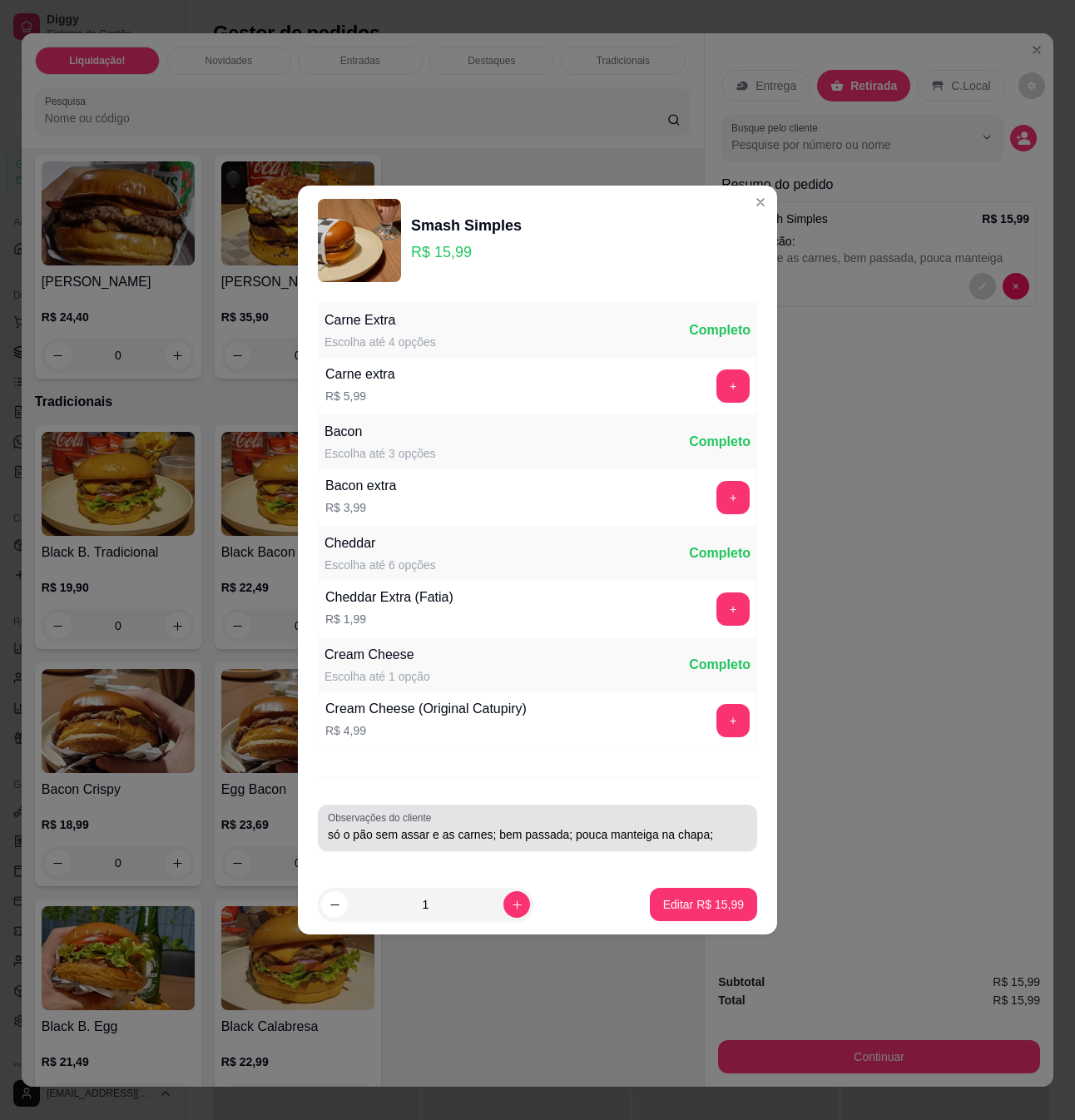
click at [698, 824] on div "só o pão sem assar e as carnes; bem passada; pouca manteiga na chapa;" at bounding box center [538, 828] width 419 height 33
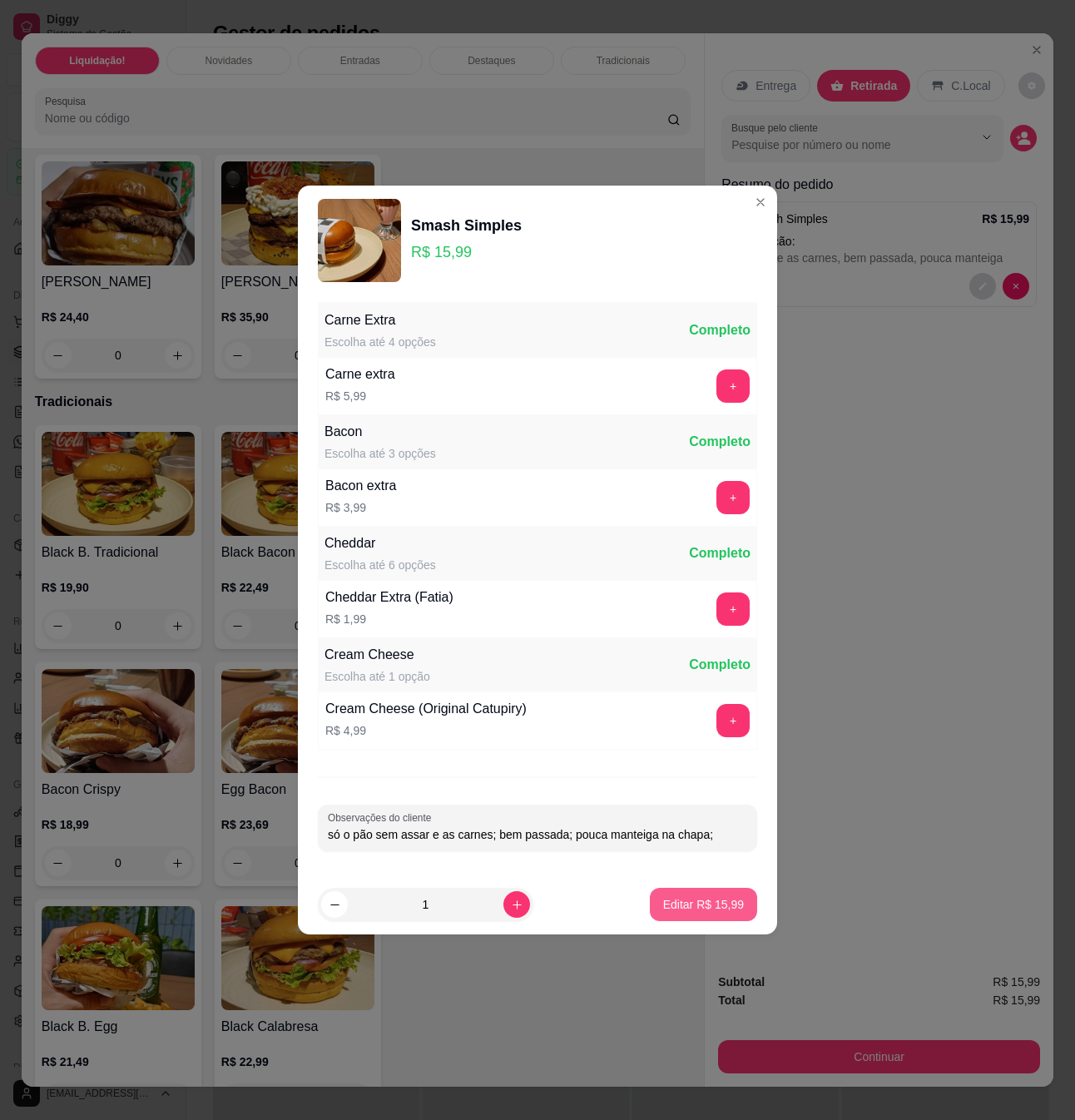
click at [716, 903] on p "Editar R$ 15,99" at bounding box center [704, 904] width 81 height 17
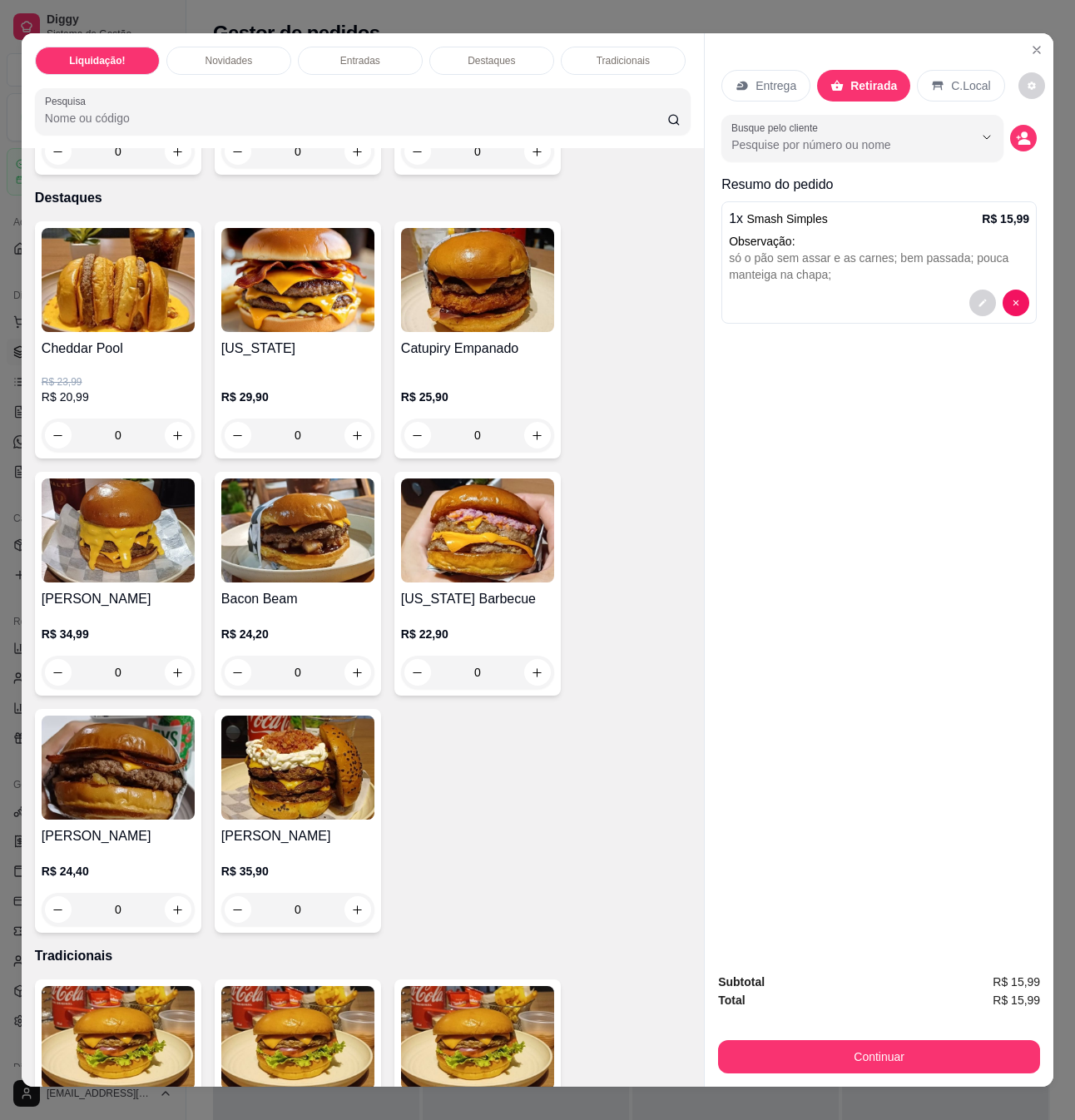
scroll to position [1775, 0]
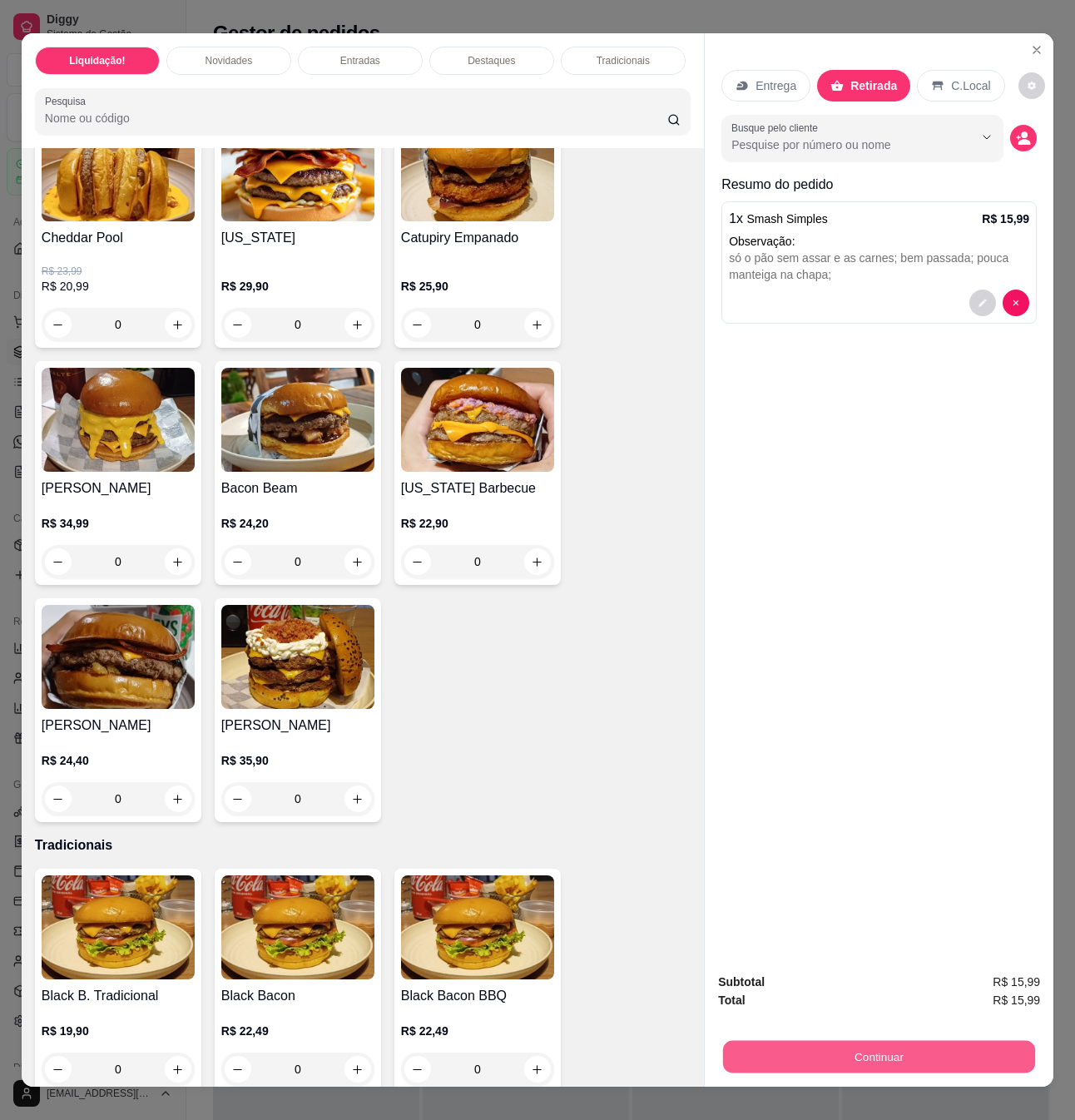
click at [922, 1041] on button "Continuar" at bounding box center [880, 1056] width 313 height 32
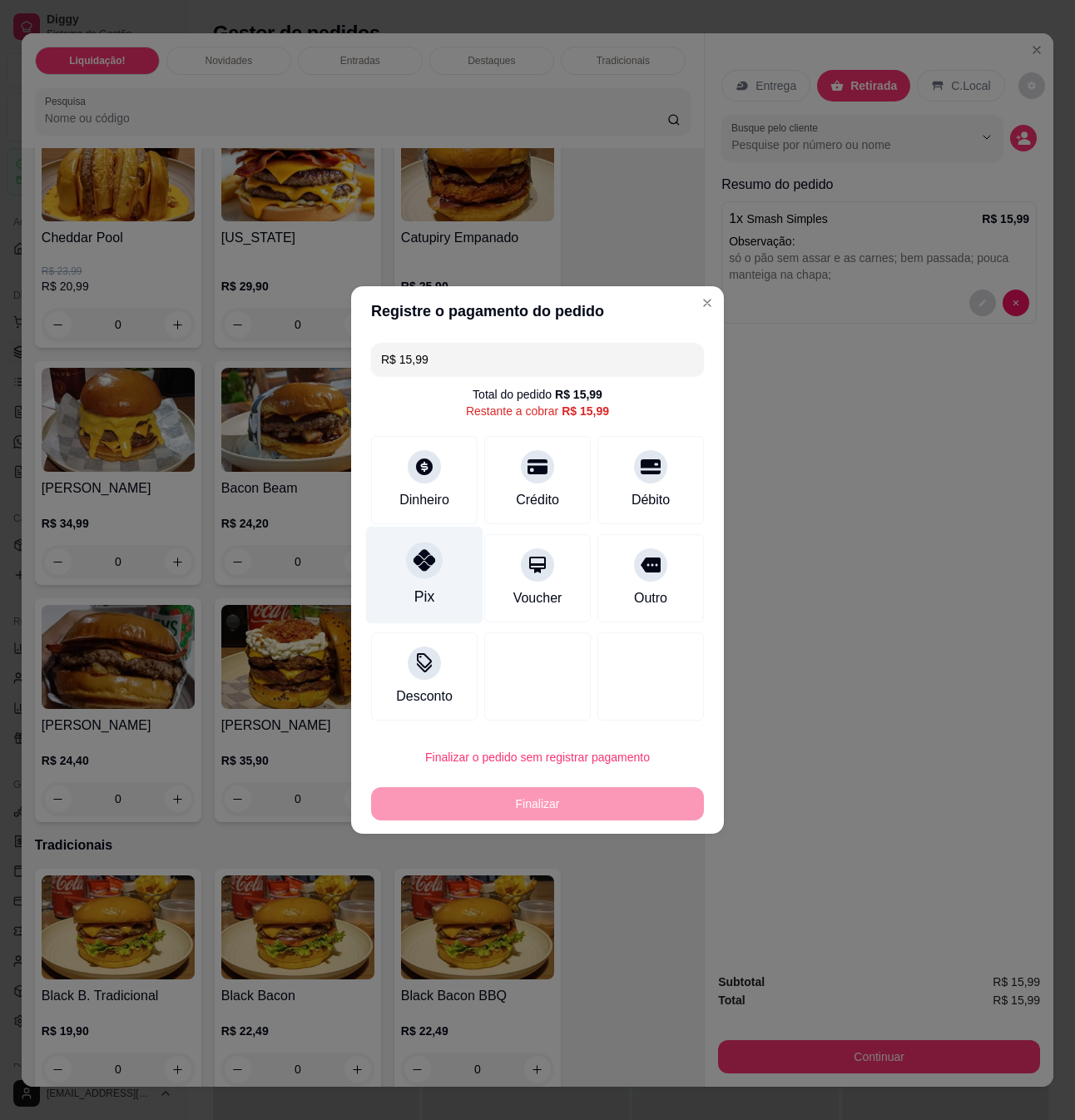
click at [431, 587] on div "Pix" at bounding box center [424, 575] width 117 height 98
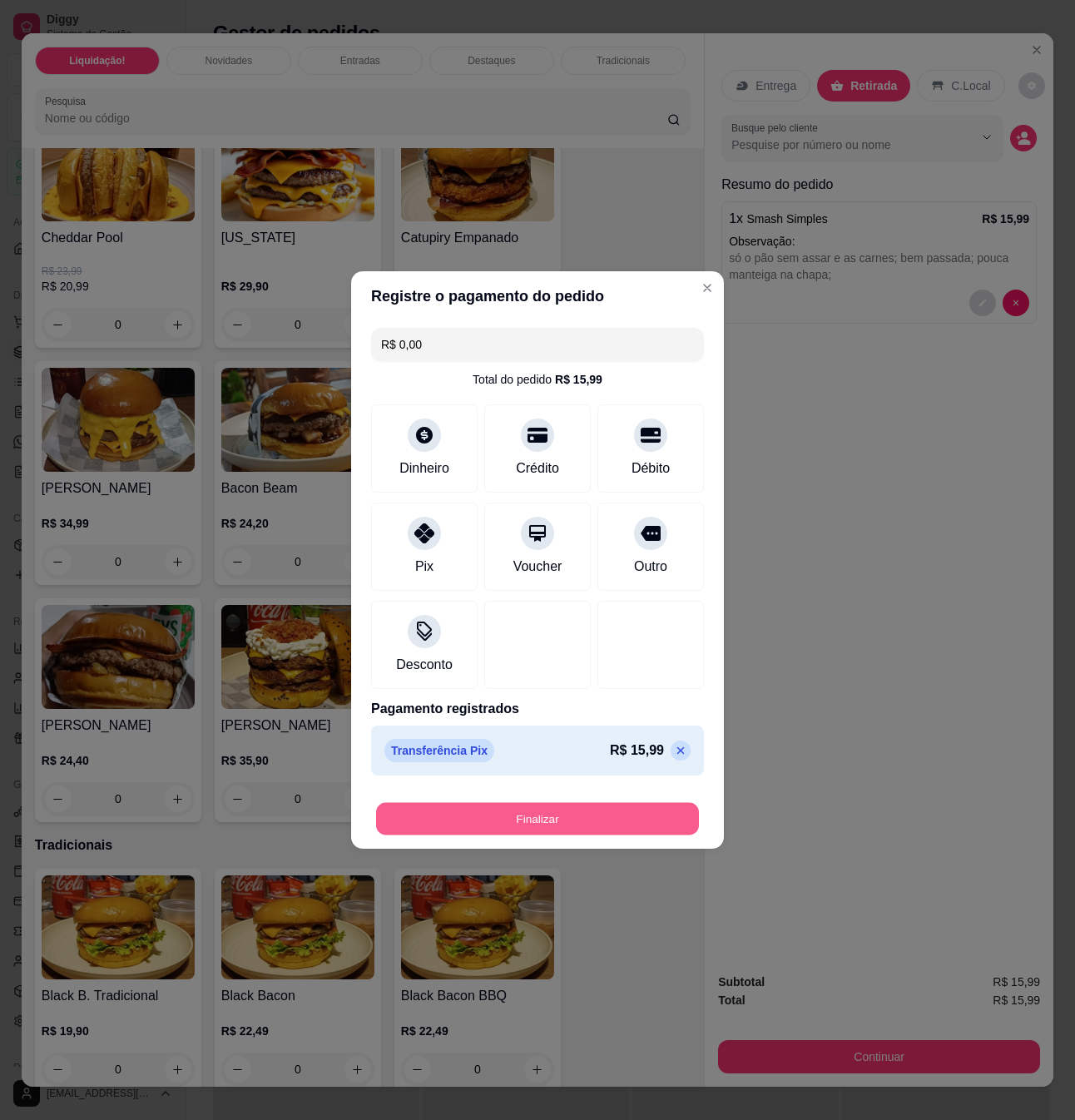
click at [534, 810] on button "Finalizar" at bounding box center [538, 819] width 323 height 32
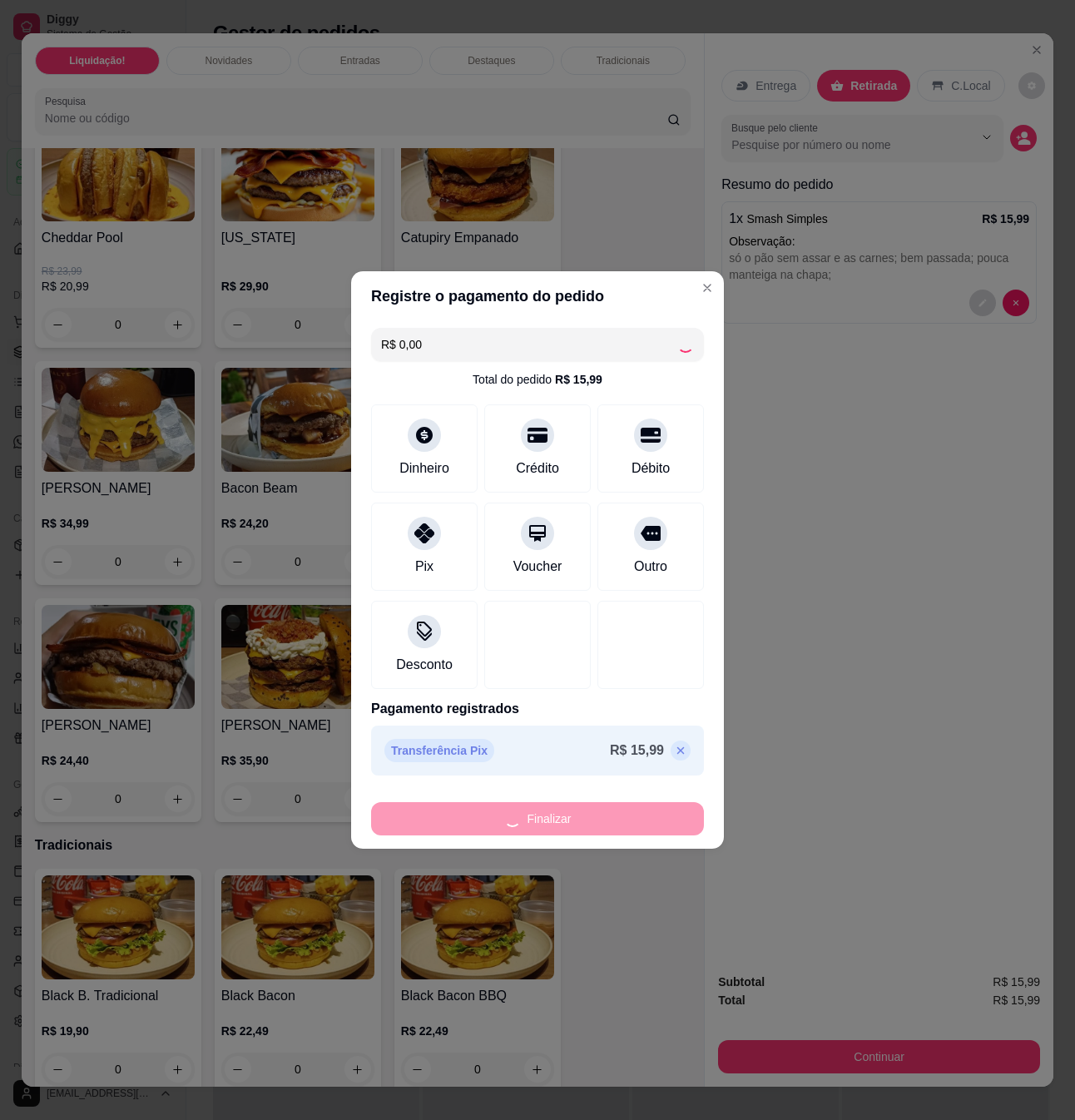
type input "-R$ 15,99"
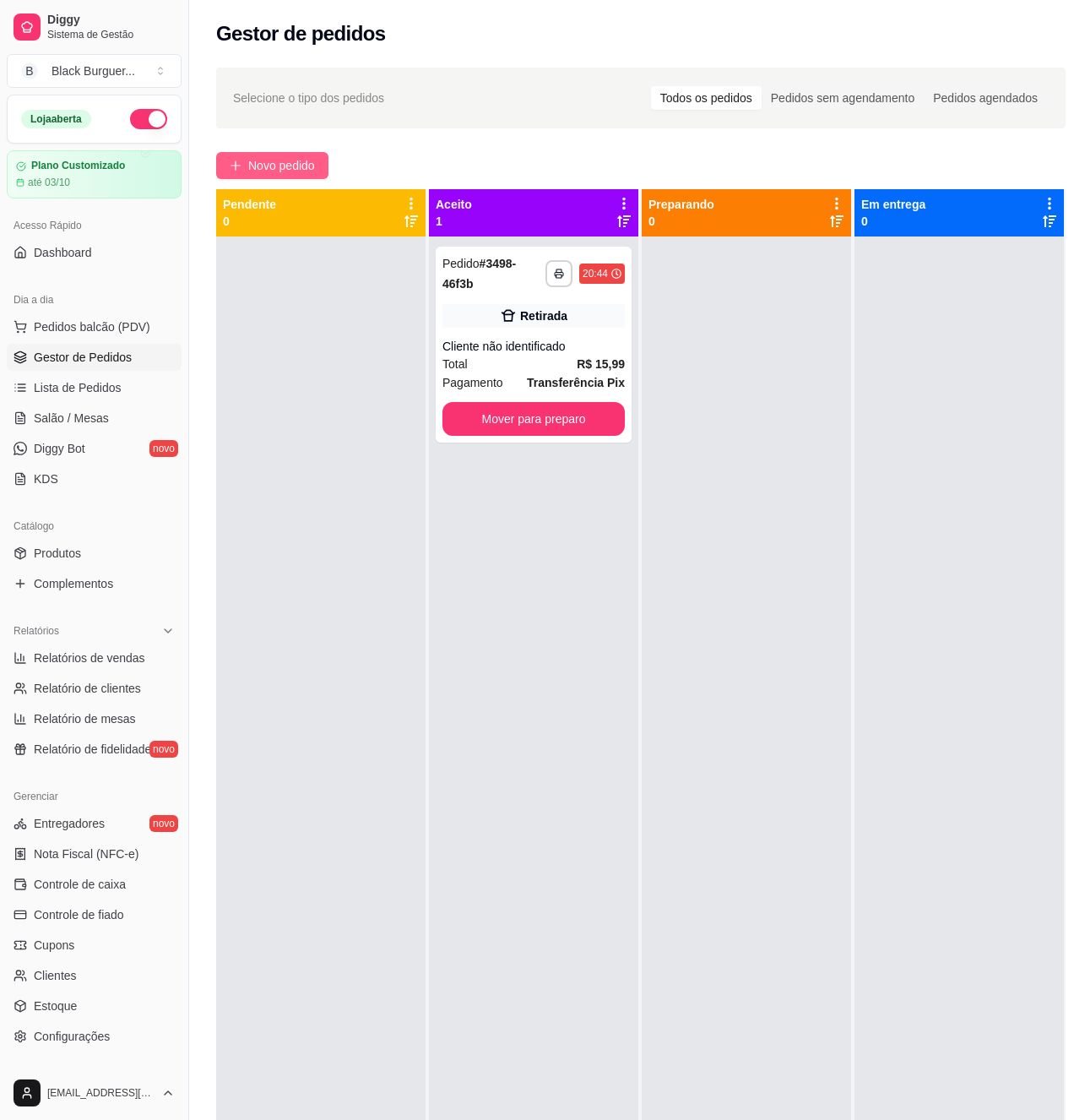
click at [295, 157] on span "Novo pedido" at bounding box center [281, 166] width 66 height 19
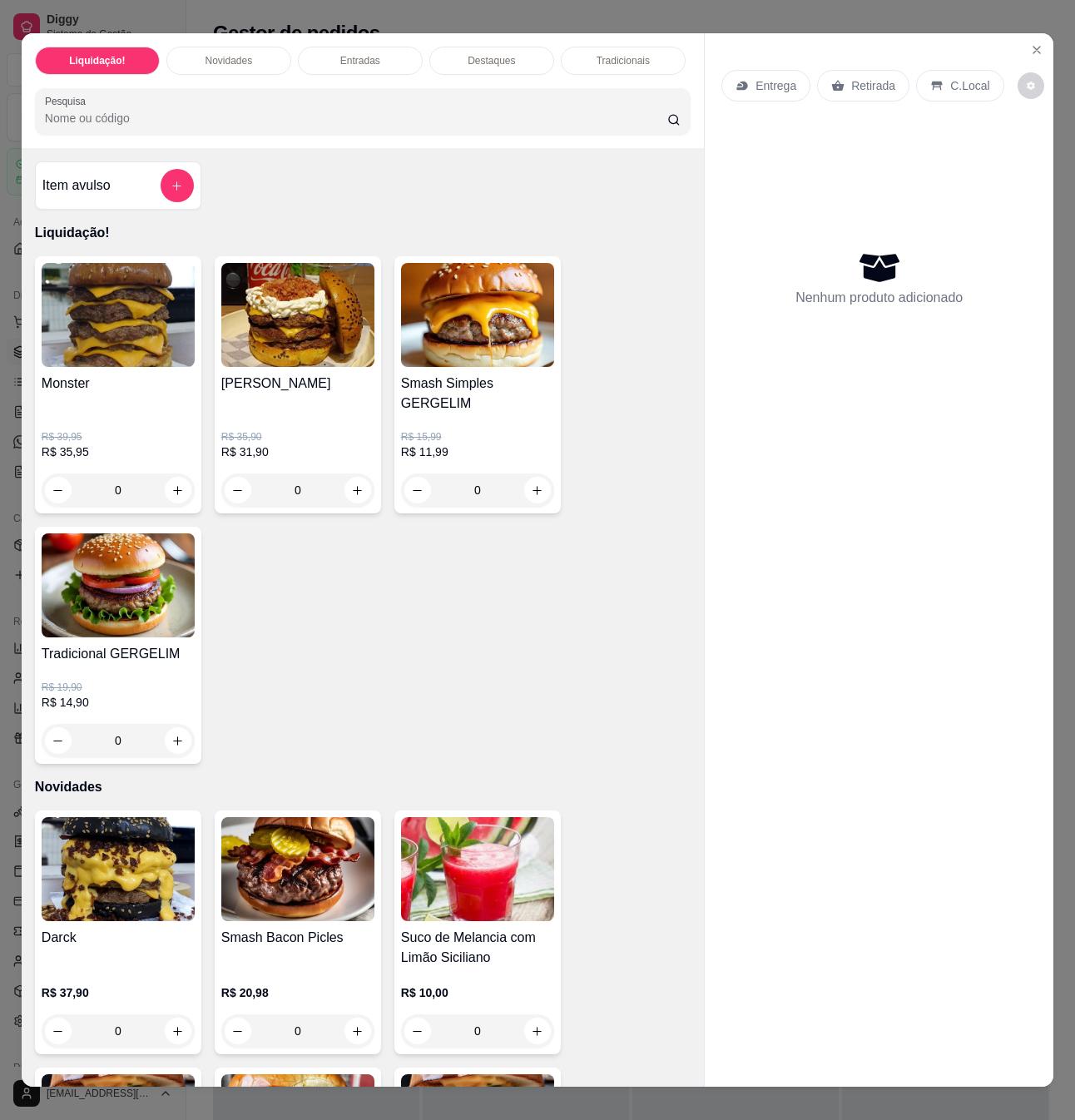
click at [175, 210] on div "Item avulso" at bounding box center [118, 185] width 167 height 48
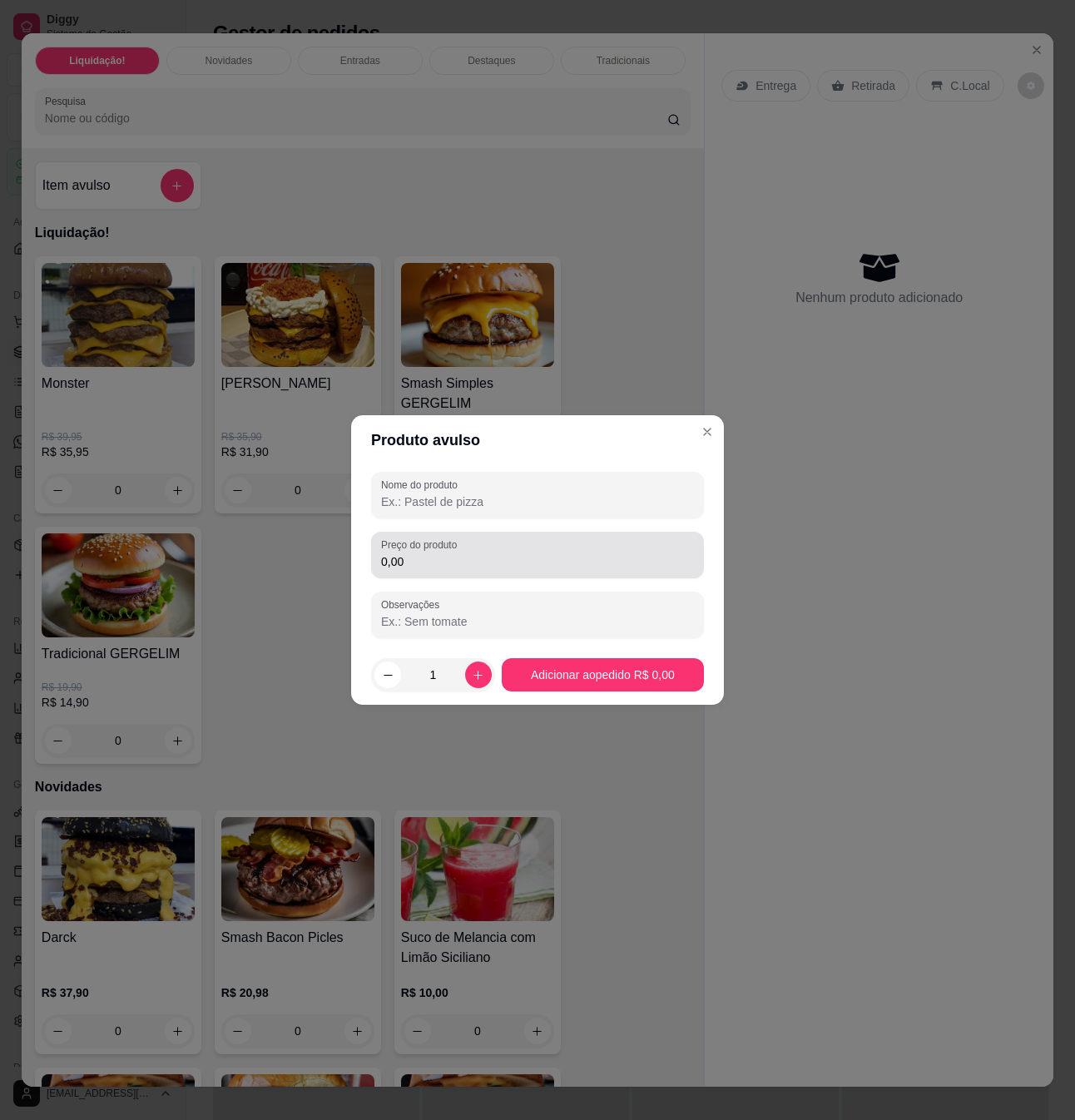
click at [467, 573] on div "Preço do produto 0,00" at bounding box center [538, 555] width 333 height 47
type input "5,99"
click at [529, 501] on input "Nome do produto" at bounding box center [537, 501] width 313 height 17
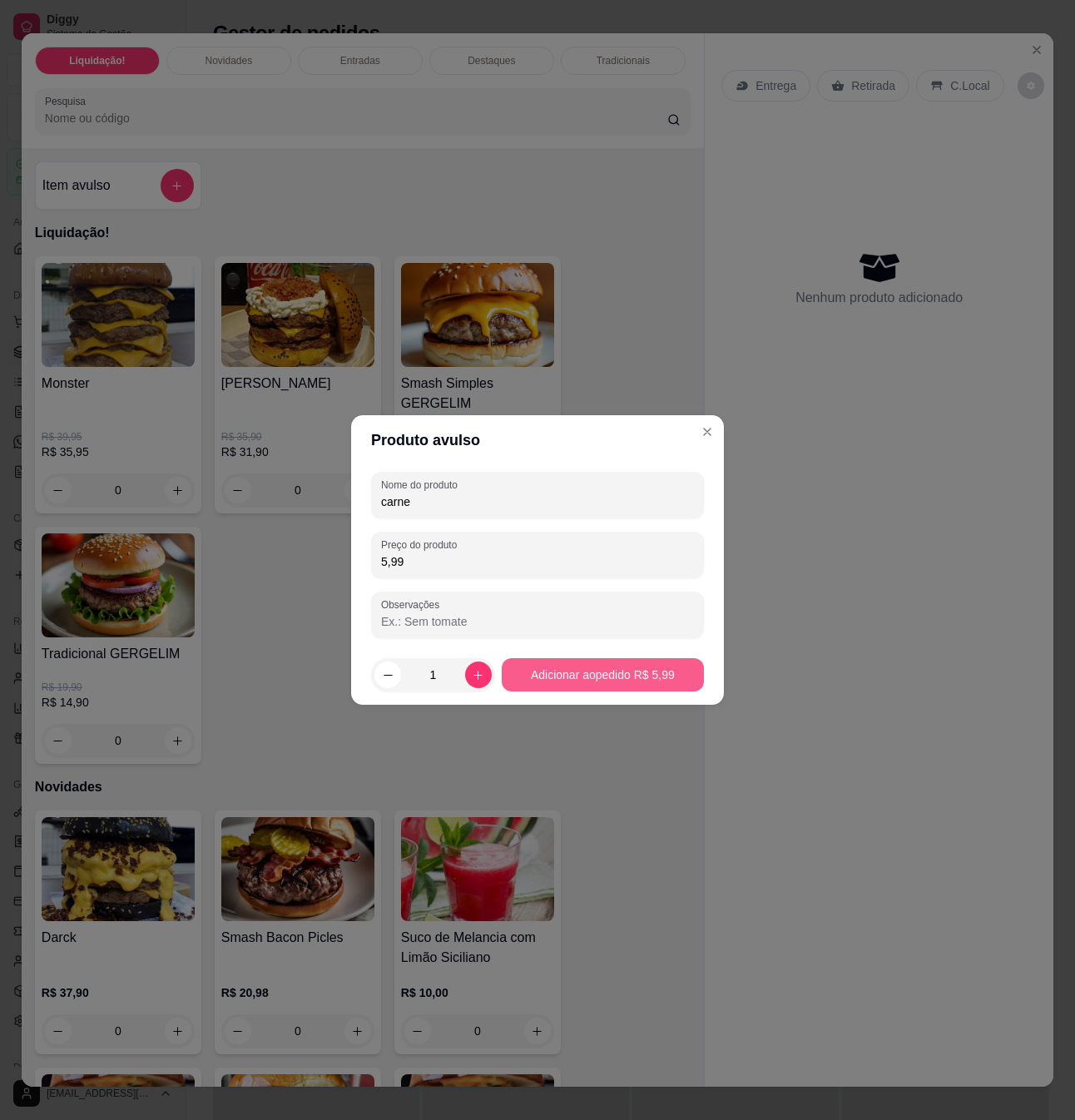
type input "carne"
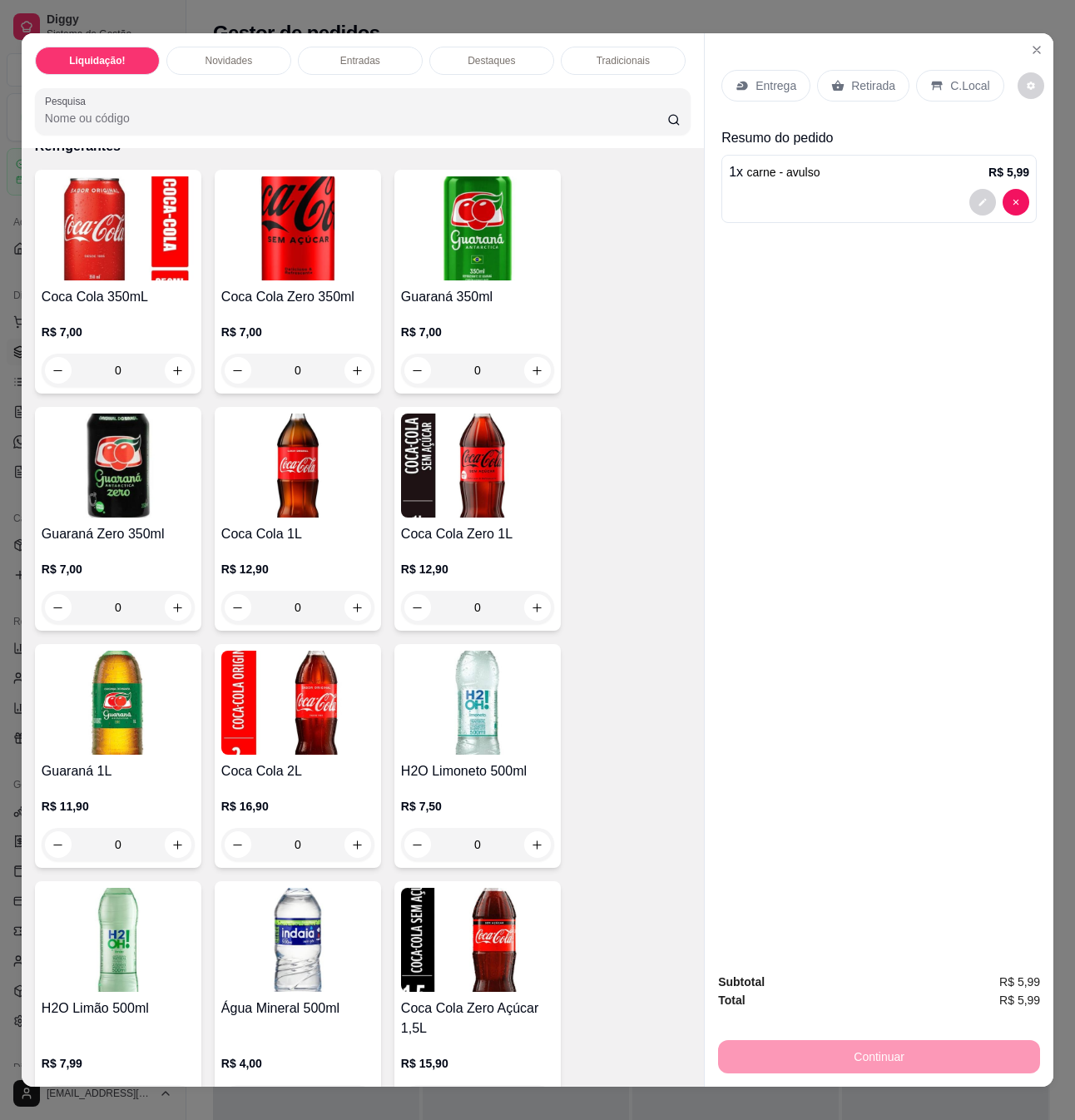
scroll to position [4993, 0]
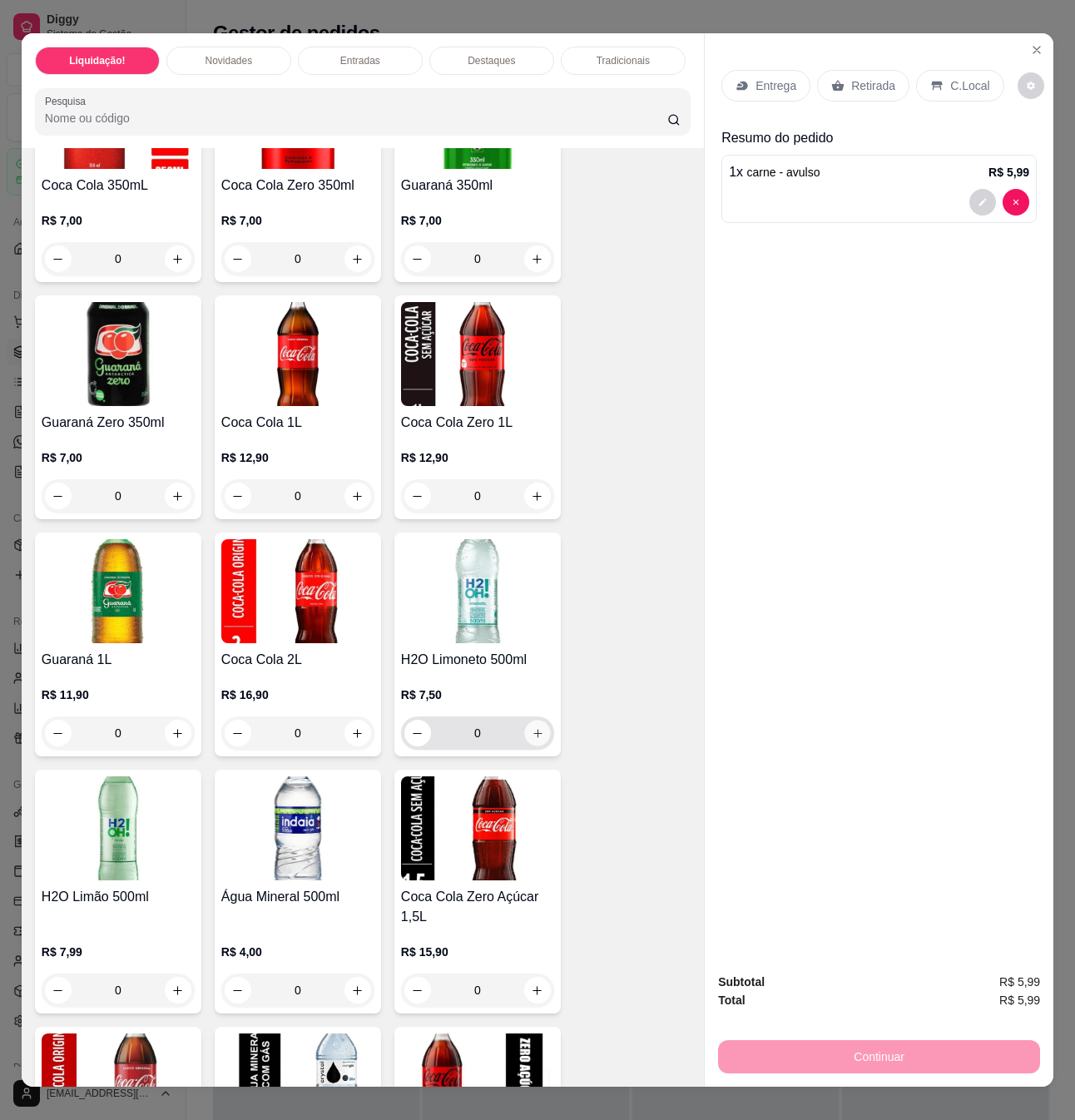
click at [537, 721] on button "increase-product-quantity" at bounding box center [538, 734] width 26 height 26
type input "1"
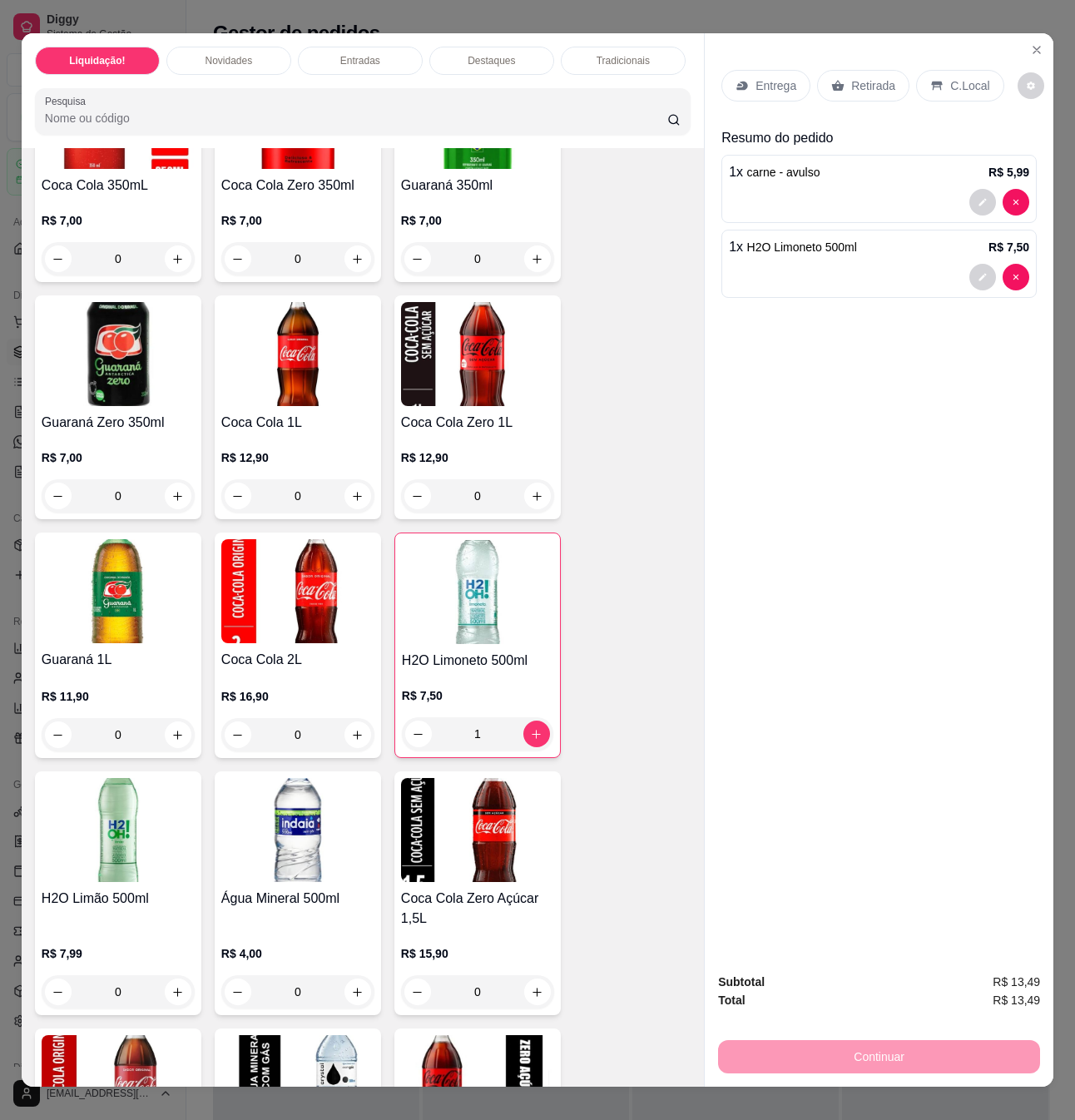
click at [860, 78] on p "Retirada" at bounding box center [874, 86] width 44 height 17
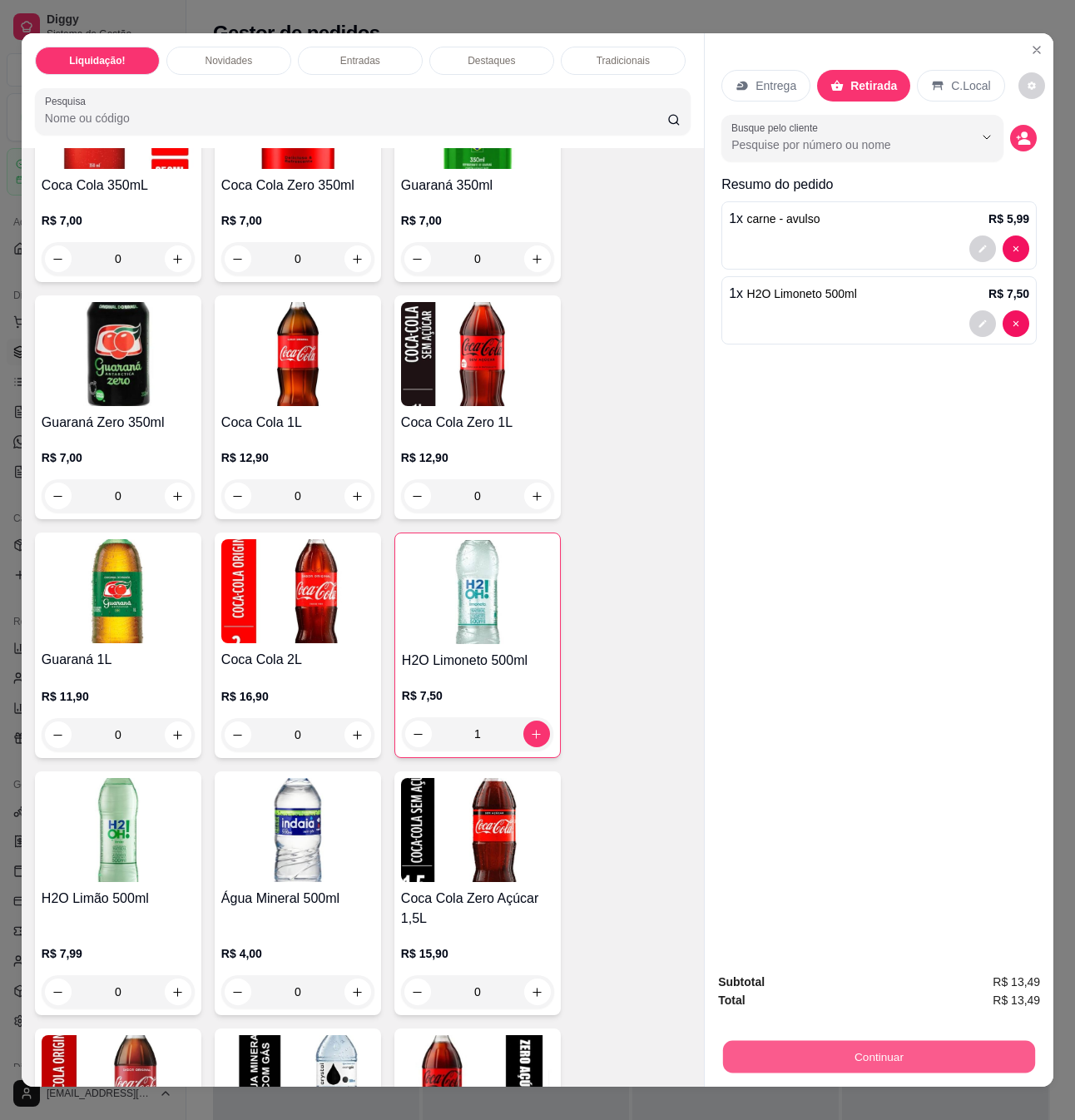
click at [909, 1041] on button "Continuar" at bounding box center [880, 1056] width 313 height 32
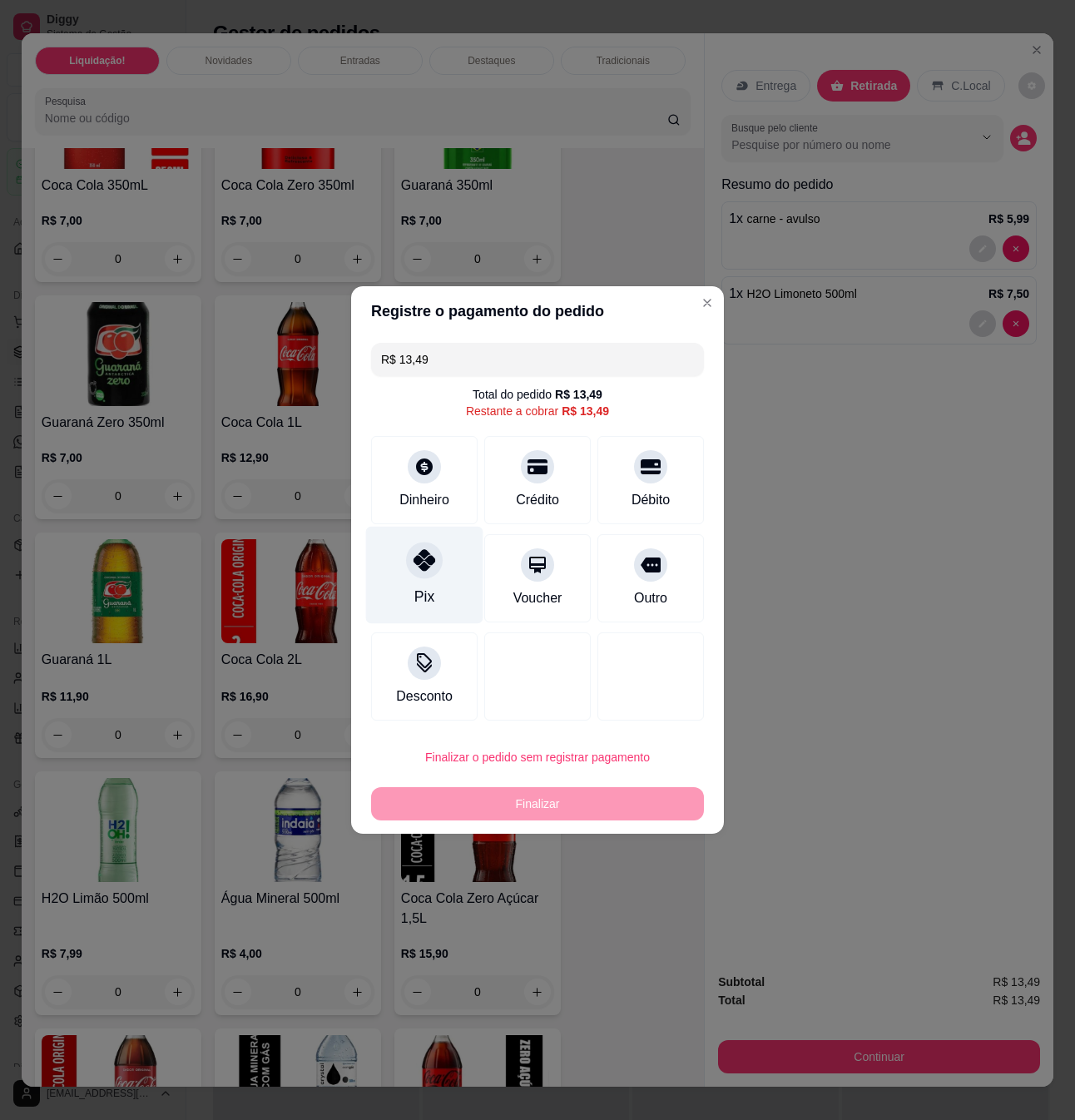
click at [424, 562] on icon at bounding box center [424, 560] width 21 height 21
type input "R$ 0,00"
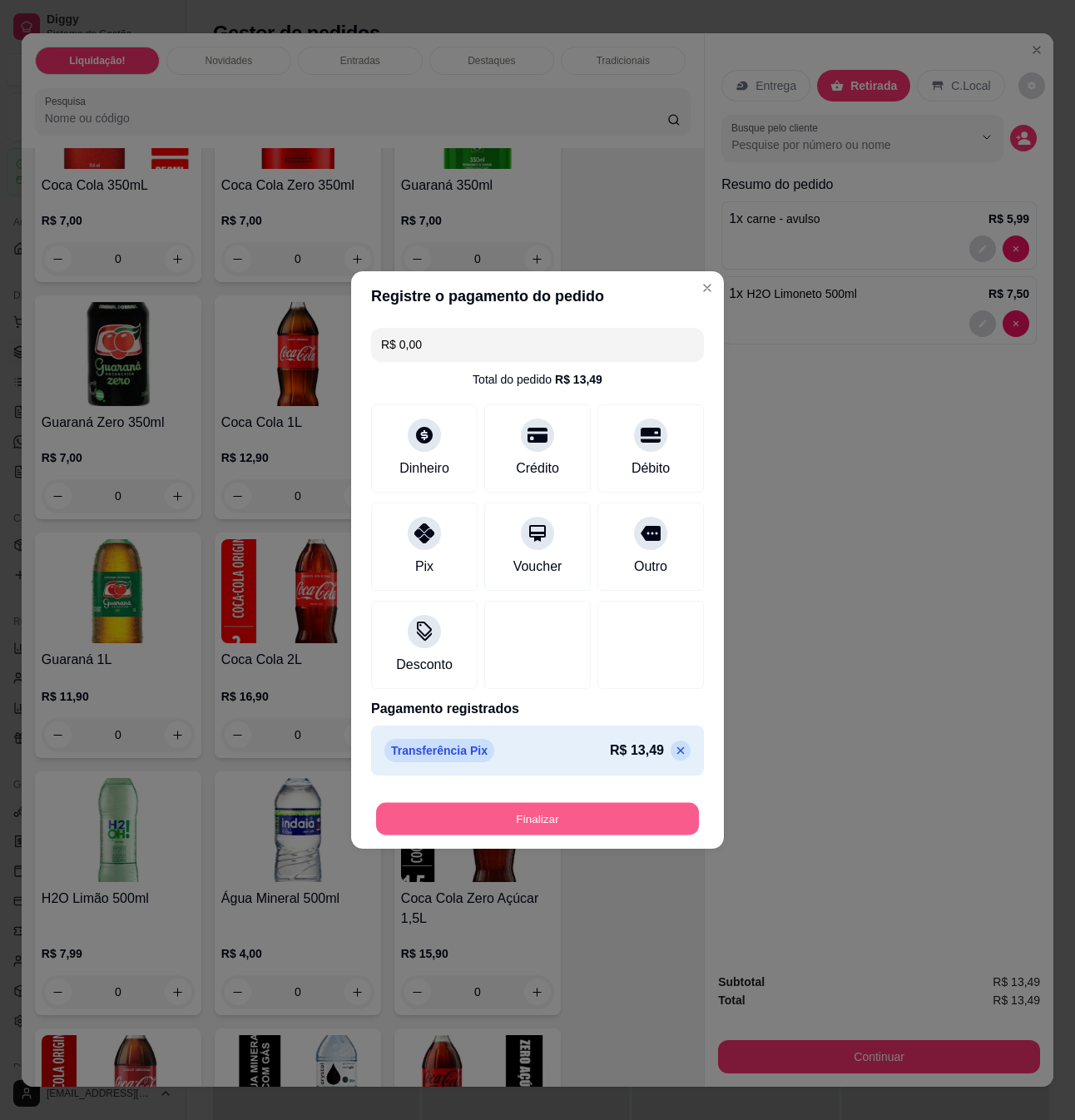
click at [557, 812] on button "Finalizar" at bounding box center [538, 819] width 323 height 32
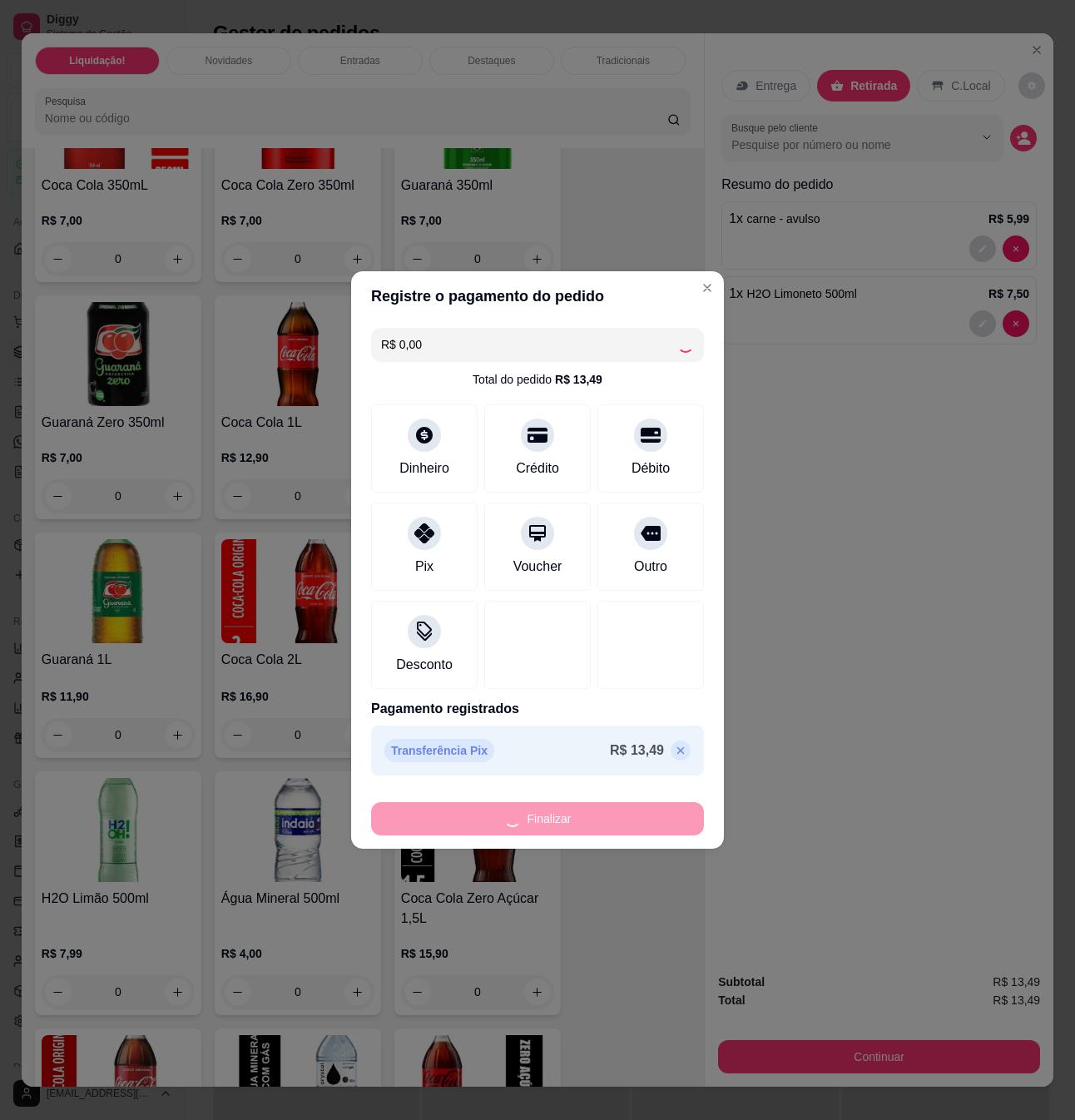
type input "0"
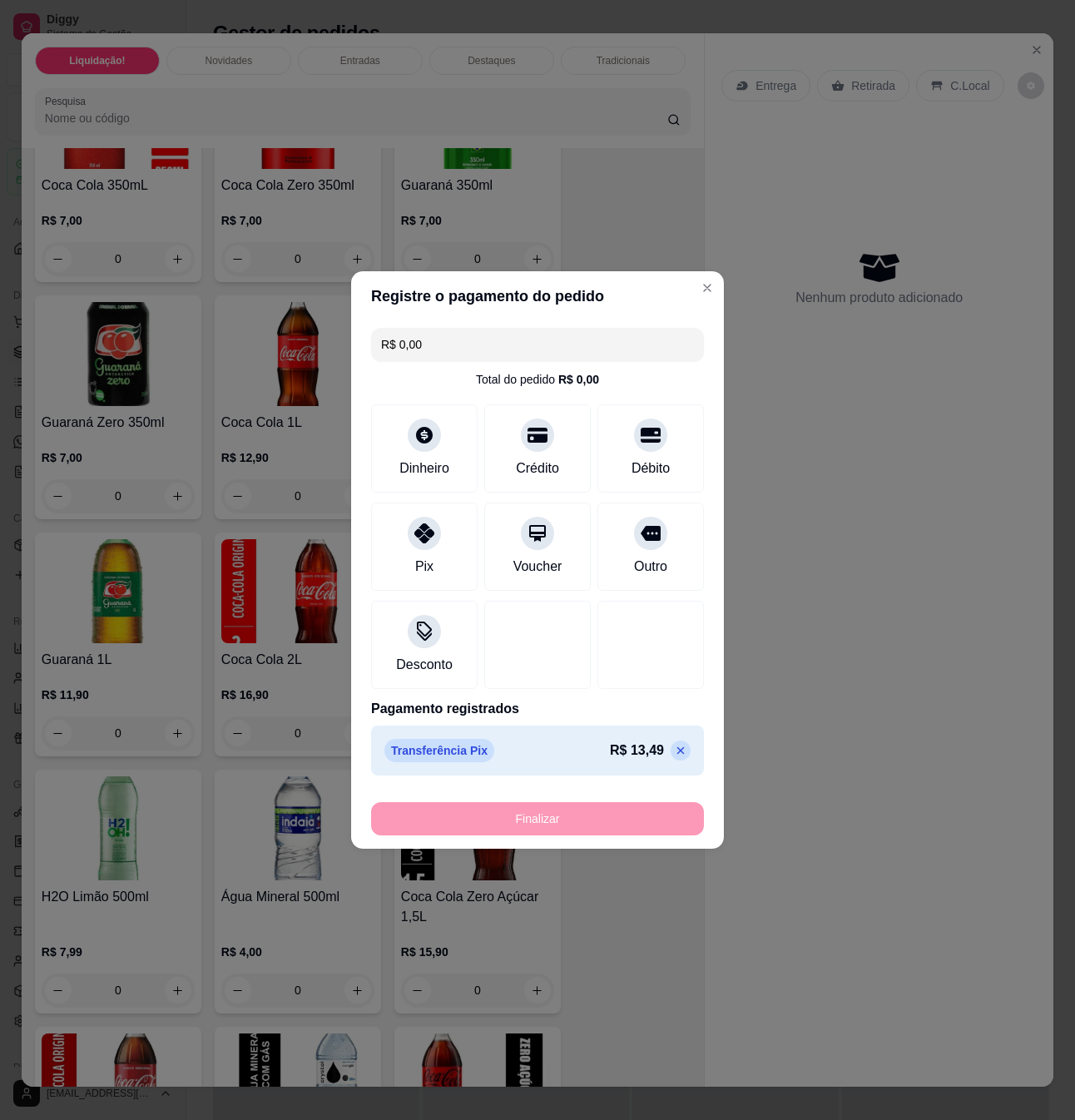
type input "-R$ 13,49"
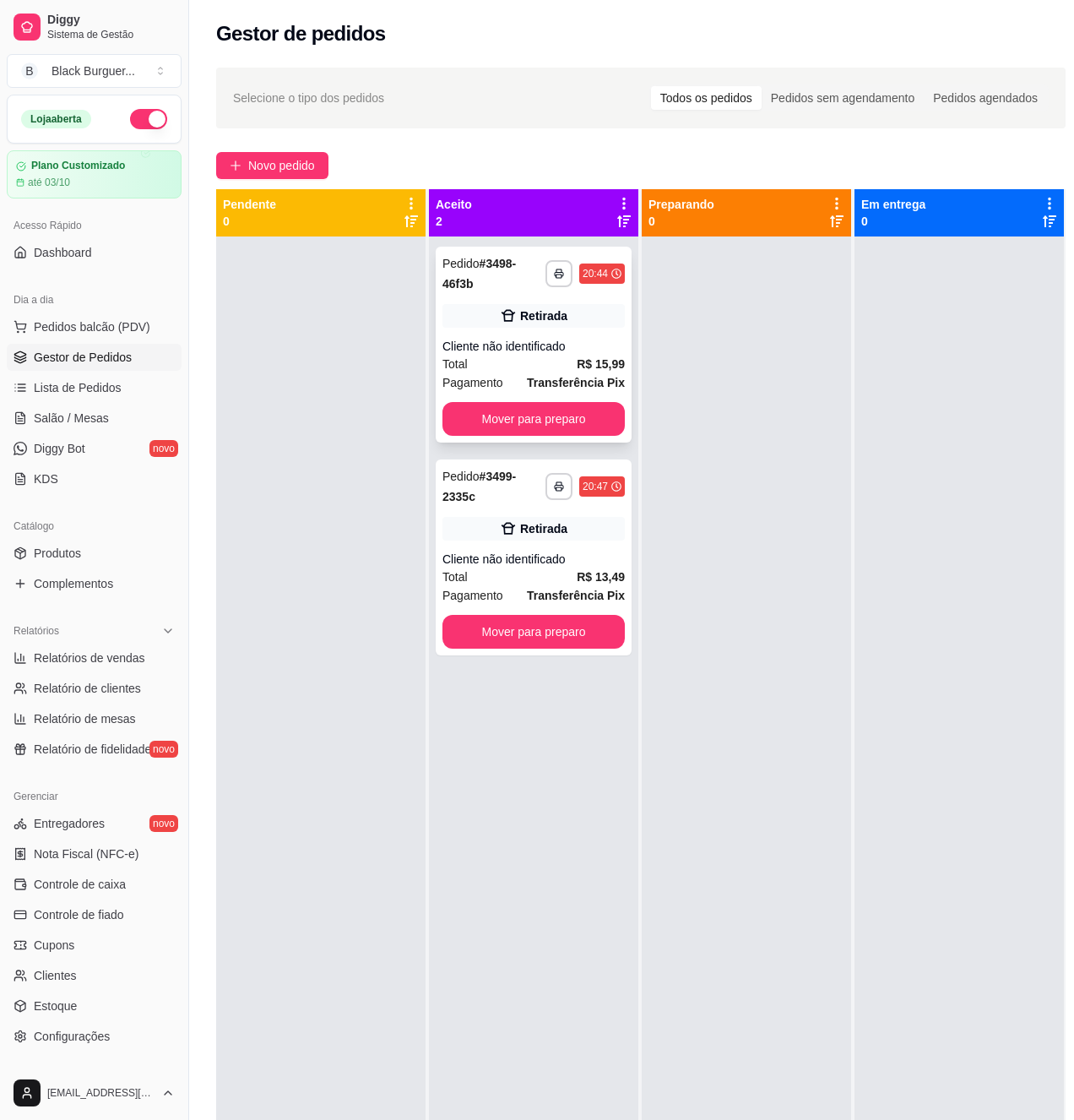
click at [589, 342] on div "Cliente não identificado" at bounding box center [533, 346] width 182 height 17
click at [569, 644] on button "Mover para preparo" at bounding box center [534, 632] width 178 height 33
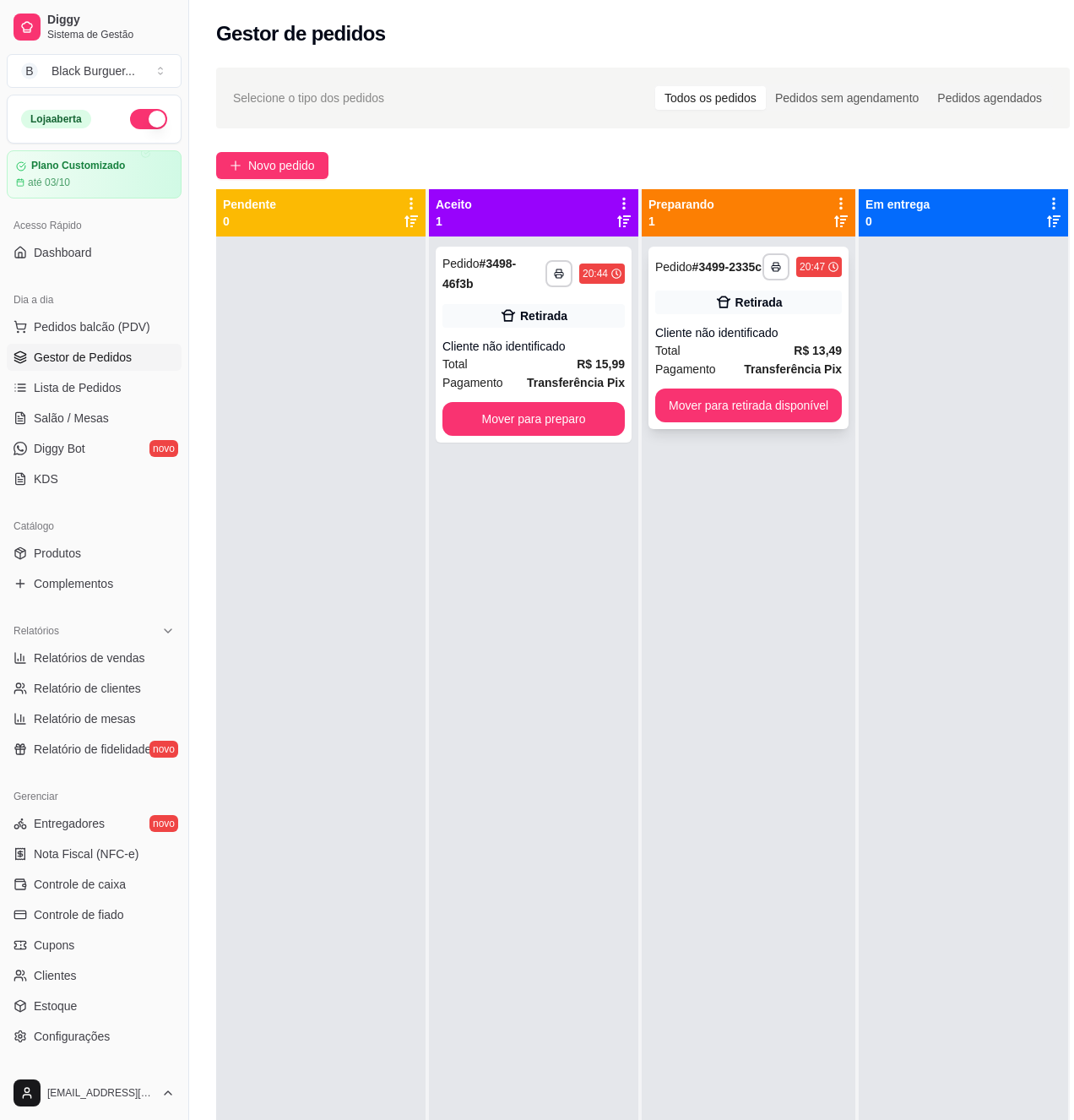
click at [751, 342] on div "Cliente não identificado" at bounding box center [749, 333] width 187 height 17
click at [616, 357] on strong "R$ 15,99" at bounding box center [601, 364] width 48 height 13
click at [604, 360] on strong "R$ 15,99" at bounding box center [601, 364] width 48 height 13
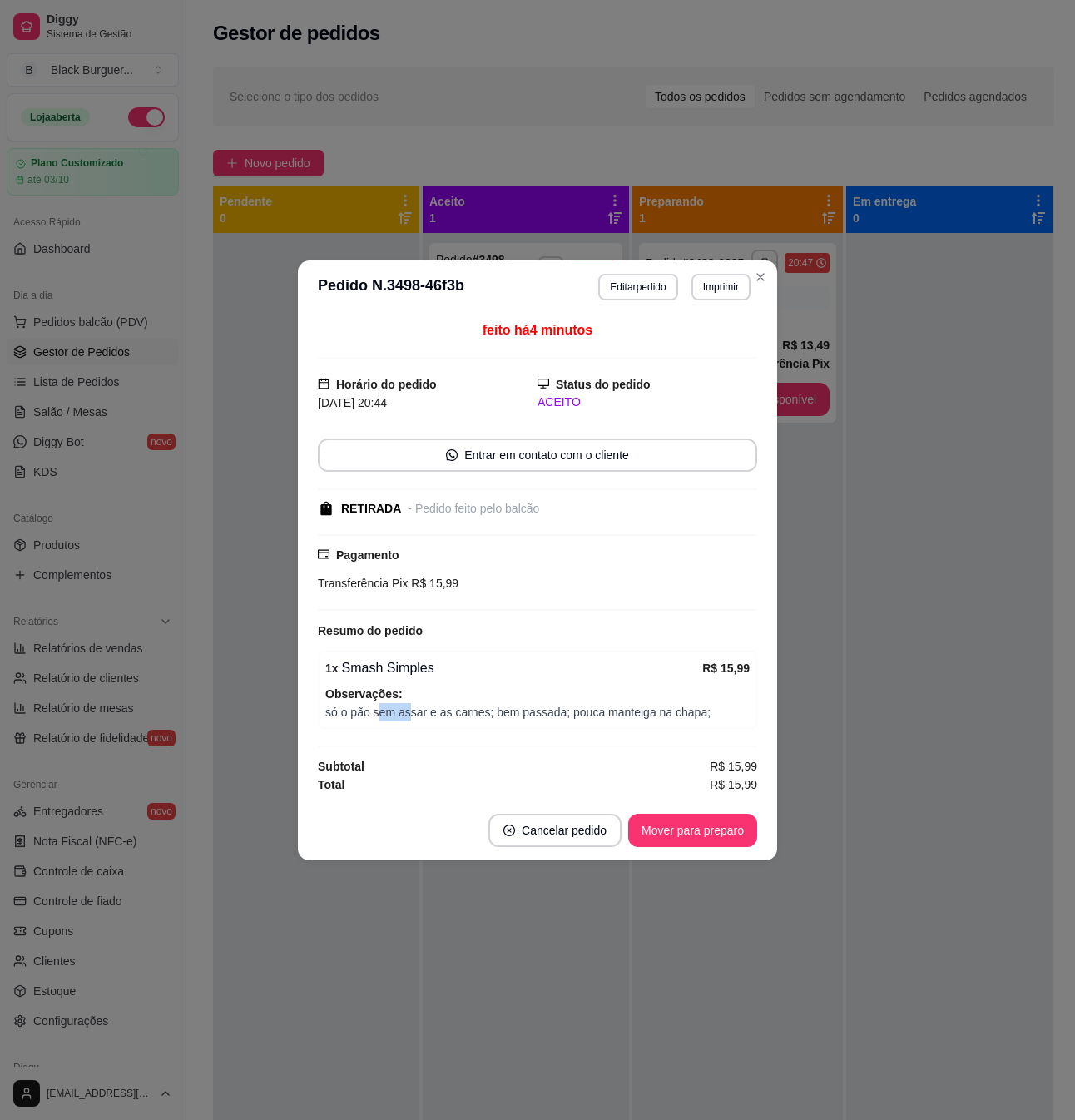
drag, startPoint x: 378, startPoint y: 711, endPoint x: 410, endPoint y: 714, distance: 32.1
click at [410, 713] on span "só o pão sem assar e as carnes; bem passada; pouca manteiga na chapa;" at bounding box center [538, 713] width 424 height 18
click at [410, 714] on span "só o pão sem assar e as carnes; bem passada; pouca manteiga na chapa;" at bounding box center [538, 713] width 424 height 18
drag, startPoint x: 436, startPoint y: 714, endPoint x: 474, endPoint y: 713, distance: 38.0
click at [474, 713] on span "só o pão sem assar e as carnes; bem passada; pouca manteiga na chapa;" at bounding box center [538, 713] width 424 height 18
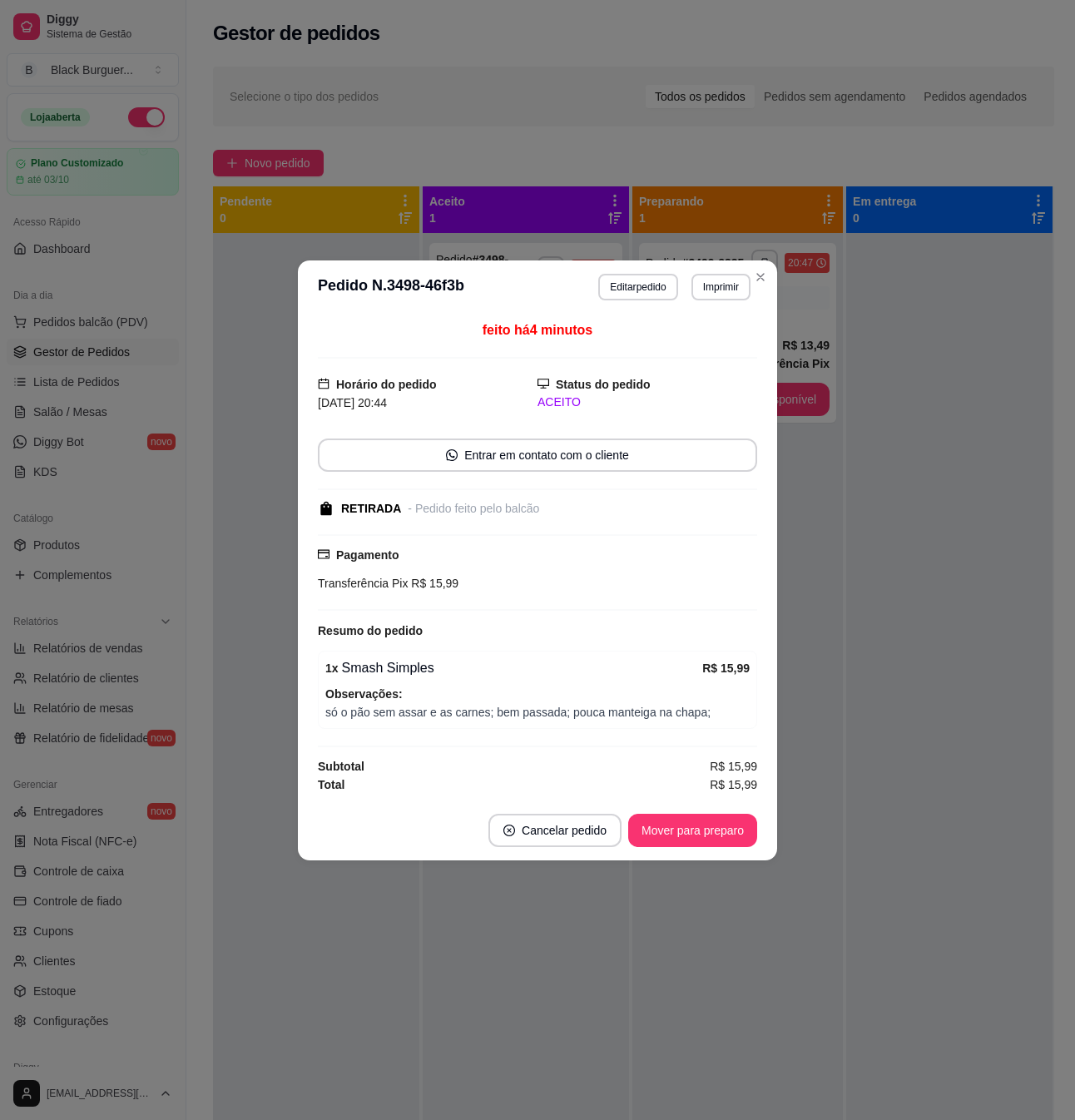
click at [481, 713] on span "só o pão sem assar e as carnes; bem passada; pouca manteiga na chapa;" at bounding box center [538, 713] width 424 height 18
drag, startPoint x: 430, startPoint y: 713, endPoint x: 473, endPoint y: 714, distance: 43.0
click at [471, 714] on span "só o pão sem assar e as carnes; bem passada; pouca manteiga na chapa;" at bounding box center [538, 713] width 424 height 18
click at [473, 714] on span "só o pão sem assar e as carnes; bem passada; pouca manteiga na chapa;" at bounding box center [538, 713] width 424 height 18
drag, startPoint x: 473, startPoint y: 713, endPoint x: 511, endPoint y: 713, distance: 38.0
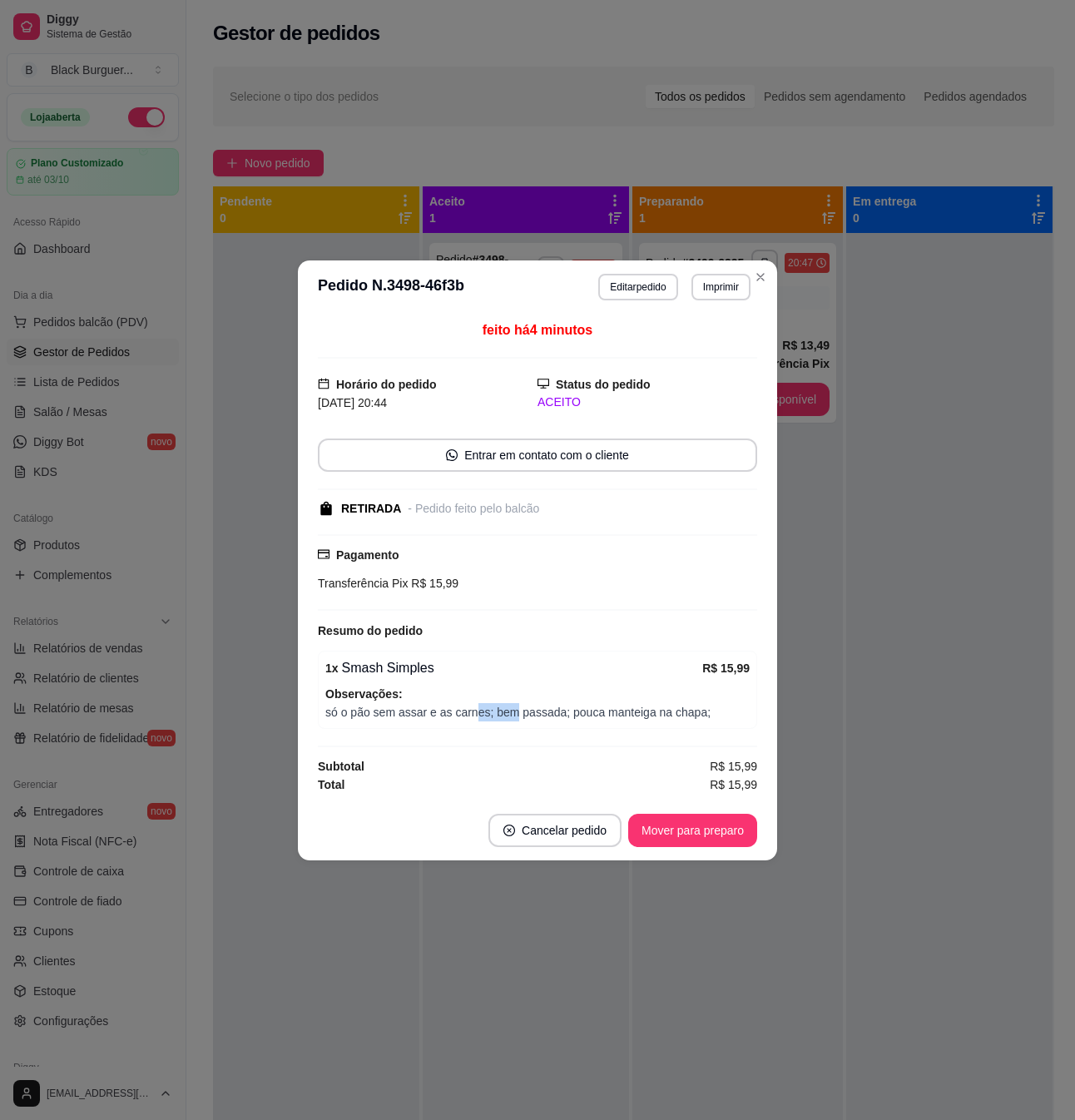
click at [511, 713] on span "só o pão sem assar e as carnes; bem passada; pouca manteiga na chapa;" at bounding box center [538, 713] width 424 height 18
drag, startPoint x: 470, startPoint y: 710, endPoint x: 510, endPoint y: 711, distance: 40.0
click at [510, 710] on span "só o pão sem assar e as carnes; bem passada; pouca manteiga na chapa;" at bounding box center [538, 713] width 424 height 18
click at [510, 711] on span "só o pão sem assar e as carnes; bem passada; pouca manteiga na chapa;" at bounding box center [538, 713] width 424 height 18
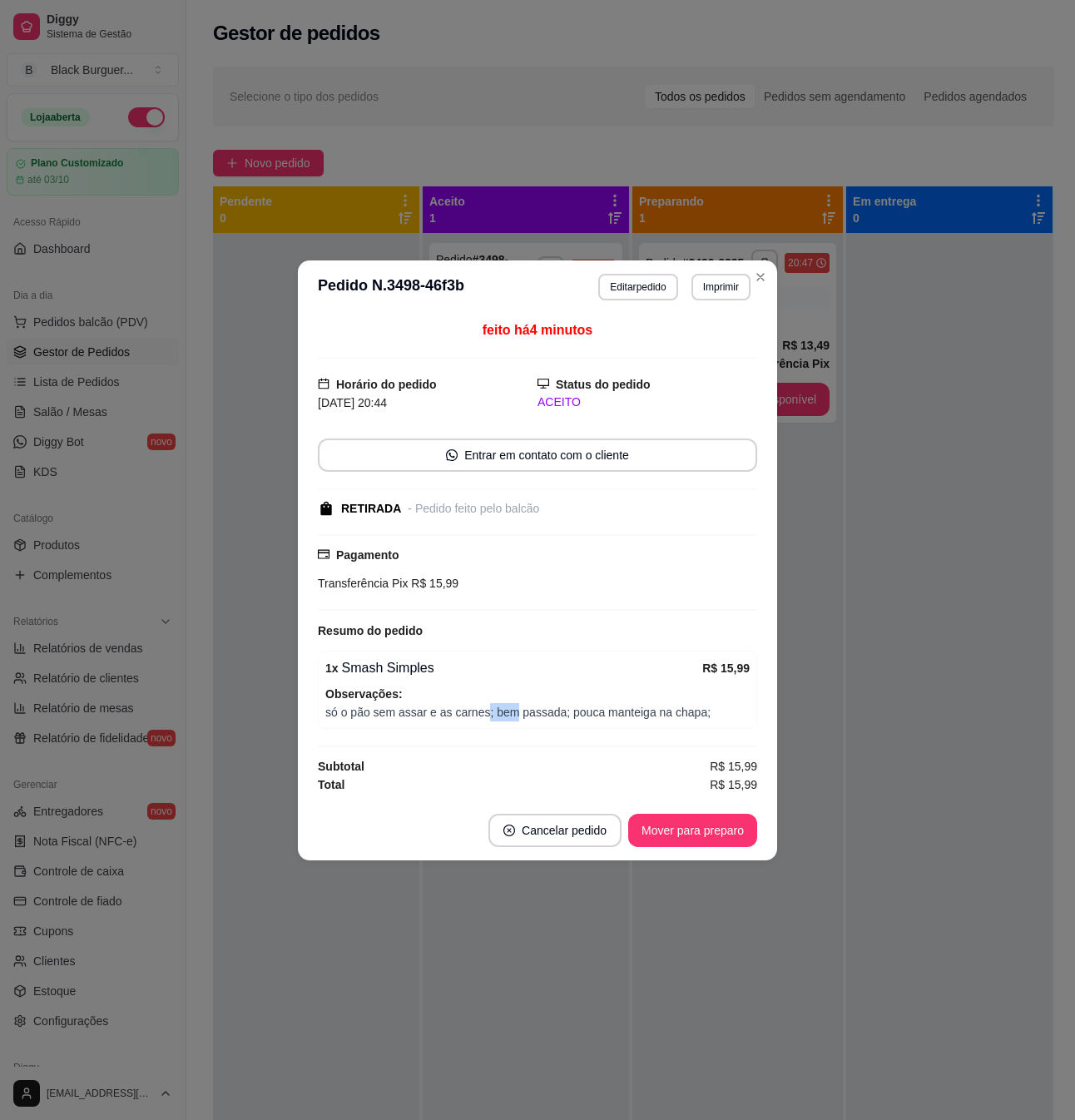
drag, startPoint x: 483, startPoint y: 711, endPoint x: 510, endPoint y: 711, distance: 27.0
click at [510, 711] on span "só o pão sem assar e as carnes; bem passada; pouca manteiga na chapa;" at bounding box center [538, 713] width 424 height 18
drag, startPoint x: 538, startPoint y: 710, endPoint x: 584, endPoint y: 709, distance: 46.0
click at [580, 709] on span "só o pão sem assar e as carnes; bem passada; pouca manteiga na chapa;" at bounding box center [538, 713] width 424 height 18
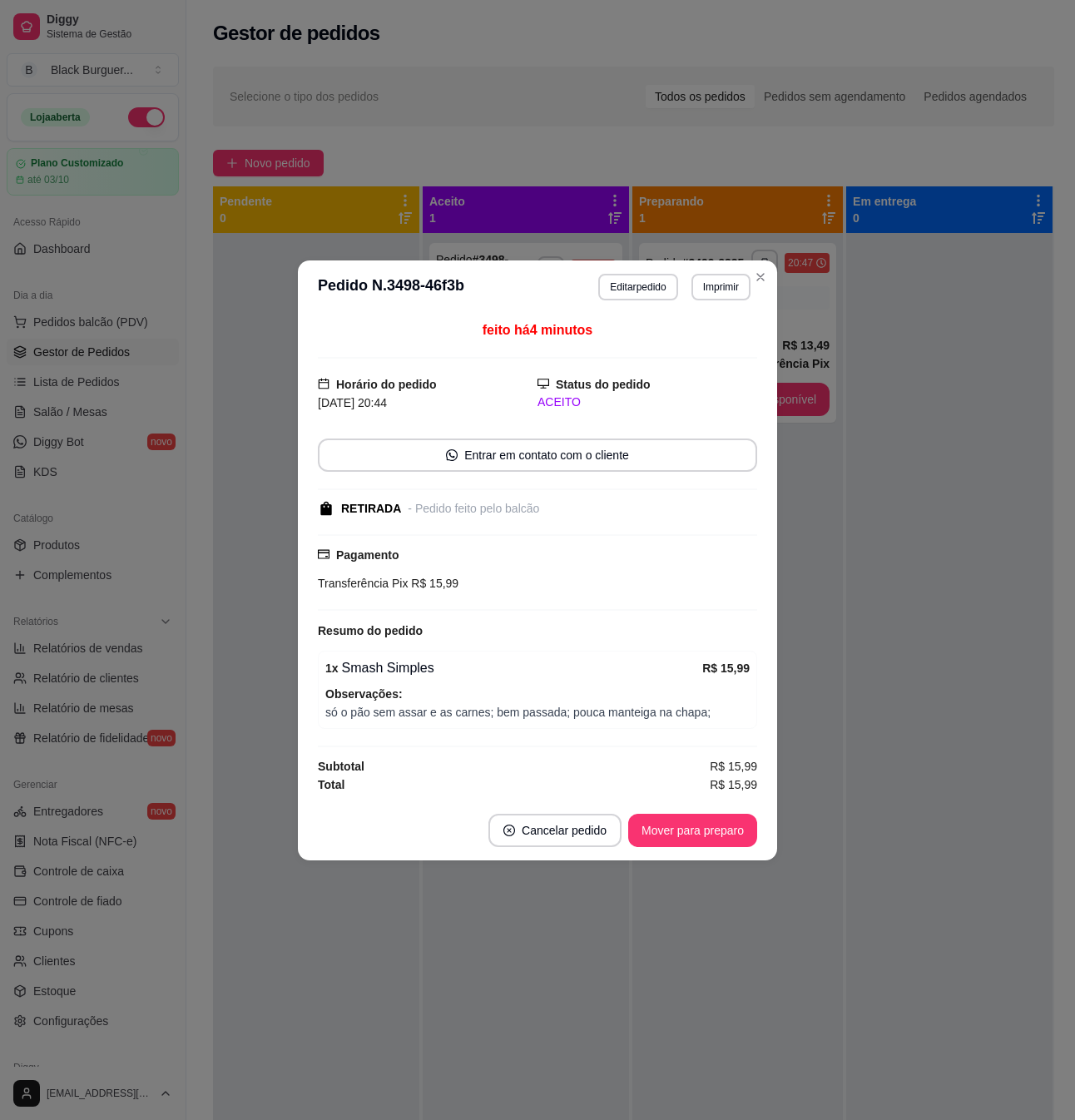
click at [586, 709] on span "só o pão sem assar e as carnes; bem passada; pouca manteiga na chapa;" at bounding box center [538, 713] width 424 height 18
drag, startPoint x: 633, startPoint y: 710, endPoint x: 646, endPoint y: 710, distance: 13.0
click at [646, 710] on span "só o pão sem assar e as carnes; bem passada; pouca manteiga na chapa;" at bounding box center [538, 713] width 424 height 18
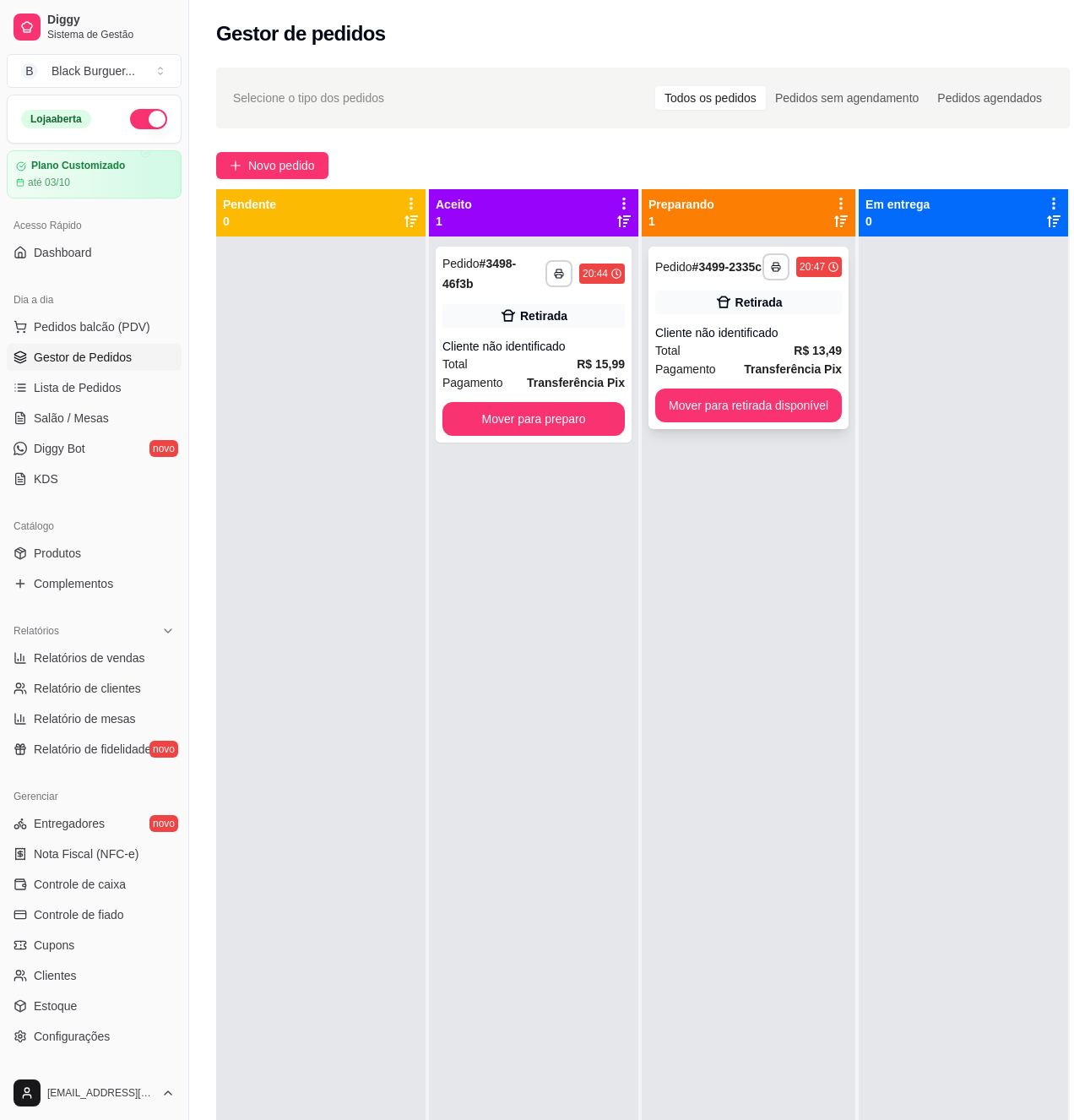
click at [807, 356] on strong "R$ 13,49" at bounding box center [818, 350] width 48 height 13
click at [716, 311] on icon at bounding box center [724, 302] width 17 height 17
click at [811, 339] on div "Cliente não identificado" at bounding box center [749, 333] width 187 height 17
click at [554, 342] on div "Cliente não identificado" at bounding box center [533, 346] width 182 height 17
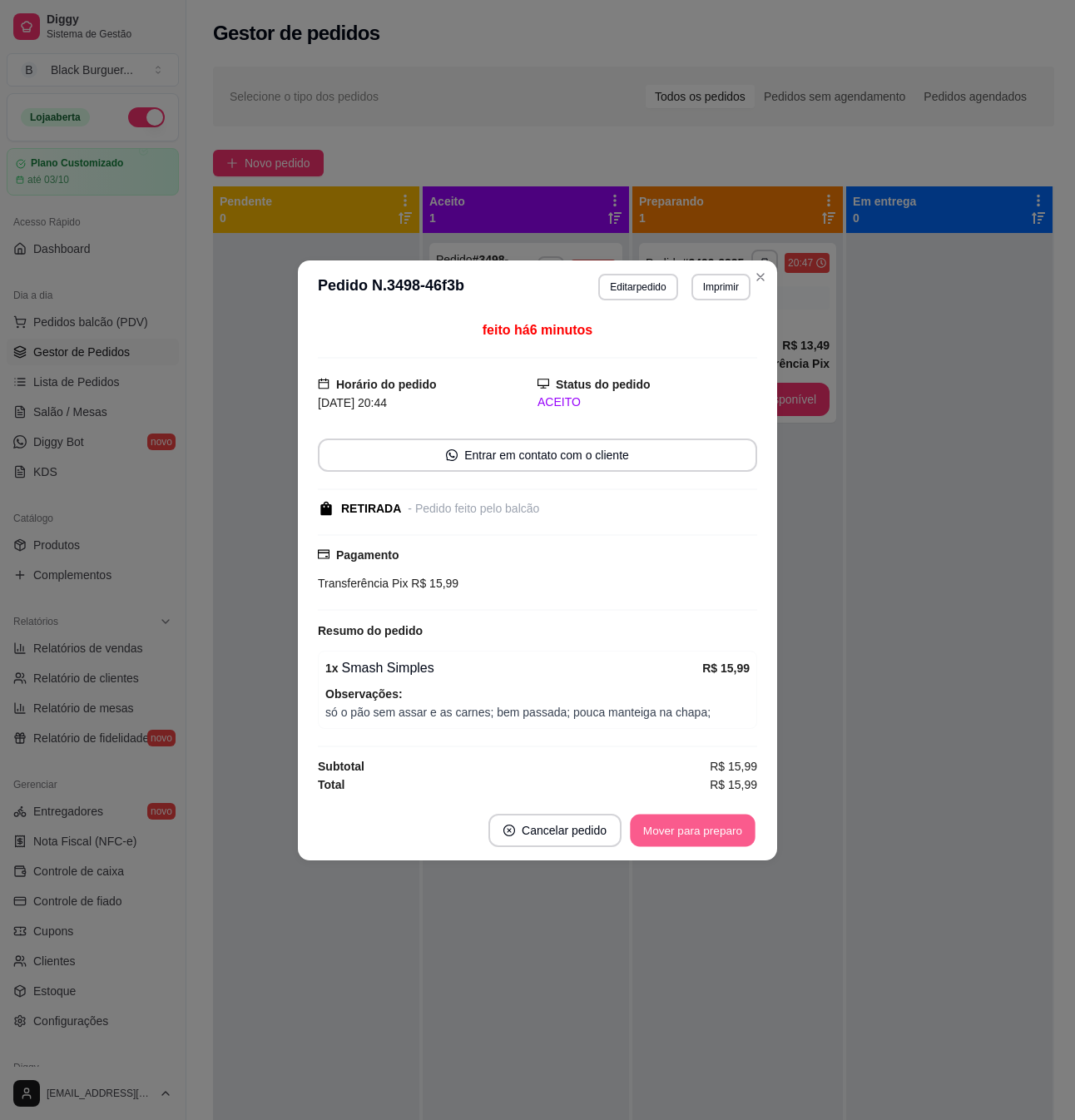
click at [724, 841] on button "Mover para preparo" at bounding box center [691, 830] width 124 height 32
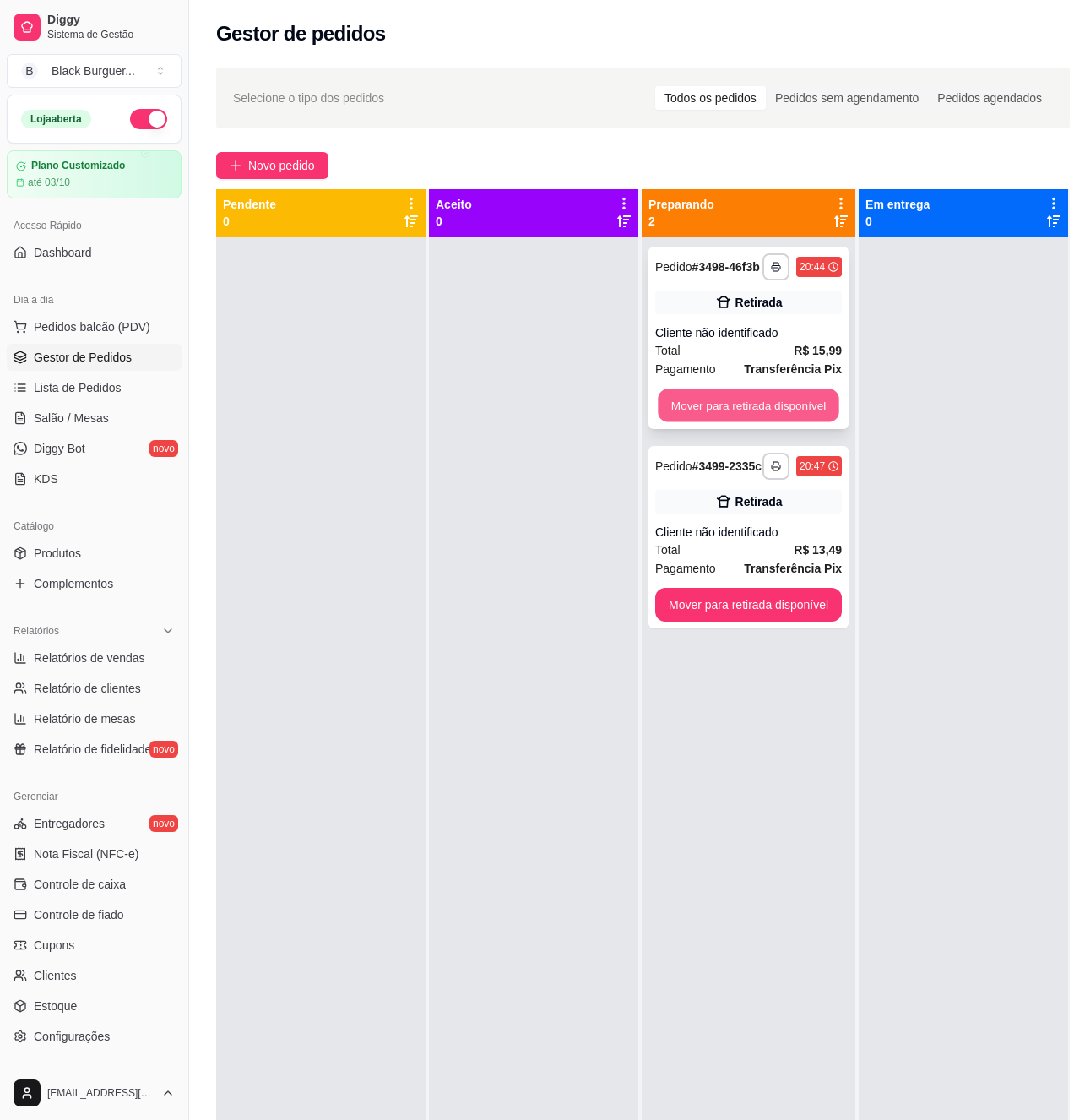
click at [795, 422] on button "Mover para retirada disponível" at bounding box center [747, 405] width 181 height 33
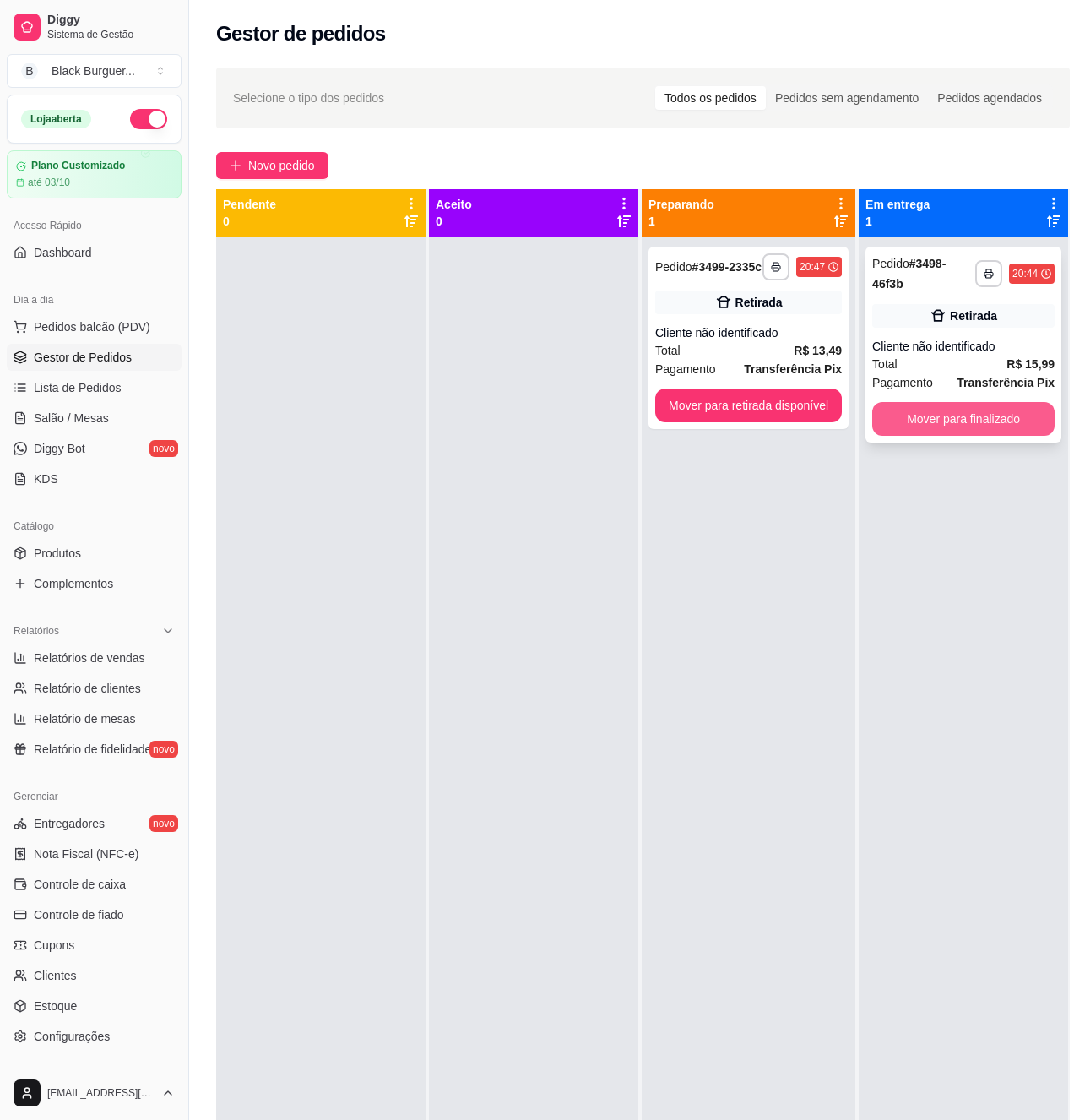
click at [927, 416] on button "Mover para finalizado" at bounding box center [964, 419] width 182 height 34
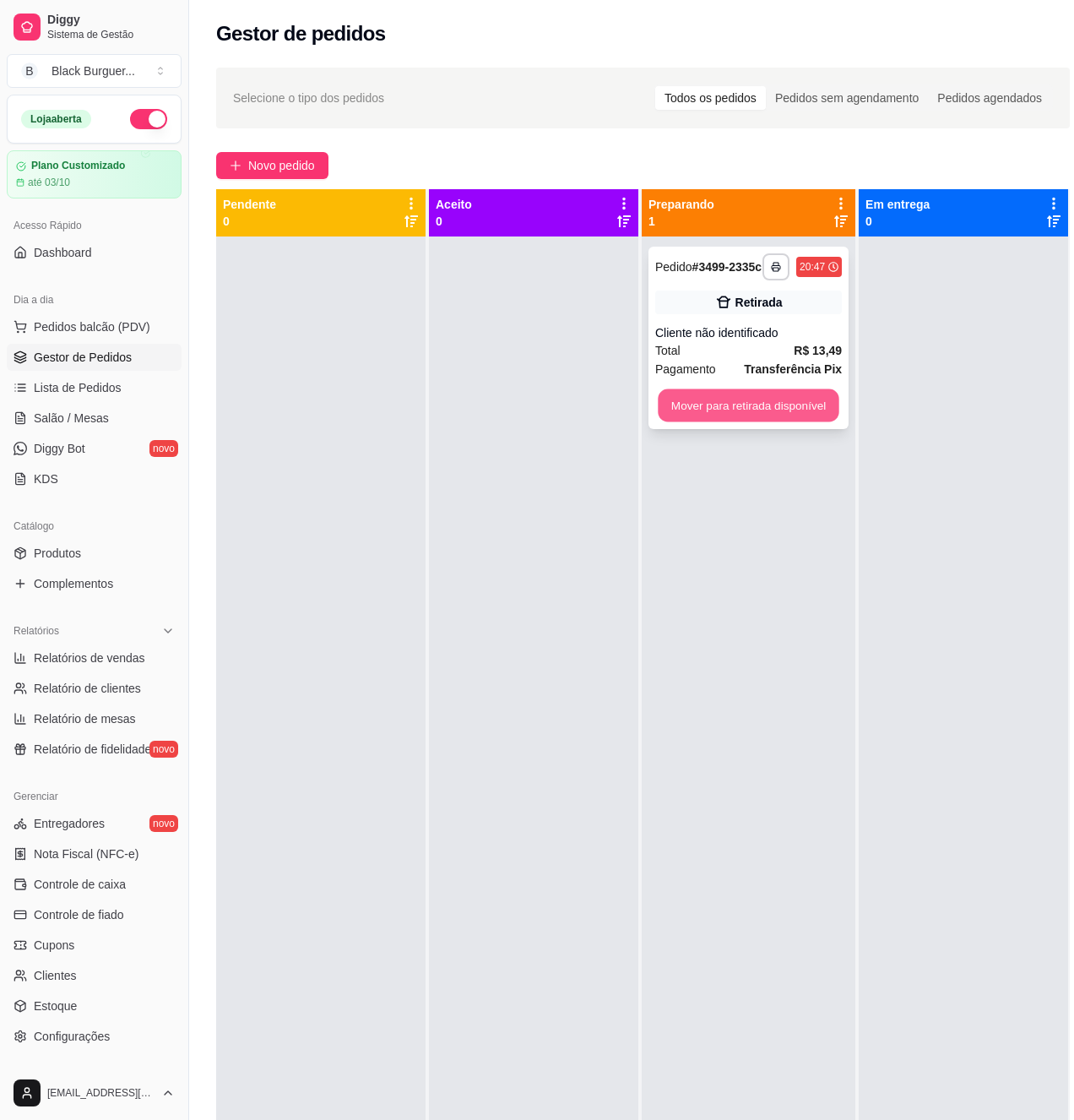
click at [821, 407] on button "Mover para retirada disponível" at bounding box center [747, 405] width 181 height 33
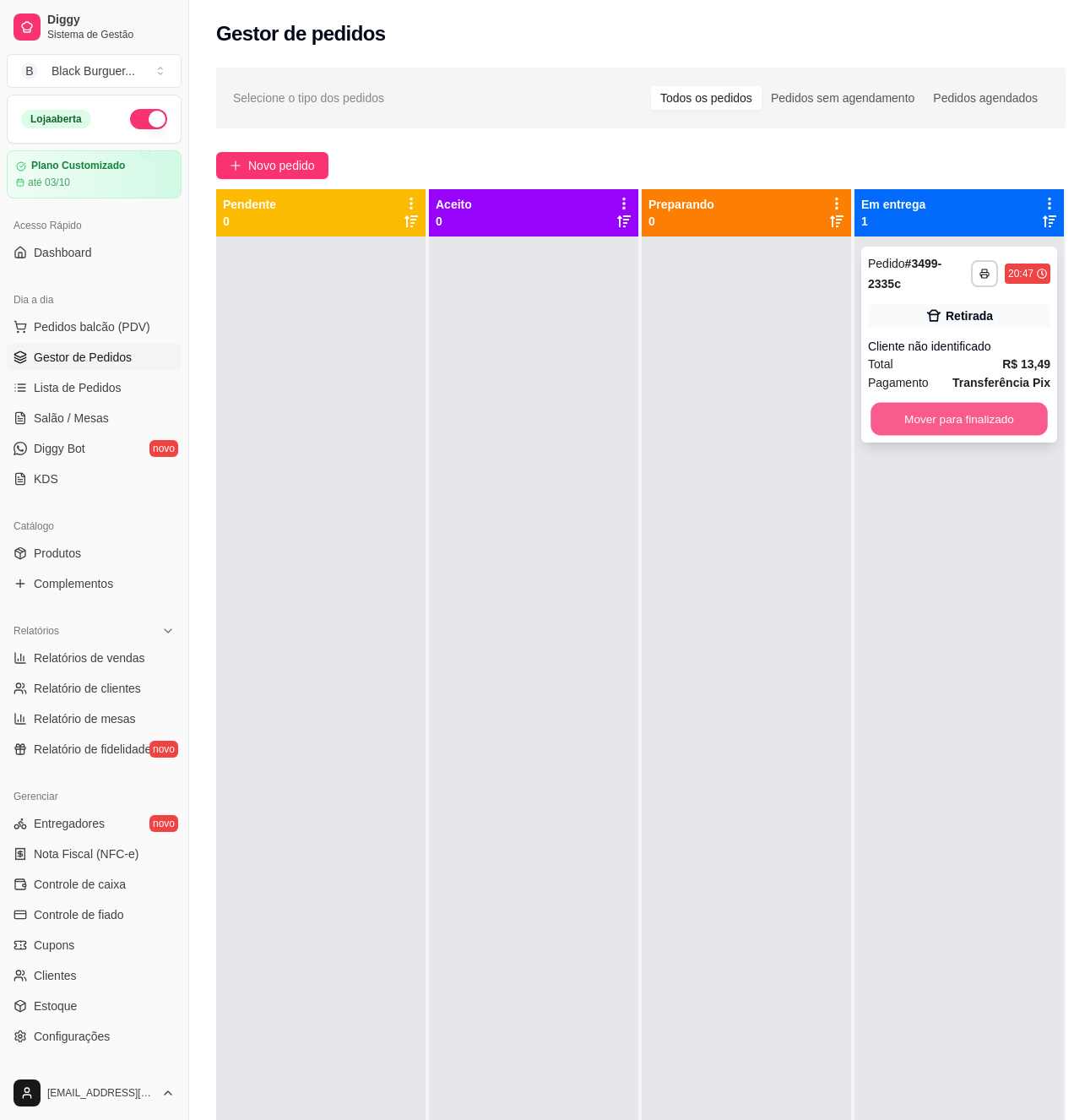
click at [970, 407] on button "Mover para finalizado" at bounding box center [960, 419] width 178 height 33
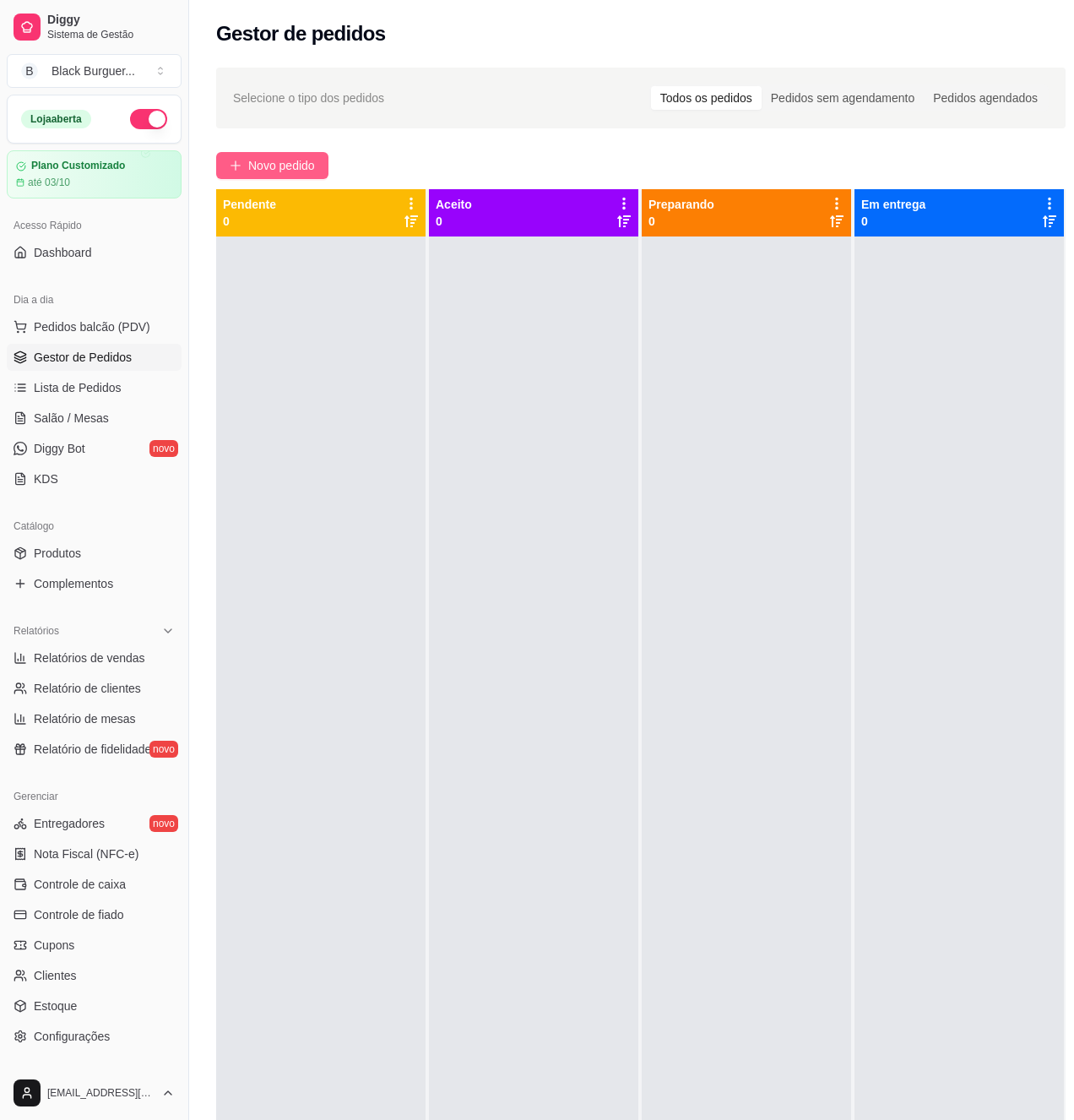
click at [301, 164] on span "Novo pedido" at bounding box center [281, 166] width 66 height 19
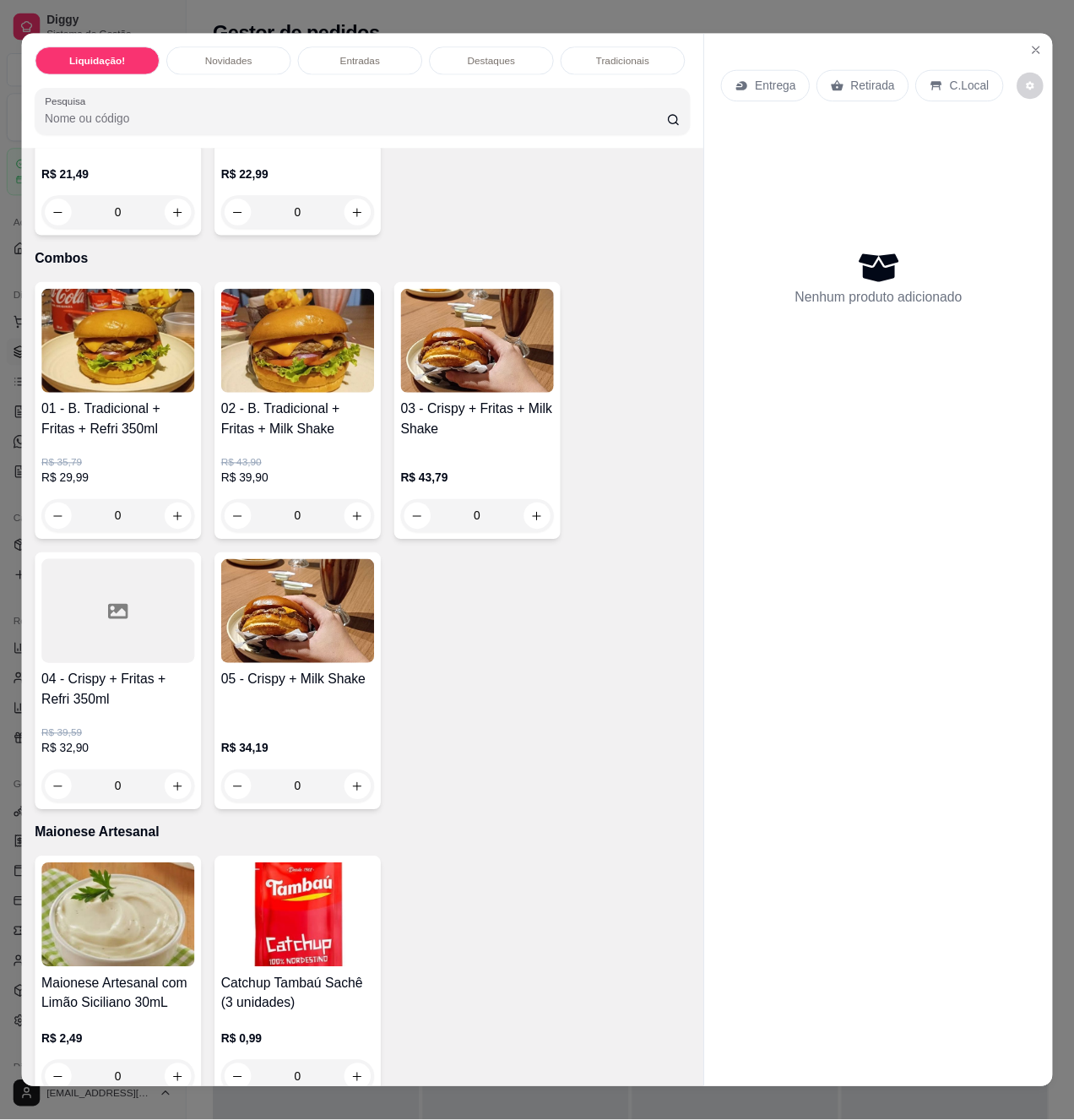
scroll to position [3491, 0]
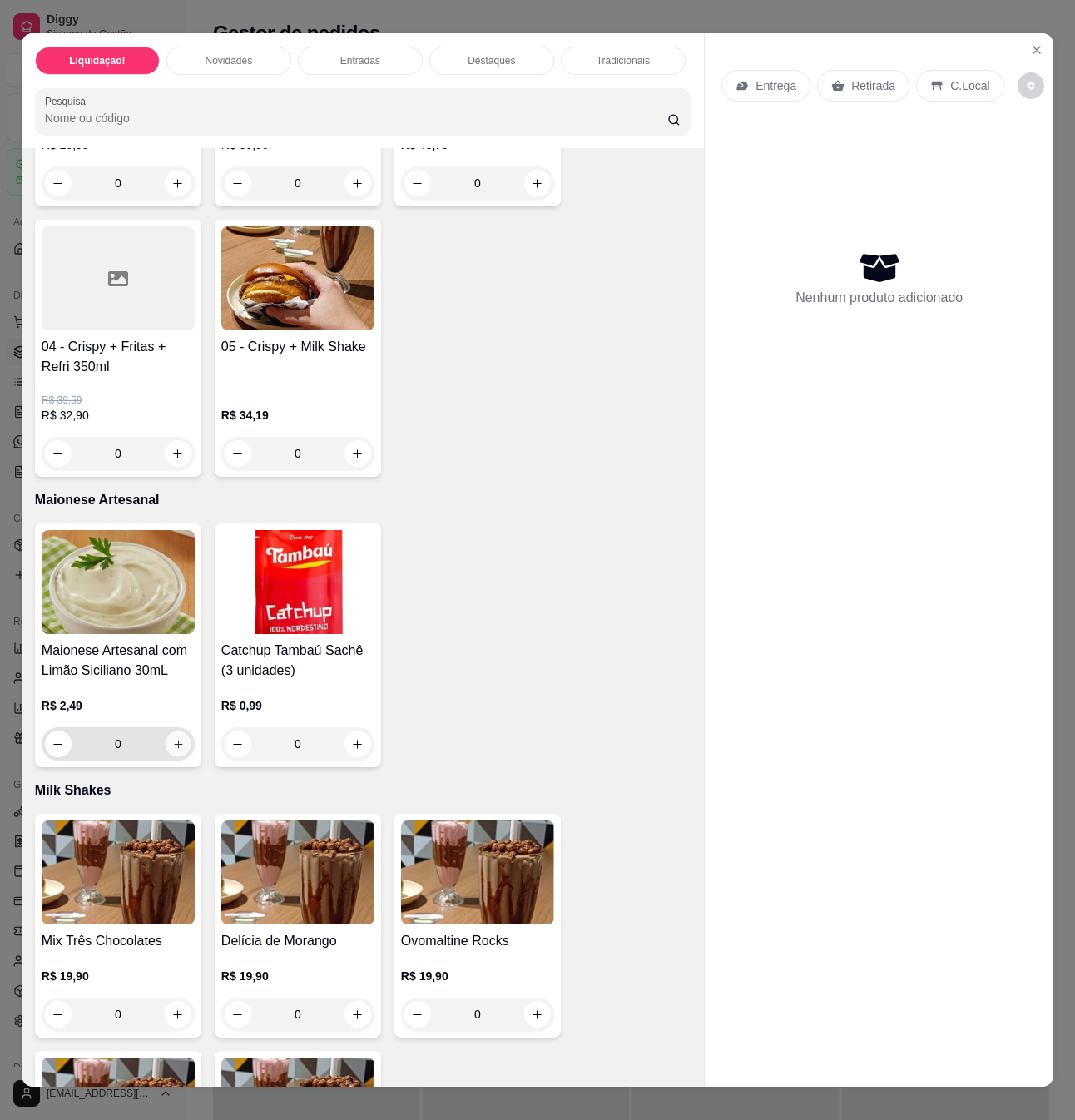
click at [172, 739] on icon "increase-product-quantity" at bounding box center [179, 745] width 13 height 13
type input "1"
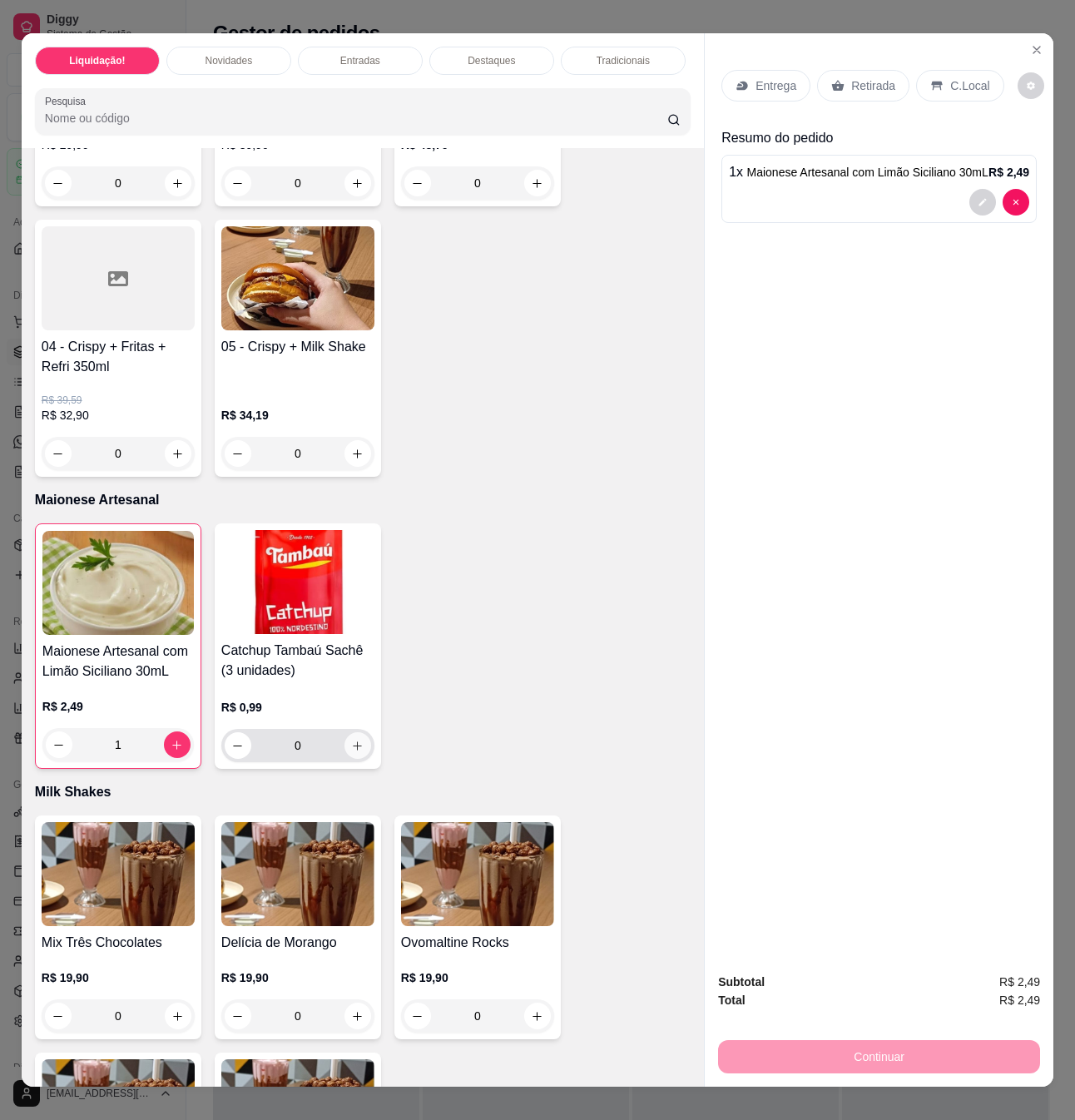
click at [354, 740] on icon "increase-product-quantity" at bounding box center [358, 747] width 13 height 13
type input "1"
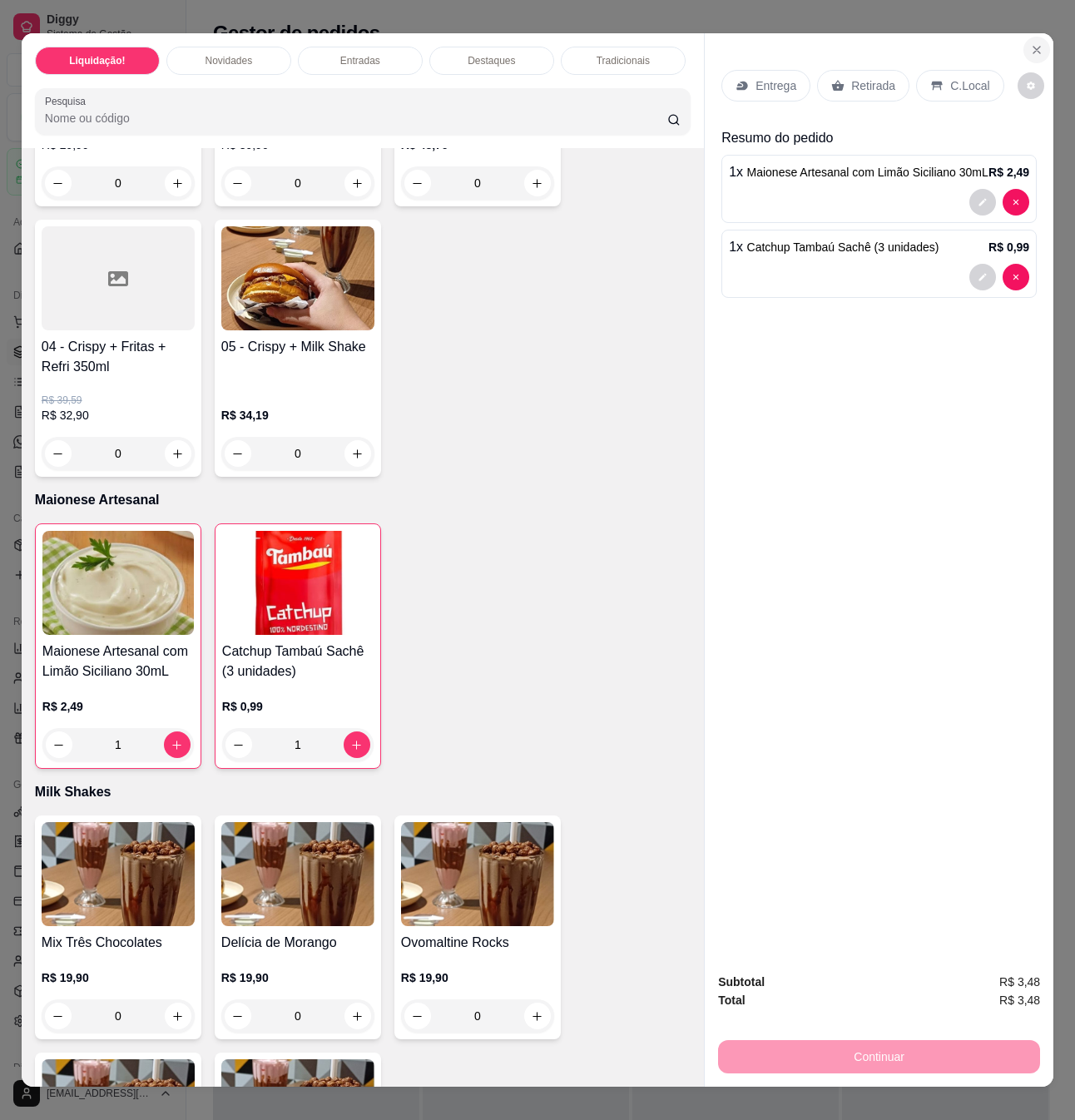
click at [1031, 45] on icon "Close" at bounding box center [1037, 50] width 13 height 13
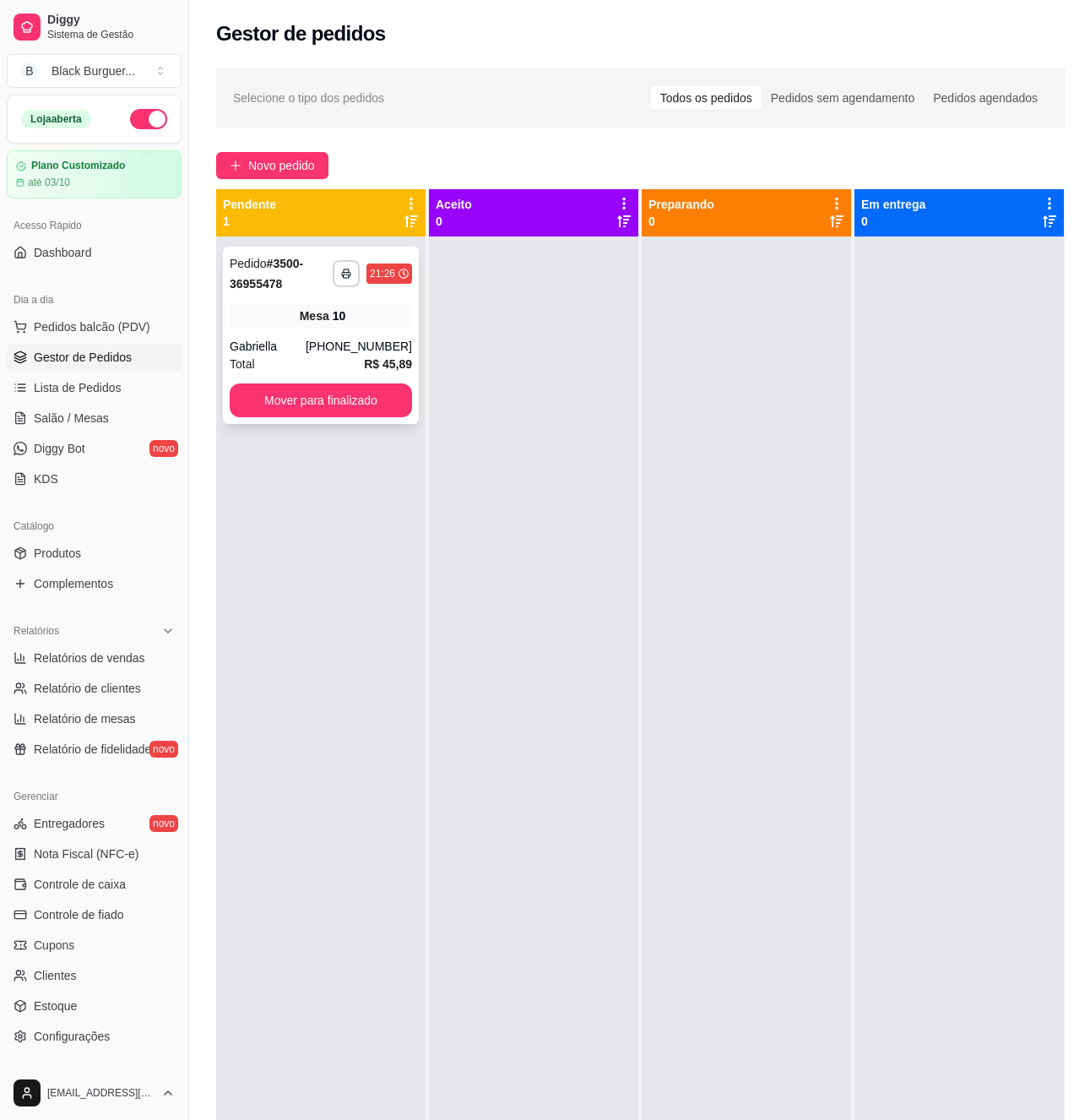
click at [230, 328] on div "**********" at bounding box center [320, 336] width 196 height 178
click at [291, 318] on div "Mesa 10" at bounding box center [321, 315] width 182 height 23
click at [288, 327] on div "Mesa 10" at bounding box center [321, 315] width 182 height 23
click at [306, 415] on button "Mover para finalizado" at bounding box center [321, 400] width 178 height 33
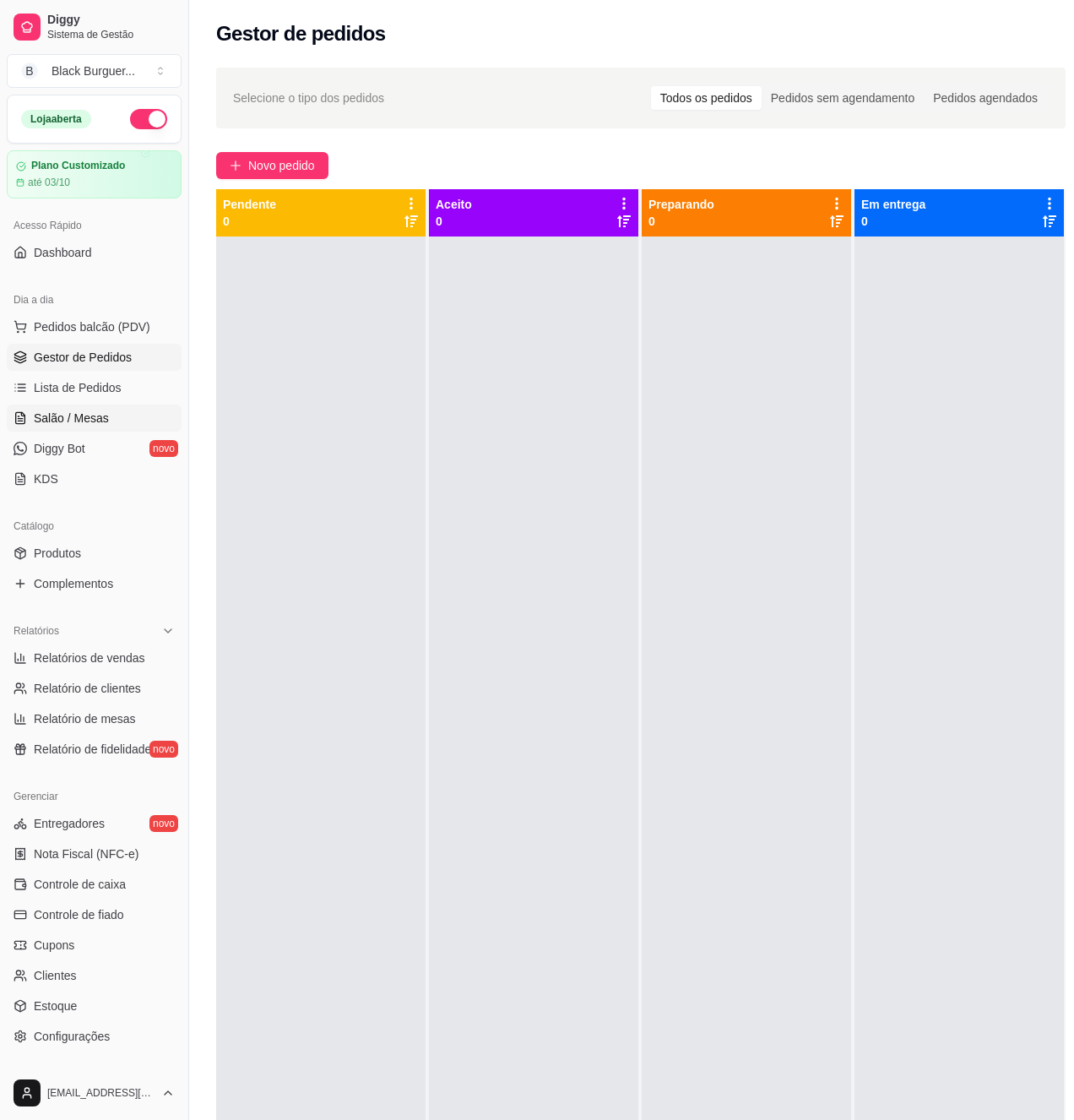
click at [95, 407] on link "Salão / Mesas" at bounding box center [94, 417] width 175 height 27
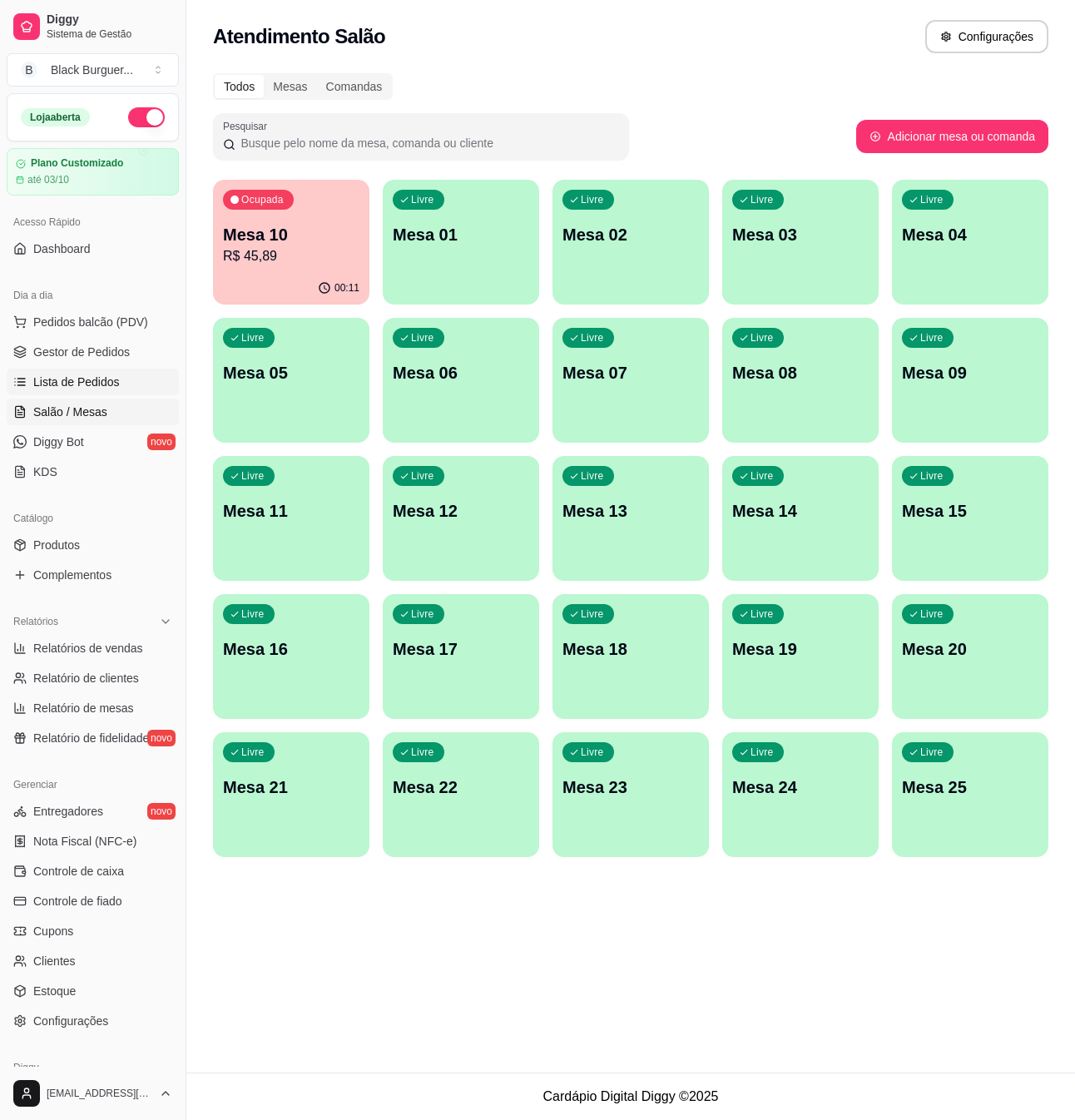
click at [50, 373] on span "Lista de Pedidos" at bounding box center [77, 382] width 87 height 17
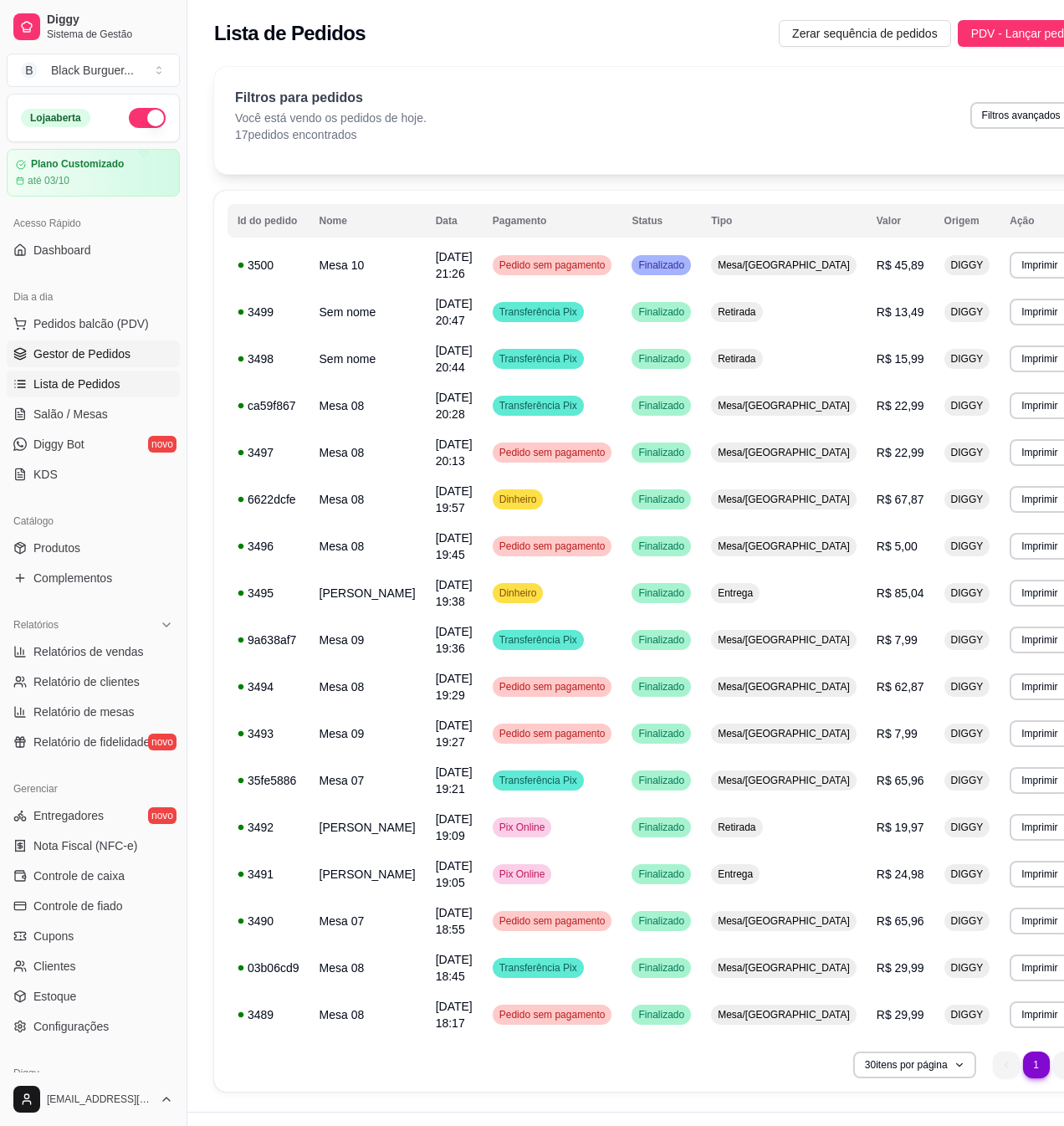
click at [74, 353] on span "Gestor de Pedidos" at bounding box center [82, 354] width 97 height 17
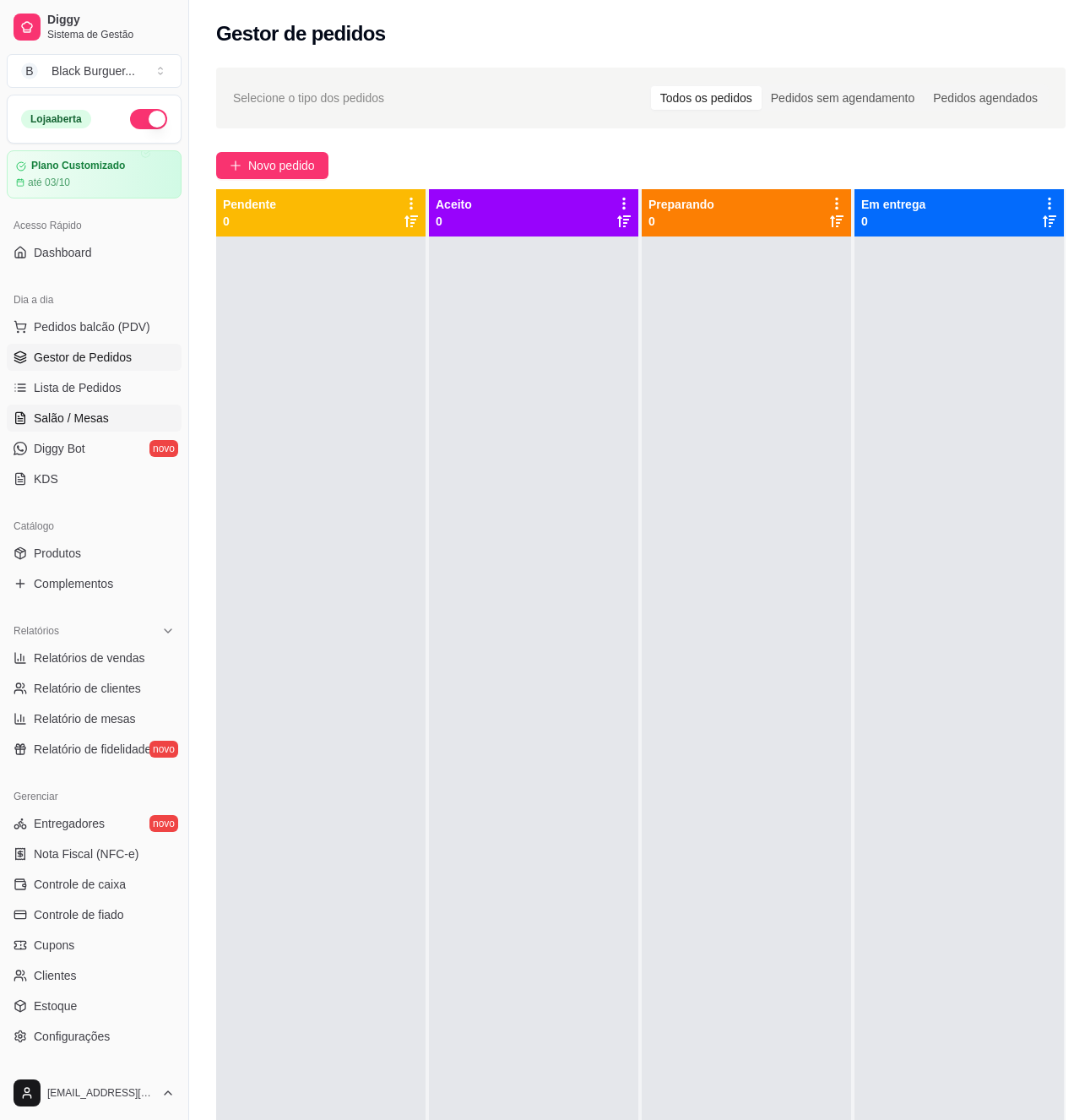
click at [107, 427] on link "Salão / Mesas" at bounding box center [94, 417] width 175 height 27
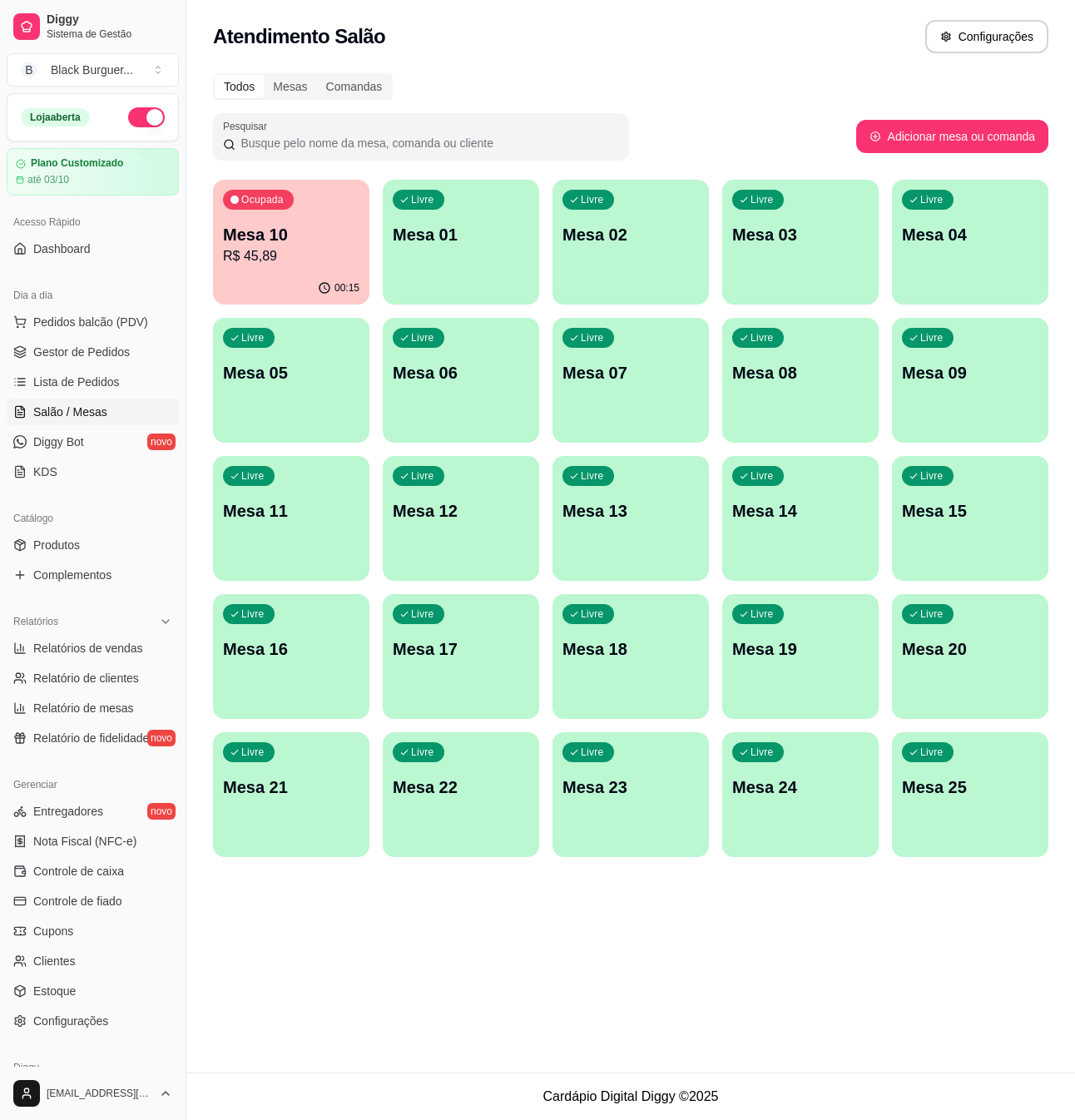
click at [293, 243] on p "Mesa 10" at bounding box center [291, 234] width 136 height 23
click at [265, 270] on div "Ocupada Mesa 10 R$ 45,89" at bounding box center [291, 226] width 157 height 92
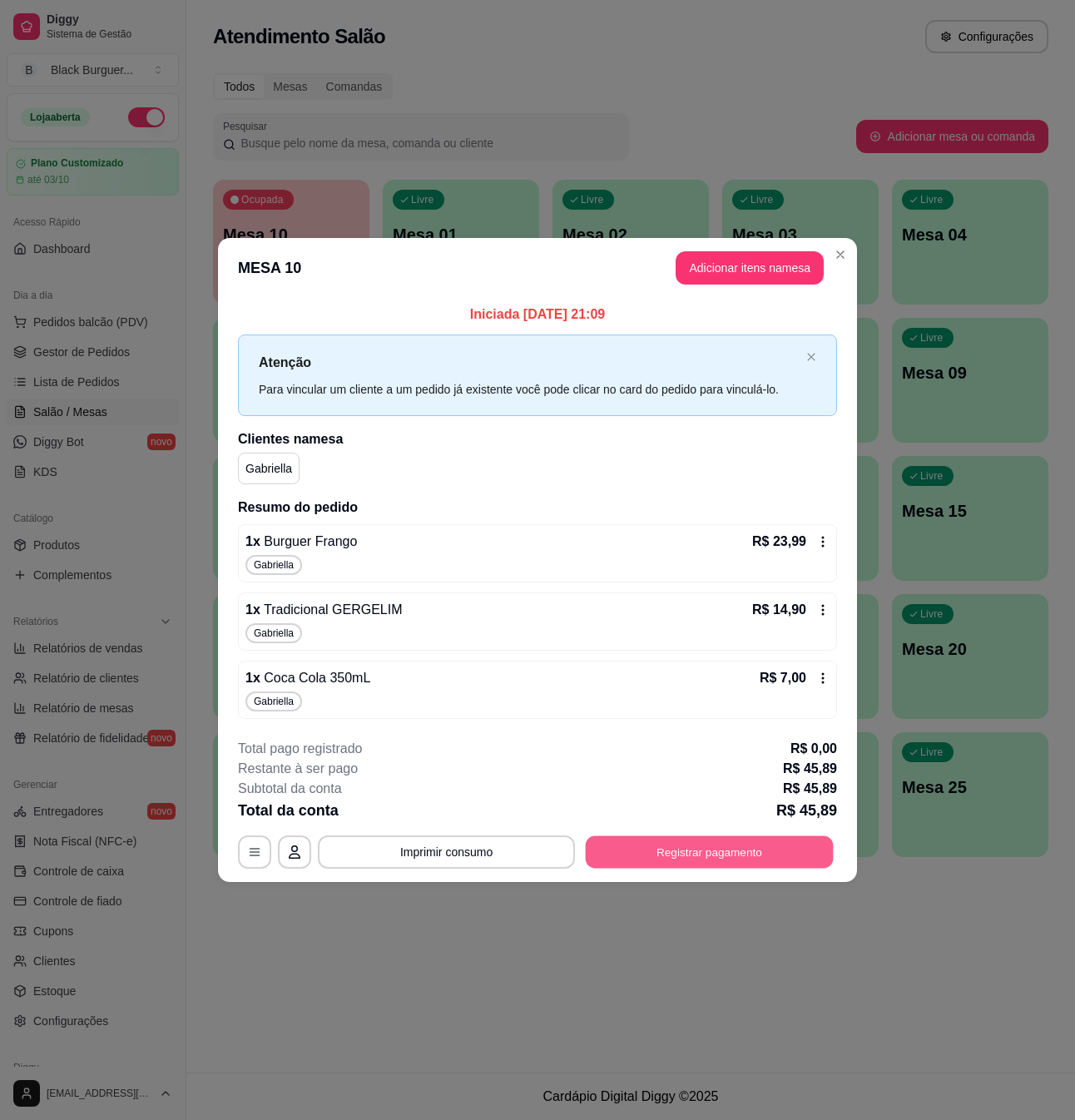
click at [715, 859] on button "Registrar pagamento" at bounding box center [710, 851] width 248 height 32
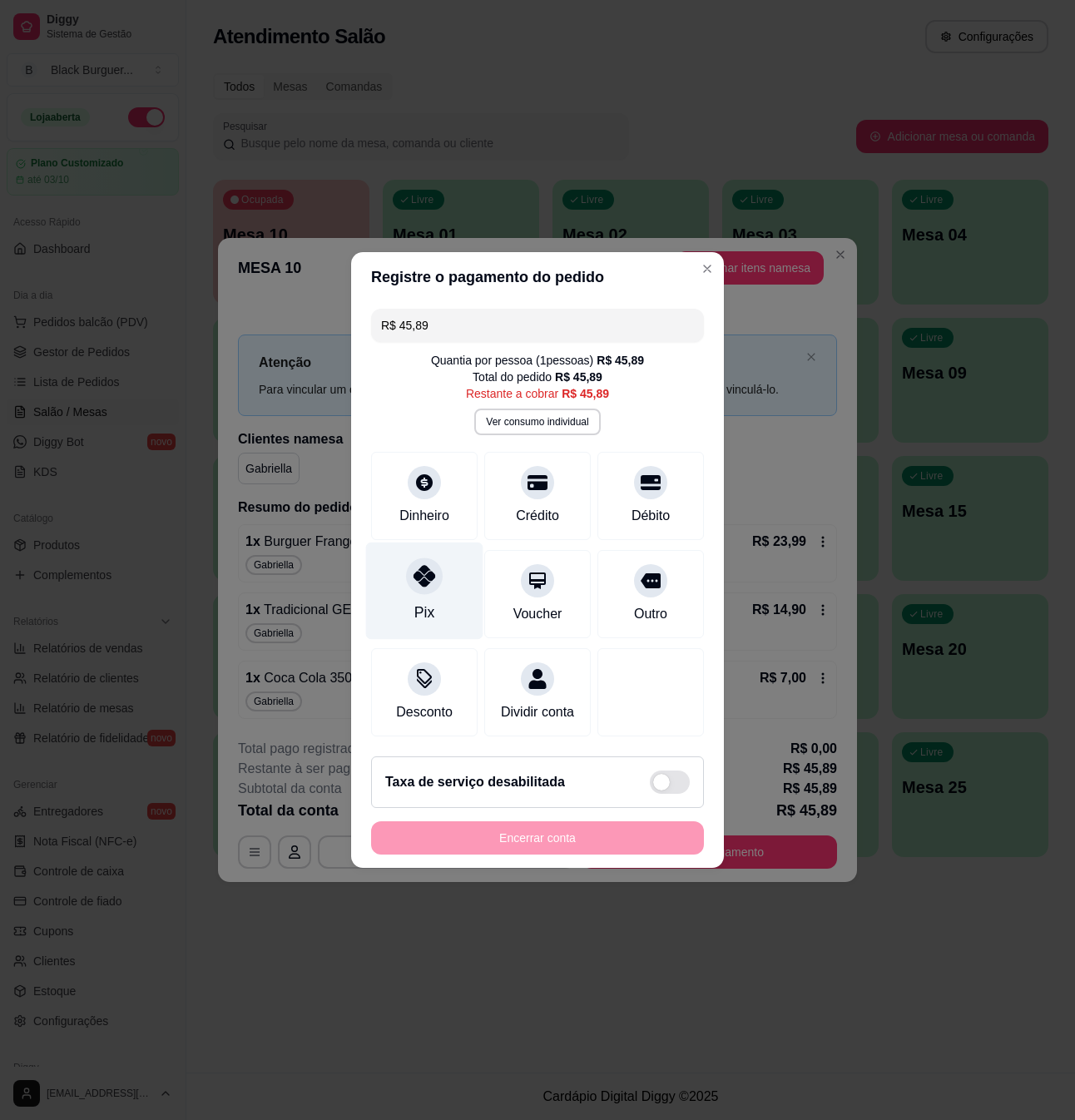
click at [418, 602] on div "Pix" at bounding box center [425, 612] width 20 height 21
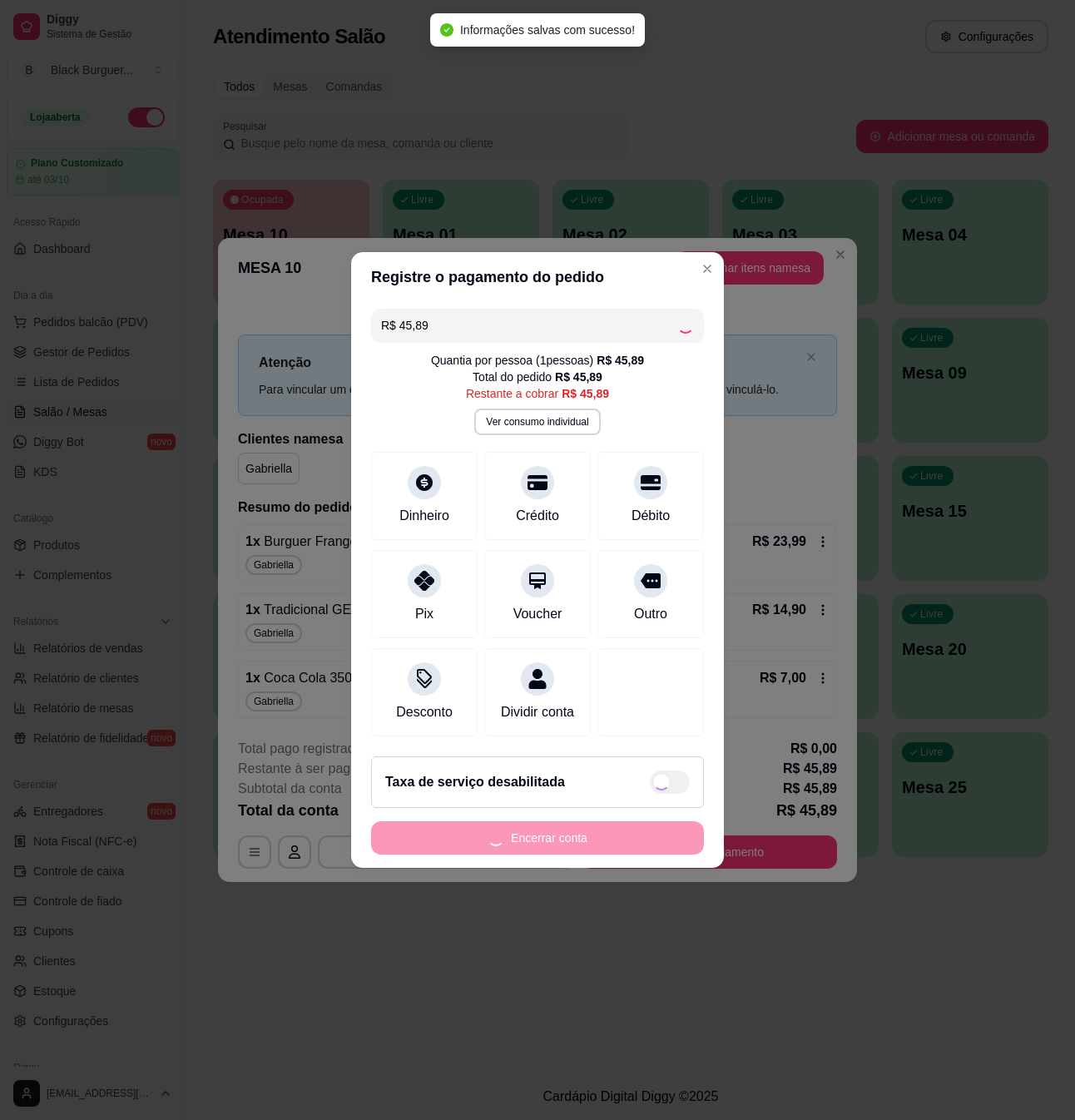
type input "R$ 0,00"
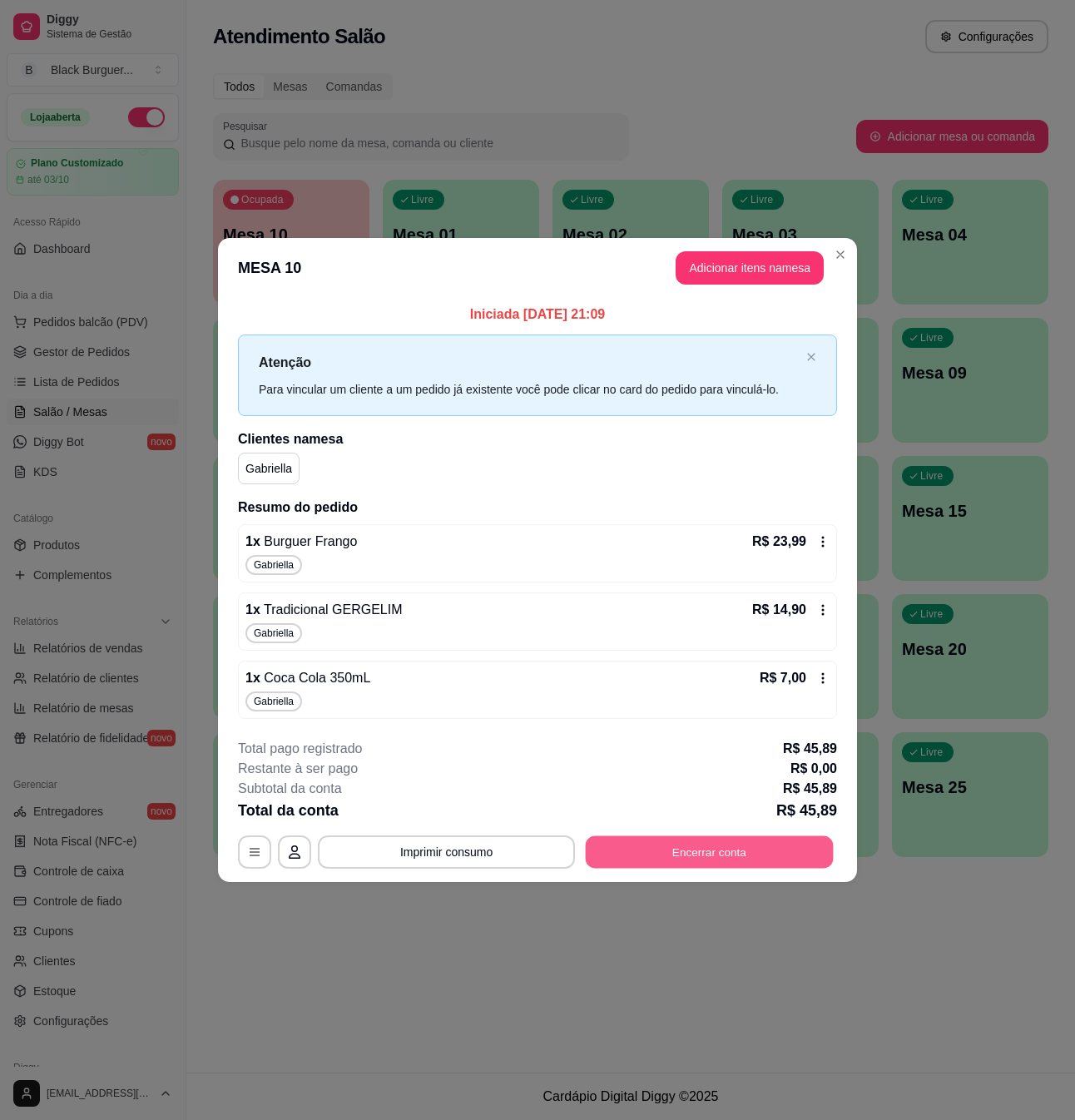
click at [730, 869] on div "**********" at bounding box center [538, 852] width 599 height 33
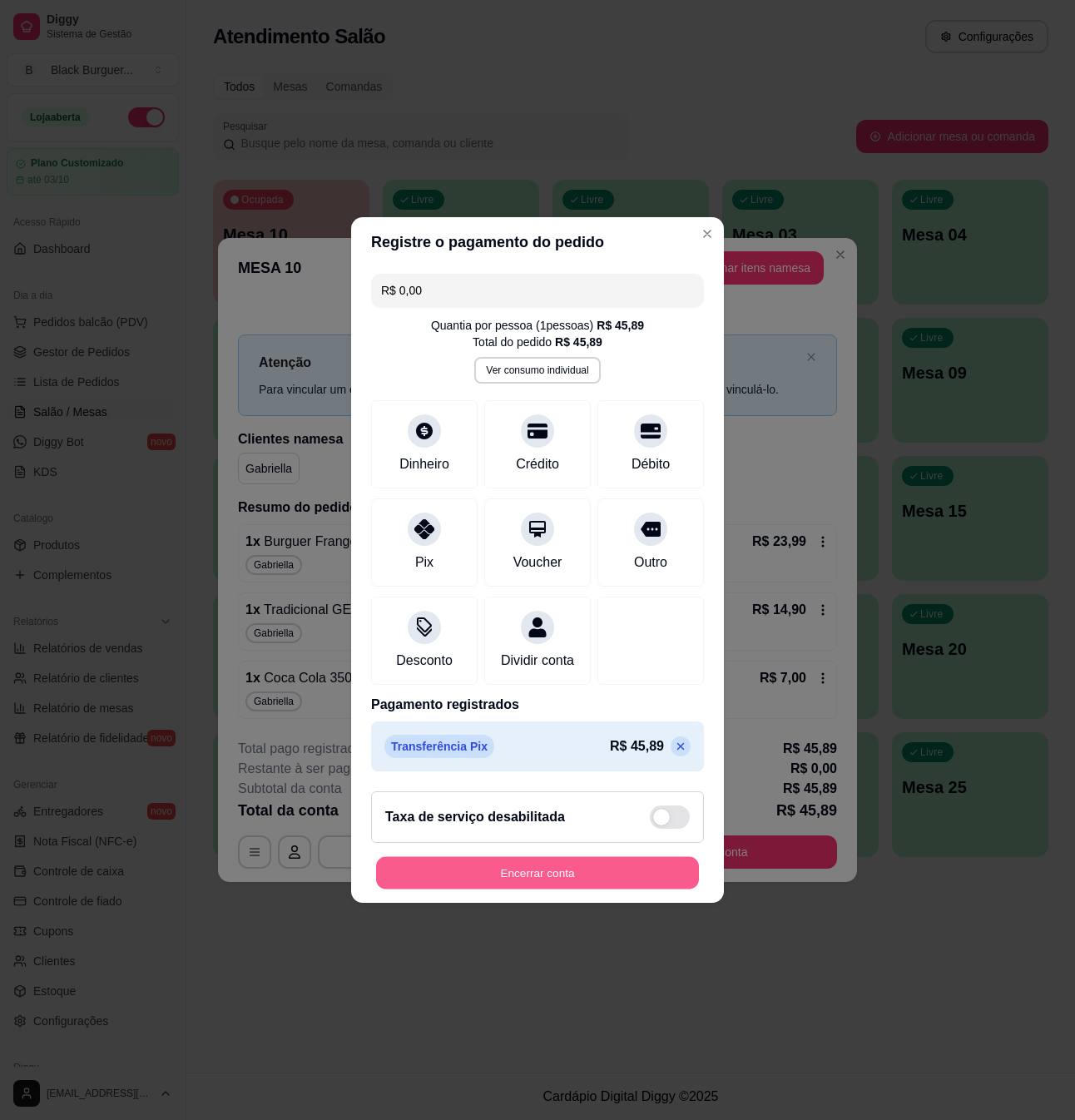
click at [646, 879] on button "Encerrar conta" at bounding box center [538, 873] width 323 height 32
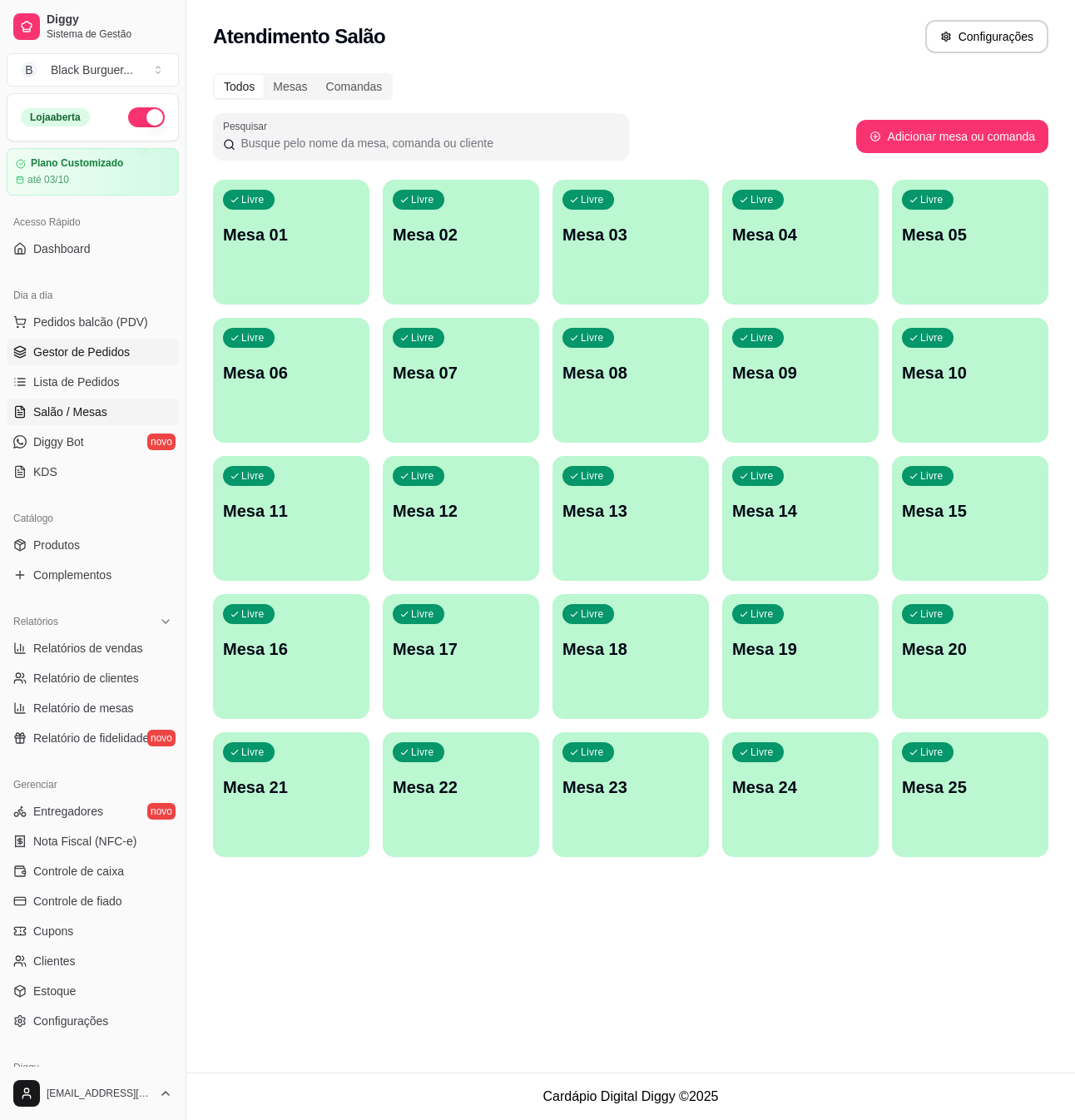
click at [50, 358] on span "Gestor de Pedidos" at bounding box center [81, 352] width 97 height 17
